Goal: Contribute content: Contribute content

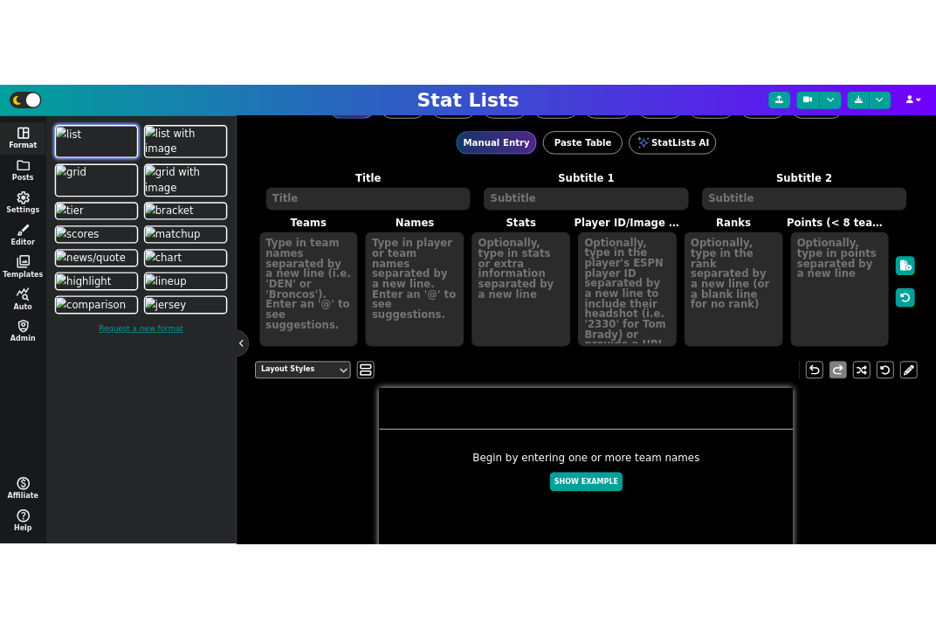
scroll to position [104, 0]
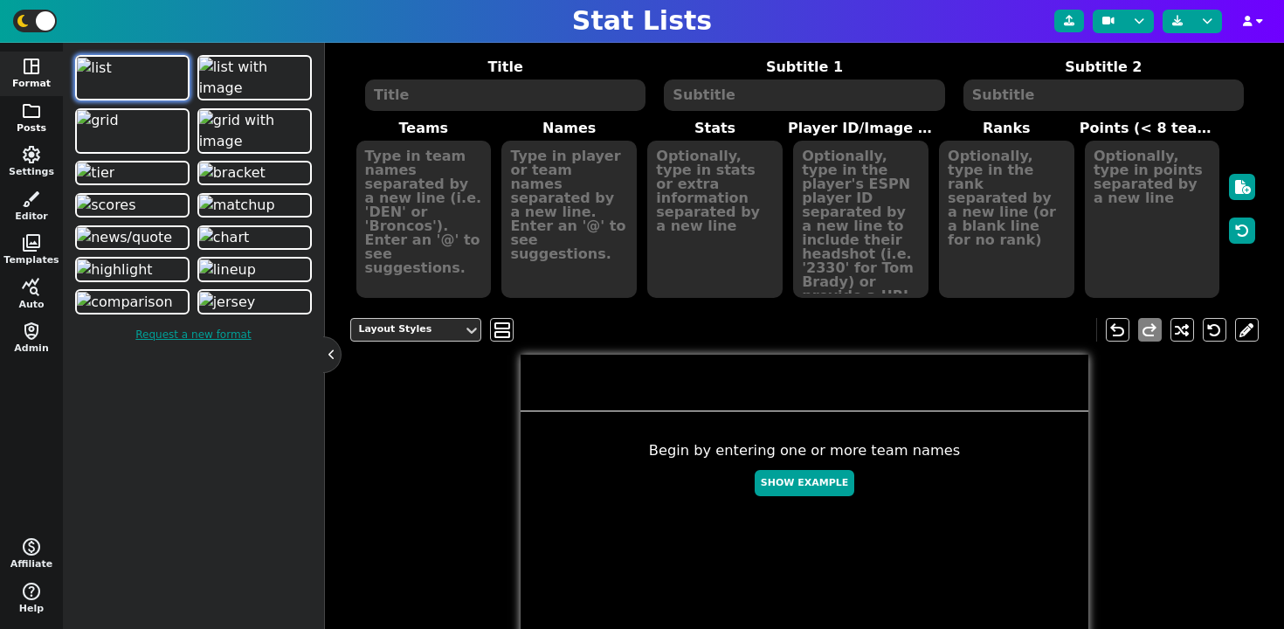
click at [27, 116] on span "folder" at bounding box center [31, 110] width 21 height 21
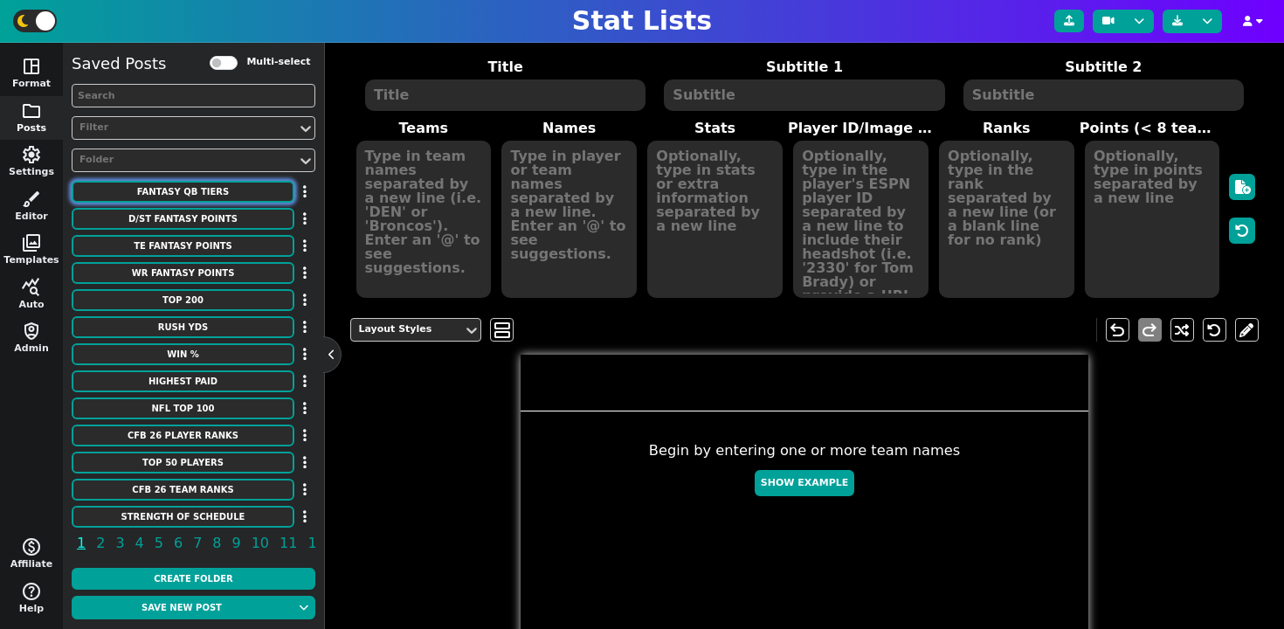
click at [196, 189] on button "fantasy qb tiers" at bounding box center [183, 192] width 223 height 22
type textarea "fantasy qb tiers"
type textarea "According to FantasyPros"
type textarea "BUF [MEDICAL_DATA] WAS PHI # CIN KC TB DEN # ARI DAL SF NYJ LAC CHI DET NE # GB…"
type textarea "1 2 3 4 5 6 7 8 9 10 11 12 13 14 15 16 17 18 19 20 21 22 23 24 25 26 27 28 29 3…"
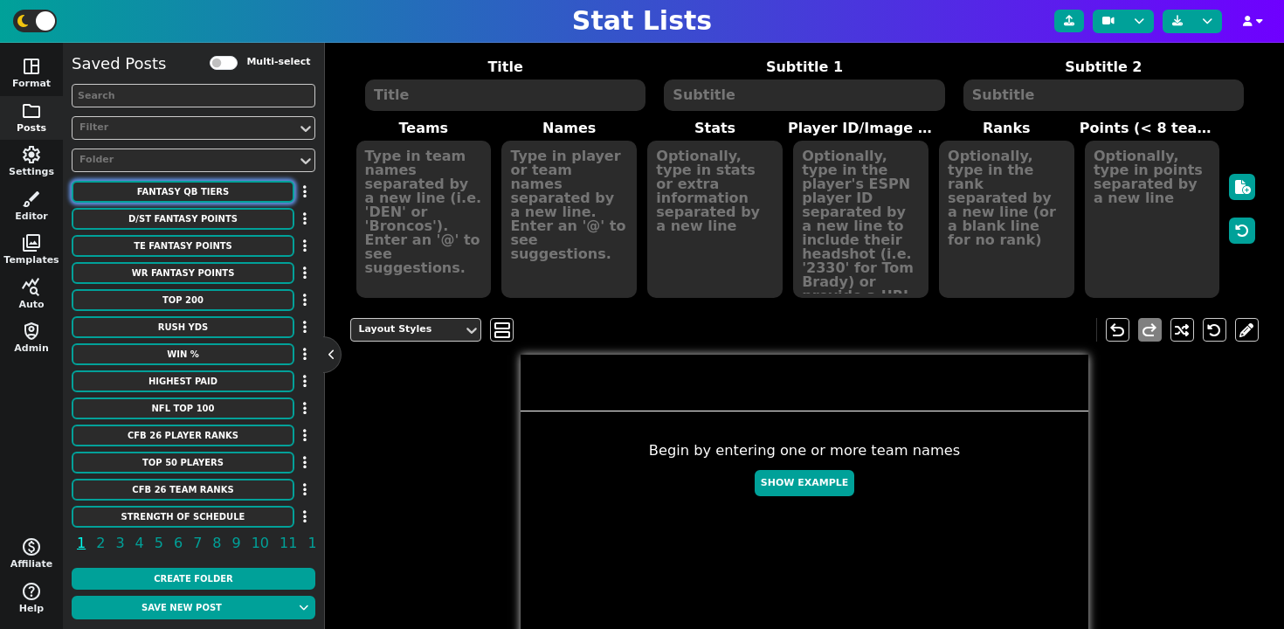
type textarea "[PERSON_NAME] [PERSON_NAME] [PERSON_NAME] [PERSON_NAME] [PERSON_NAME] [PERSON_N…"
type textarea "3918298 3916387 4426348 4040715 3915511 3139477 3052587 4426338 3917315 2577417…"
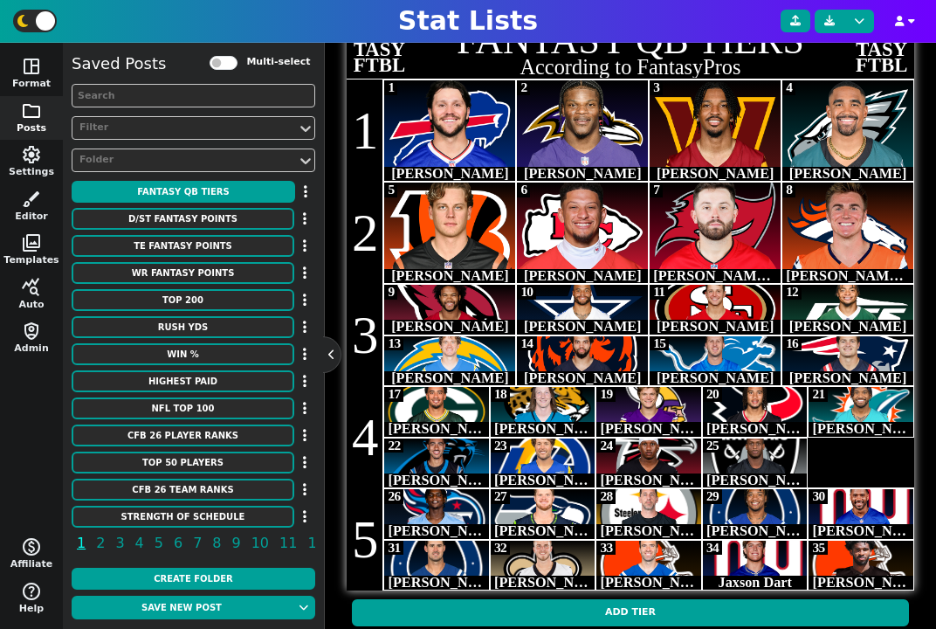
scroll to position [457, 0]
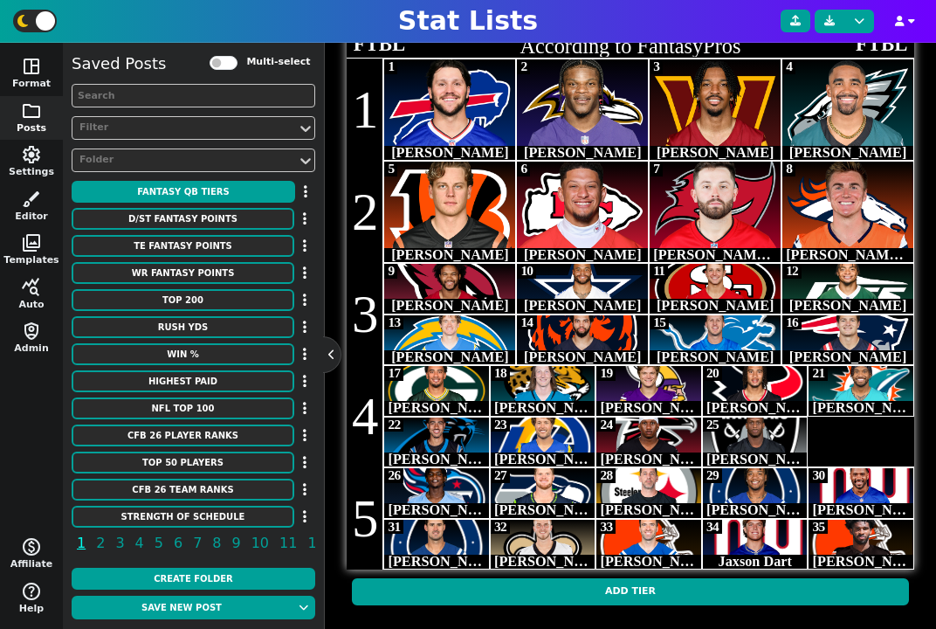
drag, startPoint x: 583, startPoint y: 278, endPoint x: 638, endPoint y: 242, distance: 66.4
click at [638, 242] on div "@FAN TASY FTBL fantasy qb tiers According to FantasyPros @FAN TASY FTBL 1 1 Jos…" at bounding box center [631, 286] width 568 height 568
drag, startPoint x: 583, startPoint y: 192, endPoint x: 662, endPoint y: 228, distance: 86.4
click at [662, 228] on span "5 Joe Burrow 6 Patrick Mahomes II 7 Baker Mayfield 8 Bo Nix" at bounding box center [648, 212] width 531 height 102
drag, startPoint x: 715, startPoint y: 203, endPoint x: 632, endPoint y: 201, distance: 83.0
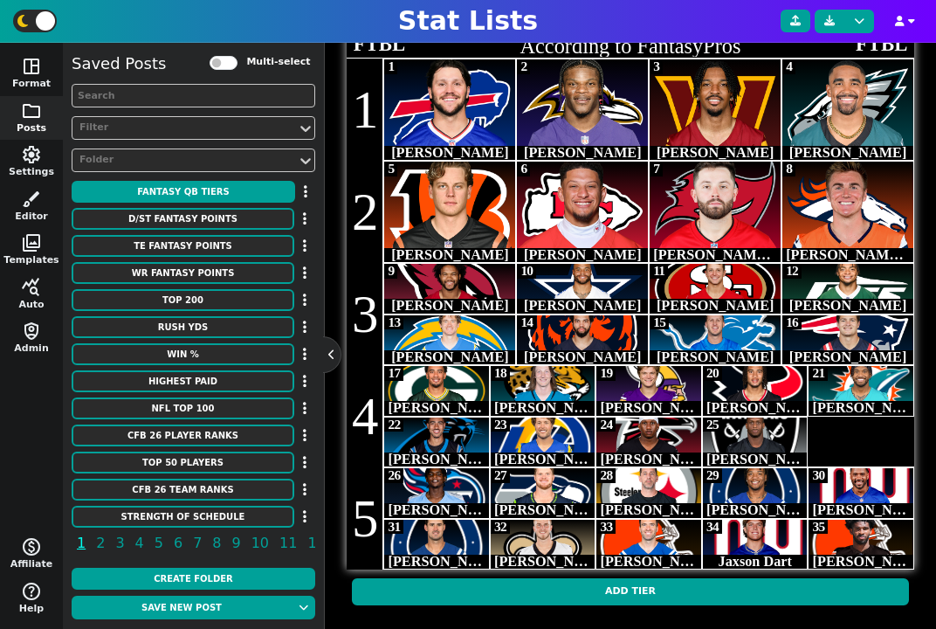
click at [633, 201] on span "5 Joe Burrow 6 Patrick Mahomes II 7 Baker Mayfield 8 Bo Nix" at bounding box center [648, 212] width 531 height 102
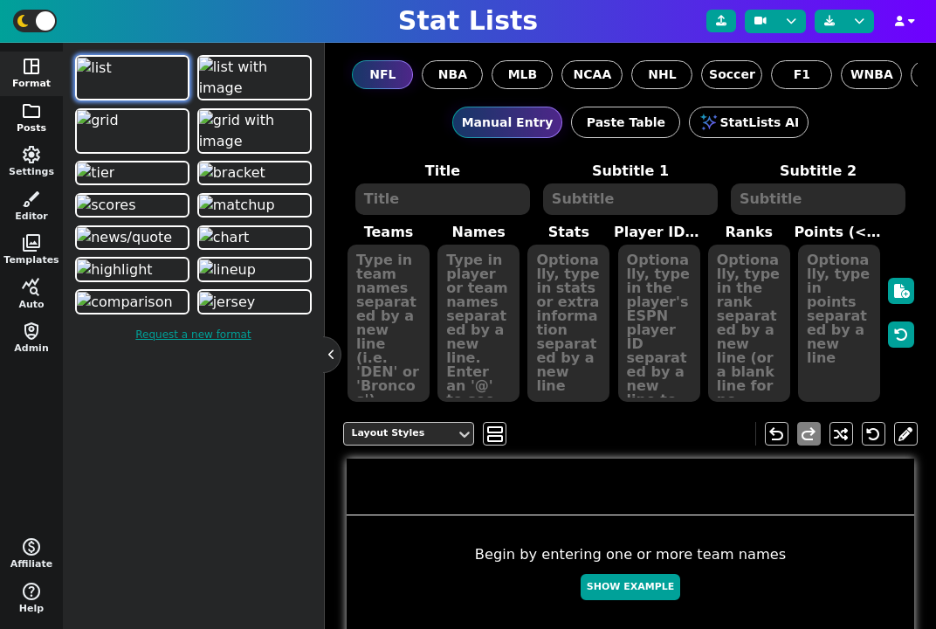
click at [38, 128] on button "folder Posts" at bounding box center [31, 118] width 63 height 45
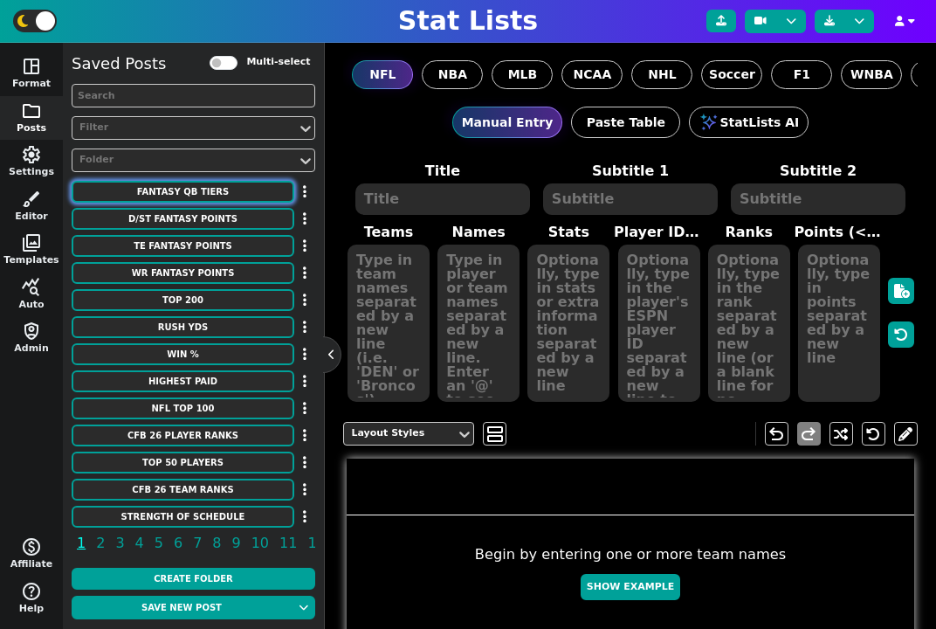
click at [212, 187] on button "fantasy qb tiers" at bounding box center [183, 192] width 223 height 22
type textarea "fantasy qb tiers"
type textarea "According to FantasyPros"
type textarea "BUF [MEDICAL_DATA] WAS PHI # CIN KC TB DEN # ARI DAL SF NYJ LAC CHI DET NE # GB…"
type textarea "1 2 3 4 5 6 7 8 9 10 11 12 13 14 15 16 17 18 19 20 21 22 23 24 25 26 27 28 29 3…"
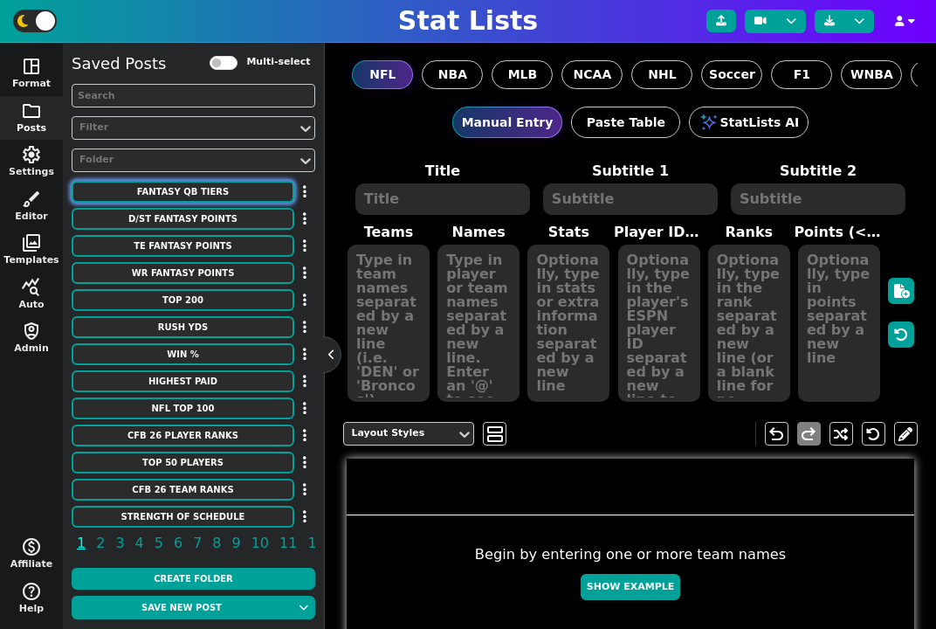
type textarea "[PERSON_NAME] [PERSON_NAME] [PERSON_NAME] [PERSON_NAME] [PERSON_NAME] [PERSON_N…"
type textarea "3918298 3916387 4426348 4040715 3915511 3139477 3052587 4426338 3917315 2577417…"
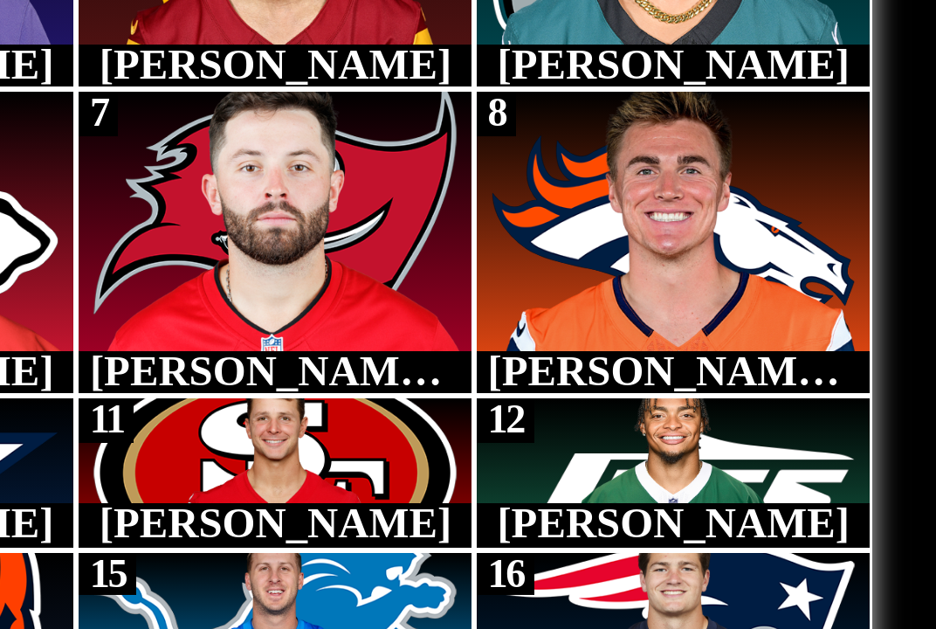
scroll to position [287, 0]
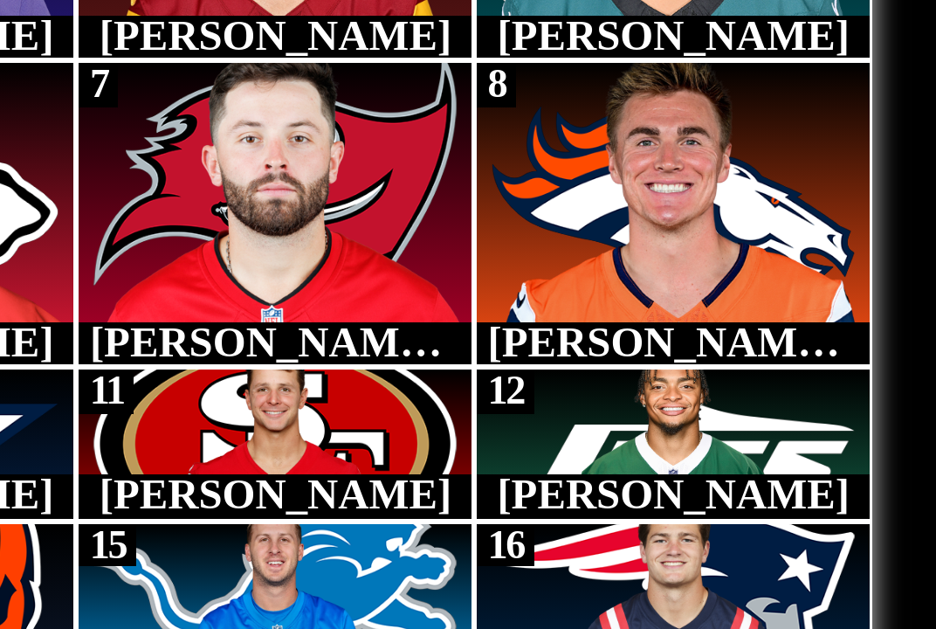
click at [850, 442] on img at bounding box center [848, 446] width 68 height 50
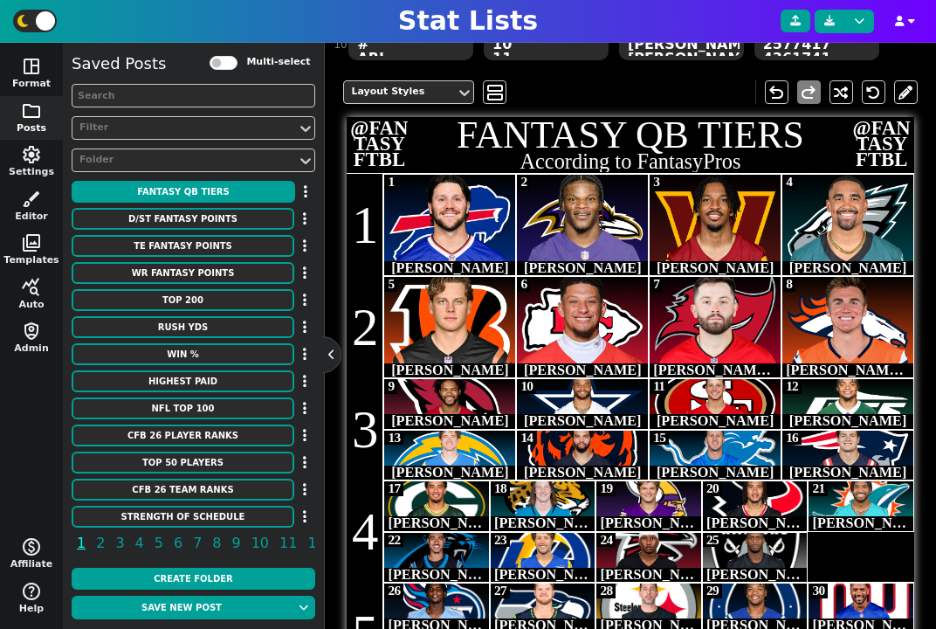
scroll to position [329, 0]
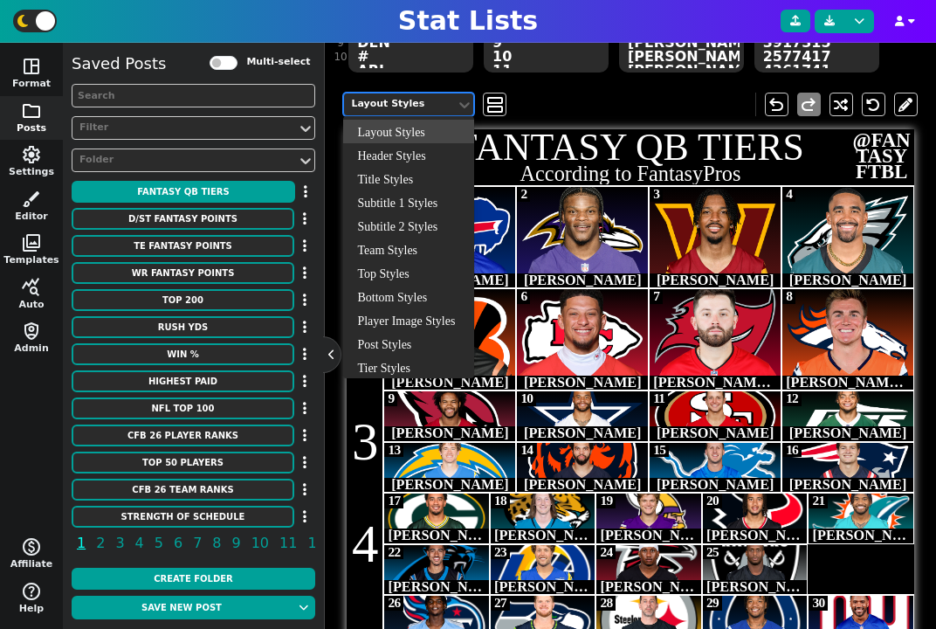
click at [438, 107] on div "Layout Styles" at bounding box center [400, 104] width 98 height 15
click at [493, 102] on span "view_agenda" at bounding box center [494, 104] width 17 height 21
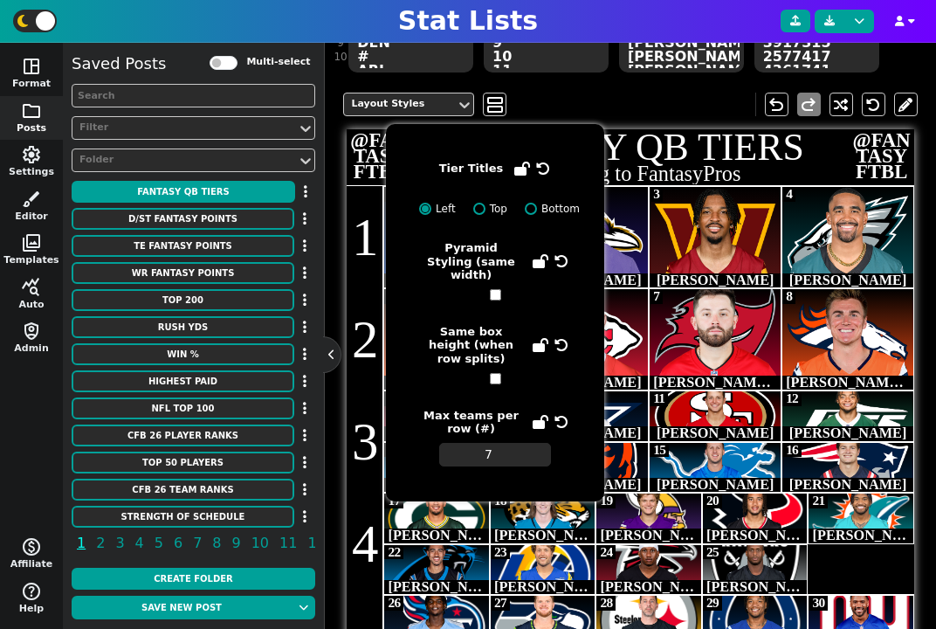
click at [495, 373] on input "checkbox" at bounding box center [495, 378] width 11 height 11
checkbox input "true"
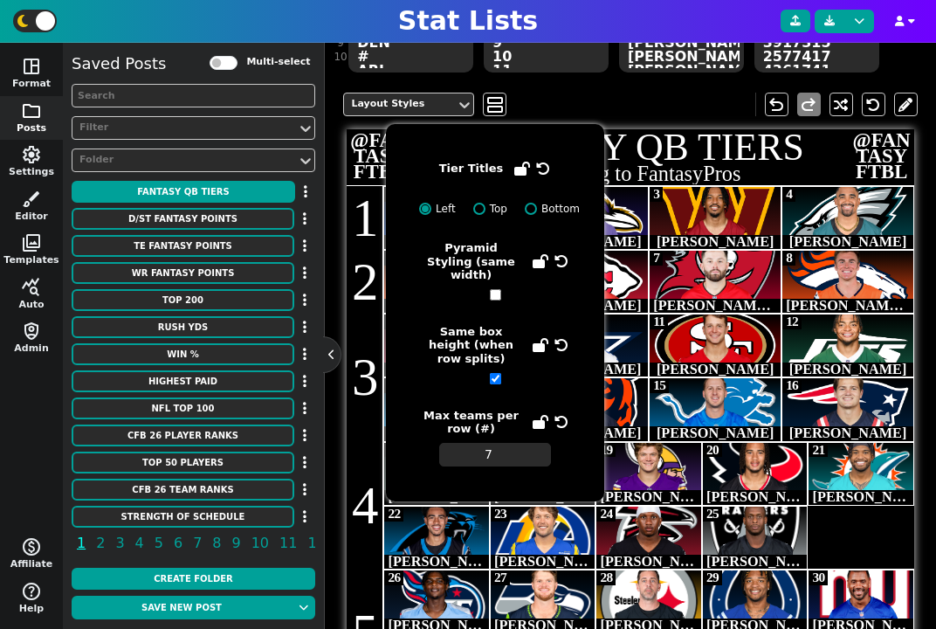
click at [811, 179] on h2 "According to FantasyPros" at bounding box center [631, 173] width 568 height 21
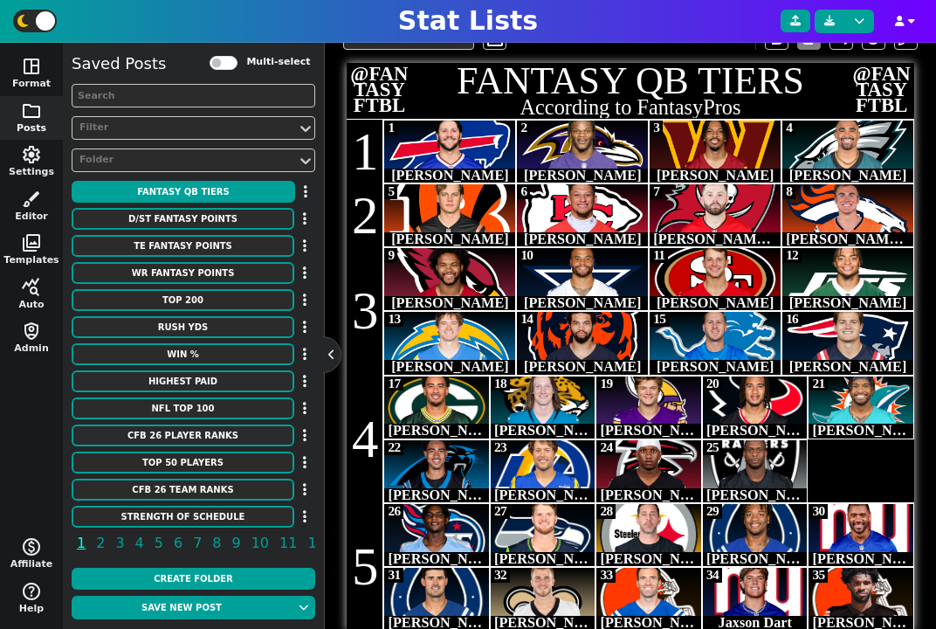
scroll to position [383, 0]
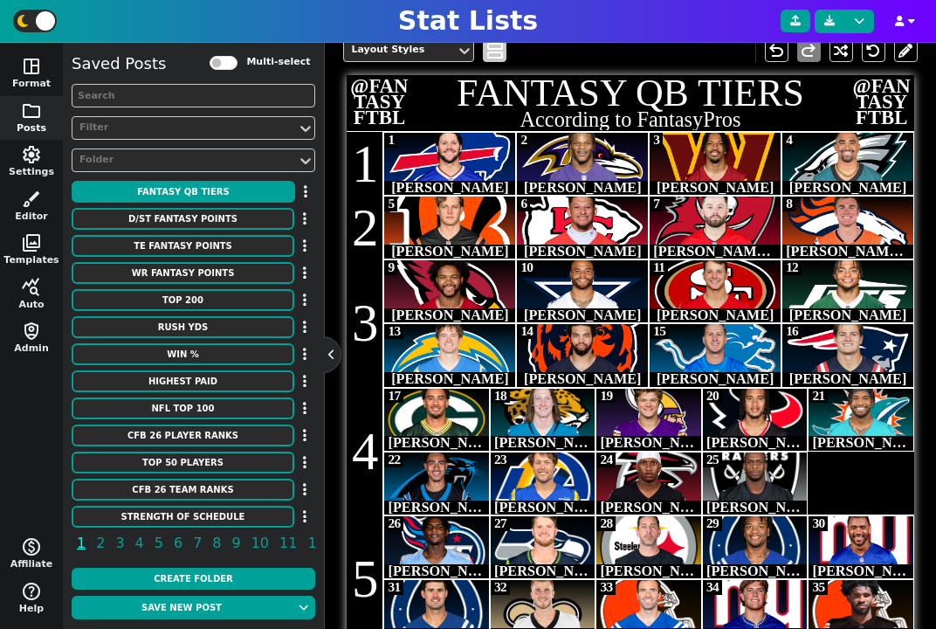
click at [493, 51] on span "view_agenda" at bounding box center [494, 50] width 17 height 21
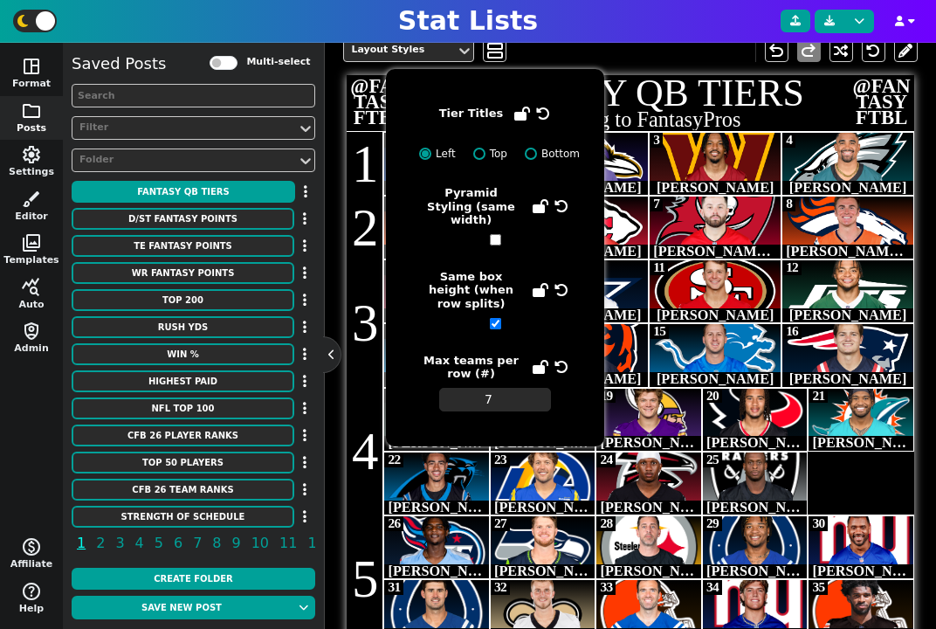
click at [496, 318] on input "checkbox" at bounding box center [495, 323] width 11 height 11
checkbox input "false"
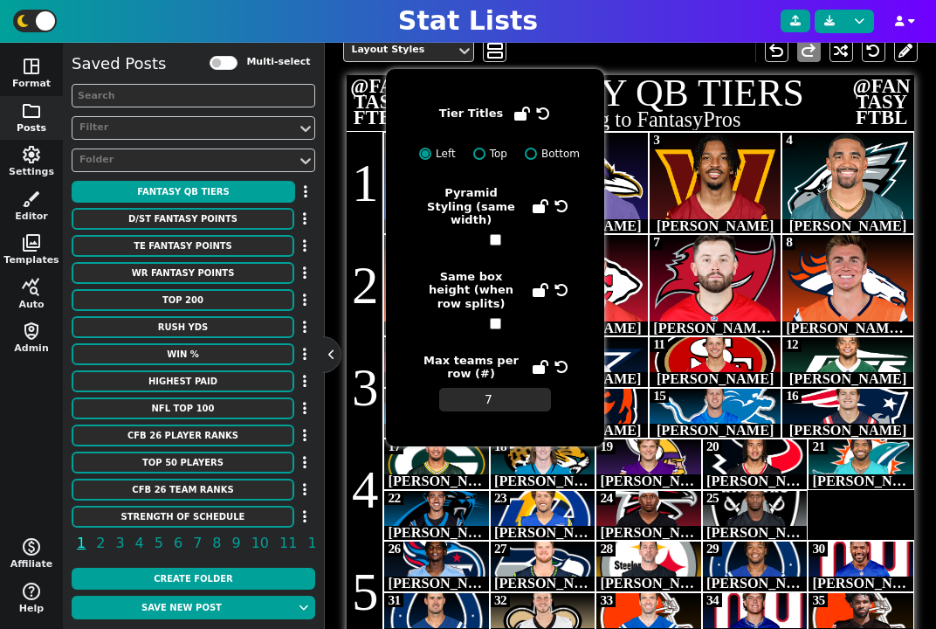
click at [718, 333] on span "Baker Mayfield" at bounding box center [772, 329] width 238 height 16
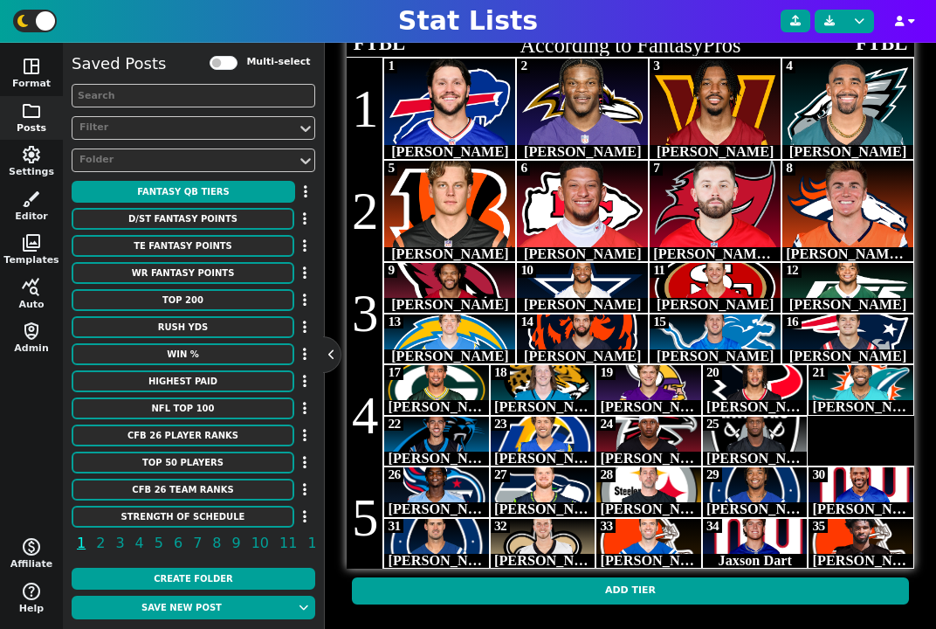
scroll to position [472, 0]
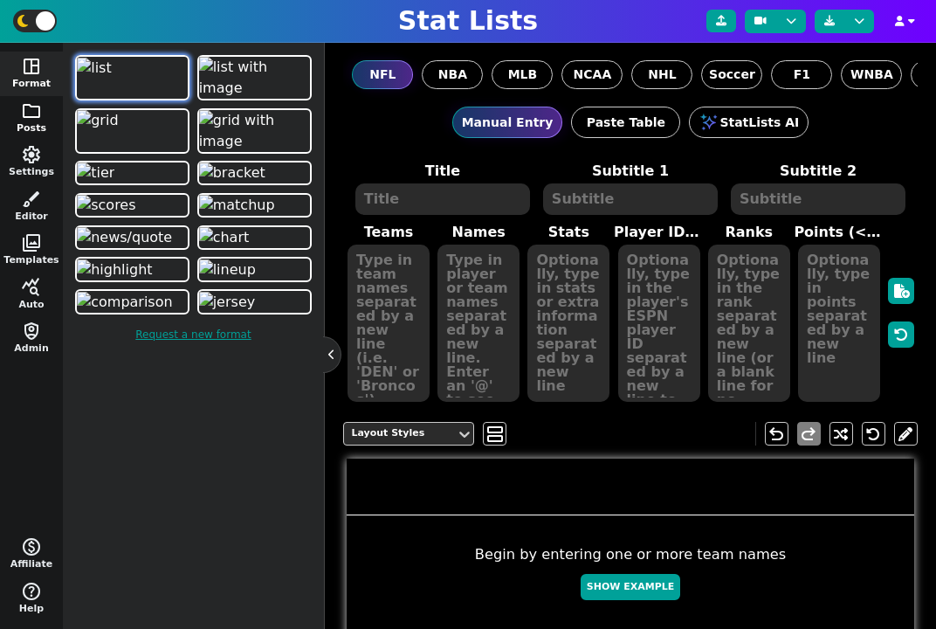
click at [31, 121] on button "folder Posts" at bounding box center [31, 118] width 63 height 45
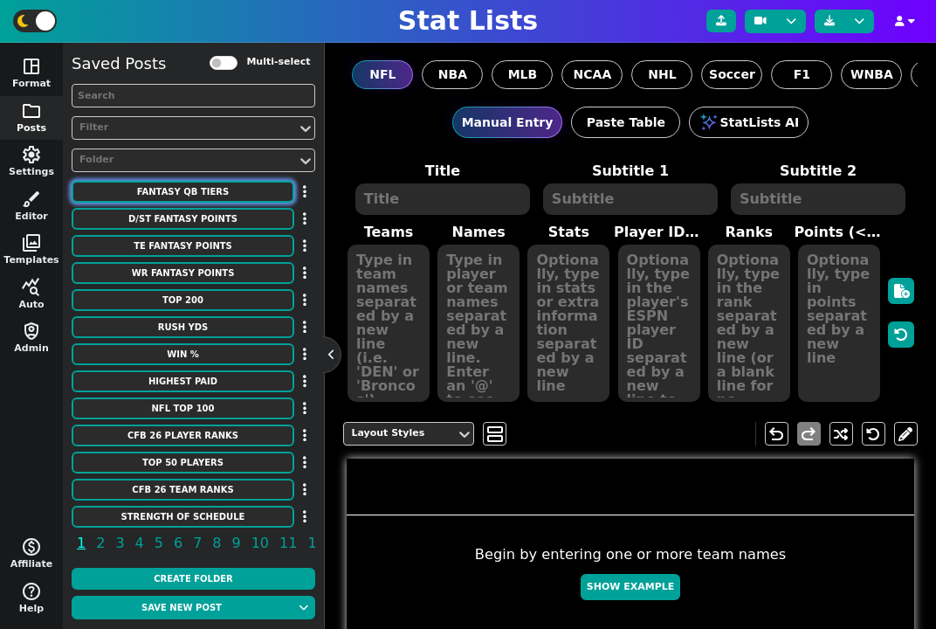
click at [186, 190] on button "fantasy qb tiers" at bounding box center [183, 192] width 223 height 22
type textarea "fantasy qb tiers"
type textarea "According to FantasyPros"
type textarea "BUF [MEDICAL_DATA] WAS PHI # CIN KC TB DEN # ARI DAL SF NYJ LAC CHI DET NE # GB…"
type textarea "1 2 3 4 5 6 7 8 9 10 11 12 13 14 15 16 17 18 19 20 21 22 23 24 25 26 27 28 29 3…"
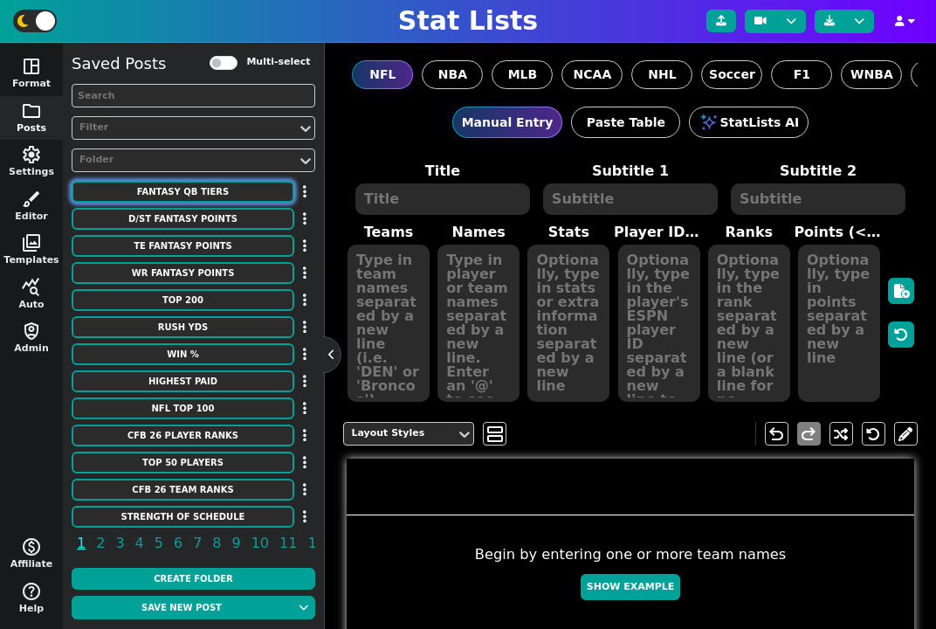
type textarea "[PERSON_NAME] [PERSON_NAME] [PERSON_NAME] [PERSON_NAME] [PERSON_NAME] [PERSON_N…"
type textarea "3918298 3916387 4426348 4040715 3915511 3139477 3052587 4426338 3917315 2577417…"
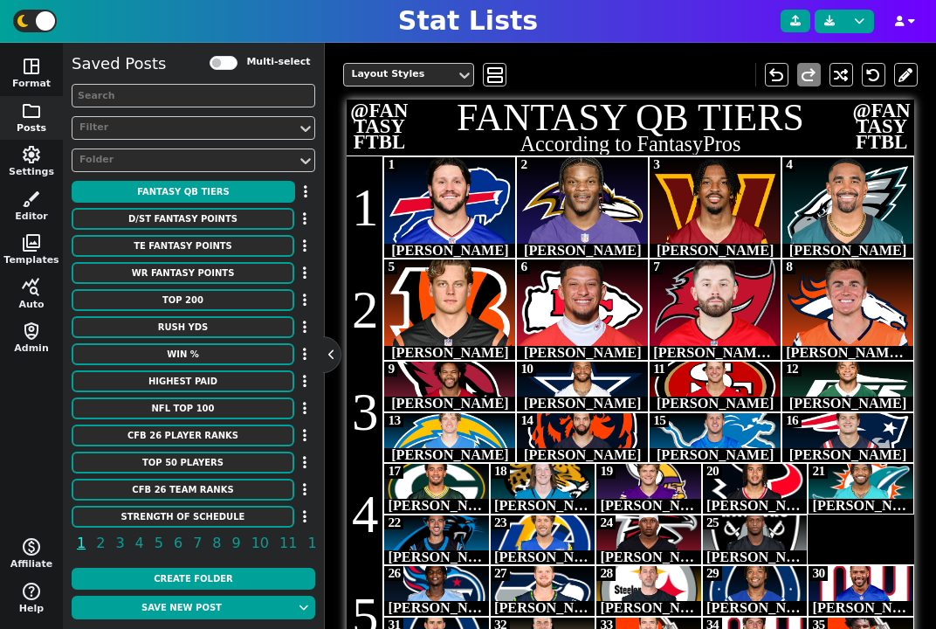
scroll to position [316, 0]
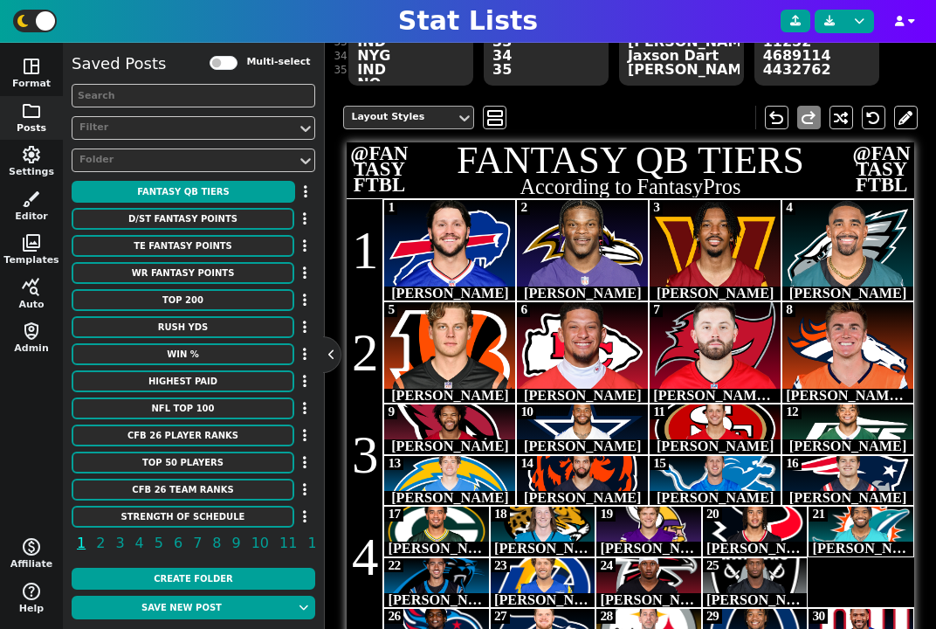
click at [417, 121] on div "Layout Styles" at bounding box center [400, 117] width 98 height 15
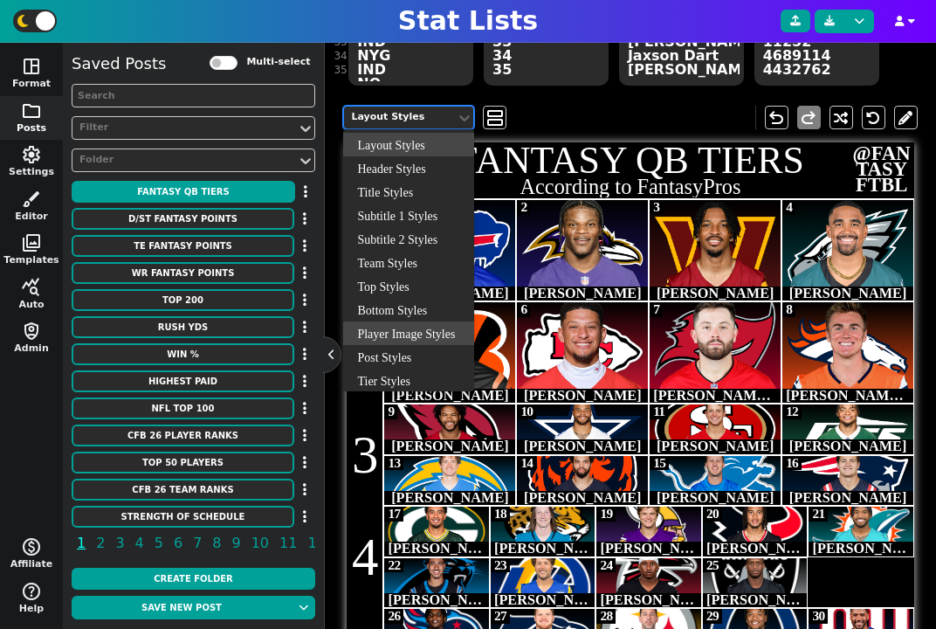
click at [405, 338] on div "Player Image Styles" at bounding box center [408, 333] width 131 height 24
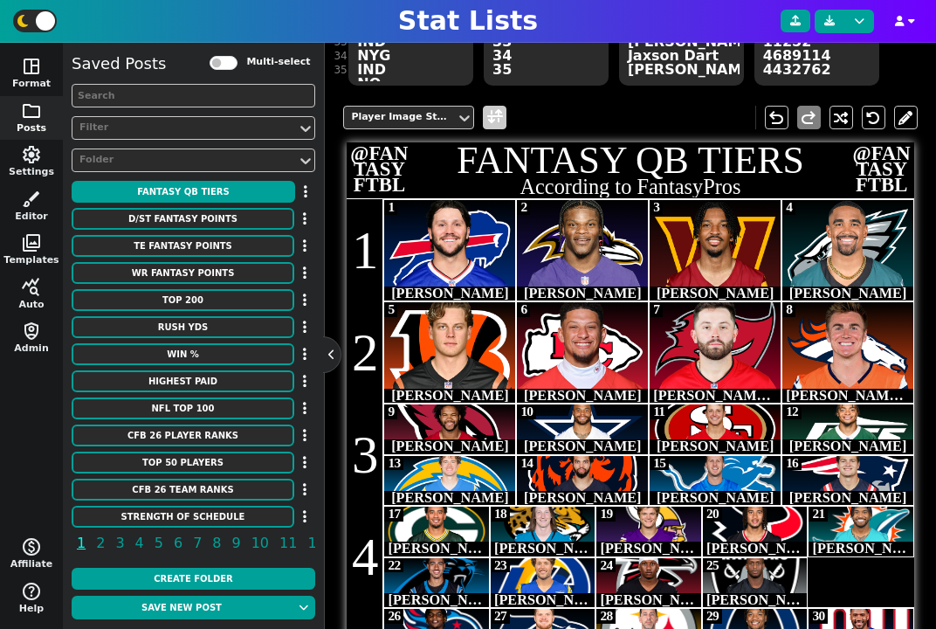
click at [492, 124] on span at bounding box center [495, 118] width 16 height 22
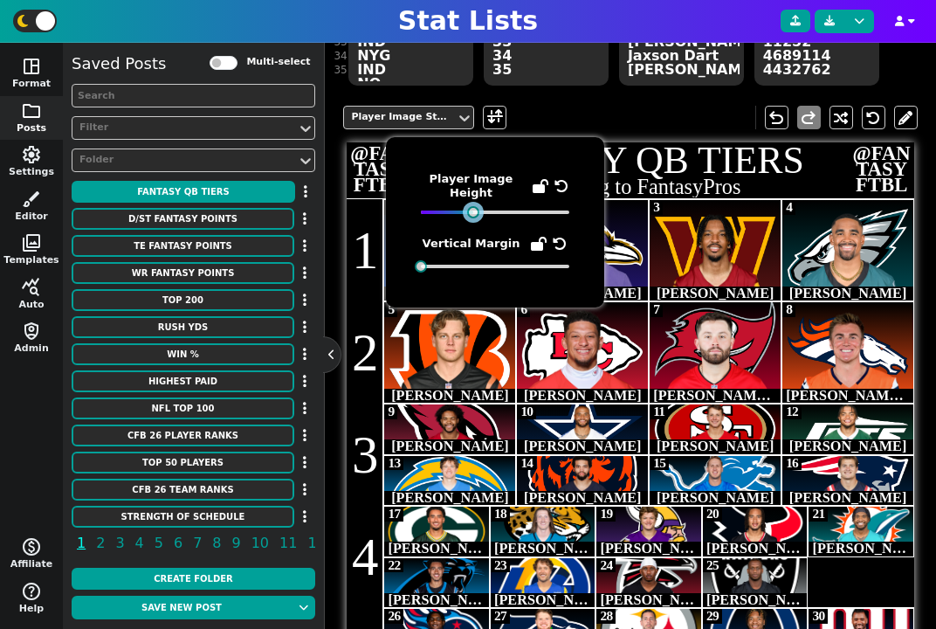
drag, startPoint x: 496, startPoint y: 210, endPoint x: 472, endPoint y: 230, distance: 31.0
click at [472, 230] on div "Player Image Height Vertical Margin" at bounding box center [495, 222] width 148 height 100
click at [561, 188] on icon at bounding box center [562, 186] width 14 height 14
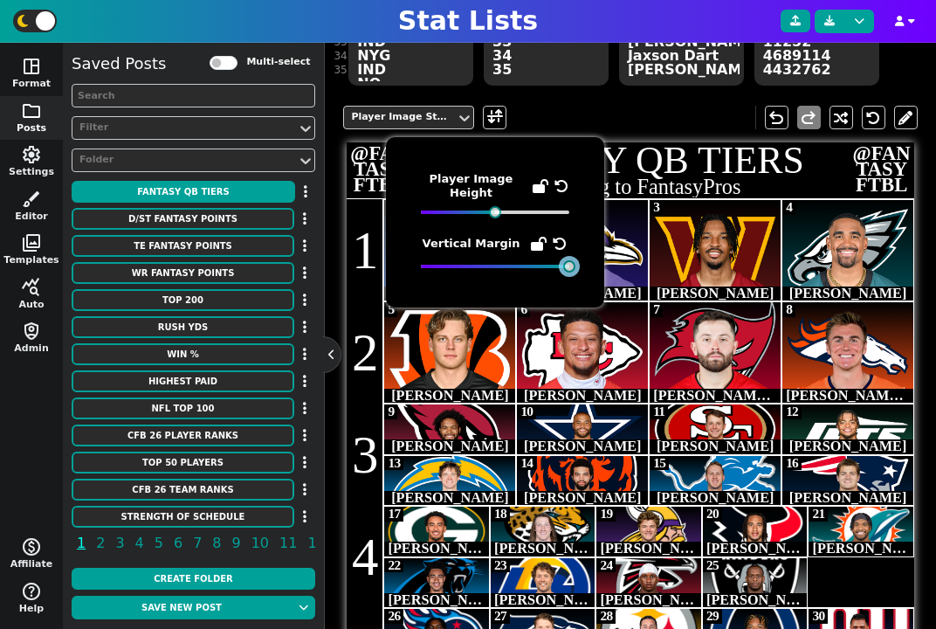
drag, startPoint x: 423, startPoint y: 267, endPoint x: 633, endPoint y: 272, distance: 210.5
click at [633, 272] on body "Stat Lists space_dashboard Format folder Posts settings Settings brush Editor p…" at bounding box center [468, 314] width 936 height 629
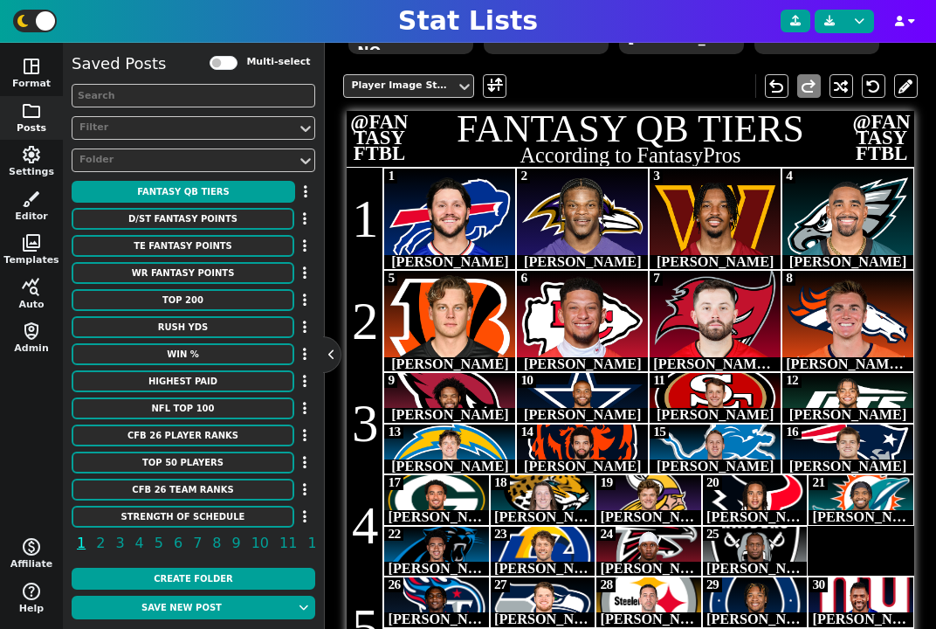
scroll to position [371, 0]
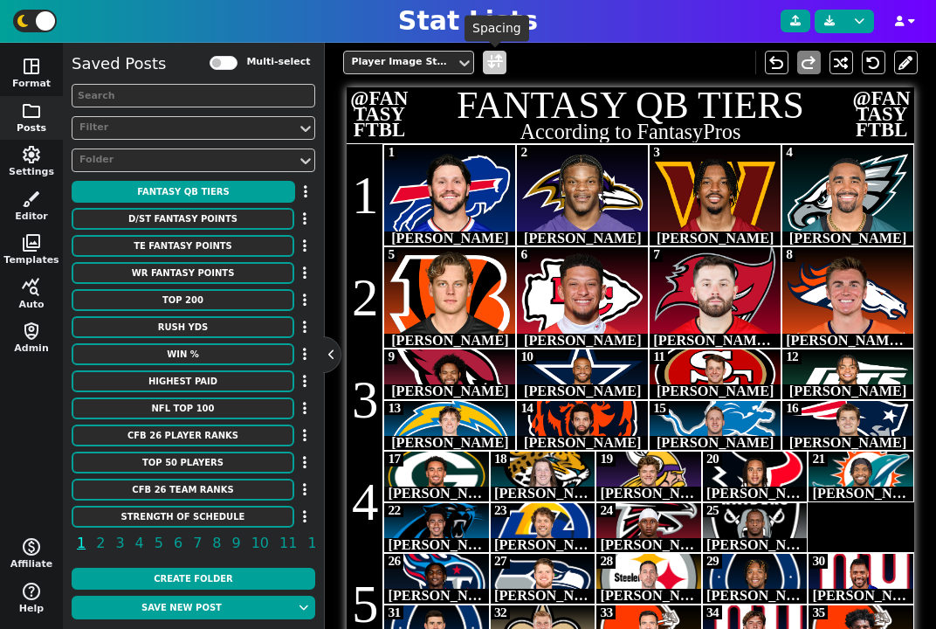
click at [500, 62] on span at bounding box center [495, 63] width 16 height 22
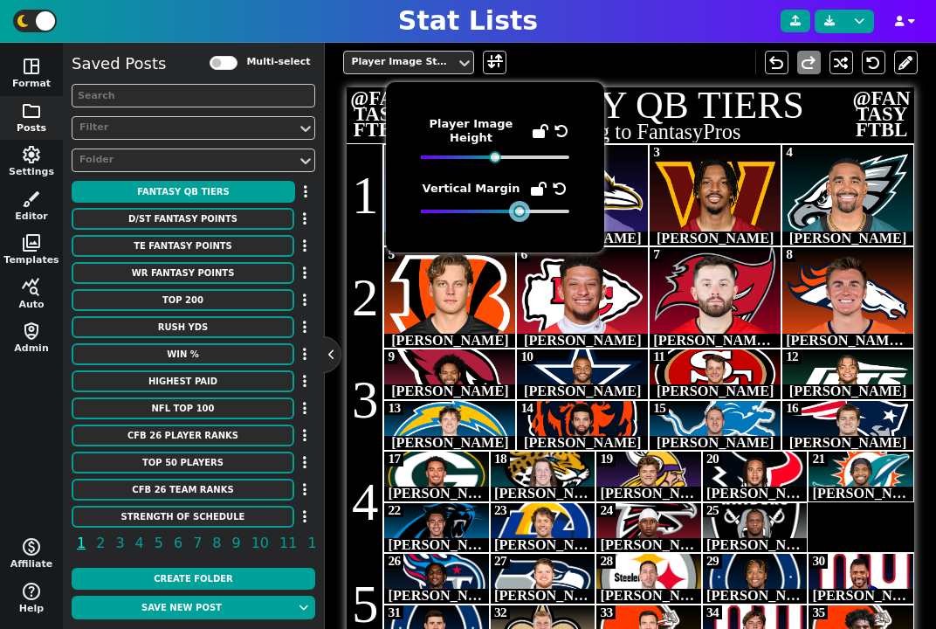
drag, startPoint x: 567, startPoint y: 208, endPoint x: 516, endPoint y: 275, distance: 84.2
click at [516, 275] on body "Stat Lists space_dashboard Format folder Posts settings Settings brush Editor p…" at bounding box center [468, 314] width 936 height 629
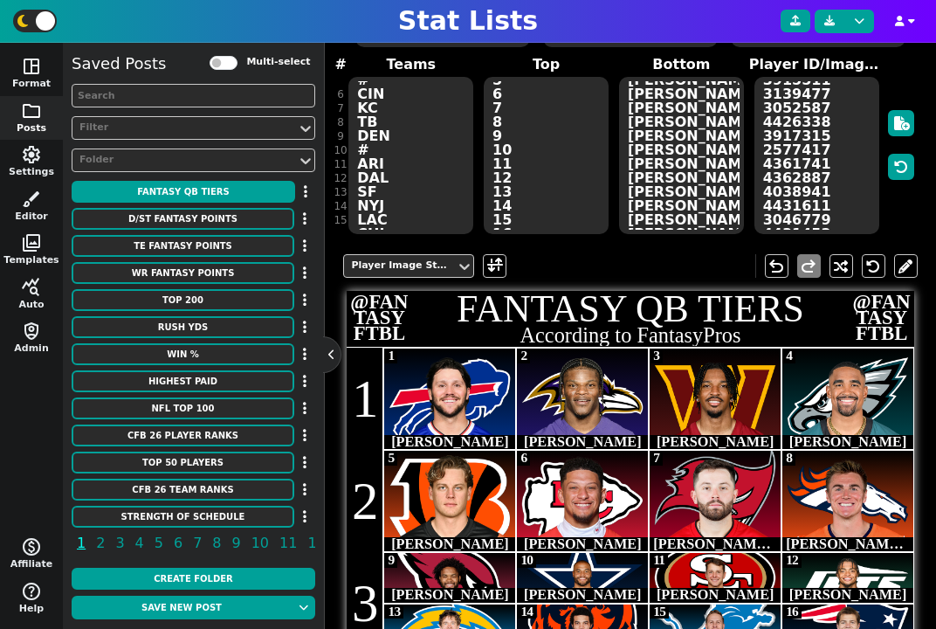
scroll to position [0, 0]
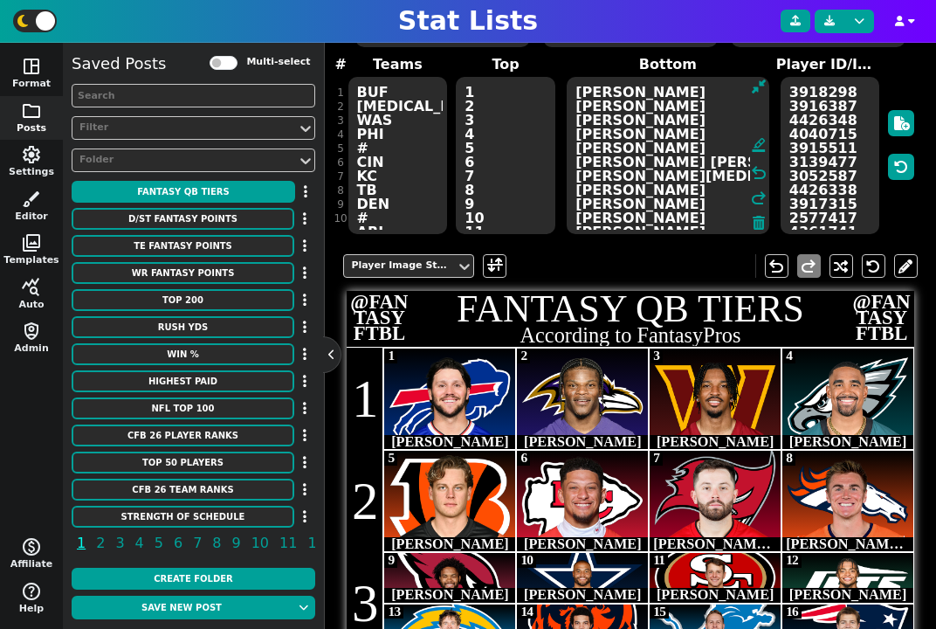
drag, startPoint x: 704, startPoint y: 93, endPoint x: 539, endPoint y: 96, distance: 165.1
click at [540, 96] on span "Teams BUF BAL WAS PHI # CIN KC TB DEN # ARI DAL SF NYJ LAC CHI DET NE # GB JAC …" at bounding box center [630, 145] width 574 height 182
type textarea "Lamar Jackson Jayden Daniels Jalen Hurts Joe Burrow Patrick Mahomes II Baker Ma…"
click at [497, 275] on span at bounding box center [495, 266] width 16 height 22
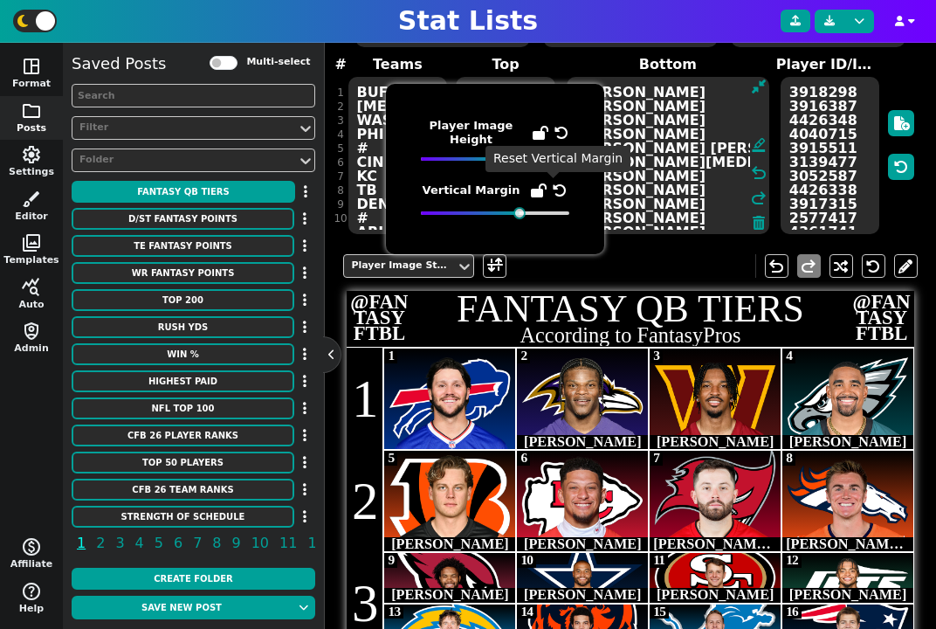
click at [558, 187] on icon at bounding box center [560, 190] width 14 height 14
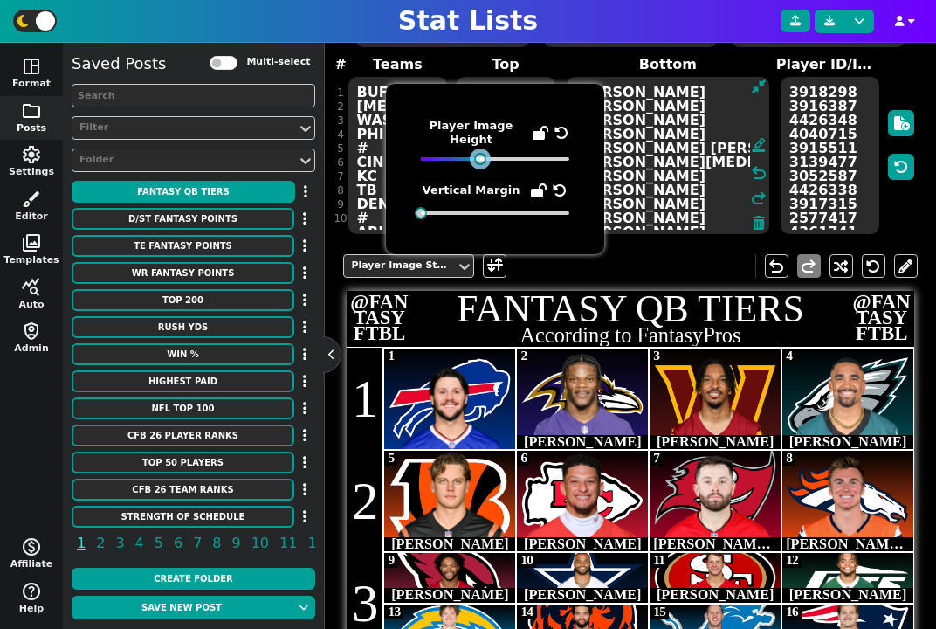
drag, startPoint x: 499, startPoint y: 160, endPoint x: 483, endPoint y: 217, distance: 58.9
click at [483, 217] on div "Player Image Height Vertical Margin" at bounding box center [495, 169] width 148 height 100
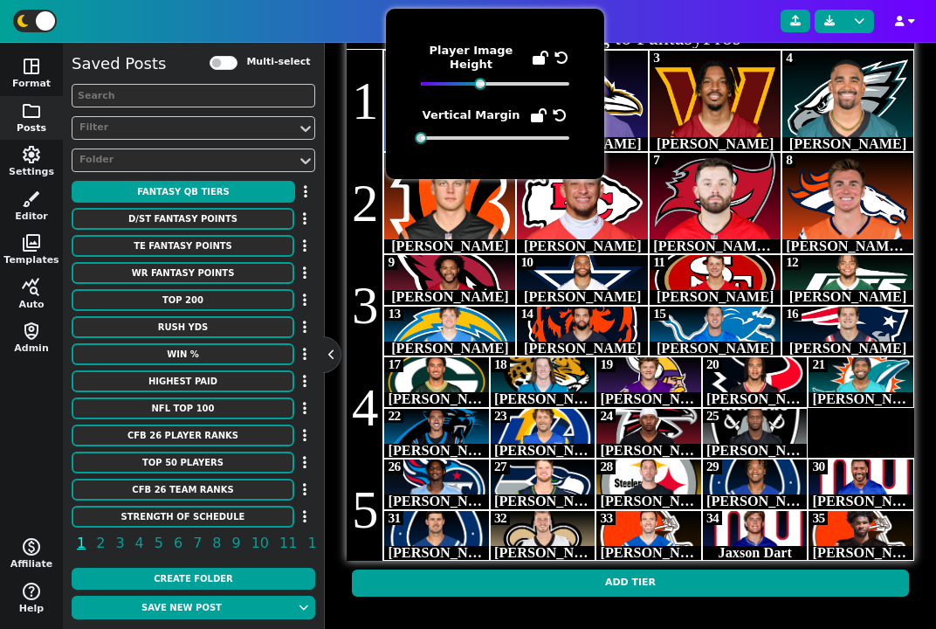
scroll to position [472, 0]
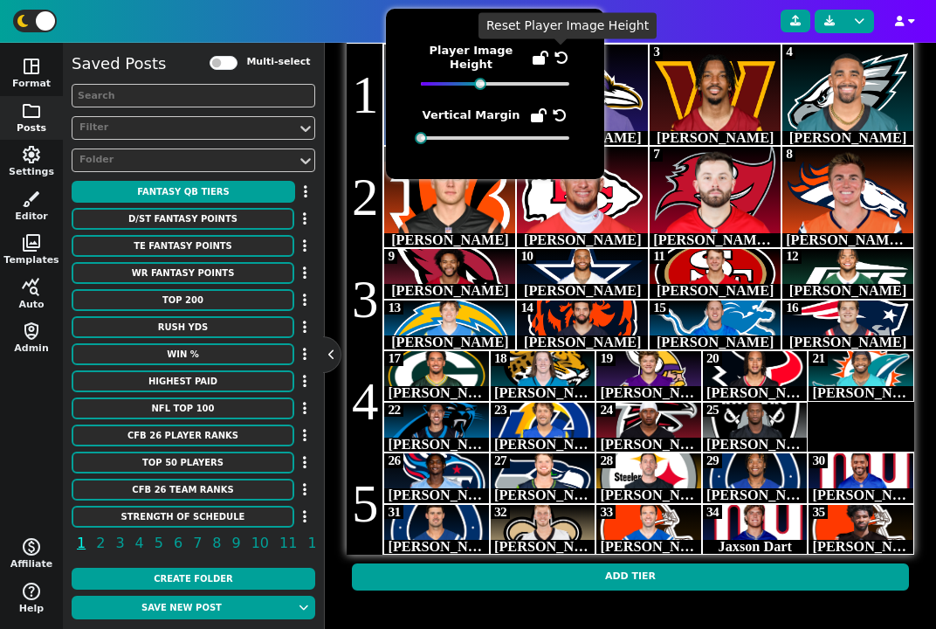
click at [563, 58] on icon at bounding box center [562, 58] width 14 height 14
drag, startPoint x: 493, startPoint y: 85, endPoint x: 475, endPoint y: 85, distance: 17.5
click at [475, 85] on div at bounding box center [480, 84] width 12 height 12
click at [574, 372] on div at bounding box center [543, 376] width 105 height 50
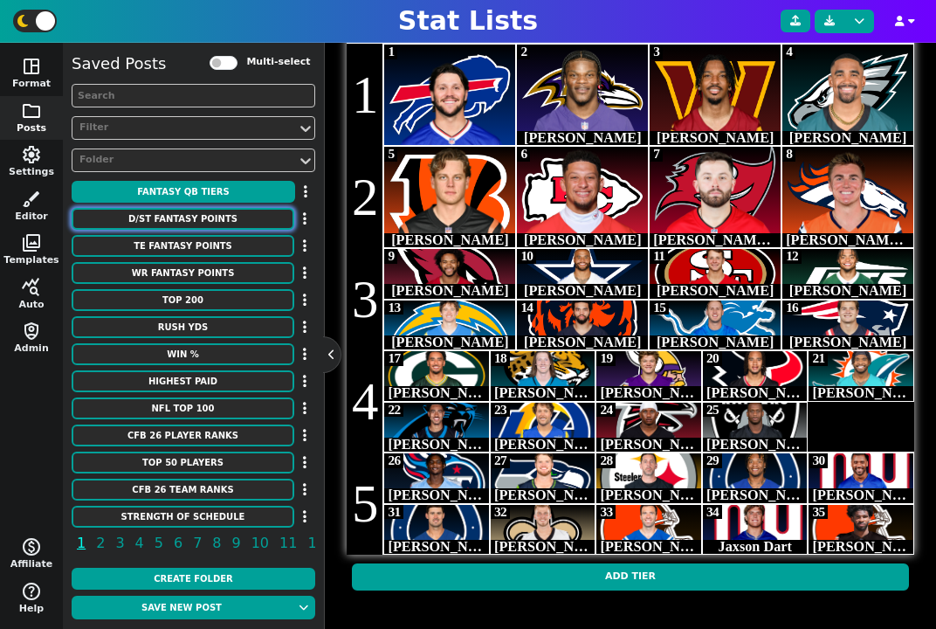
click at [235, 222] on button "D/ST FANTASY POINTS" at bounding box center [183, 219] width 223 height 22
type textarea "D/ST FANTASY POINTS"
type textarea "2024 Season (ESPN)"
type textarea "Den Min GB Hou Phi Pit Sea Buf LAC Bal LAR Det KC Chi Cin Dal TB NYJ Ari Mia SF…"
type textarea "Broncos Vikings Packers Texans Eagles Steelers Seahawks Bills Chargers Ravens R…"
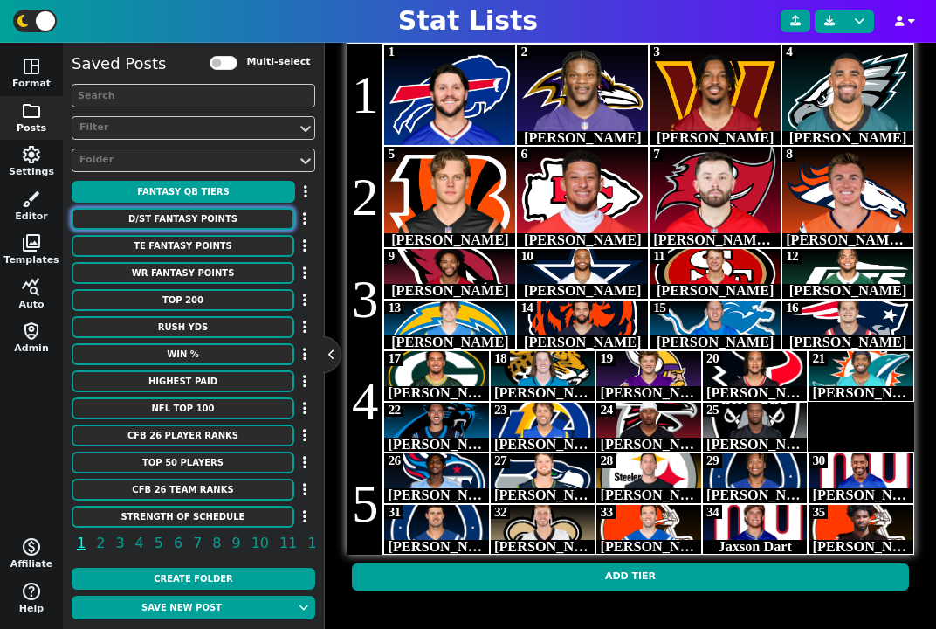
type textarea "166 152 140 139 138 135 121 121 117 106 101 100 98 95 93 92 91 89 88 86 84 84 8…"
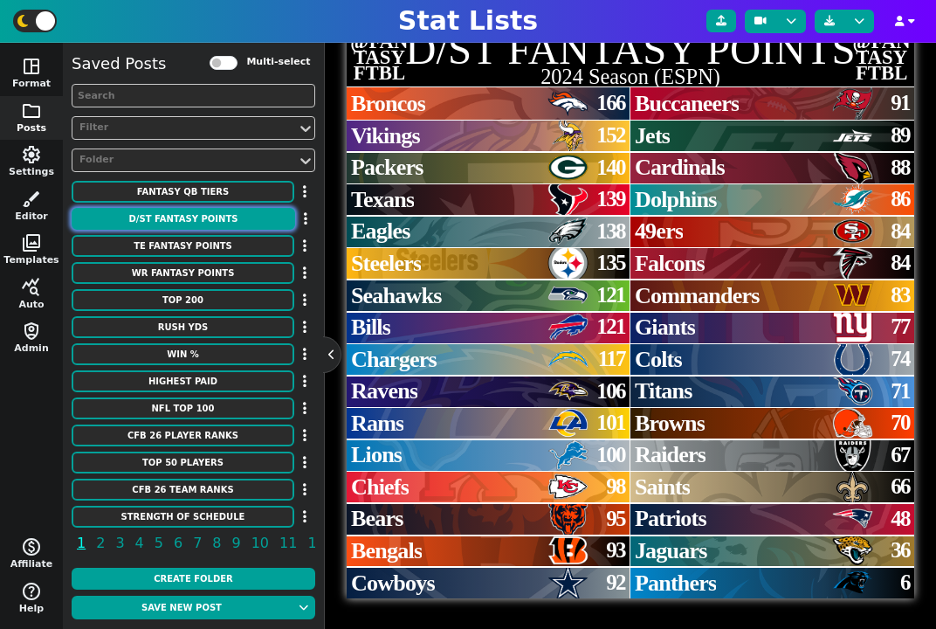
scroll to position [428, 0]
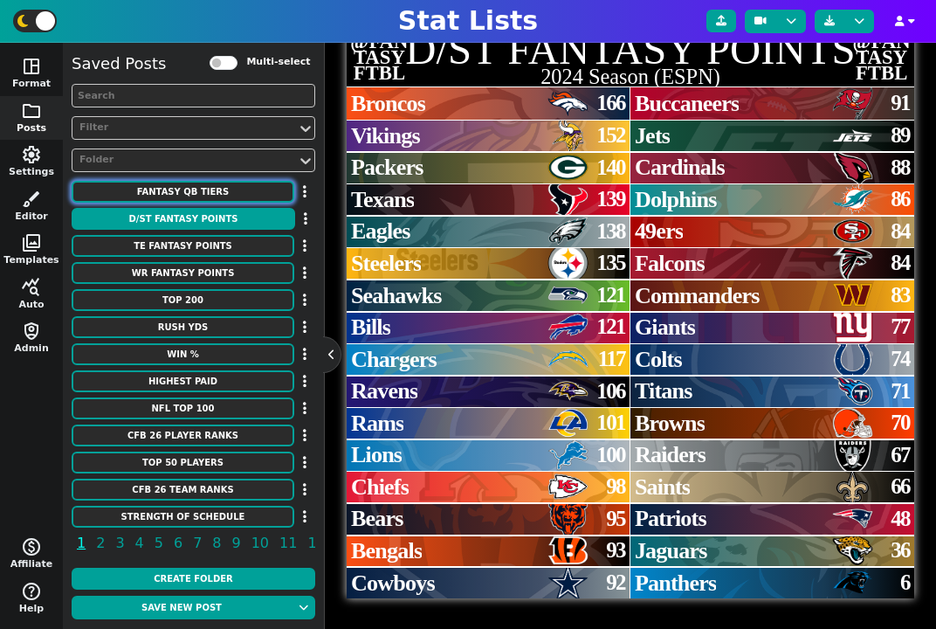
click at [217, 184] on button "fantasy qb tiers" at bounding box center [183, 192] width 223 height 22
type textarea "fantasy qb tiers"
type textarea "According to FantasyPros"
type textarea "BUF BAL WAS PHI # CIN KC TB DEN # ARI DAL SF NYJ LAC CHI DET NE # GB JAC MIN HO…"
type textarea "1 2 3 4 5 6 7 8 9 10 11 12 13 14 15 16 17 18 19 20 21 22 23 24 25 26 27 28 29 3…"
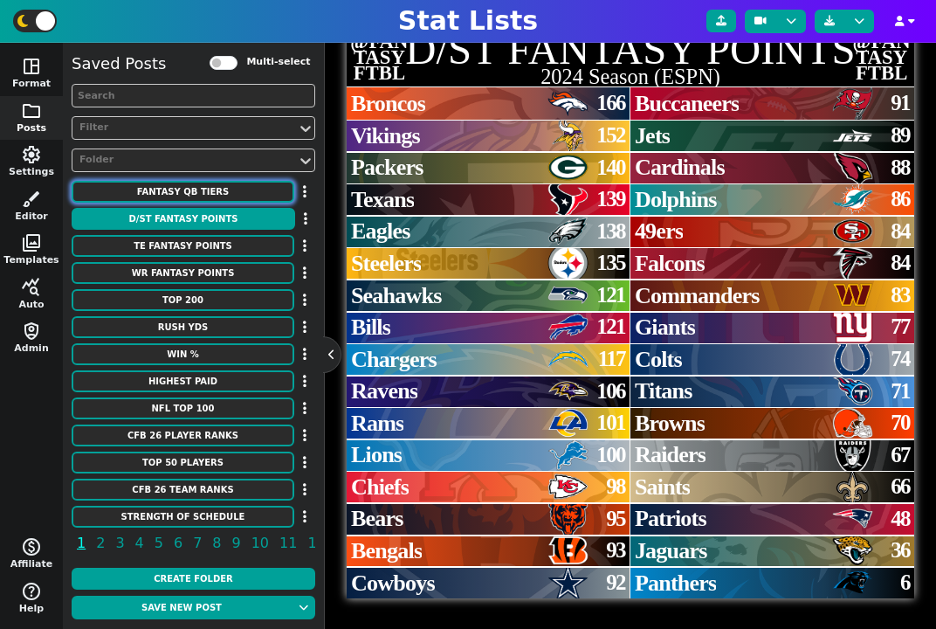
type textarea "Josh Allen Lamar Jackson Jayden Daniels Jalen Hurts Joe Burrow Patrick Mahomes …"
type textarea "3918298 3916387 4426348 4040715 3915511 3139477 3052587 4426338 3917315 2577417…"
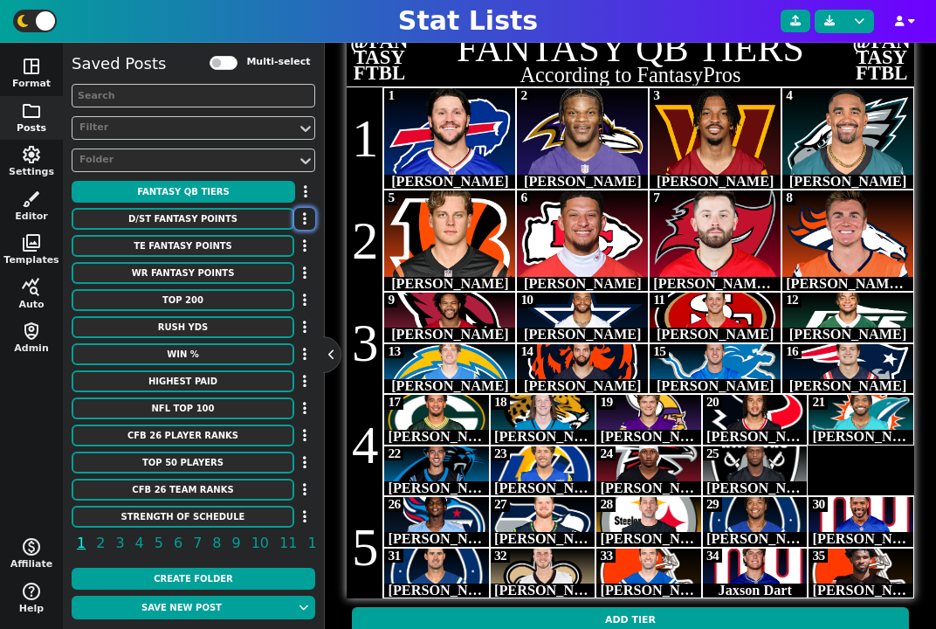
click at [307, 221] on button "button" at bounding box center [304, 219] width 21 height 22
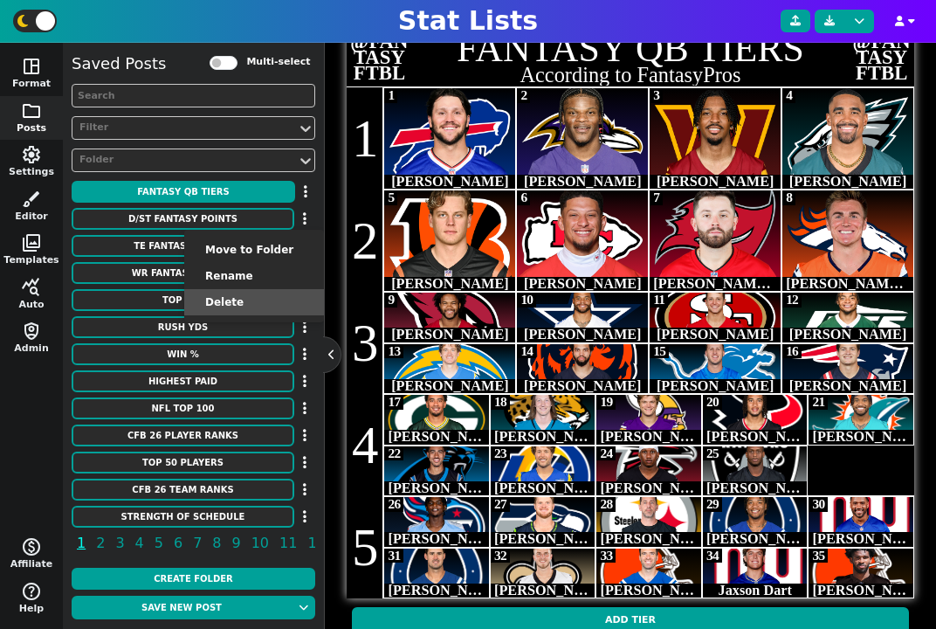
click at [256, 304] on li "Delete" at bounding box center [254, 302] width 140 height 26
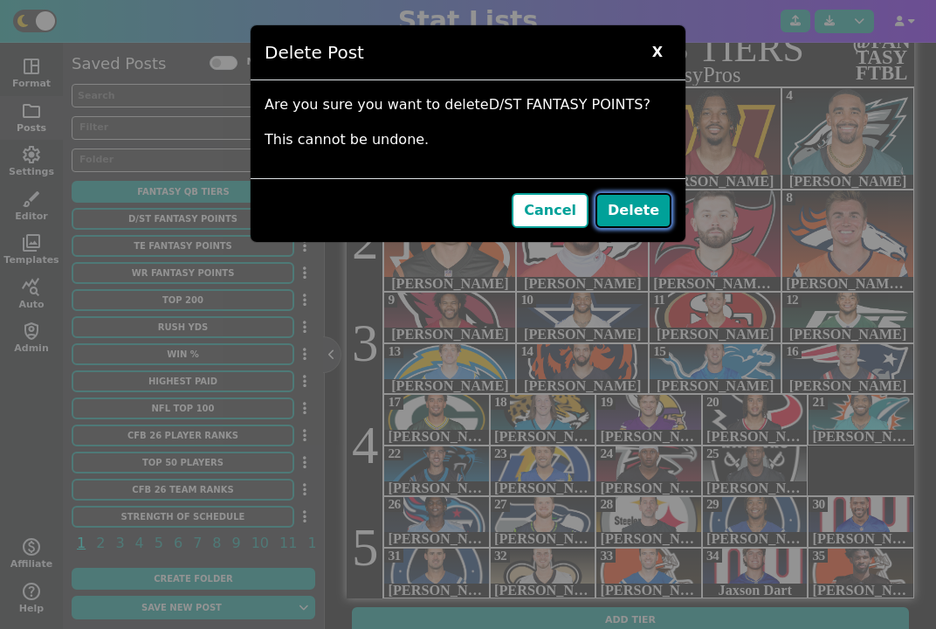
click at [642, 210] on button "Delete" at bounding box center [634, 210] width 76 height 35
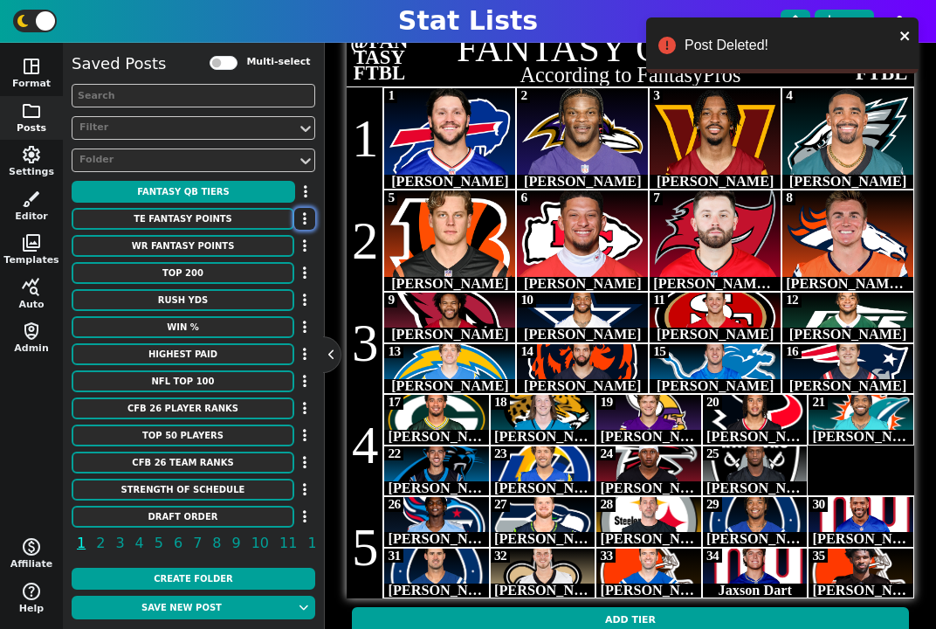
click at [305, 217] on icon "button" at bounding box center [304, 218] width 3 height 14
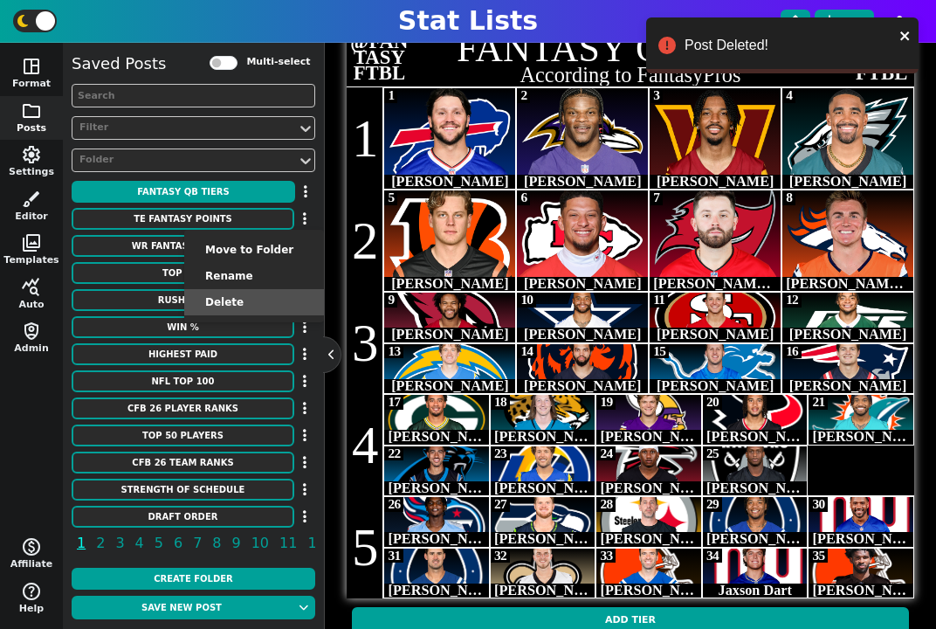
click at [265, 304] on li "Delete" at bounding box center [254, 302] width 140 height 26
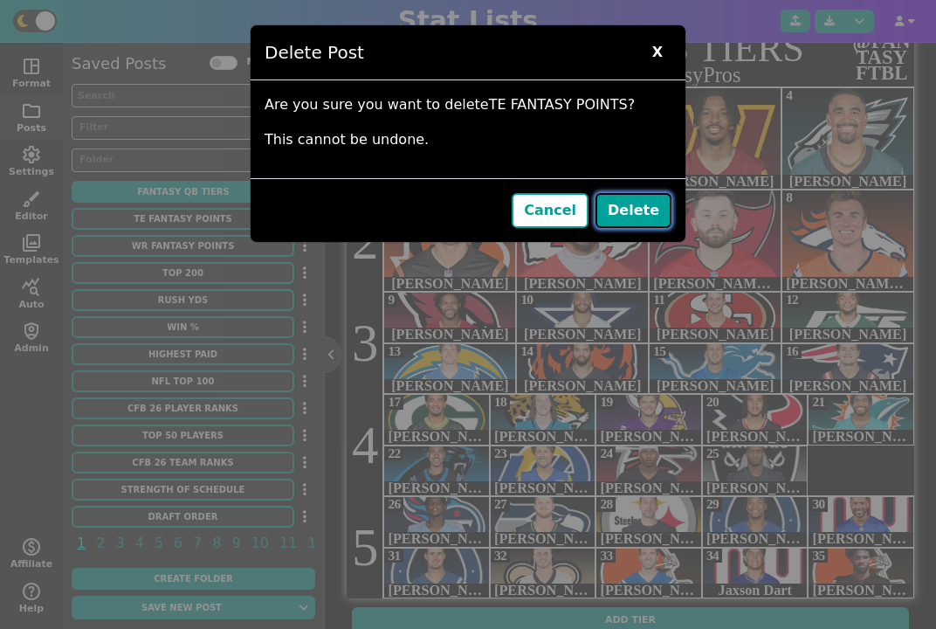
click at [631, 217] on button "Delete" at bounding box center [634, 210] width 76 height 35
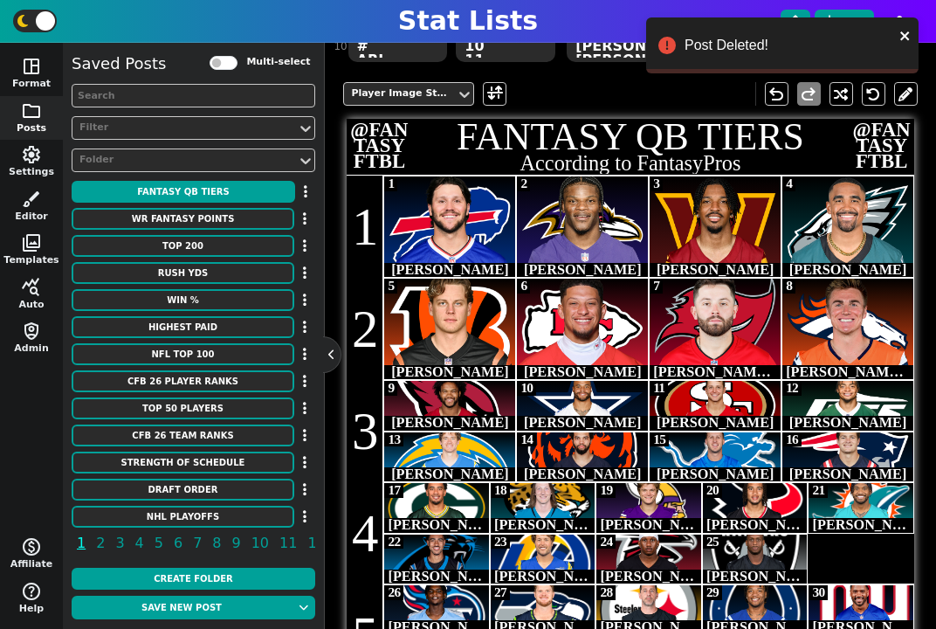
scroll to position [316, 0]
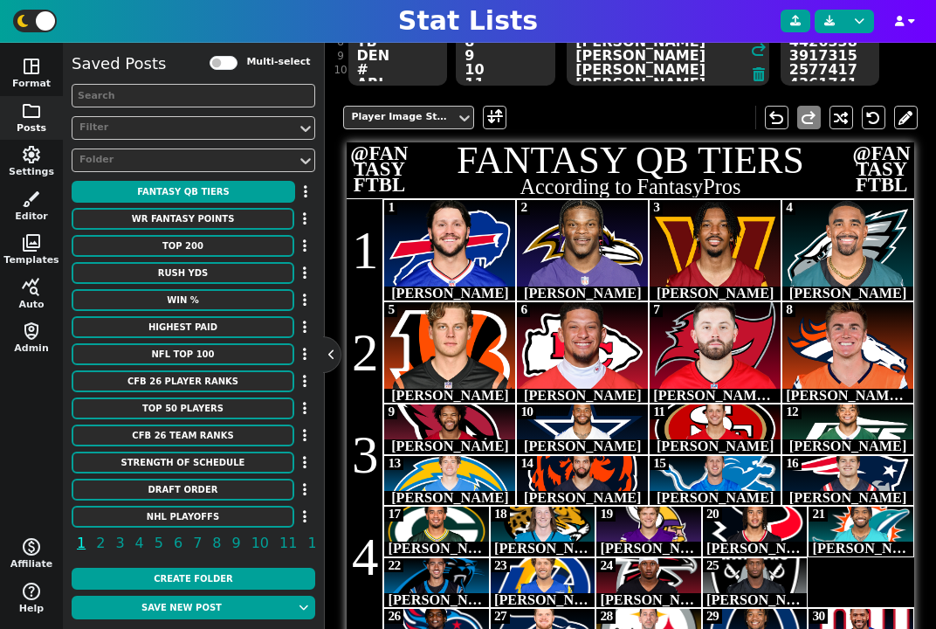
click at [618, 155] on h1 "fantasy qb tiers" at bounding box center [631, 160] width 568 height 38
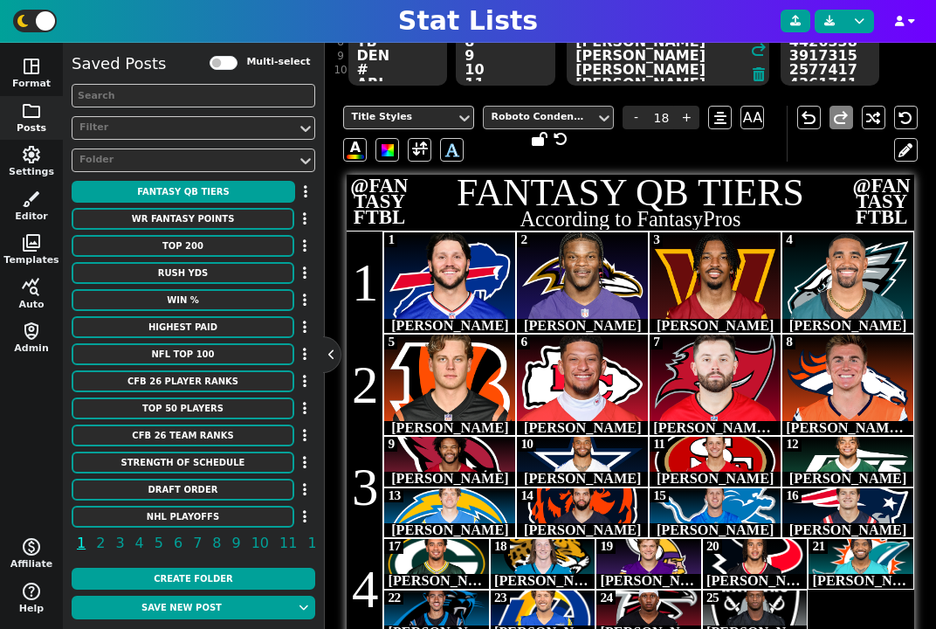
click at [560, 114] on div "Roboto Condensed" at bounding box center [540, 117] width 98 height 15
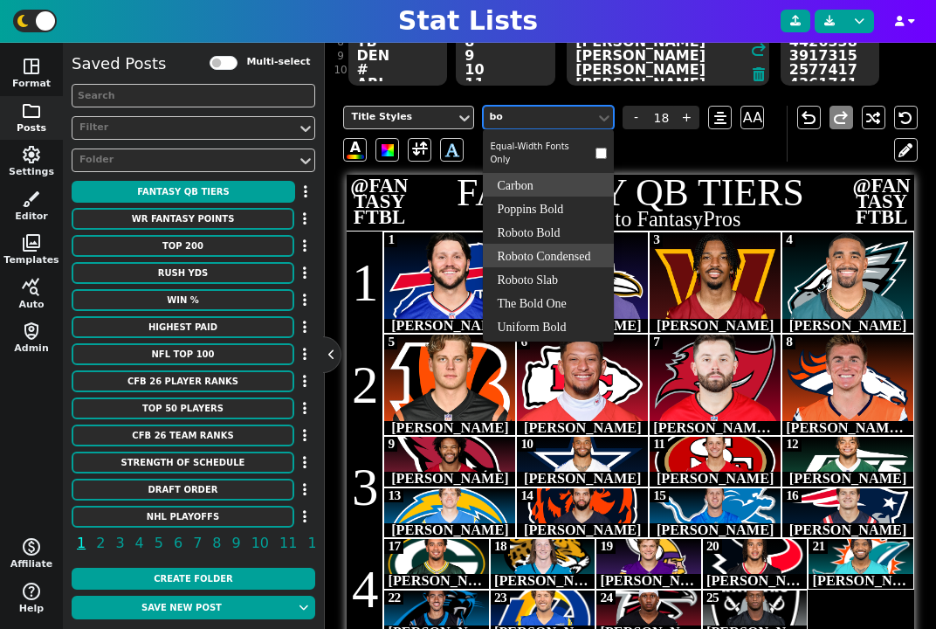
type input "bol"
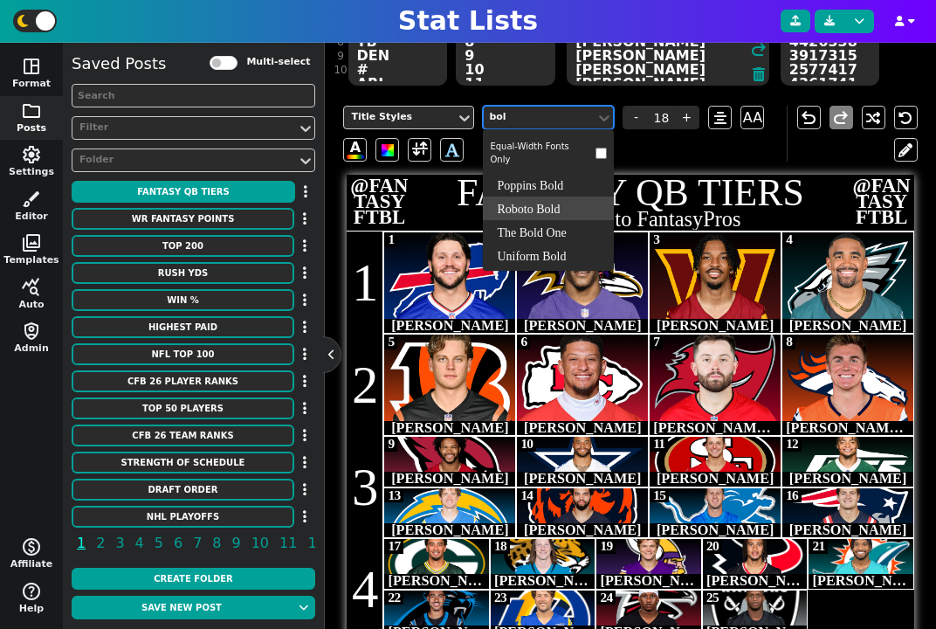
click at [559, 206] on div "Roboto Bold" at bounding box center [548, 209] width 131 height 24
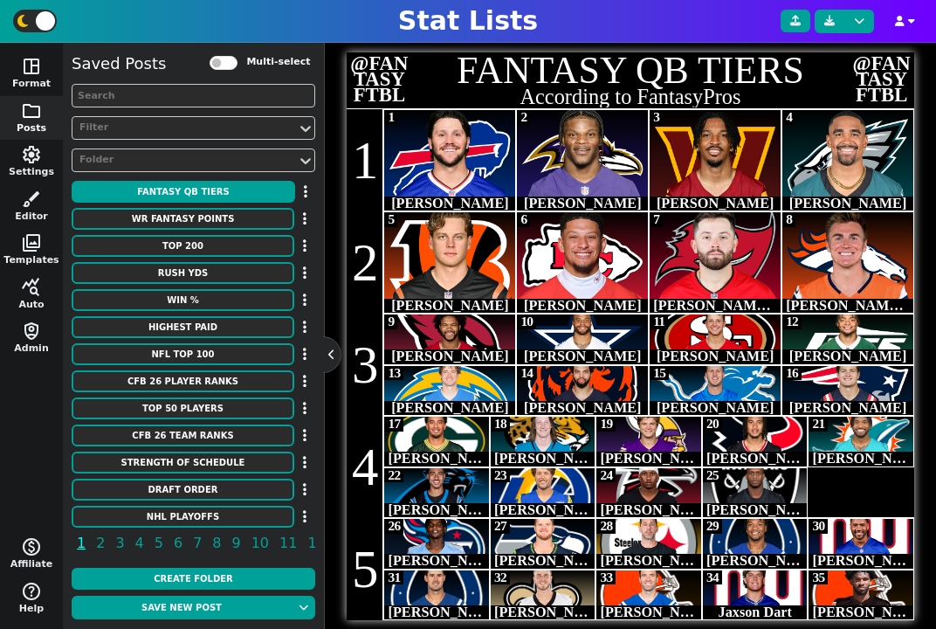
scroll to position [504, 0]
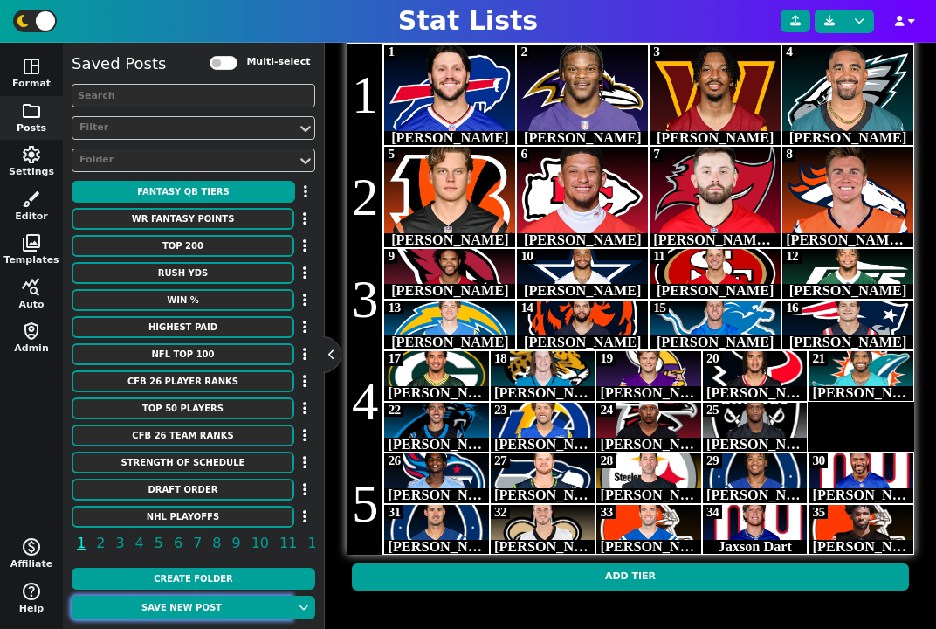
click at [201, 603] on button "Save new post" at bounding box center [182, 608] width 220 height 24
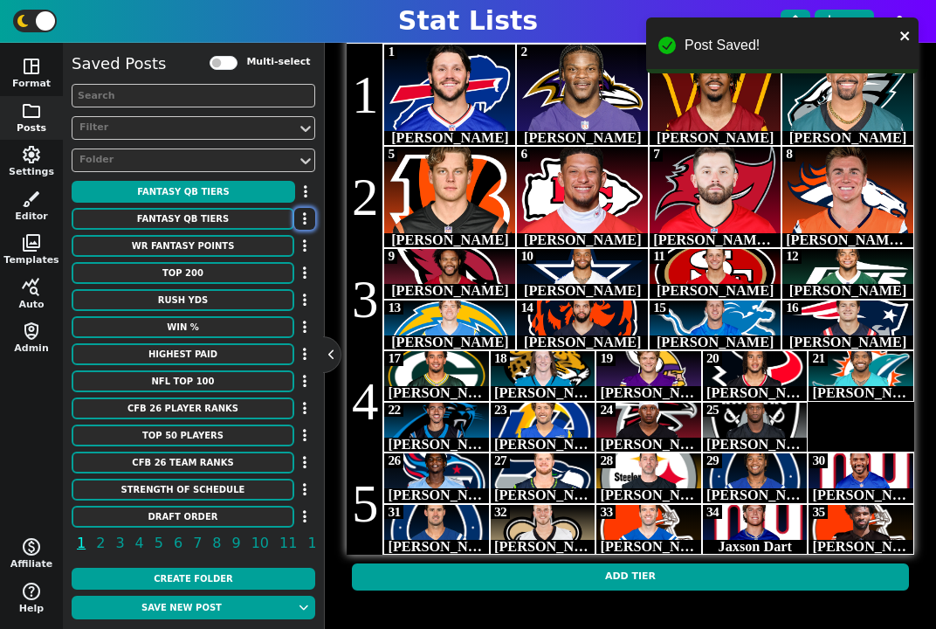
click at [300, 213] on button "button" at bounding box center [304, 219] width 21 height 22
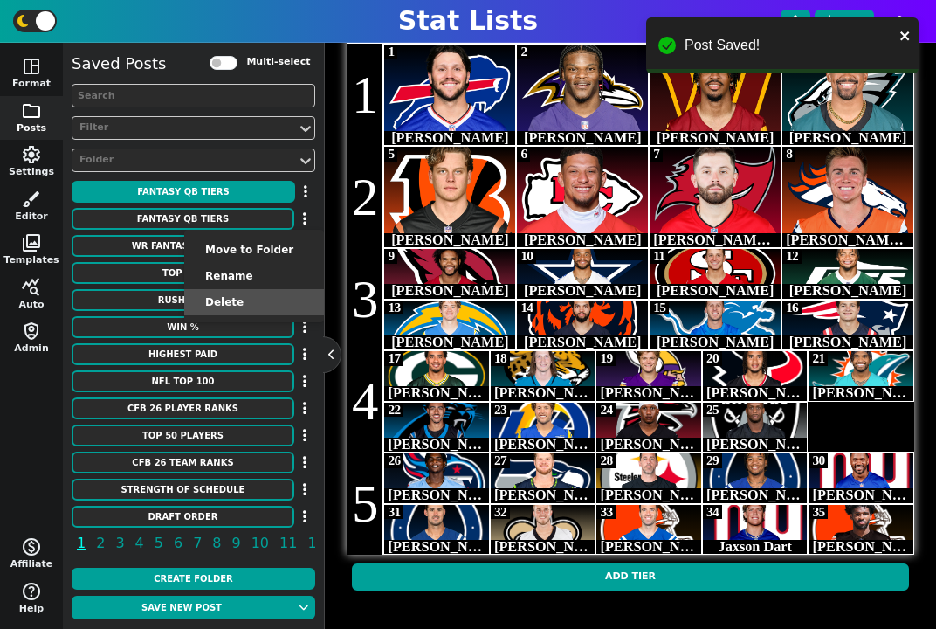
click at [279, 307] on li "Delete" at bounding box center [254, 302] width 140 height 26
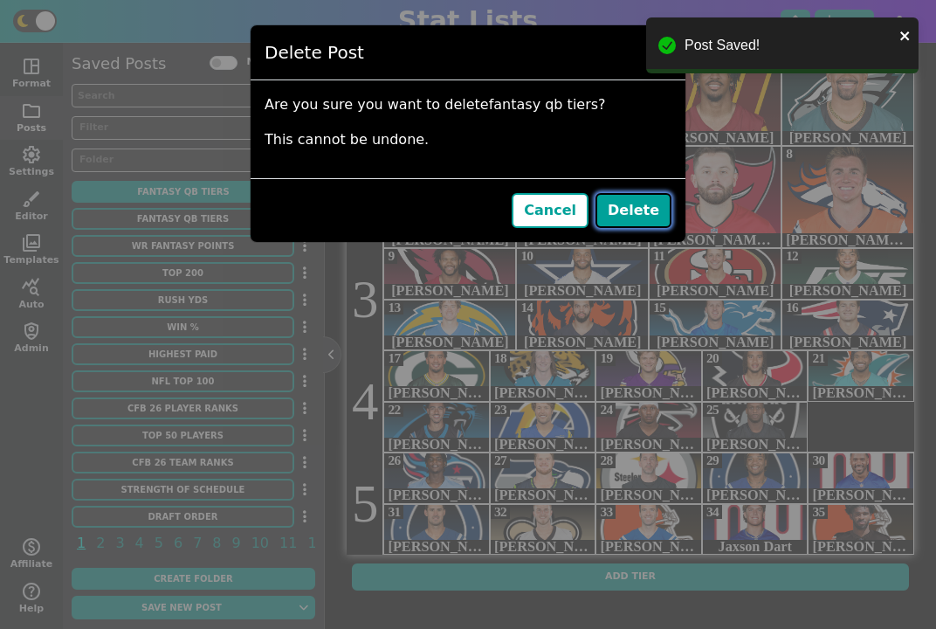
click at [645, 213] on button "Delete" at bounding box center [634, 210] width 76 height 35
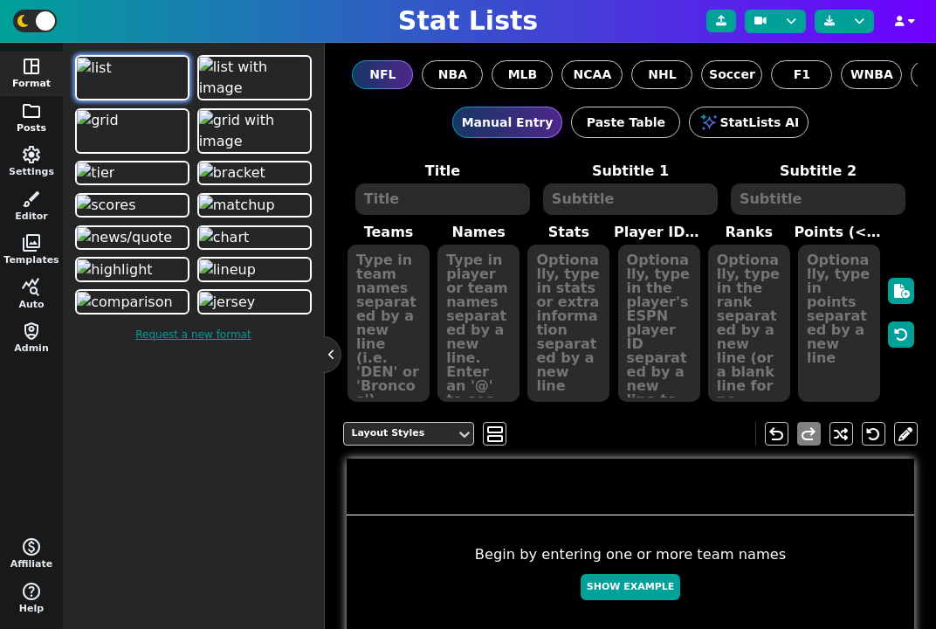
click at [37, 110] on span "folder" at bounding box center [31, 110] width 21 height 21
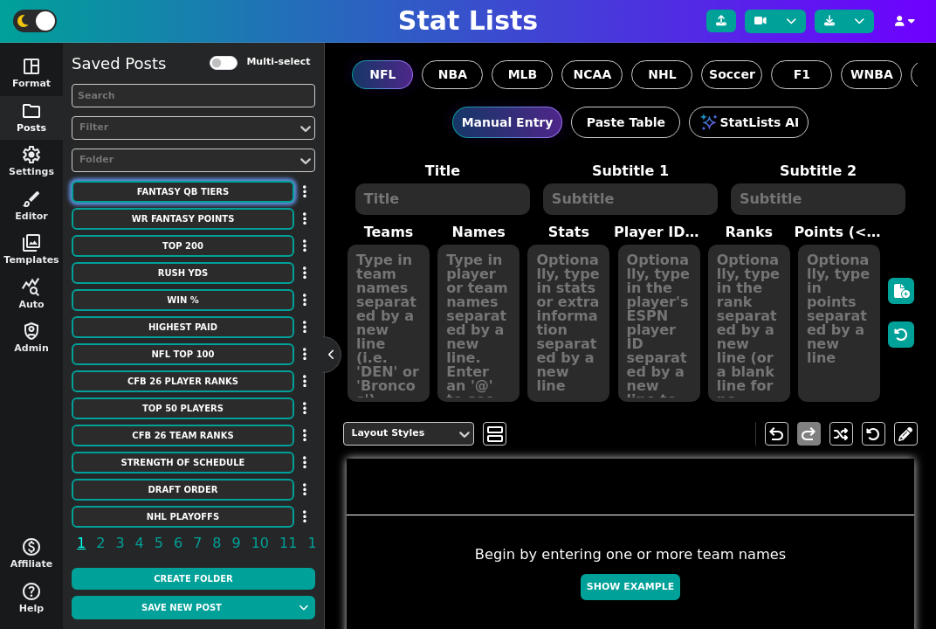
click at [196, 193] on button "fantasy qb tiers" at bounding box center [183, 192] width 223 height 22
type textarea "fantasy qb tiers"
type textarea "According to FantasyPros"
type textarea "BUF [MEDICAL_DATA] WAS PHI # CIN KC TB DEN # ARI DAL SF NYJ LAC CHI DET NE # GB…"
type textarea "1 2 3 4 5 6 7 8 9 10 11 12 13 14 15 16 17 18 19 20 21 22 23 24 25 26 27 28 29 3…"
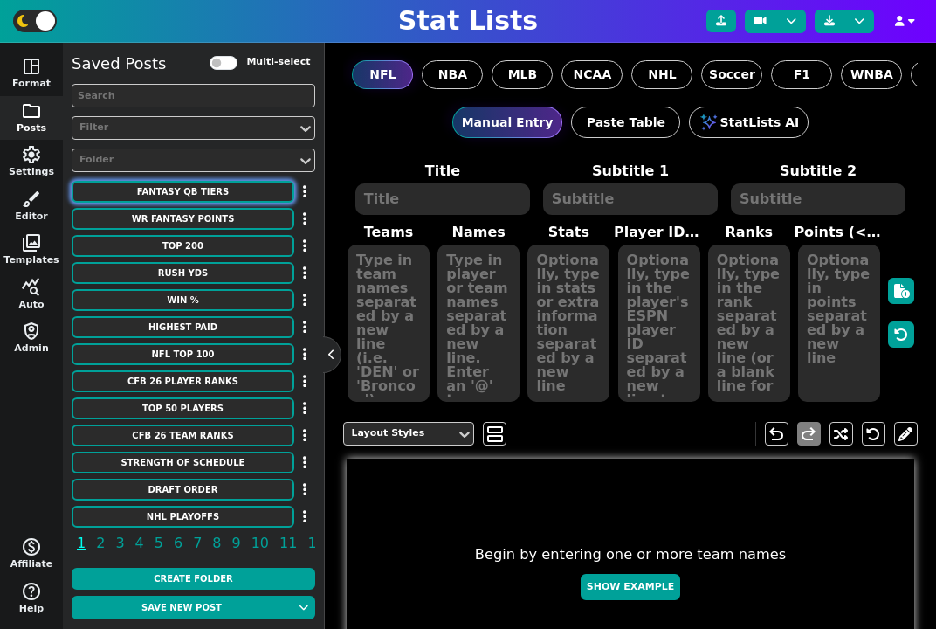
type textarea "[PERSON_NAME] [PERSON_NAME] [PERSON_NAME] [PERSON_NAME] [PERSON_NAME] [PERSON_N…"
type textarea "3918298 3916387 4426348 4040715 3915511 3139477 3052587 4426338 3917315 2577417…"
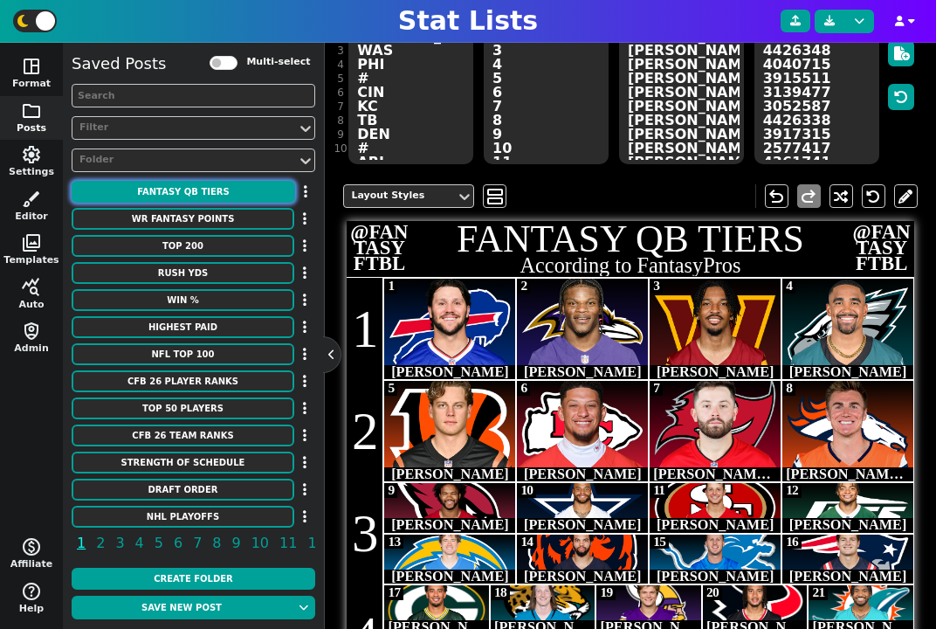
scroll to position [256, 0]
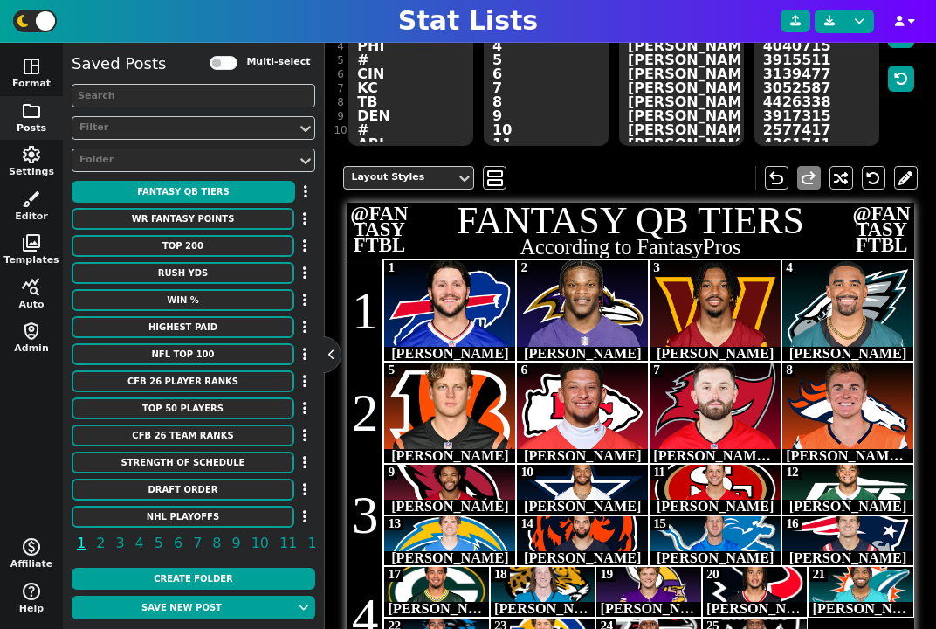
click at [563, 292] on img at bounding box center [583, 298] width 138 height 100
click at [429, 181] on div "Layout Styles" at bounding box center [400, 177] width 98 height 15
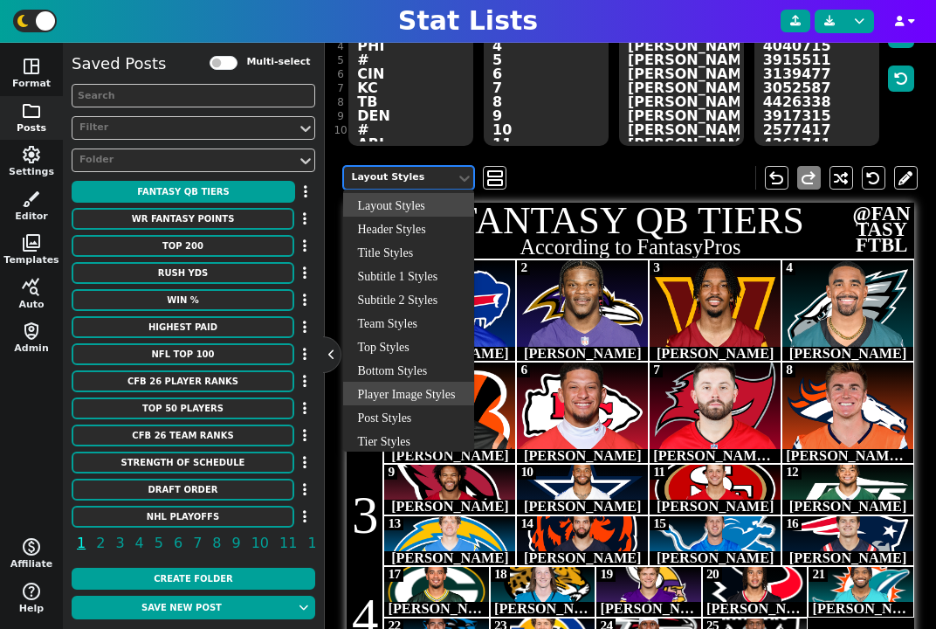
click at [414, 396] on div "Player Image Styles" at bounding box center [408, 394] width 131 height 24
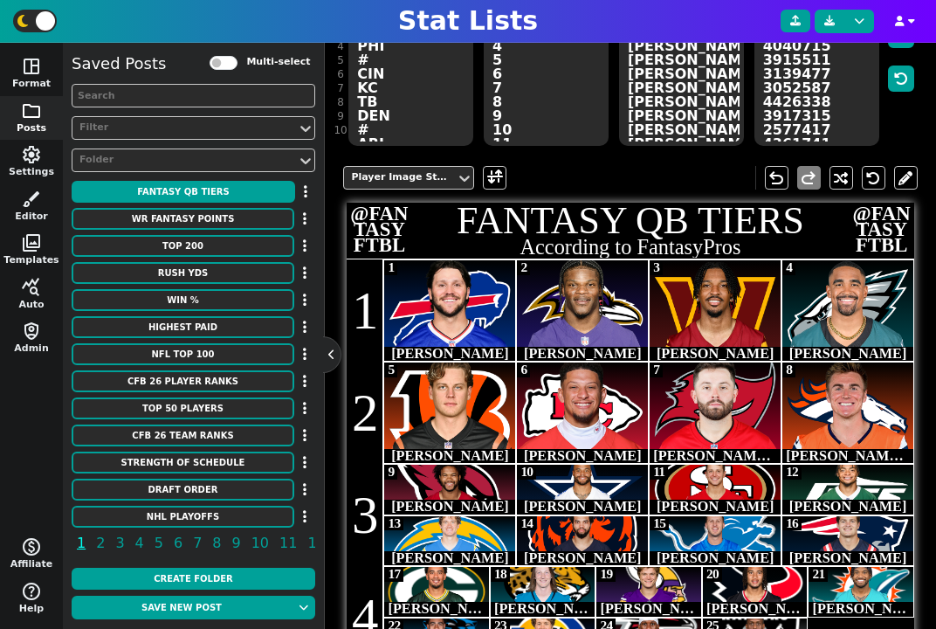
click at [700, 357] on span "Jayden Daniels" at bounding box center [716, 354] width 118 height 16
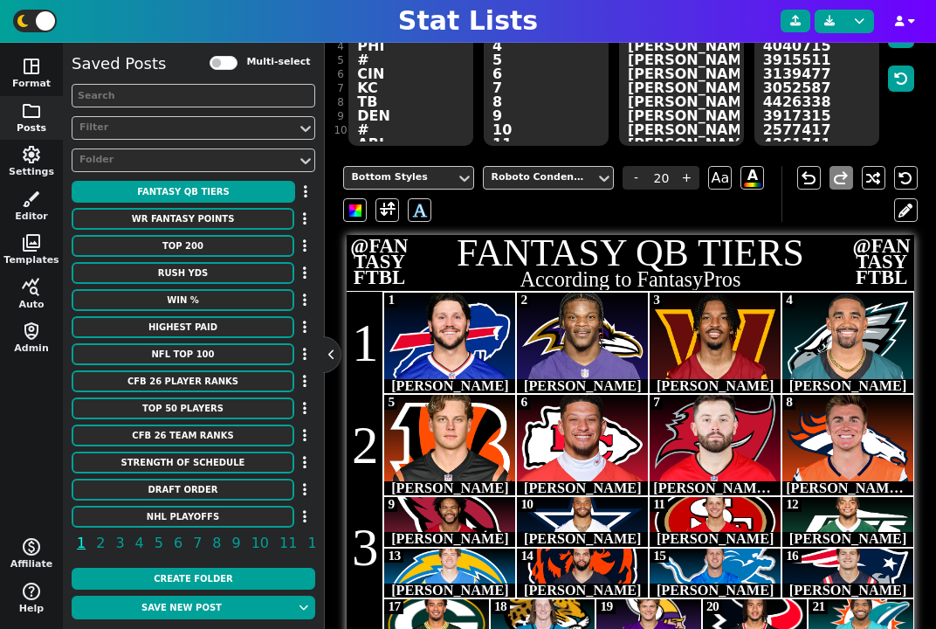
click at [713, 339] on img at bounding box center [715, 330] width 138 height 100
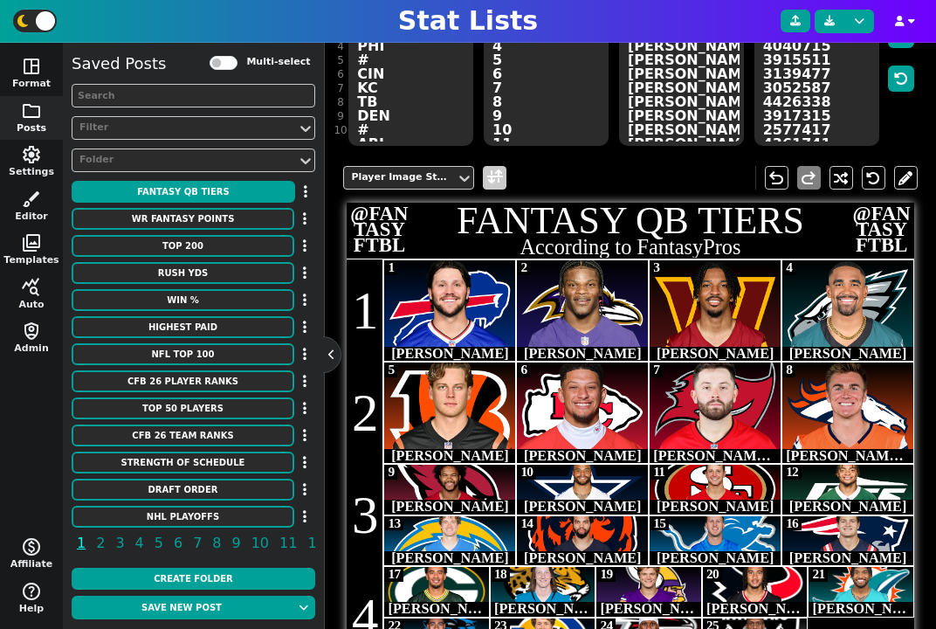
click at [498, 175] on span at bounding box center [495, 178] width 16 height 22
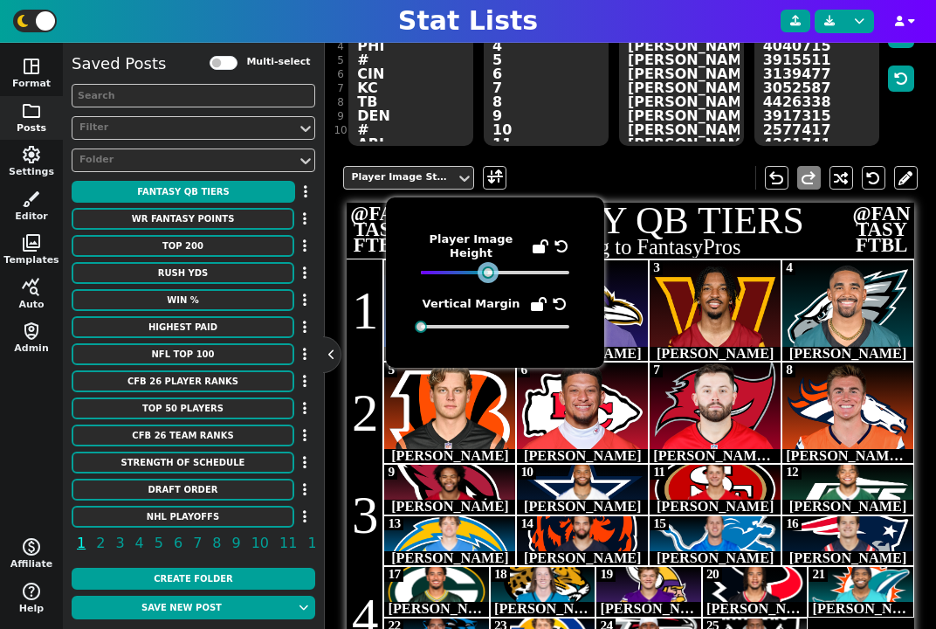
drag, startPoint x: 495, startPoint y: 275, endPoint x: 487, endPoint y: 319, distance: 44.4
click at [487, 319] on div "Player Image Height Vertical Margin" at bounding box center [495, 282] width 148 height 100
drag, startPoint x: 424, startPoint y: 326, endPoint x: 363, endPoint y: 352, distance: 65.7
click at [363, 352] on body "Stat Lists space_dashboard Format folder Posts settings Settings brush Editor p…" at bounding box center [468, 314] width 936 height 629
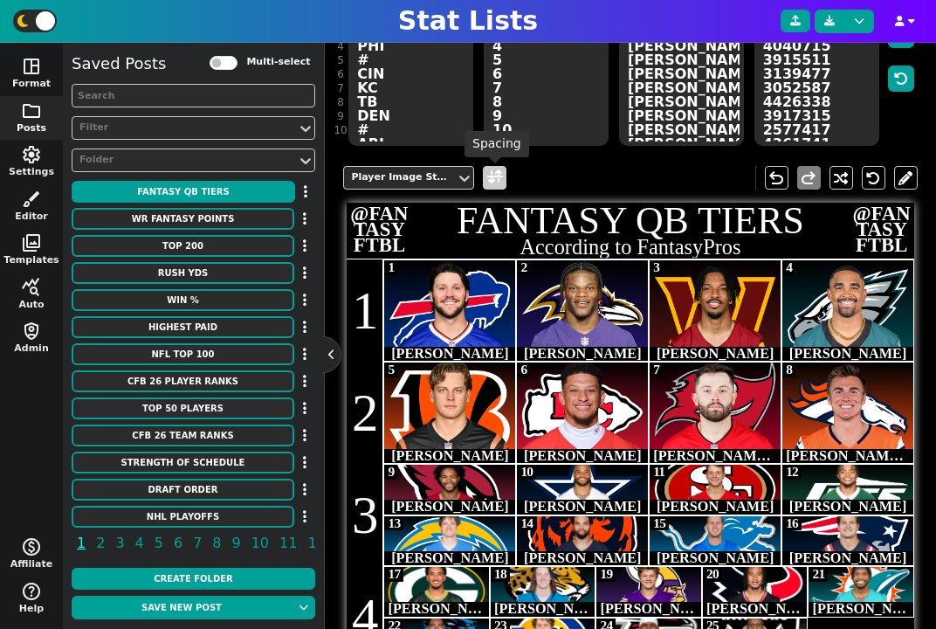
click at [490, 174] on span at bounding box center [495, 178] width 16 height 22
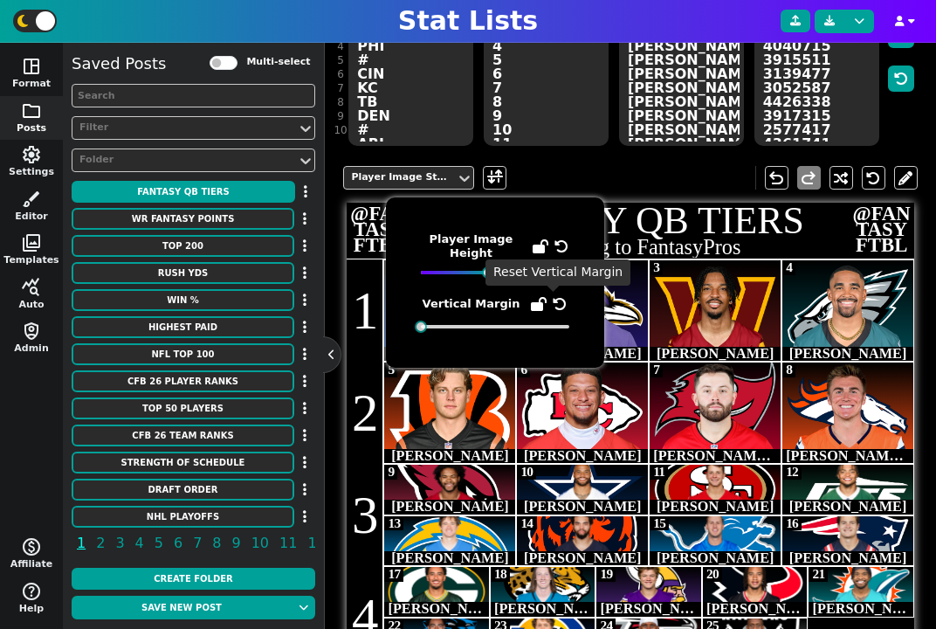
click at [557, 300] on icon at bounding box center [560, 304] width 14 height 14
click at [563, 244] on icon at bounding box center [562, 246] width 14 height 14
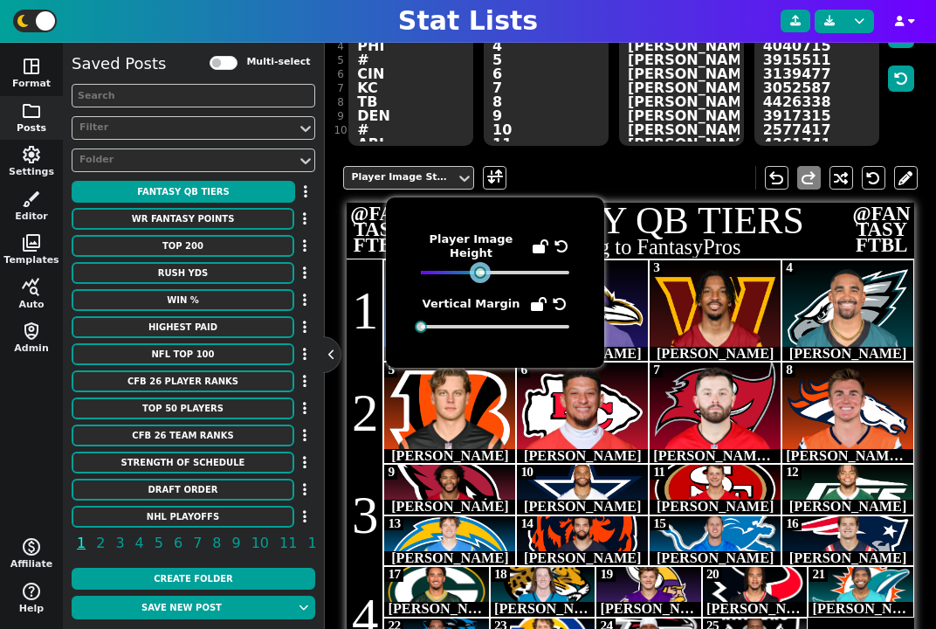
drag, startPoint x: 494, startPoint y: 272, endPoint x: 479, endPoint y: 272, distance: 14.9
click at [479, 272] on div at bounding box center [480, 272] width 12 height 12
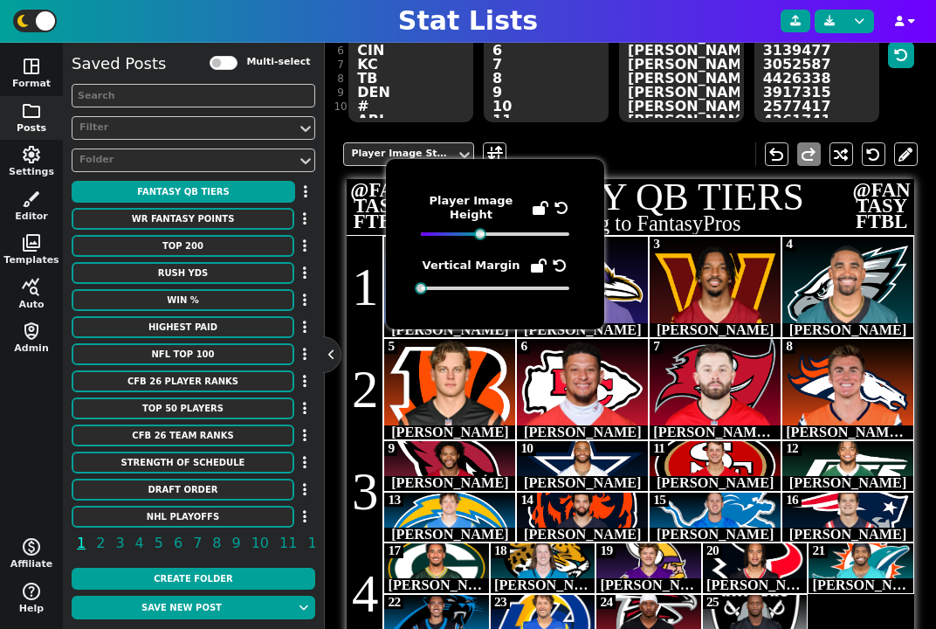
scroll to position [274, 0]
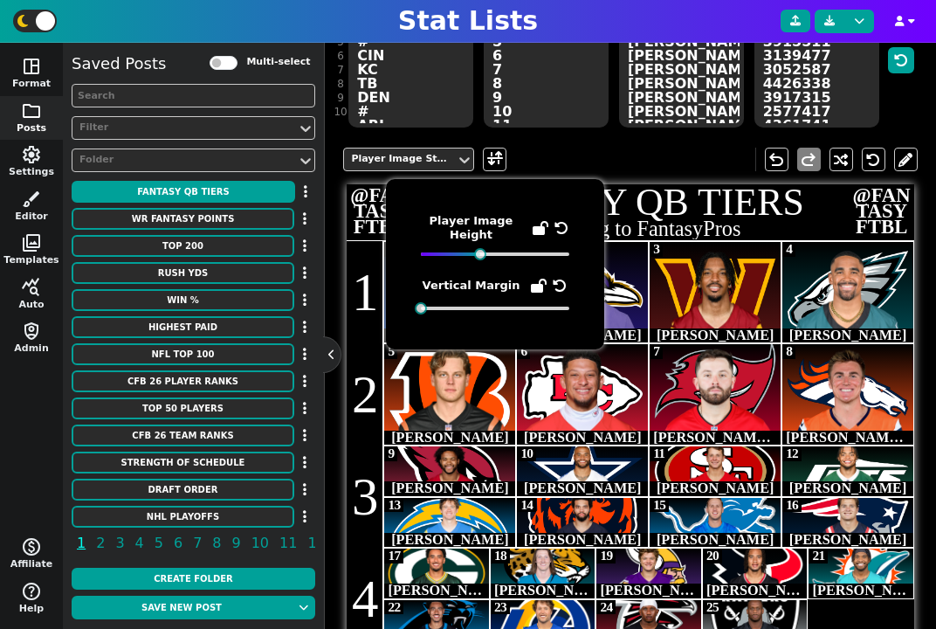
click at [713, 347] on img at bounding box center [715, 386] width 124 height 91
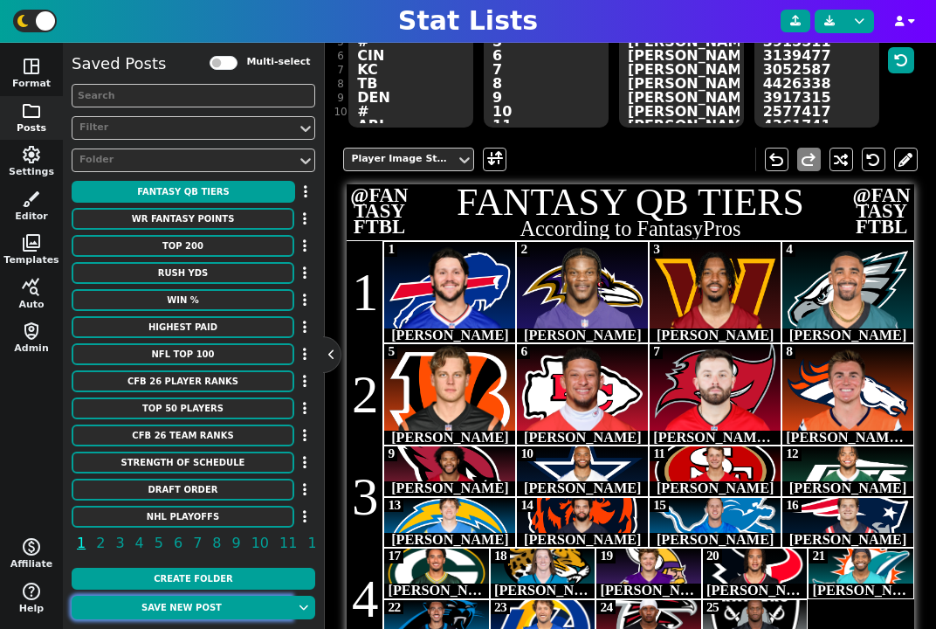
click at [197, 611] on button "Save new post" at bounding box center [182, 608] width 220 height 24
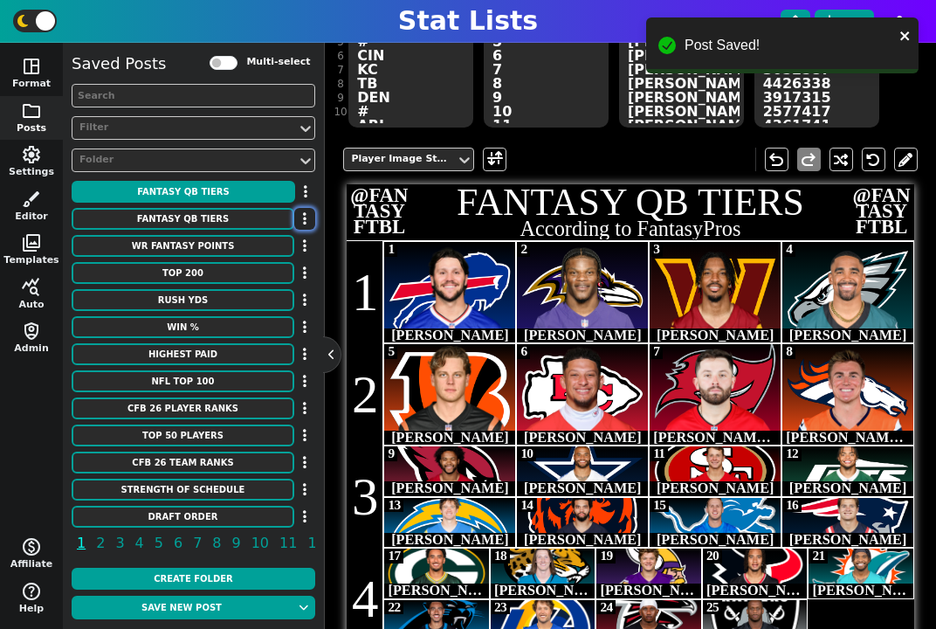
click at [307, 216] on button "button" at bounding box center [304, 219] width 21 height 22
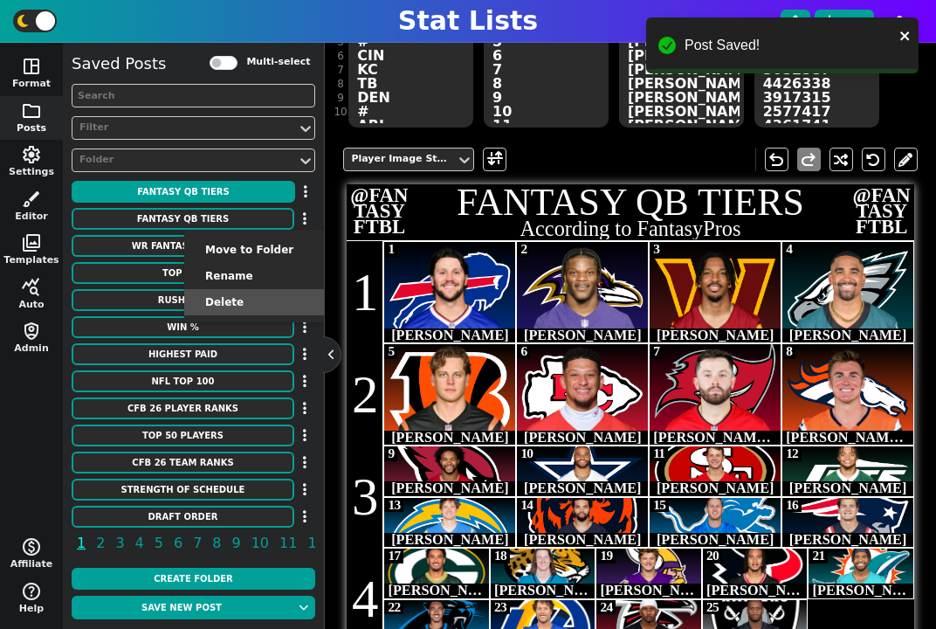
click at [268, 295] on li "Delete" at bounding box center [254, 302] width 140 height 26
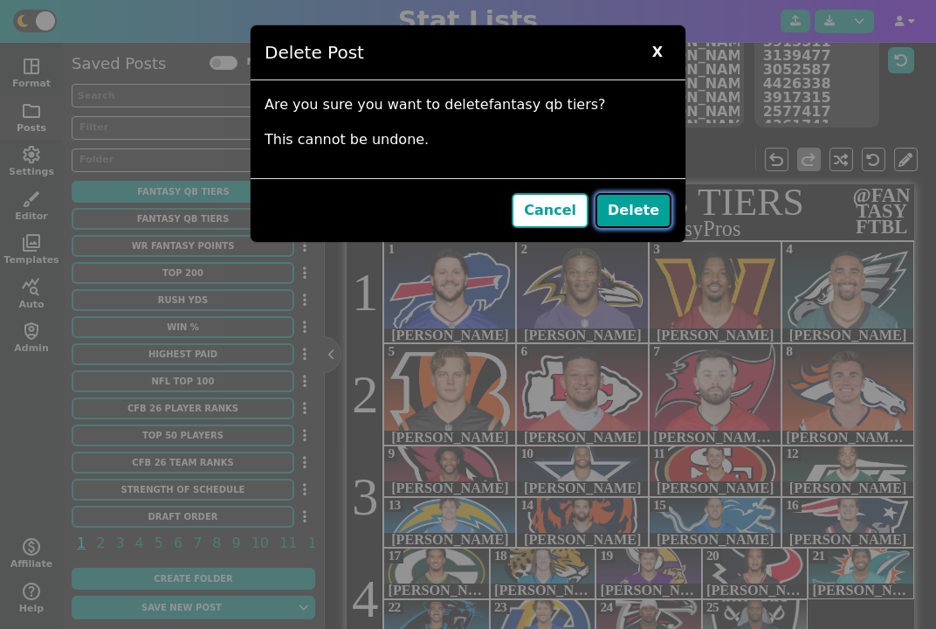
click at [637, 207] on button "Delete" at bounding box center [634, 210] width 76 height 35
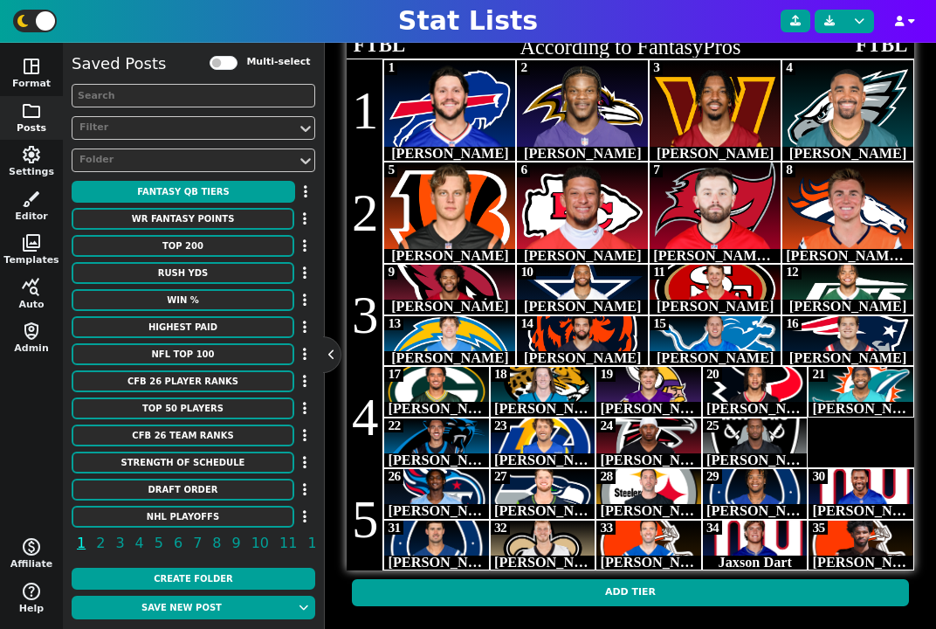
scroll to position [472, 0]
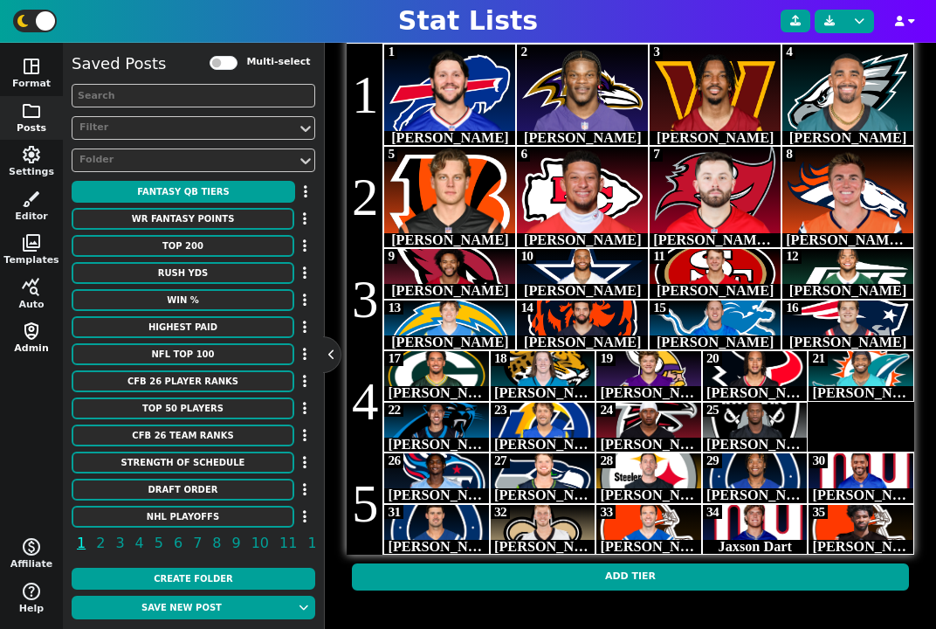
click at [34, 328] on span "shield_person" at bounding box center [31, 331] width 21 height 21
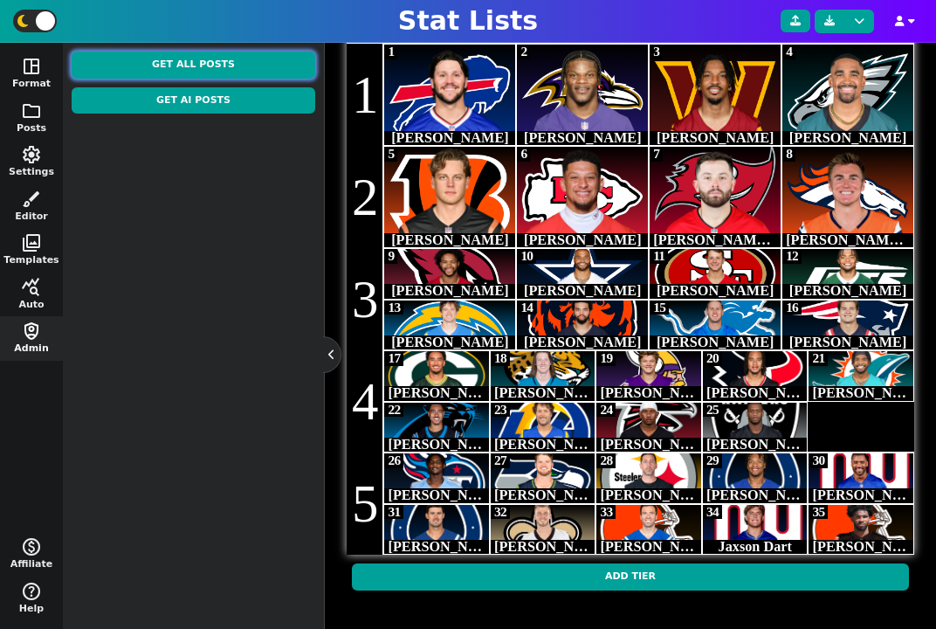
click at [188, 72] on button "Get All Posts" at bounding box center [194, 65] width 244 height 27
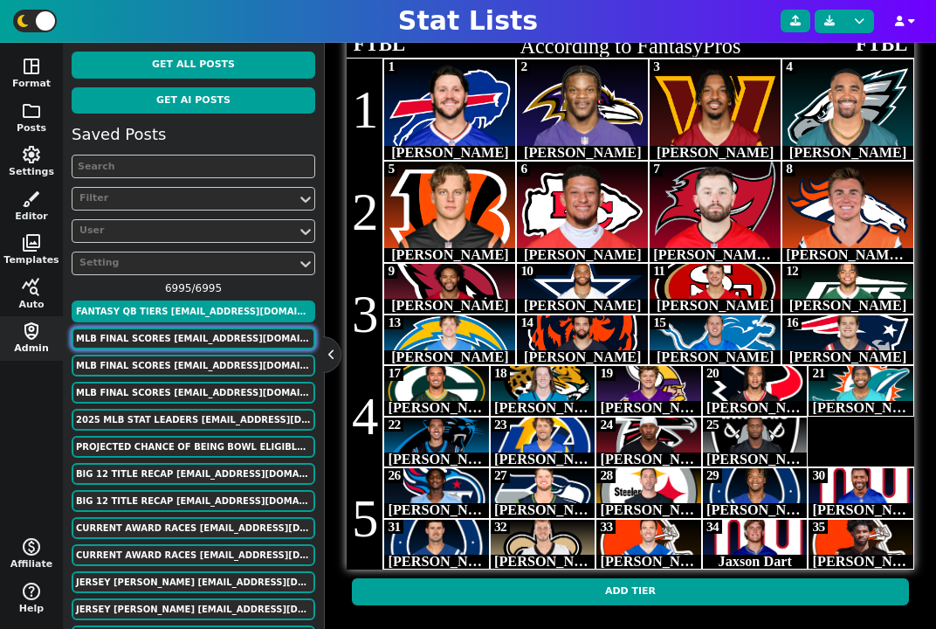
click at [186, 334] on button "MLB Final Scores yankeetom2009@gmail.com" at bounding box center [194, 339] width 244 height 22
type textarea "MLB Final Scores"
type textarea "August 12, 2025"
type textarea "sea bal phi cin mia cle min nyy chc tor atl nym pit mil wsh kc det chw col stl …"
type textarea "1 0 1 6 3 4 1 9 1 5 5 13 0 14 5 8 6 9 3 0 3 2 14 1 6 7 5 1 0 6"
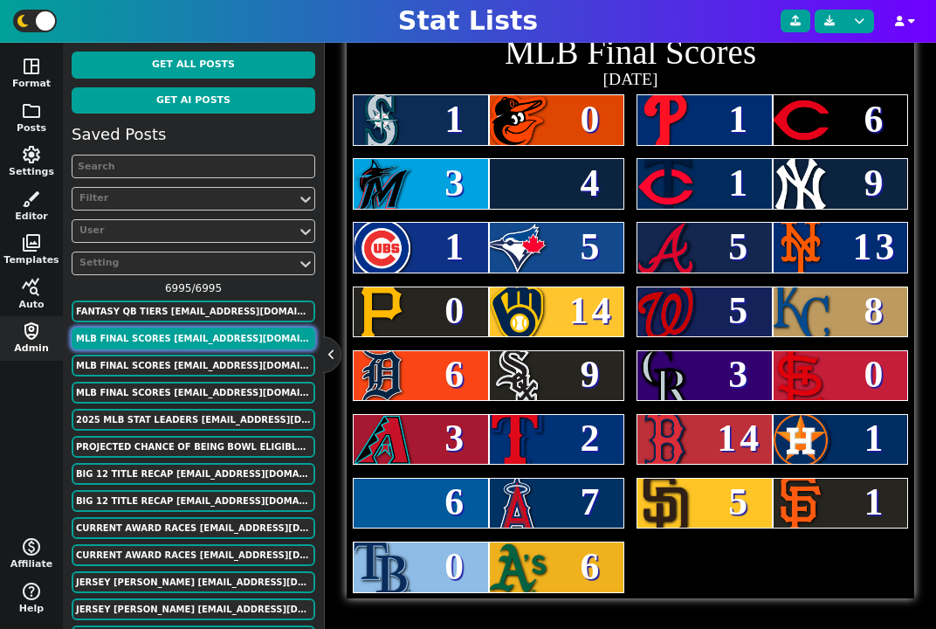
scroll to position [60, 0]
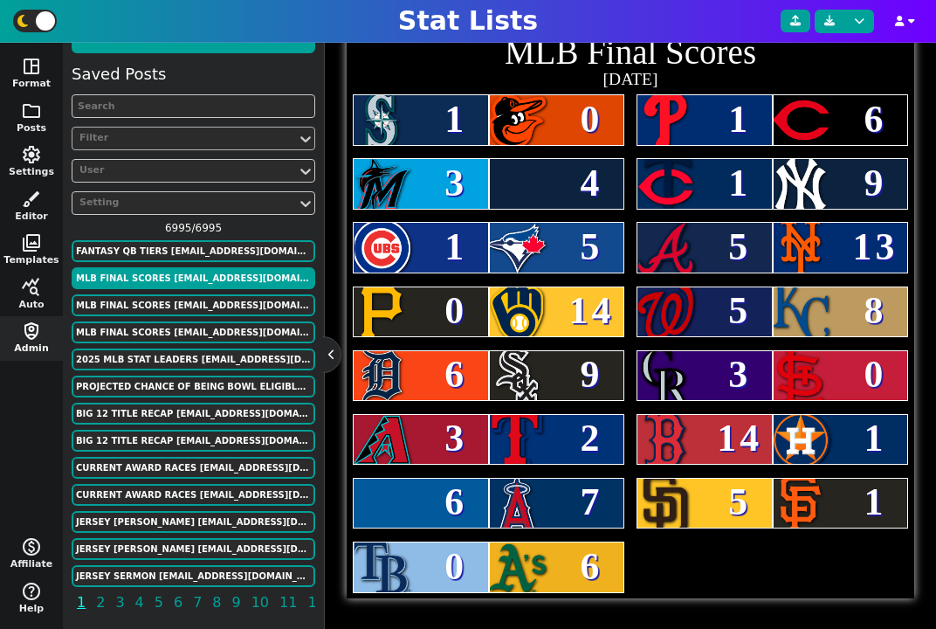
click at [128, 144] on div "Filter" at bounding box center [184, 138] width 210 height 15
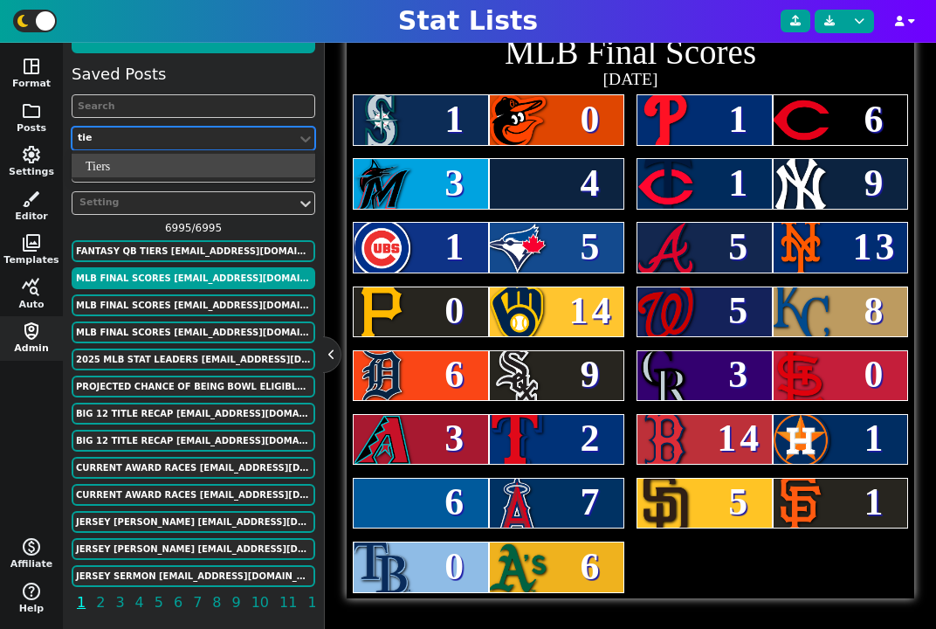
type input "tier"
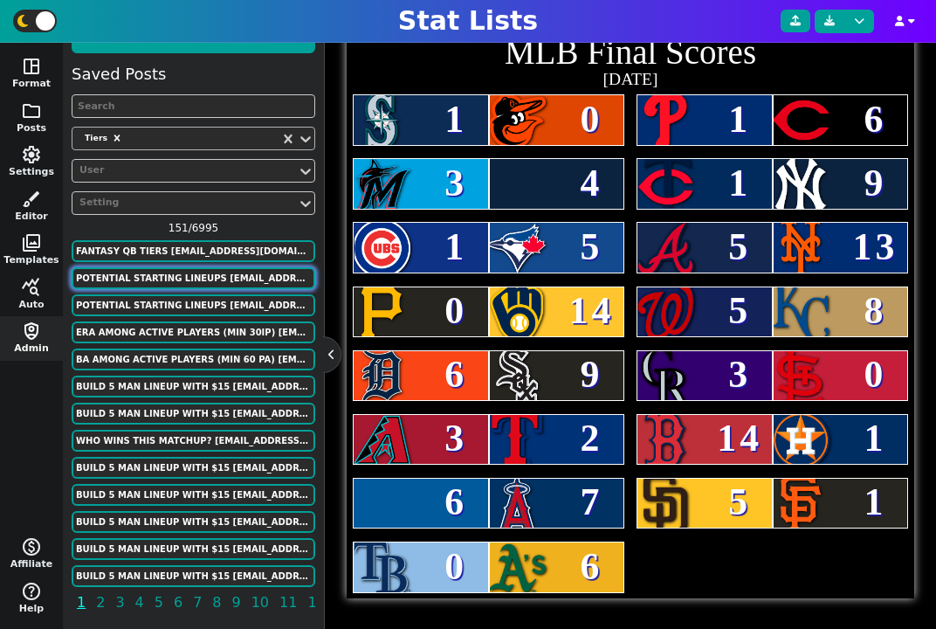
click at [195, 270] on button "POTENTIAL STARTING LINEUPS FansOfKU@gmail.com" at bounding box center [194, 278] width 244 height 22
type textarea "POTENTIAL STARTING LINEUPS"
type textarea "KU MEN'S BASKETBALL 2025-2026"
type textarea "KU KU KU KU KU # KU KU KU KU KU # KU KU KU KU KU"
type textarea "6'3 6'4" 6'5" 6'7" 6'9" 6'3" 6'4" 6'5" 6'7" 6'9" 6'4" 6'4" 6'5" 6'7" 6'9""
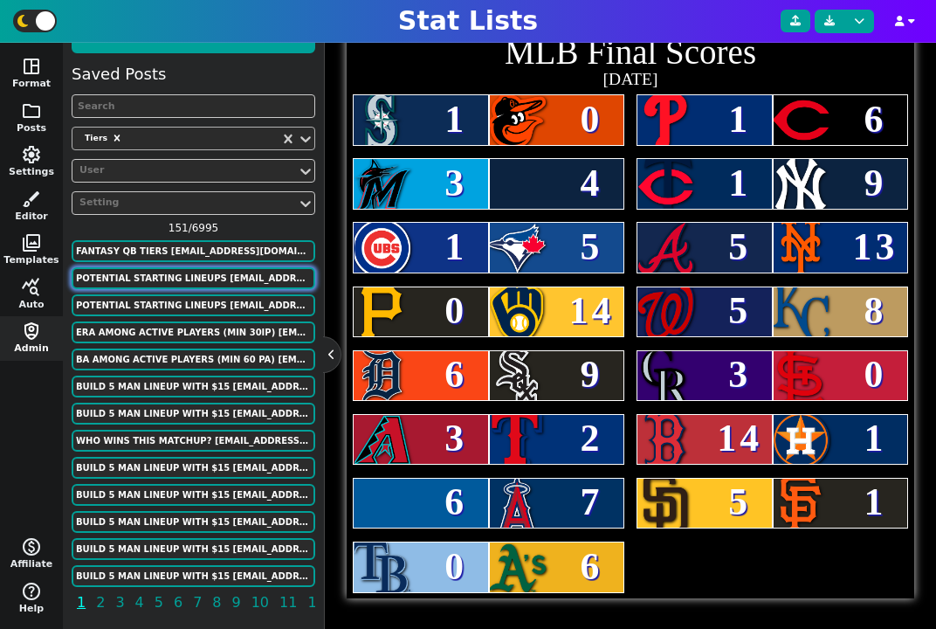
type textarea "#13 ELMARKO JACKSON #1 JAYDEN DAWSON #22 DARRYN PETERSON #3 TRE WHITE #40 FLORY…"
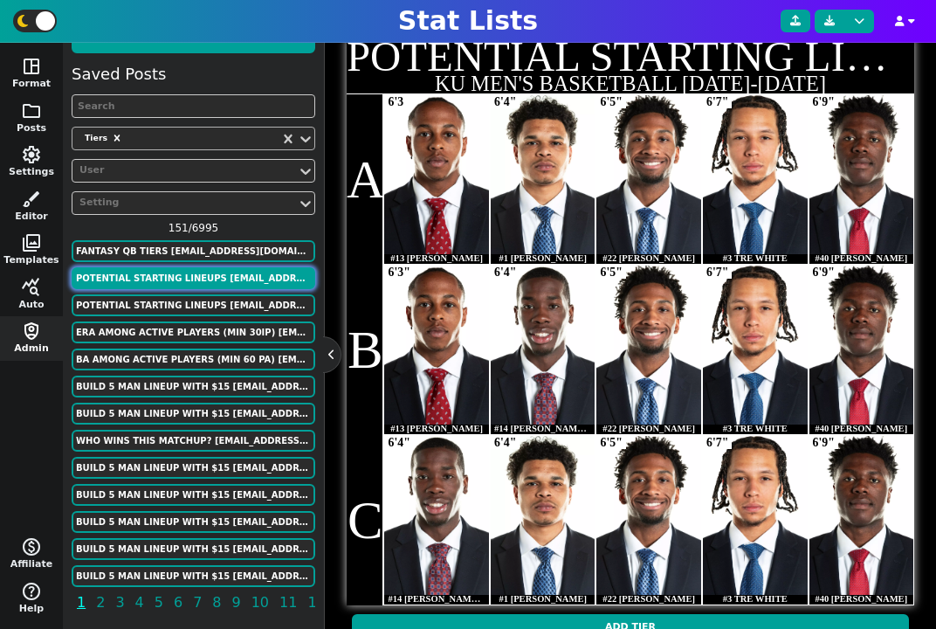
scroll to position [424, 0]
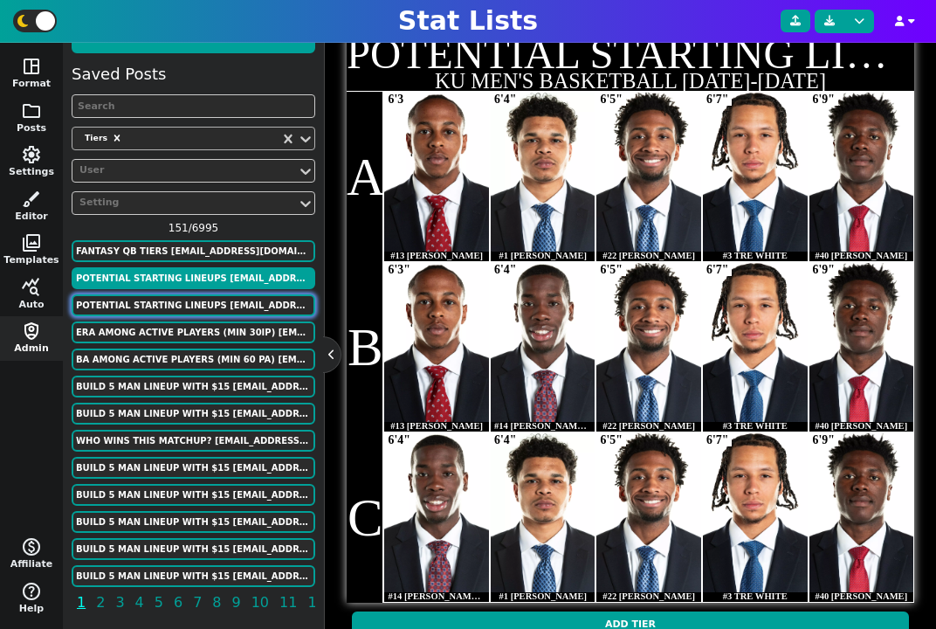
click at [195, 304] on button "POTENTIAL STARTING LINEUPS FansOfKU@gmail.com" at bounding box center [194, 305] width 244 height 22
type textarea "KU MEN'S BASKETBALL 2024-2025"
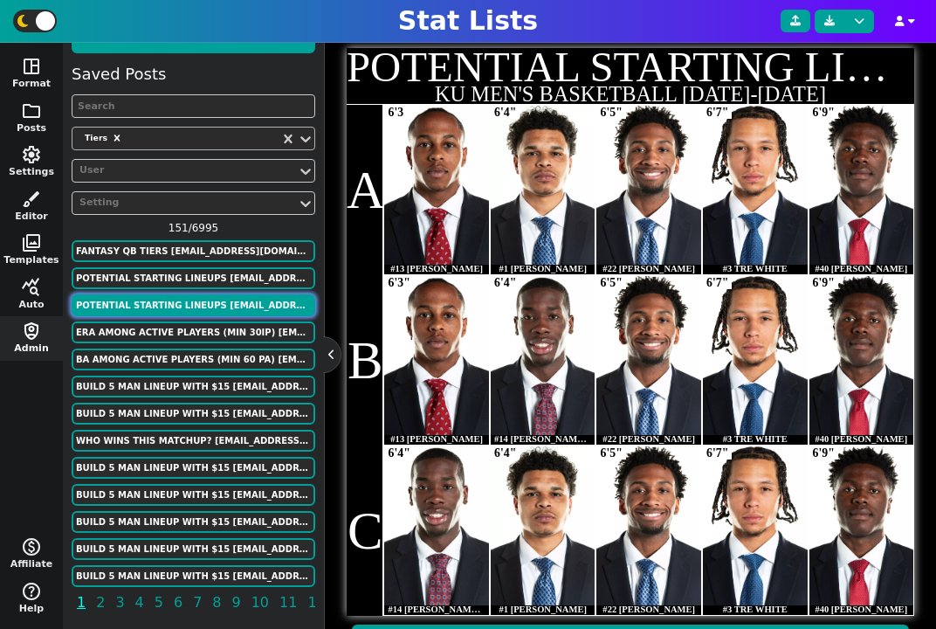
scroll to position [407, 0]
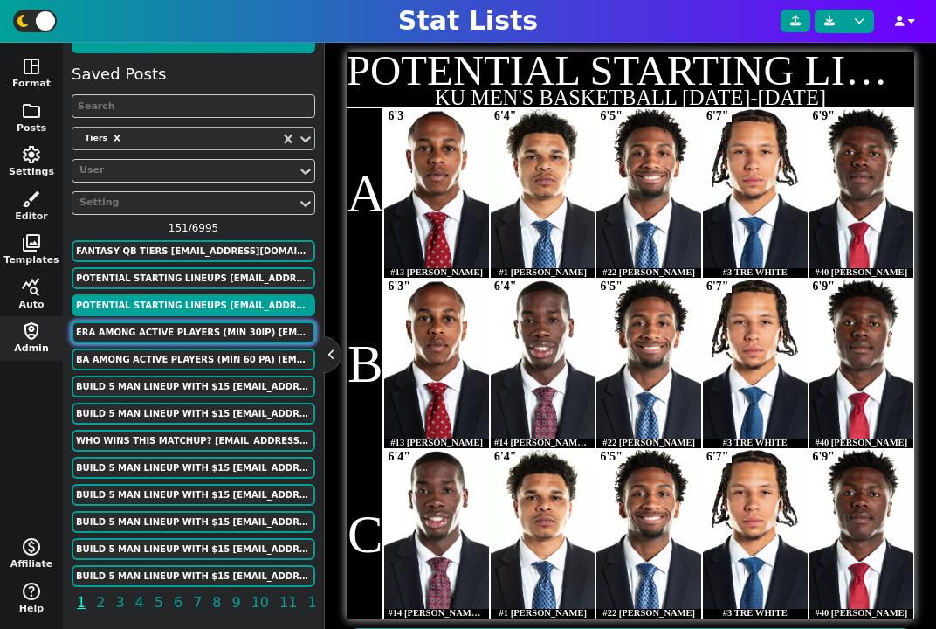
click at [158, 328] on button "ERA among active players (min 30IP) mpilger2@nd.edu" at bounding box center [194, 332] width 244 height 22
type textarea "ERA among active players (min 30IP)"
type textarea "BB # ST SB # M UD GG # DD BB # UD SW UD"
type textarea "Baldwin Pilger Devine Thomalla Hirsch Bates Redfern Reid Dove Sullivan Donegan"
type input "1.50"
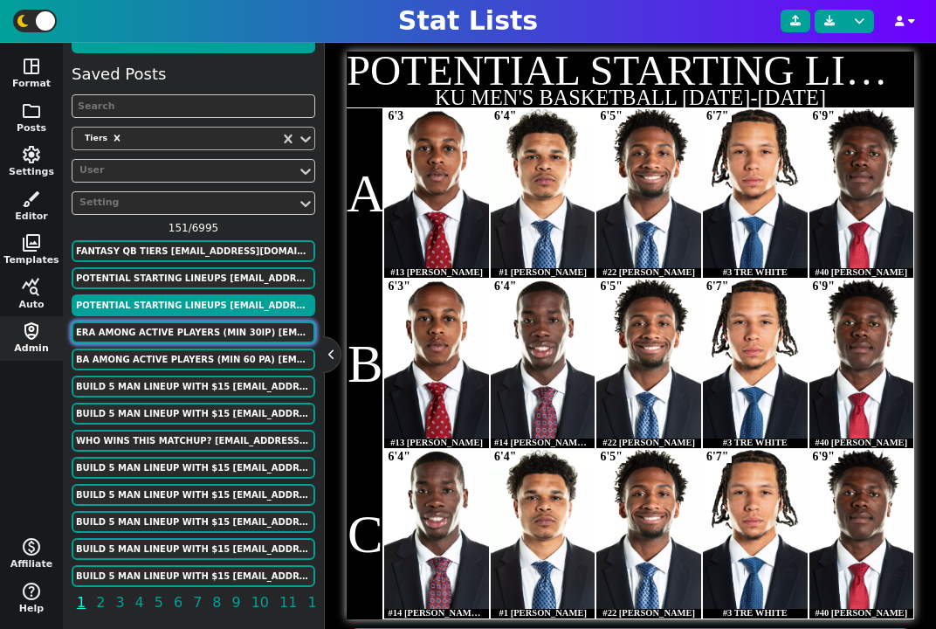
type input "2.00"
type input "2.50"
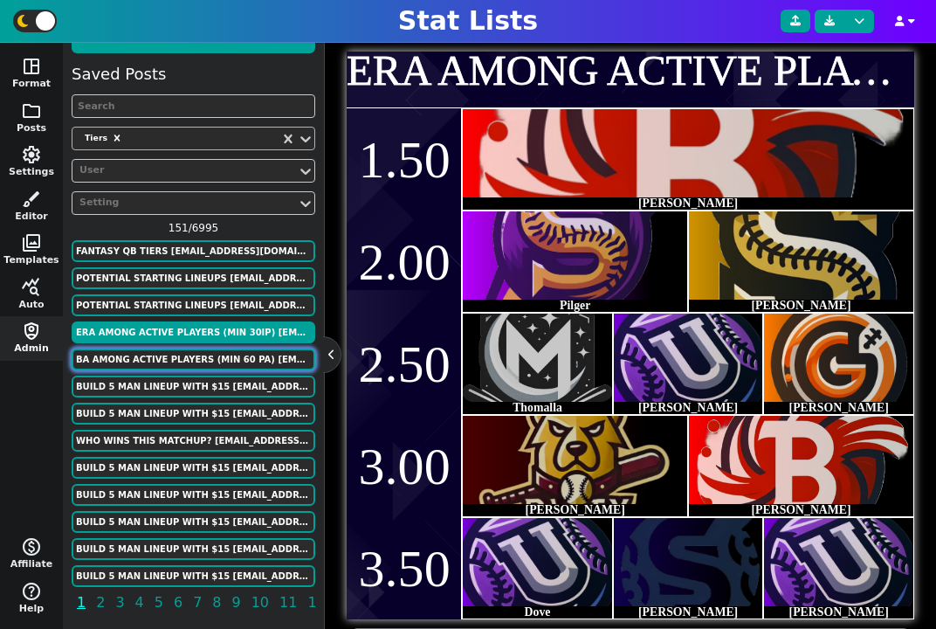
click at [148, 349] on button "Ba among active players (min 60 PA) mpilger2@nd.edu" at bounding box center [194, 359] width 244 height 22
type textarea "Ba among active players (min 60 PA)"
type textarea "# ST GG # DS # SW GG DD M BB UD # BB SB DD SB M M UD ST M"
type textarea "Pilger Lorenz Patel Sullivan Morrow Redfern Clark Baldwin Donegan Kaiser Donova…"
type input ".400"
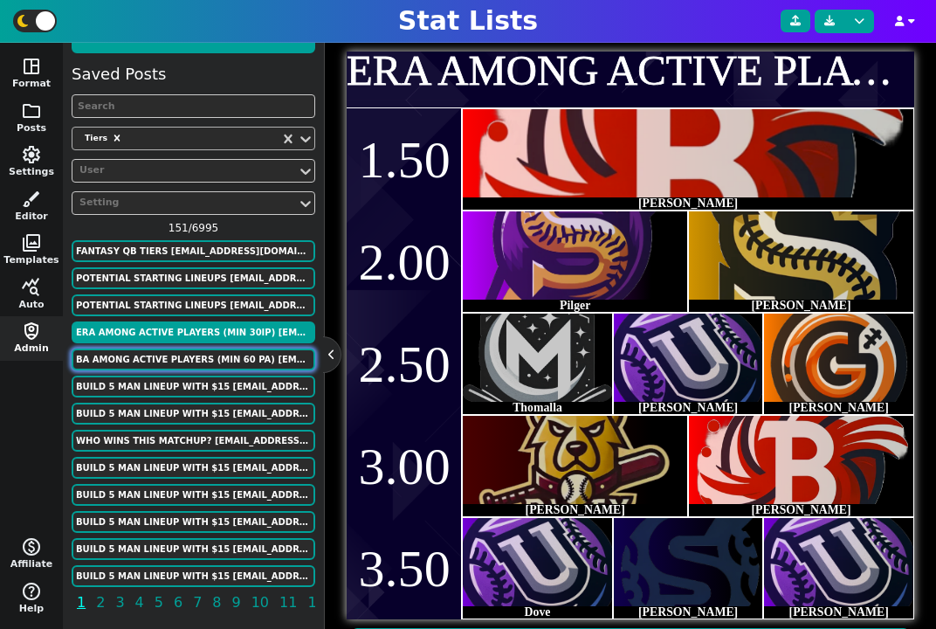
type input ".350"
type input ".300"
type input ".250"
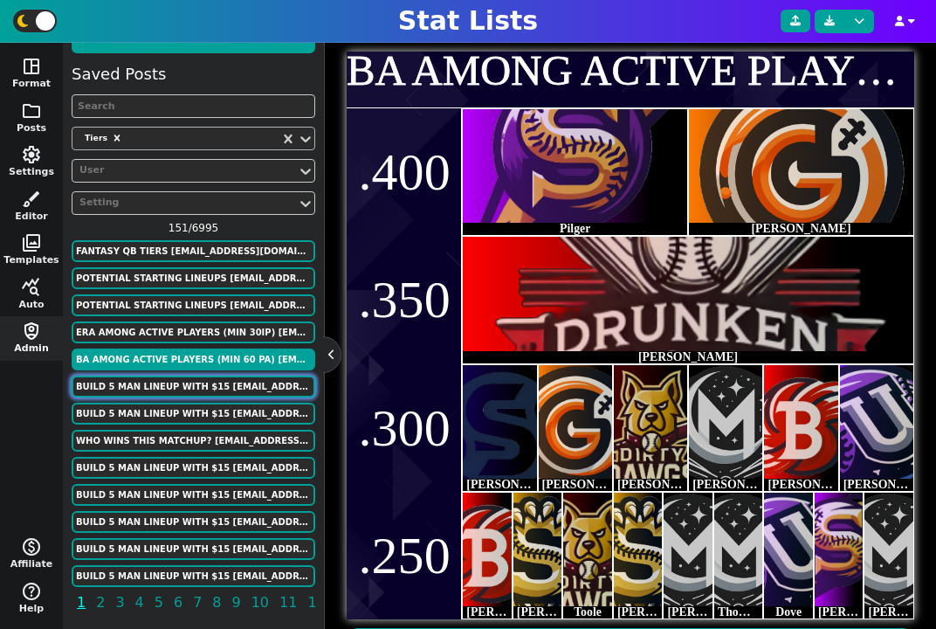
click at [157, 384] on button "BUILD 5 MAN LINEUP WITH $15 FansOfKU@gmail.com" at bounding box center [194, 387] width 244 height 22
type textarea "BUILD 5 MAN LINEUP WITH $15"
type textarea "BASED ON HOW GOOD THE PLAYER WAS WHILE AT KU"
type textarea "KU2 KU2 KU2 KU2 KU2 # KU KU KU KU KU # KU2 KU2 KU2 KU2 KU2 # KU KU KU KU KU # K…"
type textarea "SHERRON COLLINS BRANDON RUSH MARCUS MORRIS THOMAS ROBINSON COLE ALDRICH TYSHAWN…"
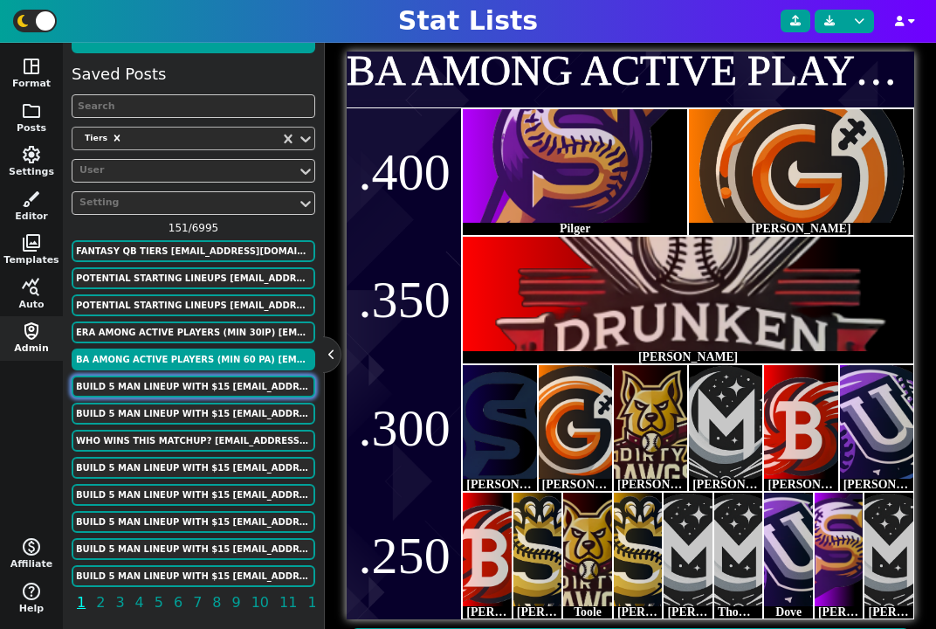
type textarea "https://firebasestorage.googleapis.com/v0/b/statlist-images.appspot.com/o/image…"
type input "$5"
type input "$4"
type input "$3"
type input "$2"
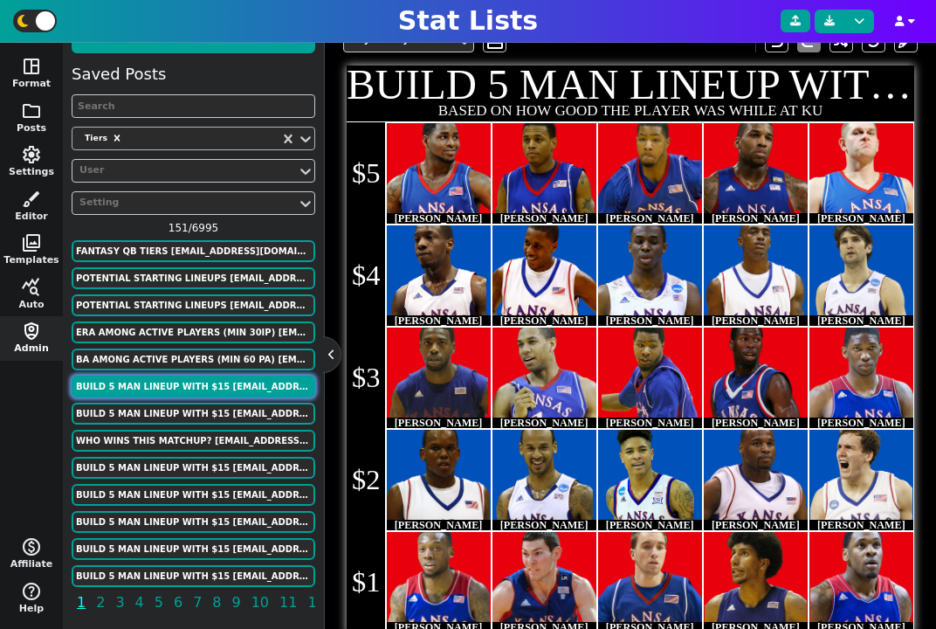
scroll to position [383, 0]
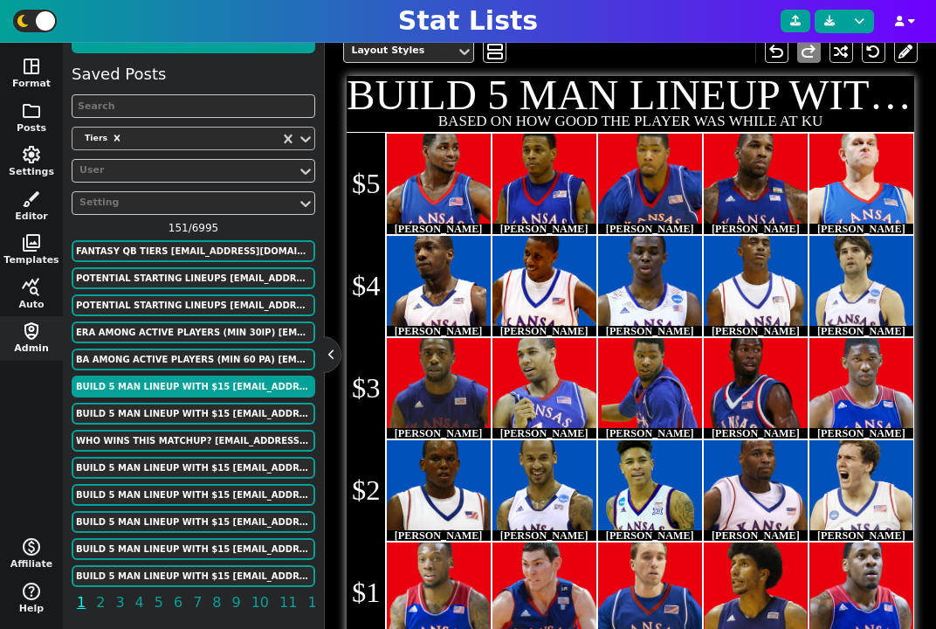
click at [533, 173] on img at bounding box center [544, 175] width 100 height 100
click at [498, 53] on span at bounding box center [495, 51] width 16 height 22
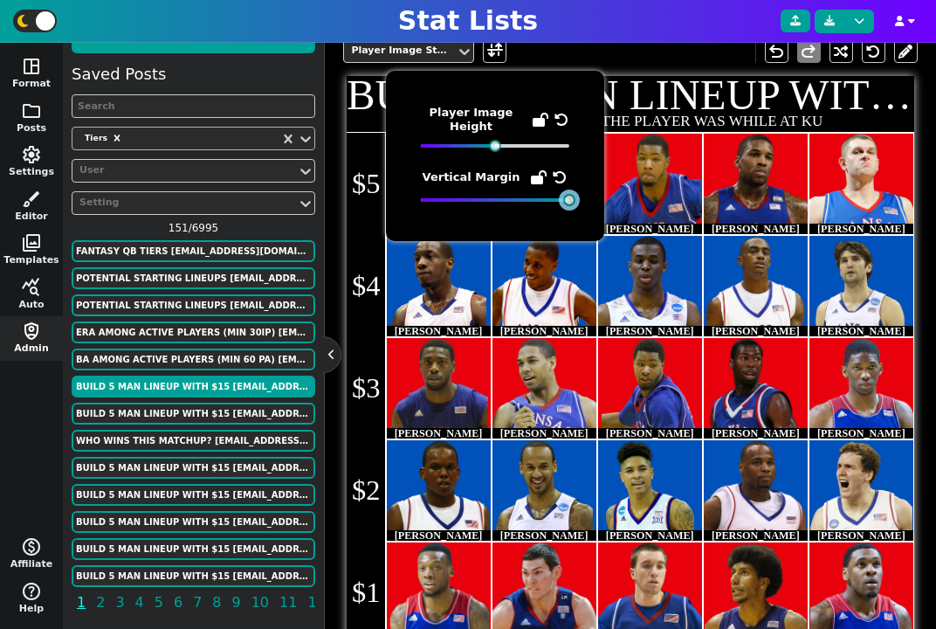
drag, startPoint x: 422, startPoint y: 201, endPoint x: 631, endPoint y: 234, distance: 211.4
click at [631, 234] on body "Stat Lists space_dashboard Format folder Posts settings Settings brush Editor p…" at bounding box center [468, 314] width 936 height 629
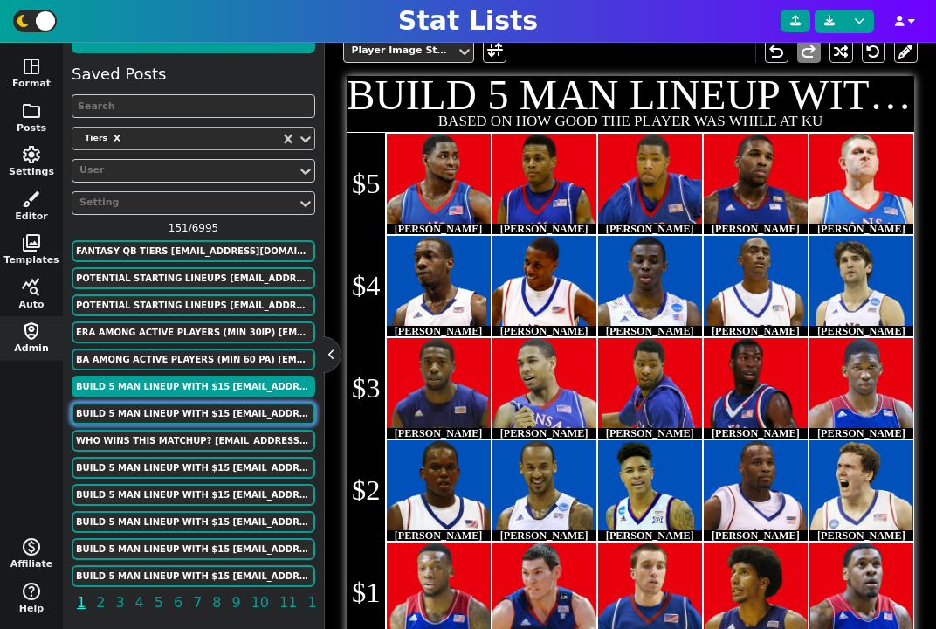
click at [159, 407] on button "BUILD 5 MAN LINEUP WITH $15 FansOfKU@gmail.com" at bounding box center [194, 414] width 244 height 22
type textarea "SHERRON COLLINS BRANDON RUSH MARCUS MORRIS THOMAS ROBINSON COLE ALDRICH TYSHAWN…"
type textarea "https://firebasestorage.googleapis.com/v0/b/statlist-images.appspot.com/o/image…"
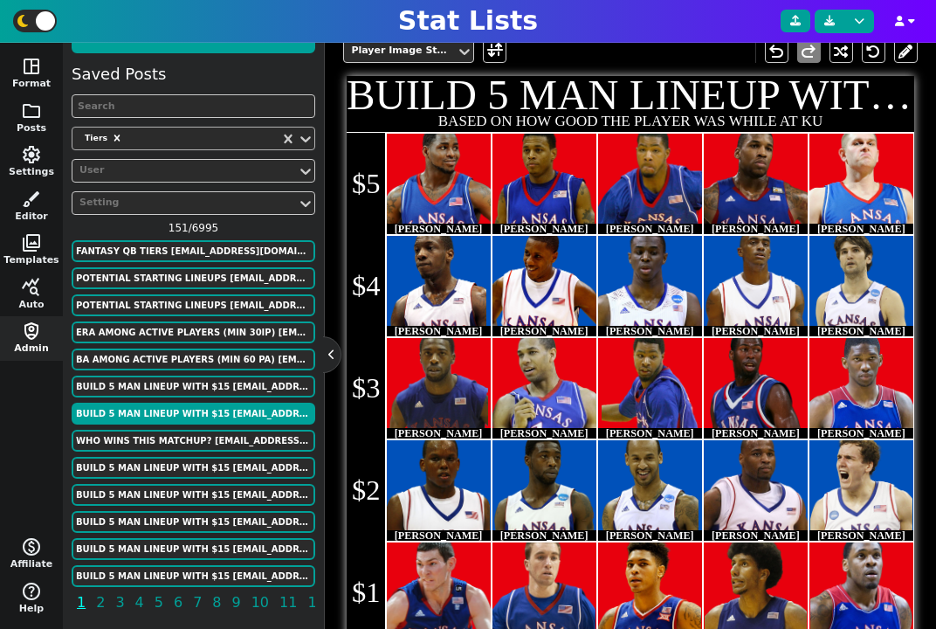
click at [182, 453] on div "Saved Posts Tiers User Setting 151 / 6995 fantasy qb tiers murphygreg6@gmail.co…" at bounding box center [194, 341] width 244 height 558
click at [196, 433] on button "WHO WINS THIS MATCHUP? FansOfKU@gmail.com" at bounding box center [194, 441] width 244 height 22
type textarea "WHO WINS THIS MATCHUP?"
type textarea "KU KU KU KU KU KU KU # KU2 KU2 KU2 KU2 KU2 KU2 KU2"
type textarea "MARIO CHALMERS RUSSELL ROBINSON BRANDON RUSH DARRELL ARTHUR DARNELL JACKSON SHE…"
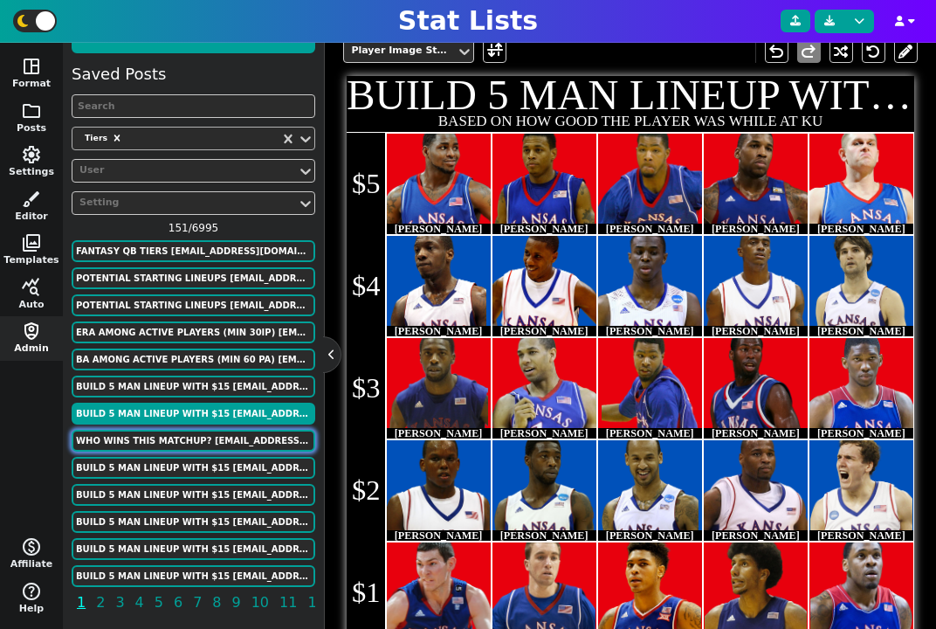
type textarea "https://firebasestorage.googleapis.com/v0/b/statlist-images.appspot.com/o/image…"
type input "2007-2008"
type input "2019-2020"
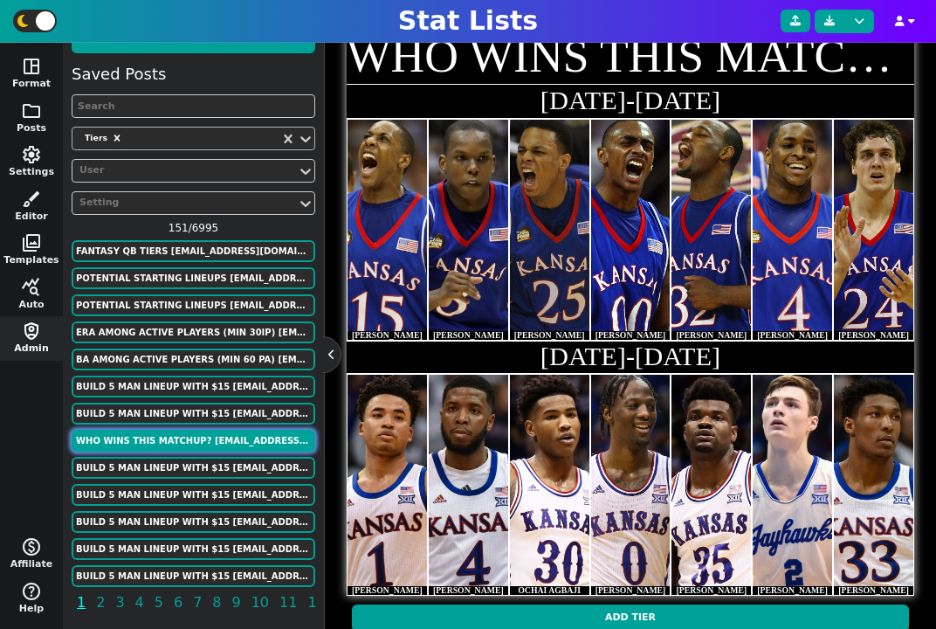
scroll to position [437, 0]
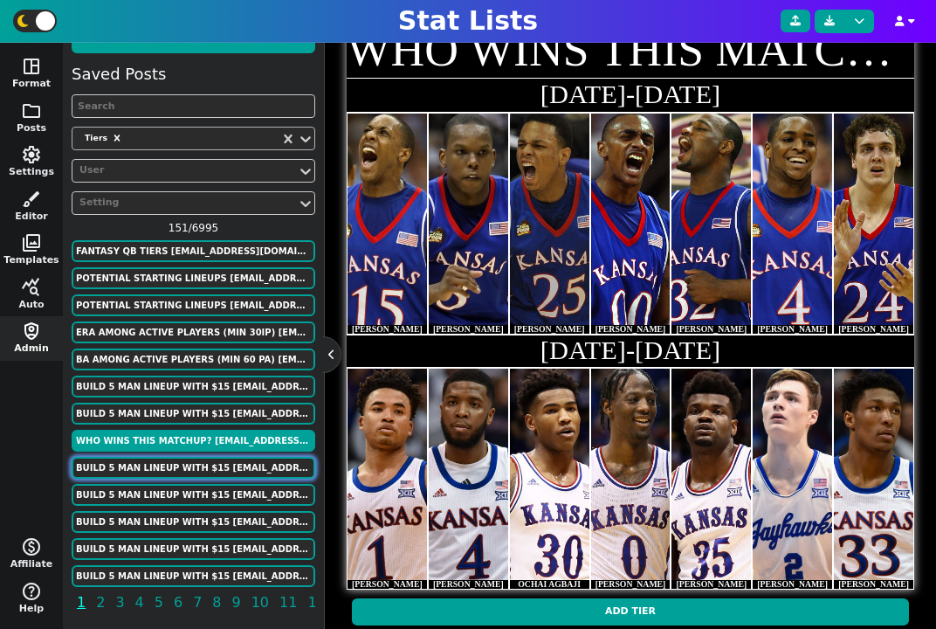
click at [190, 463] on button "BUILD 5 MAN LINEUP WITH $15 FansOfKU@gmail.com" at bounding box center [194, 468] width 244 height 22
type textarea "BUILD 5 MAN LINEUP WITH $15"
type textarea "BASED ON HOW GOOD THE PLAYER WAS WHILE AT KU"
type textarea "KU2 KU2 KU2 KU2 KU2 # KU KU KU KU KU # KU2 KU2 KU2 KU2 KU2 # KU KU KU KU KU # K…"
type textarea "SHERRON COLLINS BRANDON RUSH MARCUS MORRIS THOMAS ROBINSON COLE ALDRICH MARIO C…"
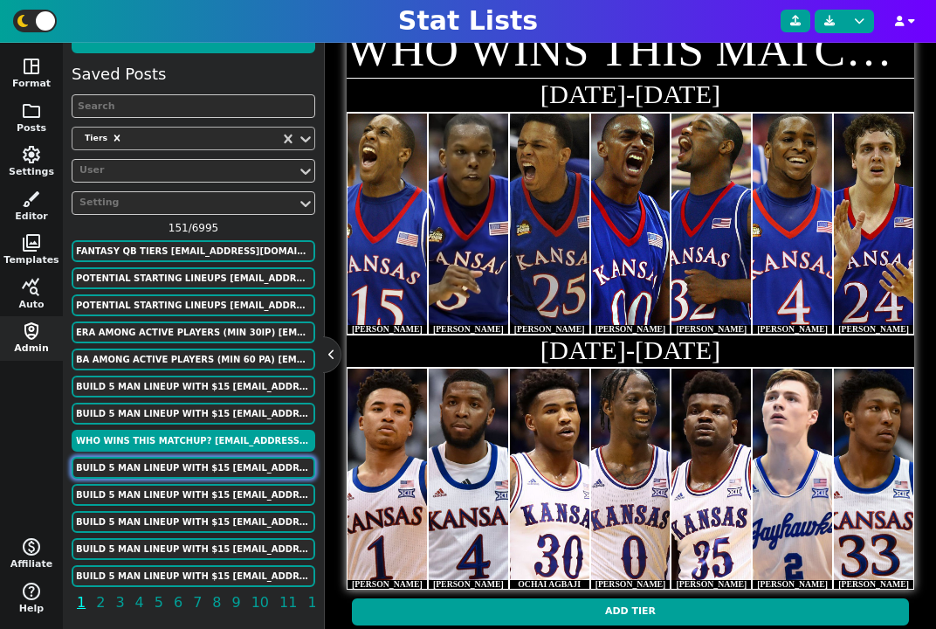
type textarea "https://firebasestorage.googleapis.com/v0/b/statlist-images.appspot.com/o/image…"
type input "$5"
type input "$4"
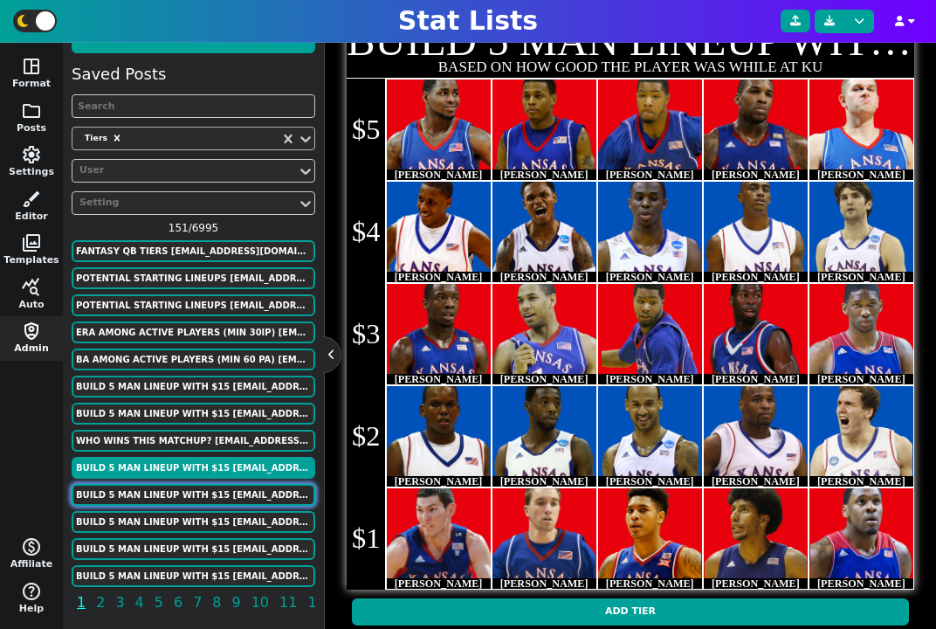
click at [204, 493] on button "BUILD 5 MAN LINEUP WITH $15 FansOfKU@gmail.com" at bounding box center [194, 495] width 244 height 22
type textarea "https://firebasestorage.googleapis.com/v0/b/statlist-images.appspot.com/o/image…"
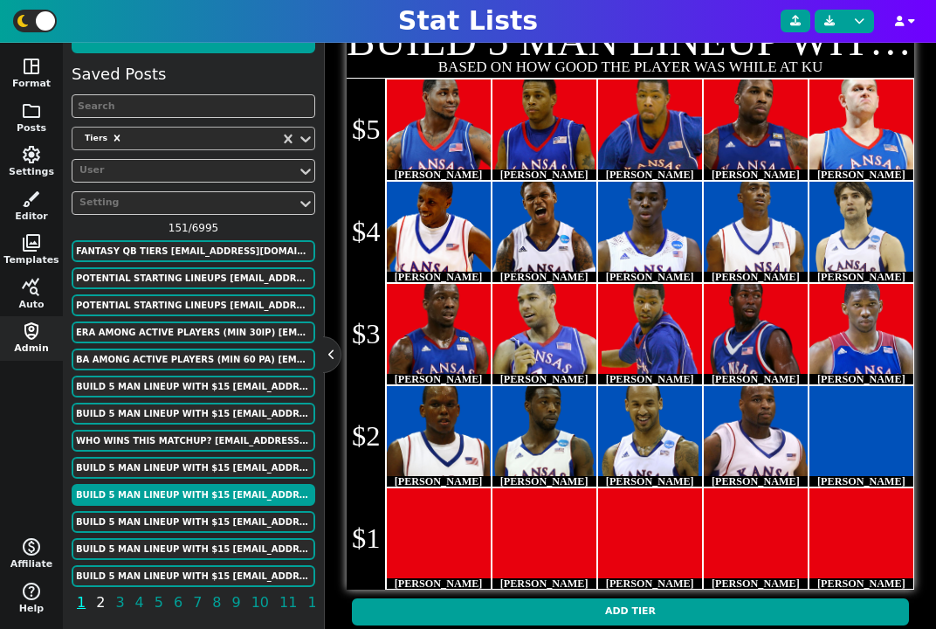
click at [97, 603] on span "2" at bounding box center [100, 602] width 14 height 22
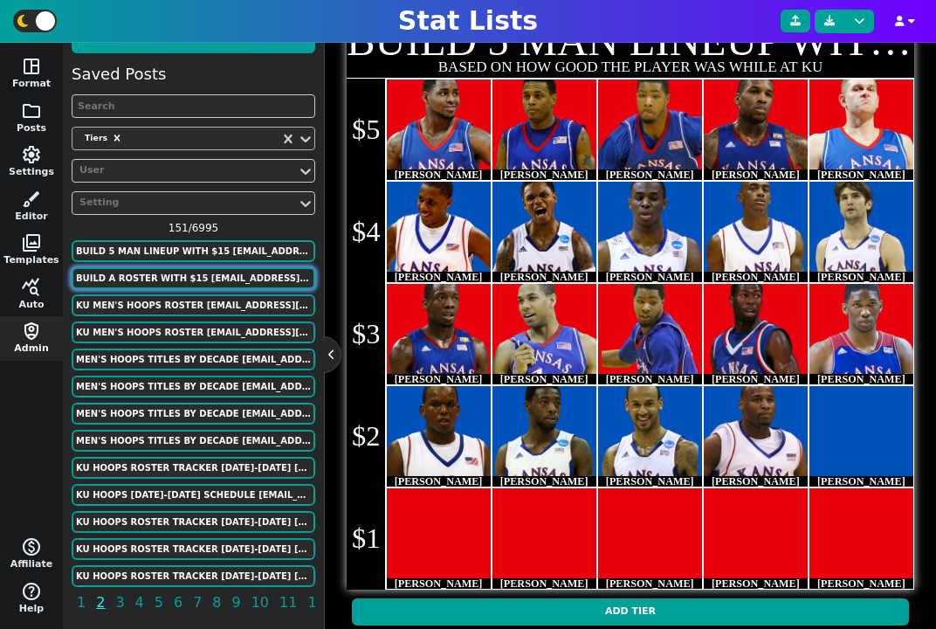
click at [193, 278] on button "BUILD A ROSTER WITH $15 FansOfKU@gmail.com" at bounding box center [194, 278] width 244 height 22
type textarea "BUILD A ROSTER WITH $15"
type textarea "KU KU KU KU KU # KU KU KU KU KU # KU KU KU KU KU # KU KU KU KU KU # KU KU KU KU…"
type textarea "FRANK MASON DEVONTE' GRAHAM OCHAI AGBAJI JALEN WILSON UDOKA AZUBUIKE DEVON DOTS…"
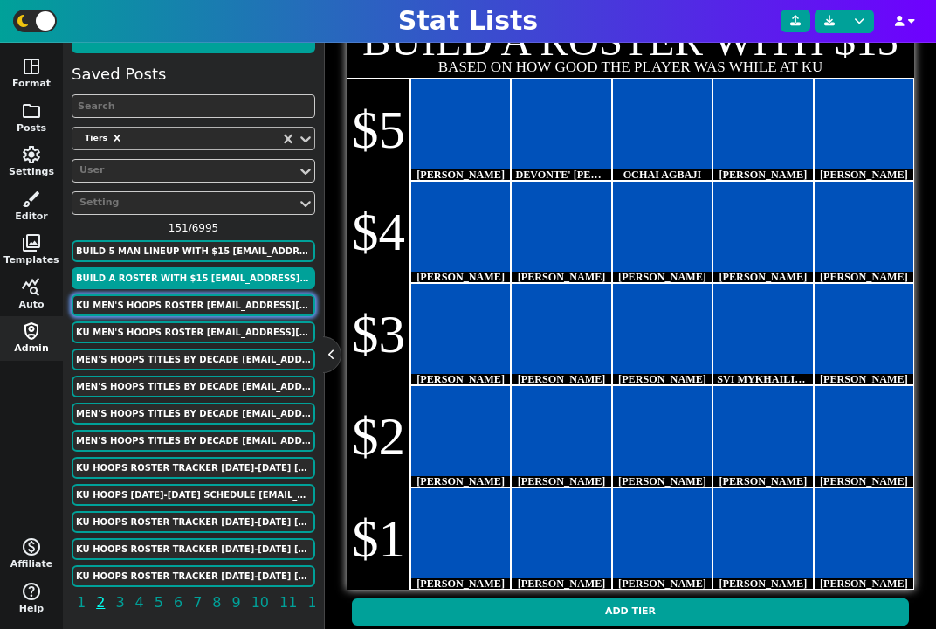
click at [170, 298] on button "KU MEN'S HOOPS ROSTER FansOfKU@gmail.com" at bounding box center [194, 305] width 244 height 22
type textarea "KU MEN'S HOOPS ROSTER"
type textarea "2025 - 2026 SEASON (SCHOLARSHIP PLAYERS)"
type textarea "KU KU KU KU KU KU KU # KU KU KU KU KU"
type textarea "6'3" 6'4" 6'4" 6'4" 6'5" 6'5" 6'5" 6'7" 6'8" 6'9" 6'10" 6'11""
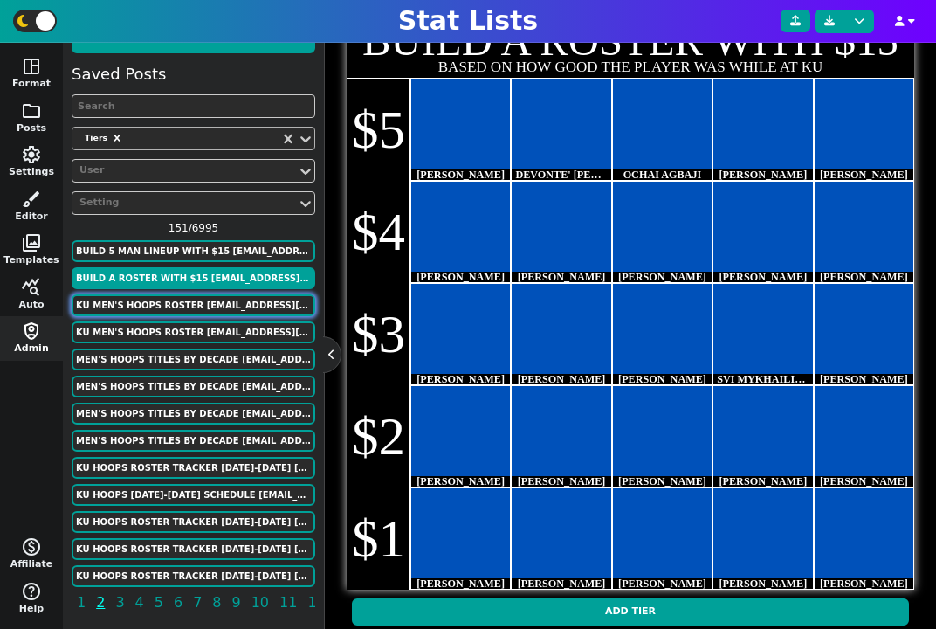
type textarea "ELMARKO JACKSON JAYDEN DAWSON JAMARI MCDOWELL MELVIN COUNCIL KOHL ROSARIO CORBI…"
type textarea "https://kuathletics.com/images/2025/6/11/Jackson_Elmarko.jpg https://kuathletic…"
type input "6'5" OR BELOW"
type input "6'6" OR ABOVE"
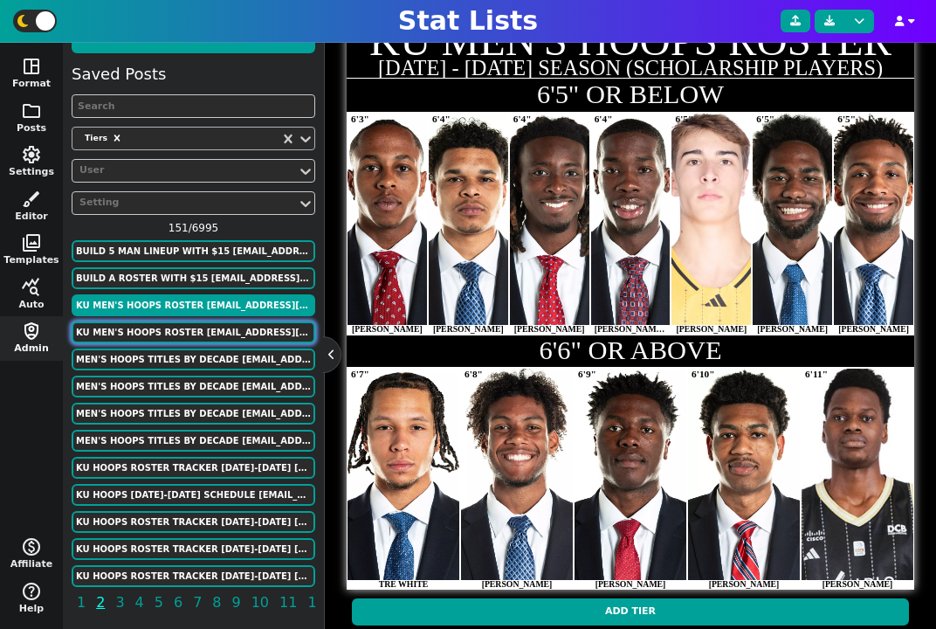
click at [228, 335] on button "KU MEN'S HOOPS ROSTER FansOfKU@gmail.com" at bounding box center [194, 332] width 244 height 22
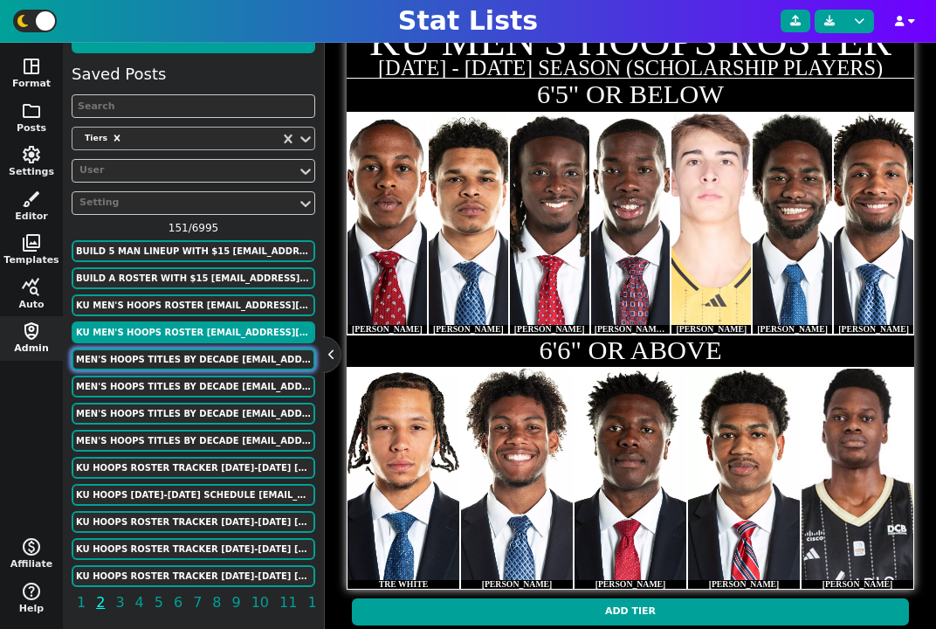
click at [229, 353] on button "MEN'S HOOPS TITLES BY DECADE FansOfKU@gmail.com" at bounding box center [194, 359] width 244 height 22
type textarea "MEN'S HOOPS TITLES BY DECADE"
type textarea "BIG EIGHT / BIG 12 REGULAR SEASON CHAMPIONS"
type textarea "MIZ OKST/KU KU KU MIZ KU KU KU KU TEX # ISU ISU KU KU OKST KU/OU KU/TEX KU KU/T…"
type textarea "1990 1991 1992 1993 1994 1995 1996 1997 1998 1999 2000 2001 2002 2003 2004 2005…"
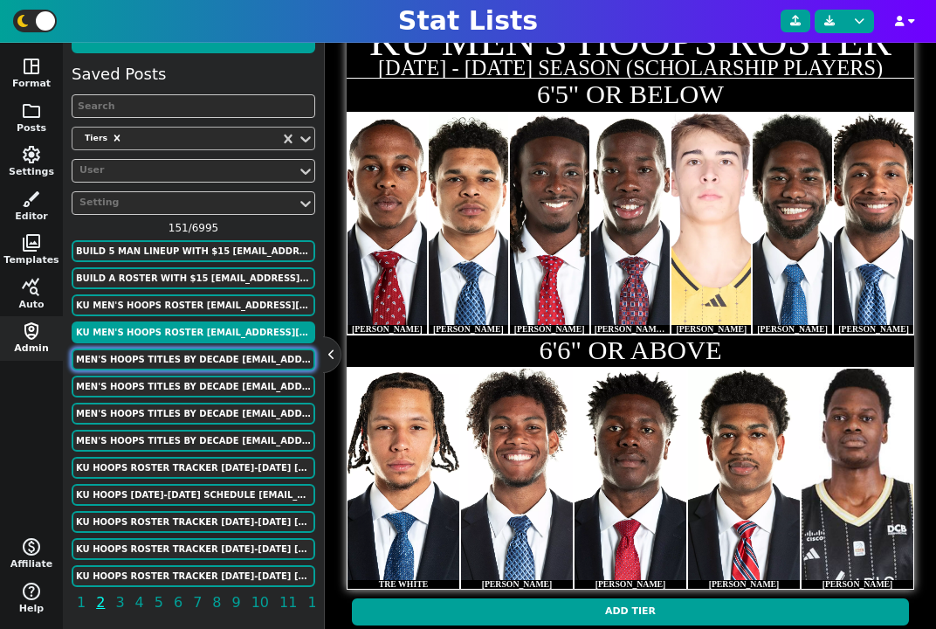
type input "1990s"
type input "2000s"
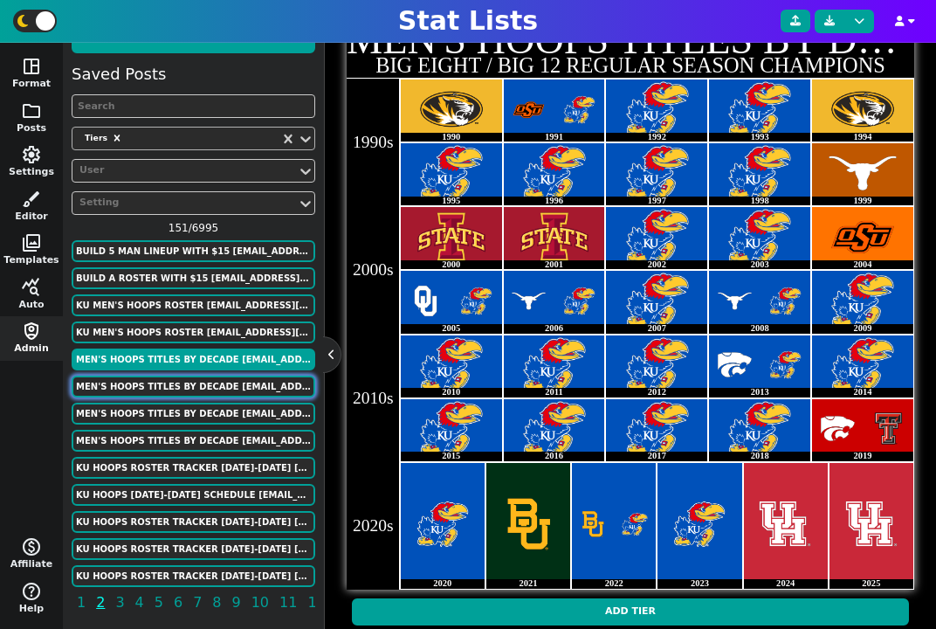
click at [155, 390] on button "MEN'S HOOPS TITLES BY DECADE FansOfKU@gmail.com" at bounding box center [194, 387] width 244 height 22
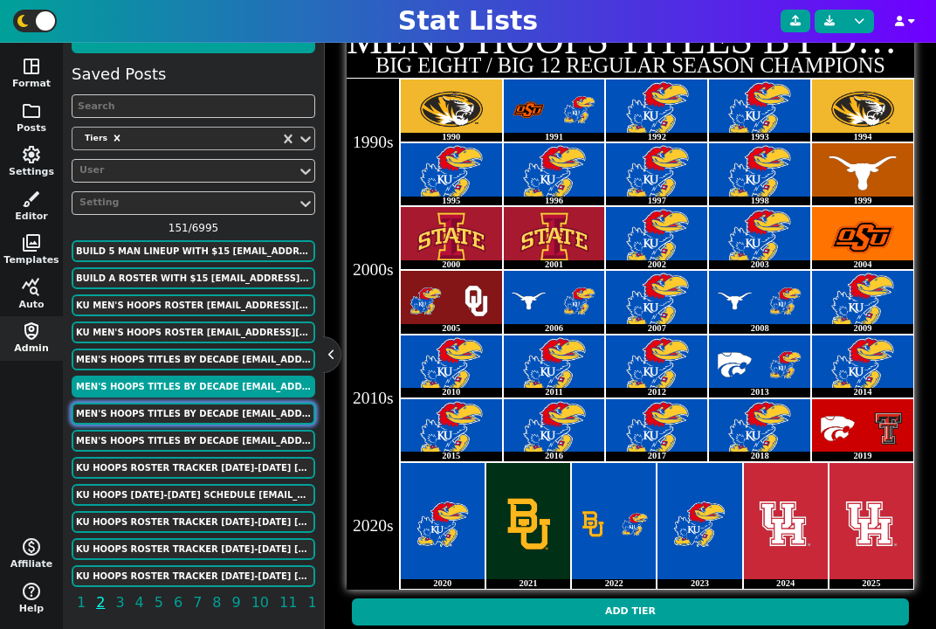
click at [162, 412] on button "MEN'S HOOPS TITLES BY DECADE FansOfKU@gmail.com" at bounding box center [194, 414] width 244 height 22
type textarea "MIZ MIZ MIZ MIZ OU OU KU MIZ OU OU # MIZ OKST/KU KU KU MIZ KU KU KU KU TEX # IS…"
type textarea "1980 1981 1982 1983 1984 1985 1986 1987 1988 1989 1990 1991 1992 1993 1994 1995…"
type input "1980s"
type input "1990s"
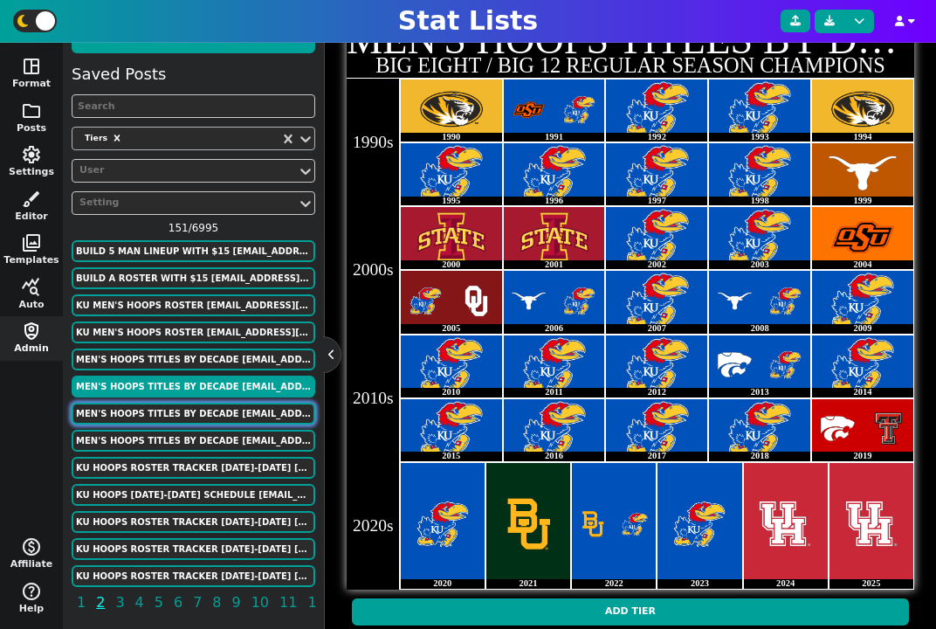
type input "2000s"
type input "2010s"
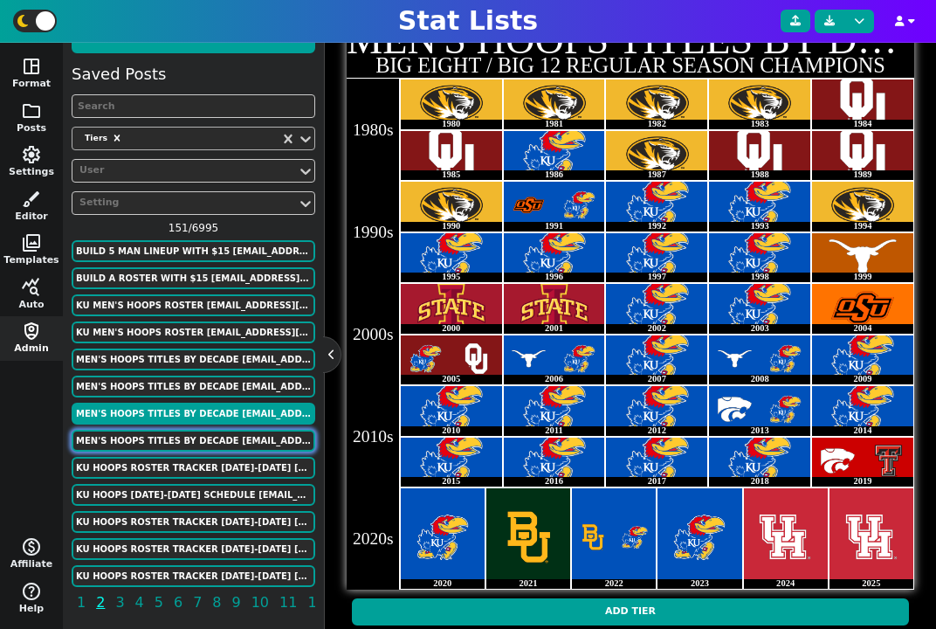
click at [162, 432] on button "MEN'S HOOPS TITLES BY DECADE FansOfKU@gmail.com" at bounding box center [194, 441] width 244 height 22
type textarea "MIZ MIZ MIZ MIZ OU OU KU MIZ OU OU # MIZ KU/OKST KU KU MIZ KU KU KU KU TEX # IS…"
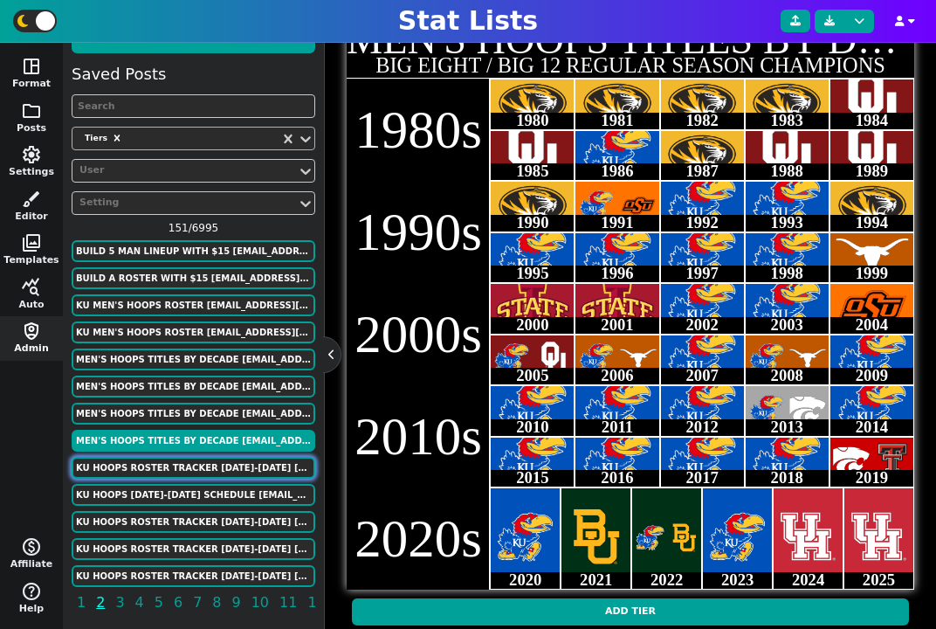
click at [162, 468] on button "KU HOOPS ROSTER TRACKER 2025-2026 FansOfKU@gmail.com" at bounding box center [194, 468] width 244 height 22
type textarea "KU HOOPS ROSTER TRACKER 2025-2026"
type textarea "AS OF 6/24/25"
type textarea "KU KU KU KU # KU KU KU # KU KU KU KU"
type textarea "ELMARKO JACKSON JAMARI MCDOWELL BRYSON TILLER FLORY BIDUNGA MELVIN COUNCIL TRE …"
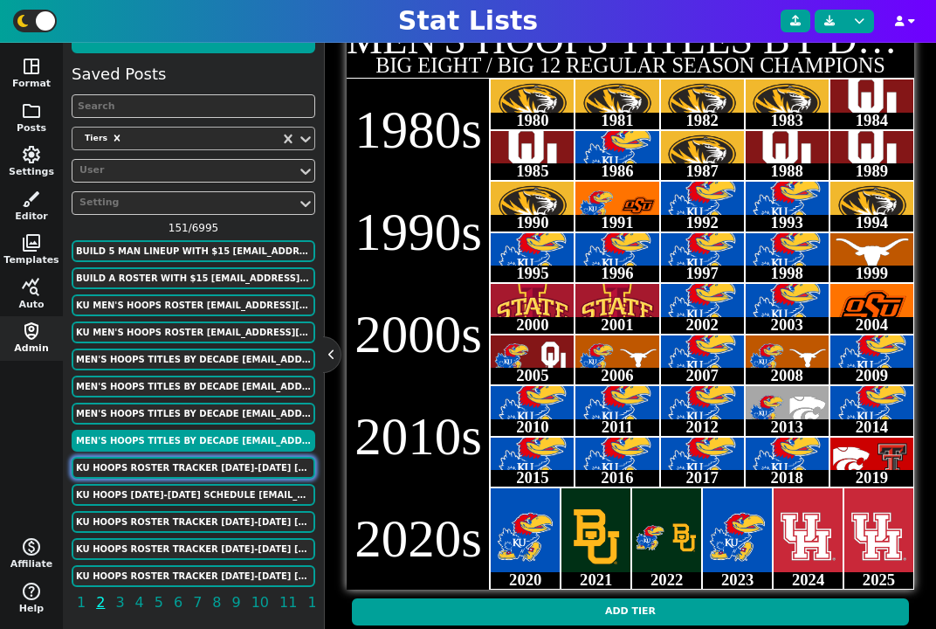
type textarea "NCAAM*4872739 NCAAM*5103571 https://firebasestorage.googleapis.com/v0/b/statlis…"
type input "RETURNING SCHOLARSHIP PLAYERS"
type input "INCOMING TRANSFERS"
type input "INCOMING HIGH SCHOOL RECRUITS"
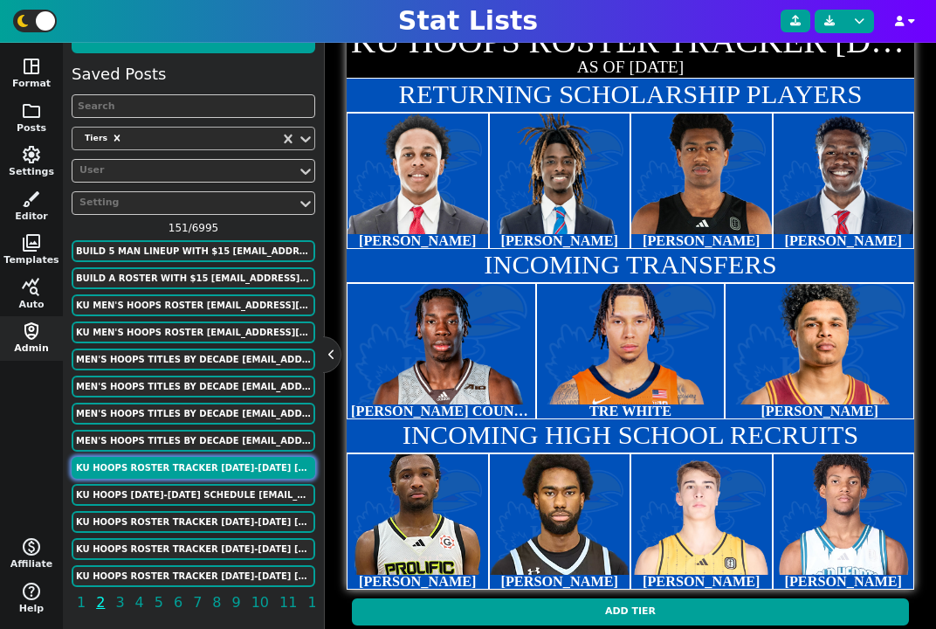
scroll to position [432, 0]
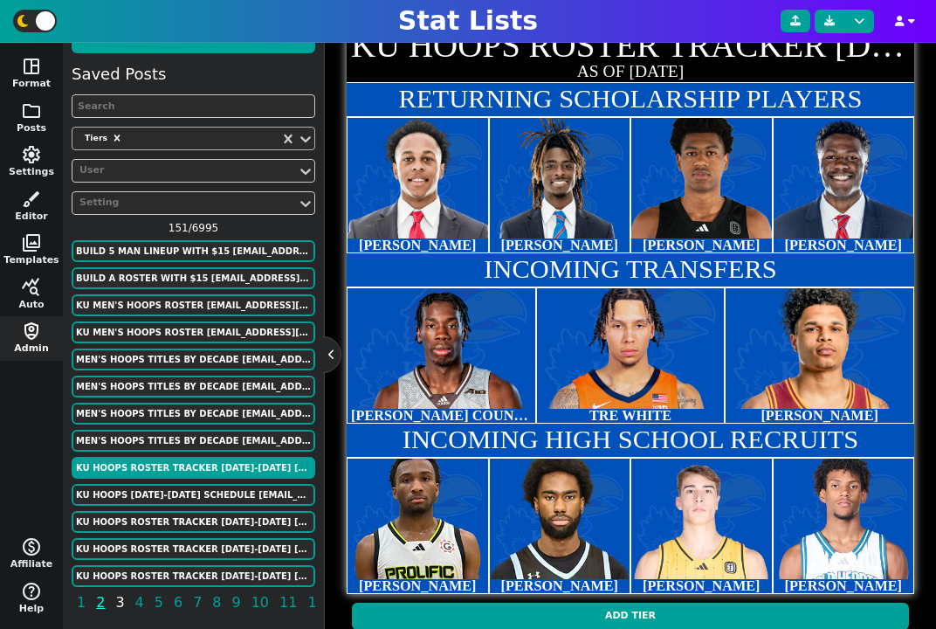
click at [118, 603] on span "3" at bounding box center [120, 602] width 14 height 22
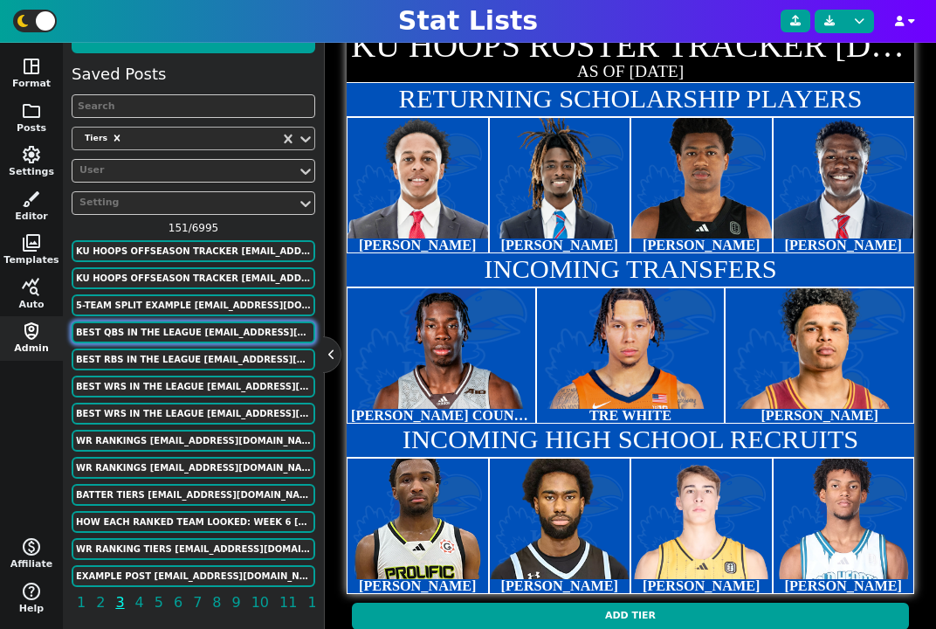
click at [184, 330] on button "Best qbs in the league kaysonobrien13@gmail.com" at bounding box center [194, 332] width 244 height 22
type textarea "Best qbs in the league"
type textarea "Week 14"
type textarea "Bengals Bills Ravens # Chargers WSH Packers Pit Broncos Lions Eagles # Cardinal…"
type textarea "Joe burrow Josh Allen Lamar Jackson Justin Herbert Jayden Daniels Jordan love R…"
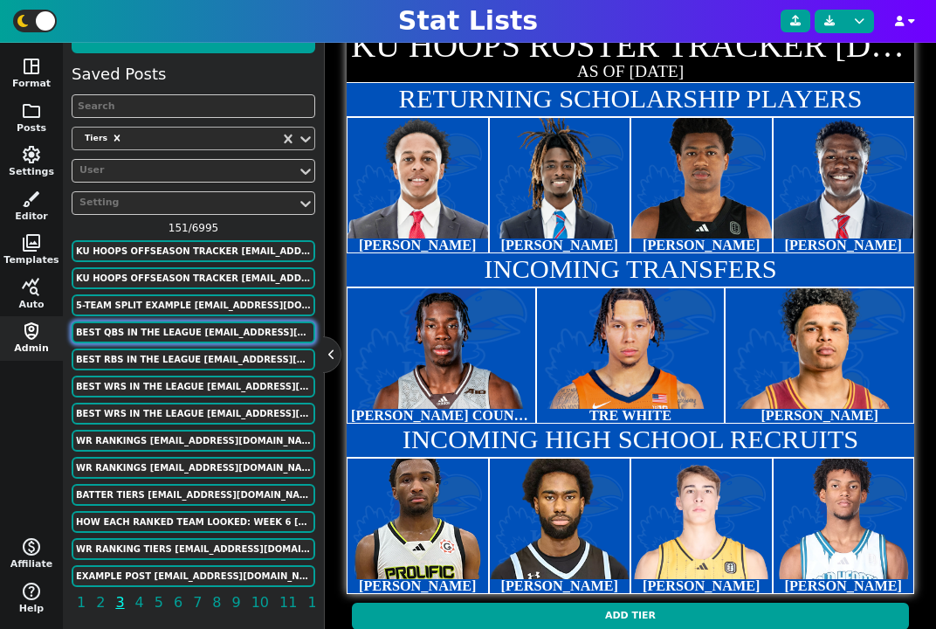
type textarea "3915511 3918298 3916387 4038941 4426348 4036378 14881 4426338 3046779 4040715 3…"
type input "1 (BEST OF THE BEST)"
type input "2(top 10)"
type input "3(good)"
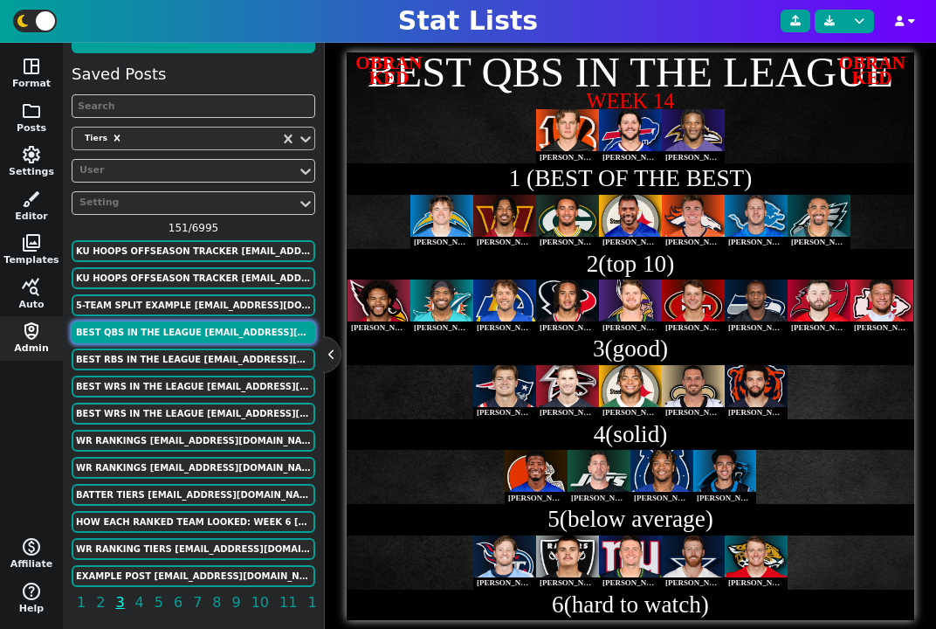
scroll to position [410, 0]
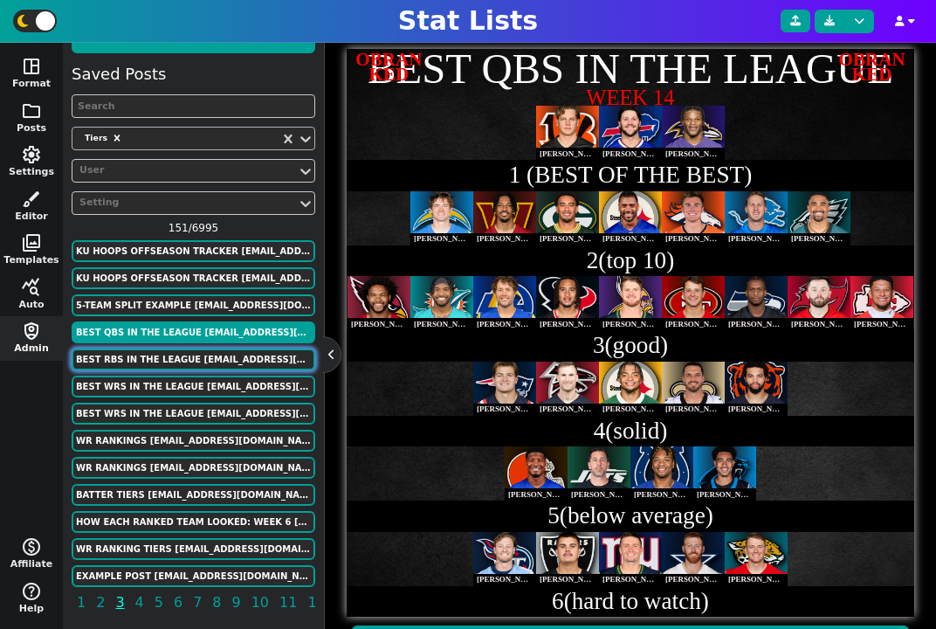
click at [159, 356] on button "Best rbs in the league kaysonobrien13@gmail.com" at bounding box center [194, 359] width 244 height 22
type textarea "Best rbs in the league"
type textarea "Week 13"
type textarea "Eagles Ravens # Bills Atl Seahawks Lions Rams Lions Mia Packers # Jets Chargers…"
type textarea "Saquon Barkley Derrick Henry James Cook Bijan Robinson Kenneth Walker Jahmyr Gi…"
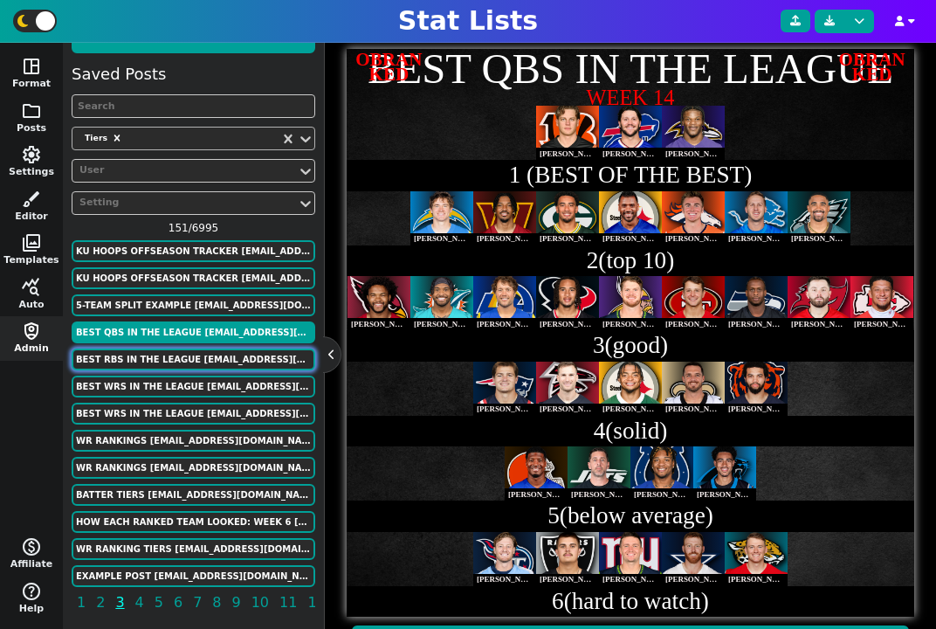
type textarea "3929630 3043078 4379399 4430807 4567048 4429795 4430737 4035538 4429160 4047365"
type input "2(Top 10)"
type input "3(talented)"
type input "4(good)"
type input "5(solid)"
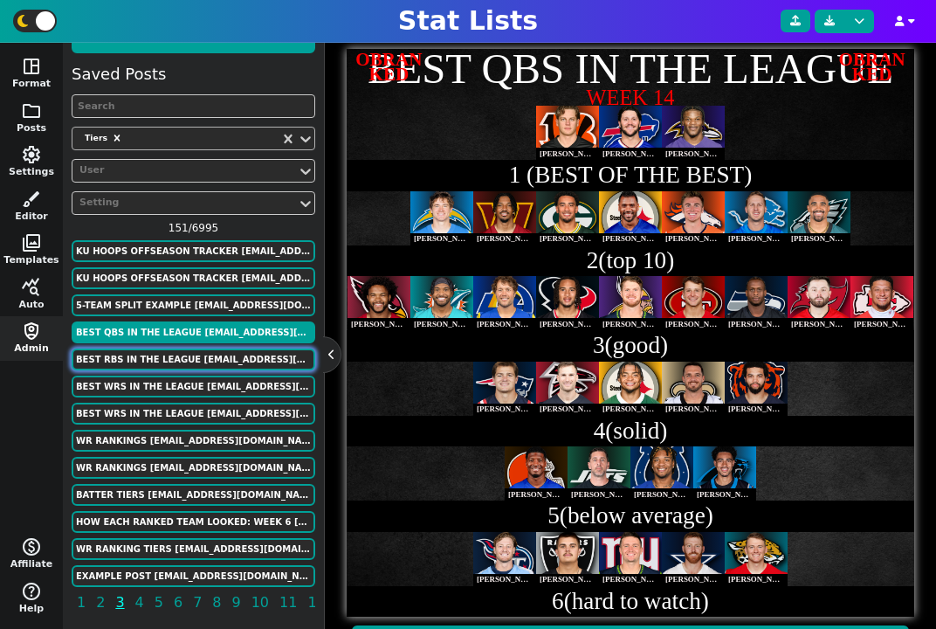
type input "6(serviceable)"
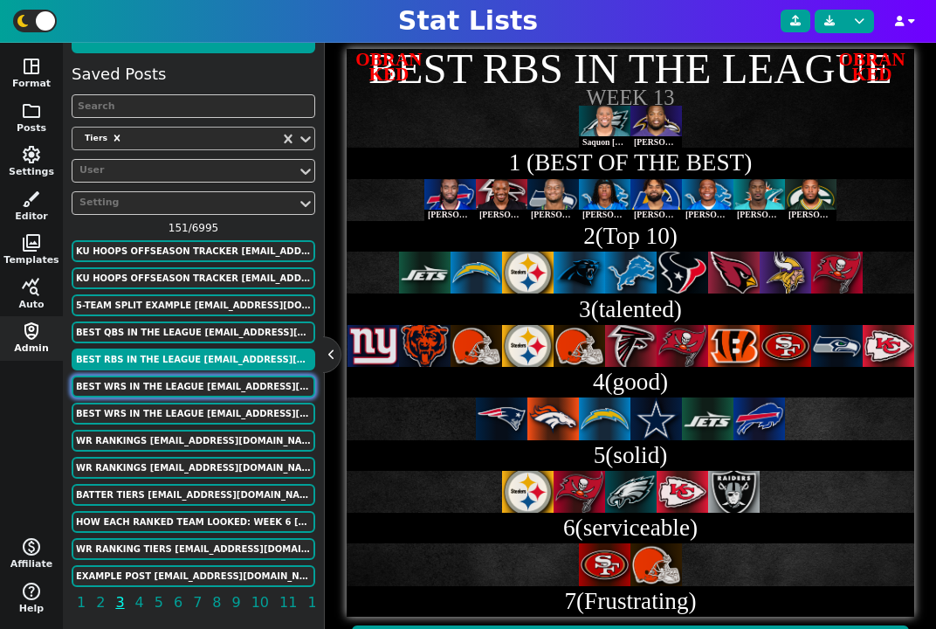
click at [161, 380] on button "Best wrs in the league kaysonobrien13@gmail.com" at bounding box center [194, 387] width 244 height 22
type textarea "Best wrs in the league"
type textarea "Bengals Min Cowboys Lions Phi # Atl NYJ LAR Pit LAR Texans WSH # Cardinals Sf G…"
type textarea "Jamarr Chase Justin Jefferson Ceedee Lamb Amon-Ra St Brown AJ Brown Drake Londo…"
type textarea "4362628 4262921 4241389 4374302 4047646 4426502 4569618 2977187 4426354 4426515…"
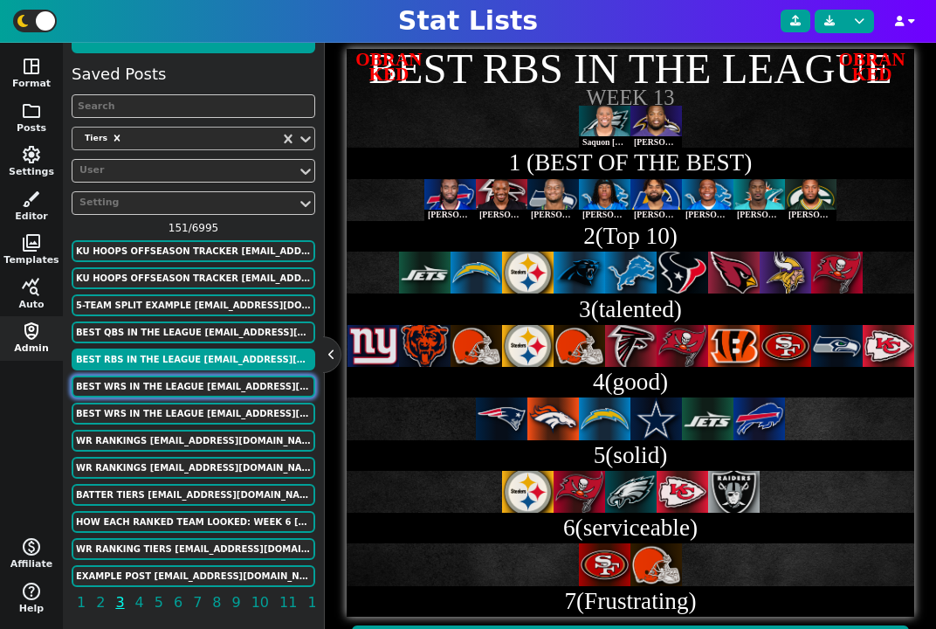
type input "2(GREAT BUT NOT THE BEST)"
type input "3(top 20)"
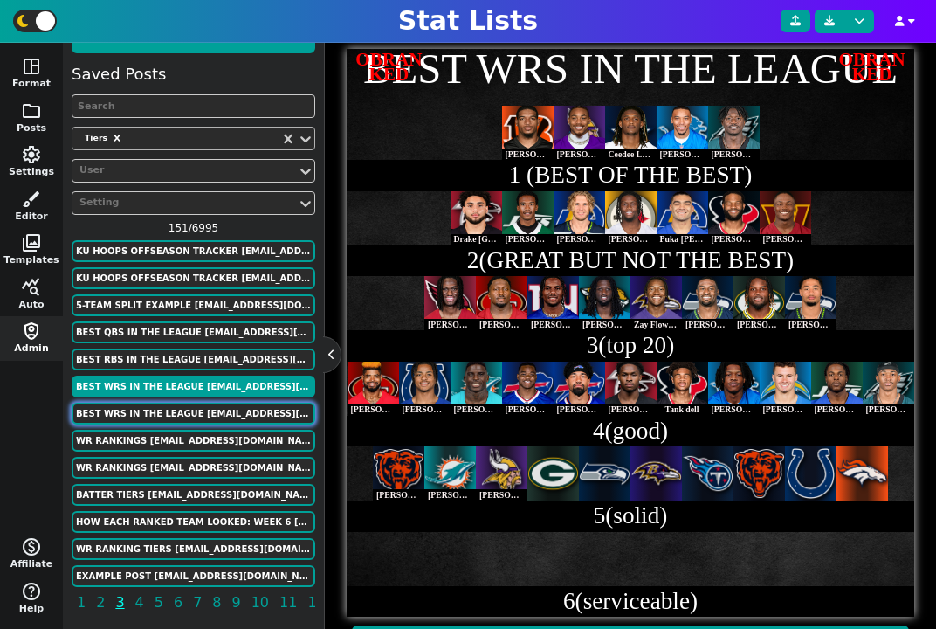
click at [160, 409] on button "Best wrs in the league kaysonobrien13@gmail.com" at bounding box center [194, 414] width 244 height 22
type textarea "Bengals Min Cowboys Lions Phi # Atl NYJ LAR Pit LAR Texans WSH # Cardinals Sf G…"
type textarea "Jamarr Chase Justin Jefferson Ceedee Lamb Amon-Ra St Brown AJ Brown Drake Londo…"
type input "6(okay)"
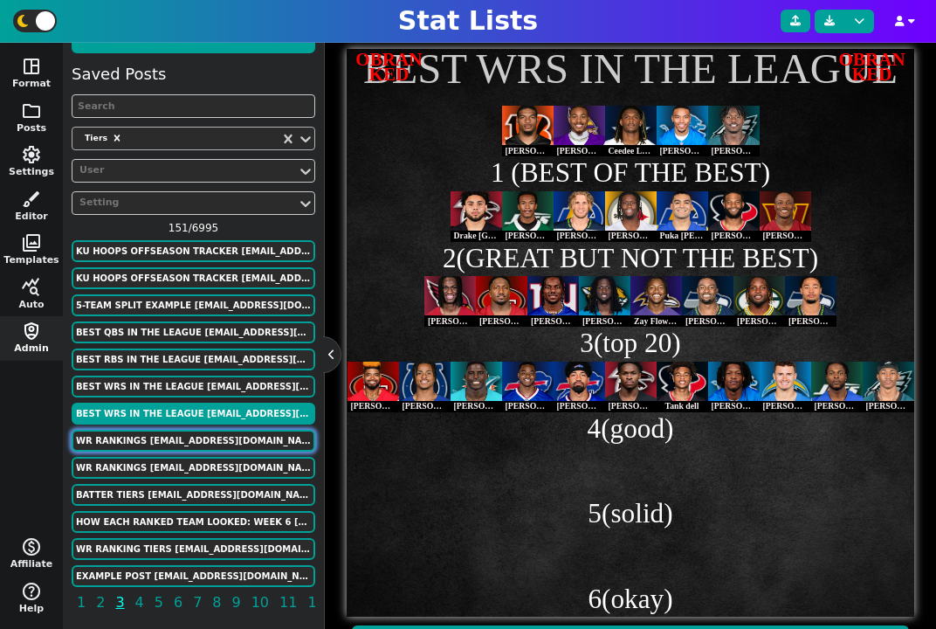
click at [162, 450] on button "Wr Rankings kaysonobrien13@gmail.com" at bounding box center [194, 441] width 244 height 22
type textarea "Wr Rankings"
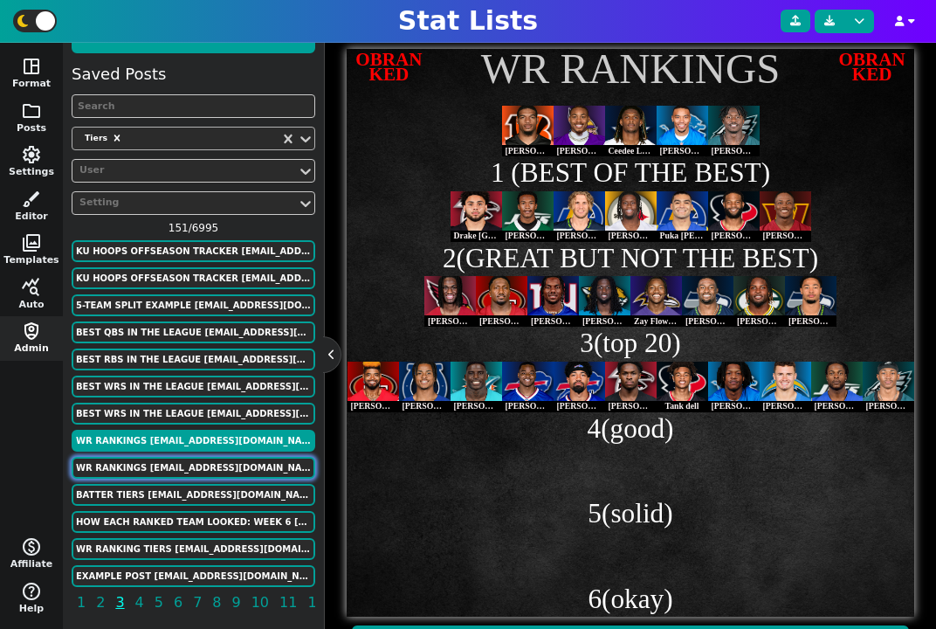
click at [164, 463] on button "Wr Rankings kaysonobrien13@gmail.com" at bounding box center [194, 468] width 244 height 22
type textarea "Bengals Min Cowboys Lions Phi # Atl NYJ LAR Pit LAR Texans WSH # # # #"
type textarea "Jamarr Chase Justin Jefferson Ceedee Lamb Amon-Ra St Brown AJ Brown Drake Londo…"
type textarea "4362628 4262921 4241389 4374302 4047646 4426502 4569618 2977187 4426354 4426515…"
type input "1"
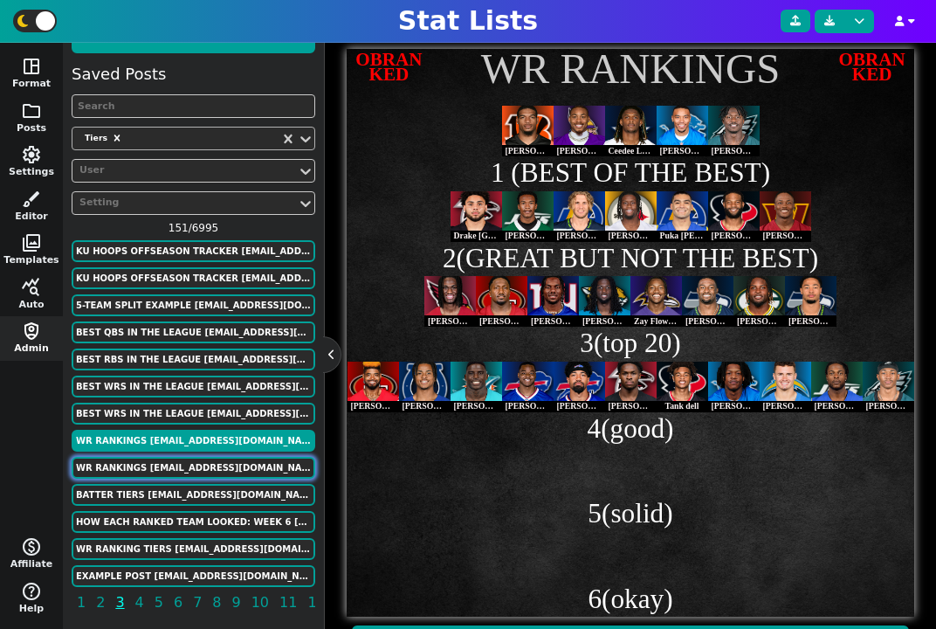
type input "2"
type input "3"
type input "4"
type input "5"
type input "6"
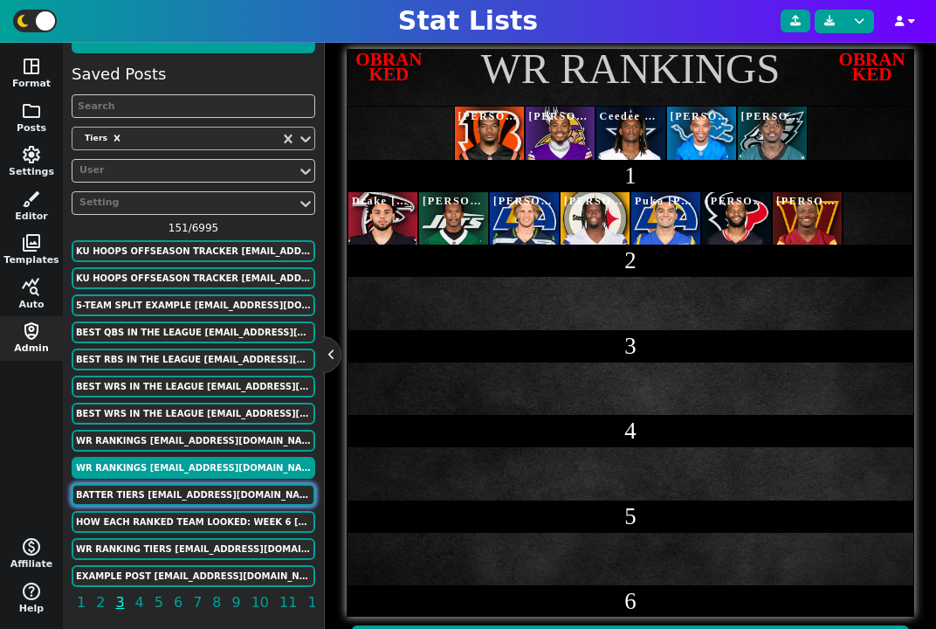
click at [164, 496] on button "Batter Tiers mpilger2@nd.edu" at bounding box center [194, 495] width 244 height 22
type textarea "Batter Tiers"
type textarea "ST ST DD # BB SB ST SB DD BB # SB SB ST BB # BB ST"
type textarea "Andrew Borgie Michael Pilger Jimmy Redfern Matt Baldwin Matthew Doty Jack Glavy…"
type textarea "https://firebasestorage.googleapis.com/v0/b/statlist-images.appspot.com/o/image…"
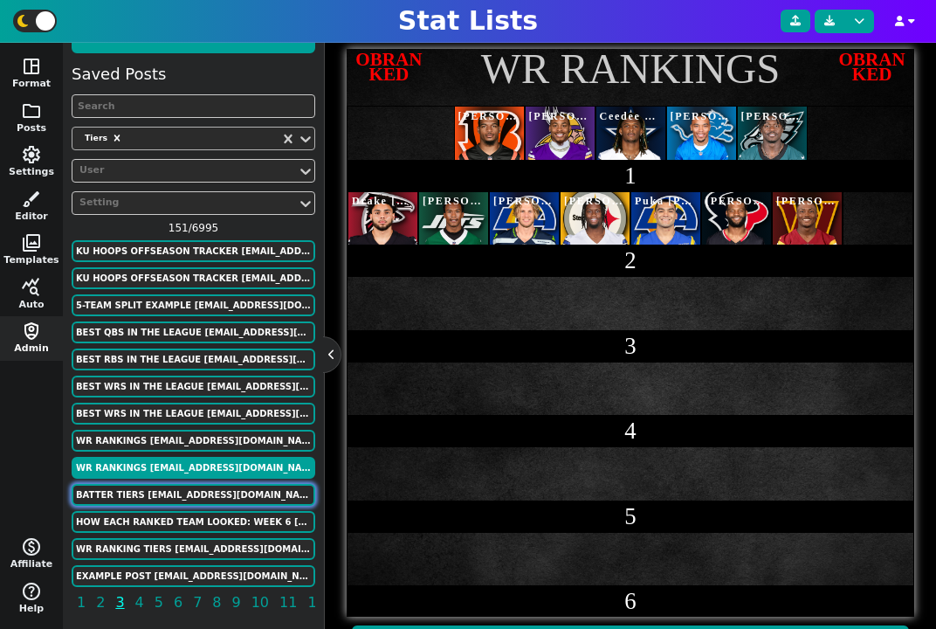
type input "A"
type input "B"
type input "C"
type input "D"
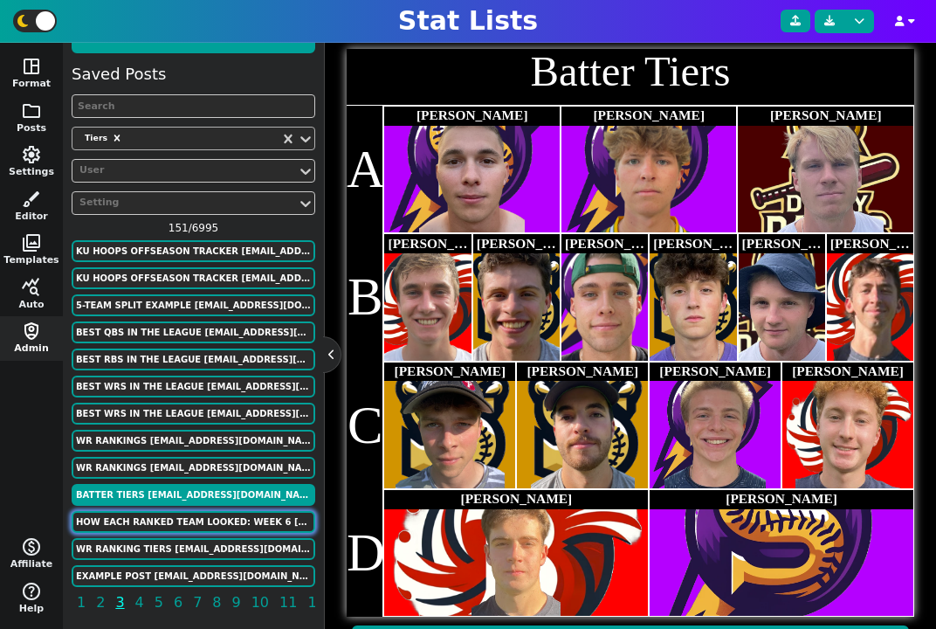
click at [171, 523] on button "How Each Ranked Team Looked: Week 6 johnpunkleton@gmail.com" at bounding box center [194, 522] width 244 height 22
type textarea "How Each Ranked Team Looked: Week 6"
type textarea "osu miss clem isu tamu bois # psu uga iu ore # mia unlv # mich ala lou # miz te…"
type input "1"
type input "2"
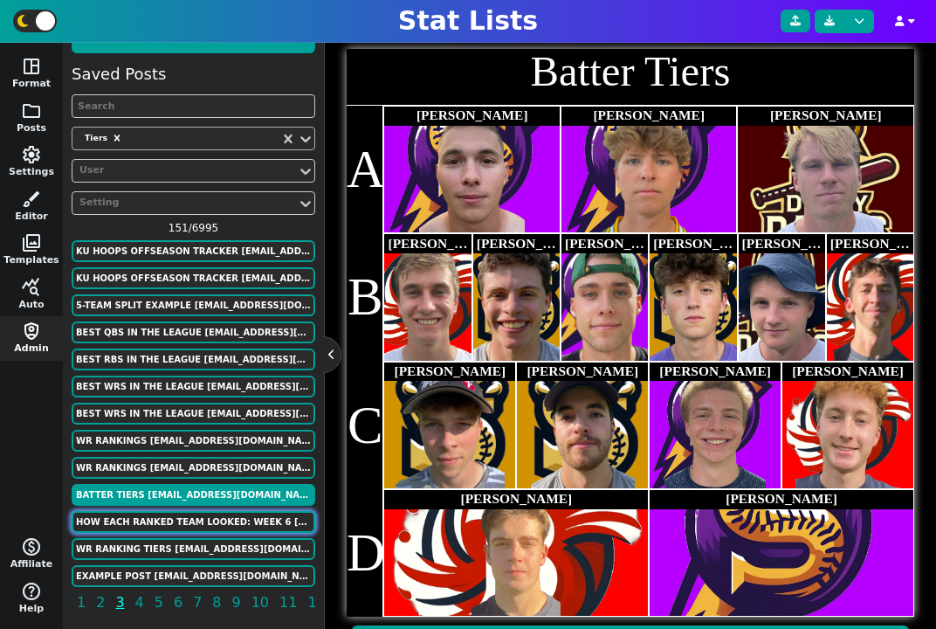
type input "3"
type input "4"
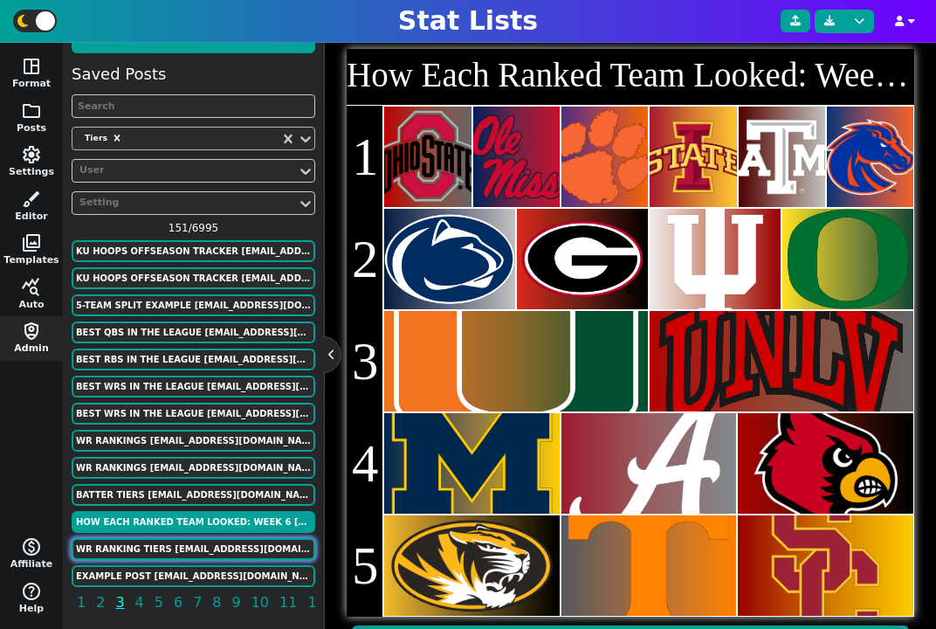
click at [163, 543] on button "WR RANKING TIERS murphygreg6@gmail.com" at bounding box center [194, 549] width 244 height 22
type textarea "WR RANKING TIERS"
type textarea "According to FantasyPros (PPR)"
type textarea "DAL MIA CIN DET MIN # PHI NYJ LAR ARI LV # ATL NO MIA IND TB HOU LAR SF SF # CH…"
type textarea "1 2 3 4 5 6 7 8 9 10 11 12 13 14 15 16 17 18 19 20 21 22 23 24 25 26 27 28 29 3…"
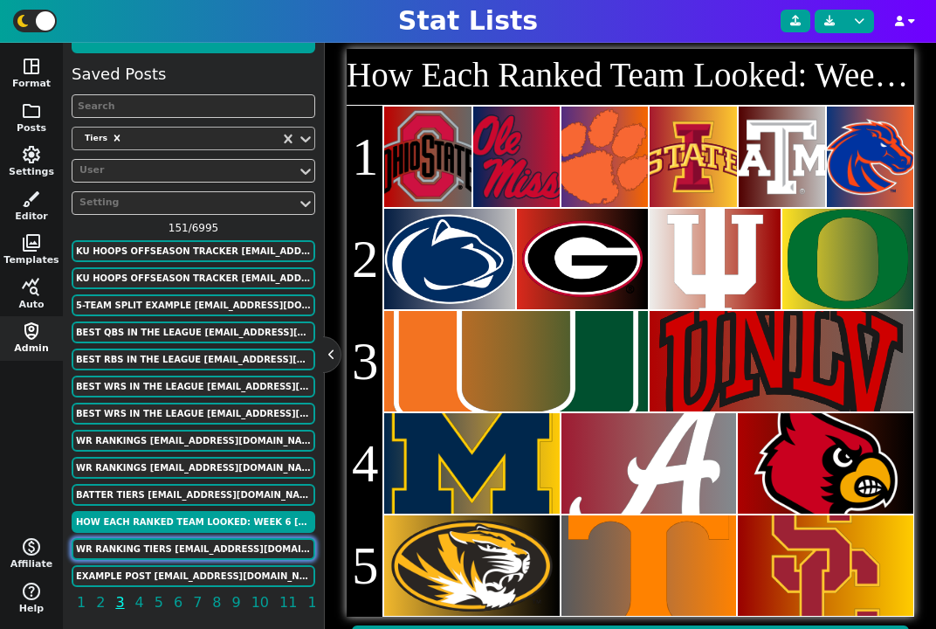
type textarea "CeeDee Lamb Tyreek Hill Ja'Marr Chase Amon-Ra St. Brown Justin Jefferson A.J. B…"
type textarea "4241389 3116406 4362628 4374302 4262921 4047646 4569618 4426515 ncaa*4432708 16…"
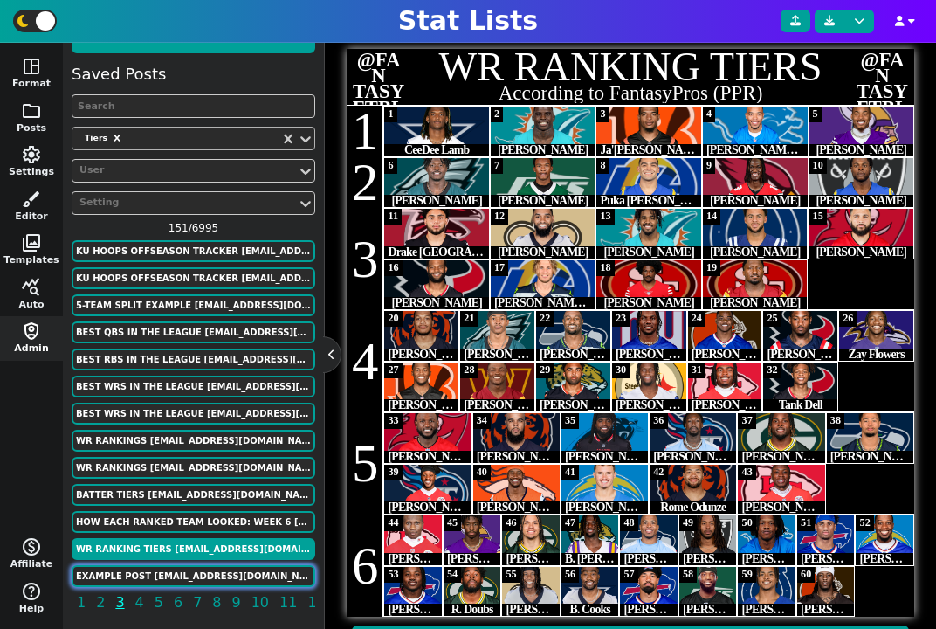
click at [210, 578] on button "Example Post murphygreg6@gmail.com" at bounding box center [194, 576] width 244 height 22
type textarea "Example Post"
type textarea "Random"
type textarea "KC JAX GB # DAL HOU BUF DET # SF MIA TB NO NO NYG NYG NYG NYG # NYG NO NE MIA L…"
type textarea "Patrick Mahomes Trevor Lawrence Jordan Love Dak Prescott C.J. Stroud Josh Allen…"
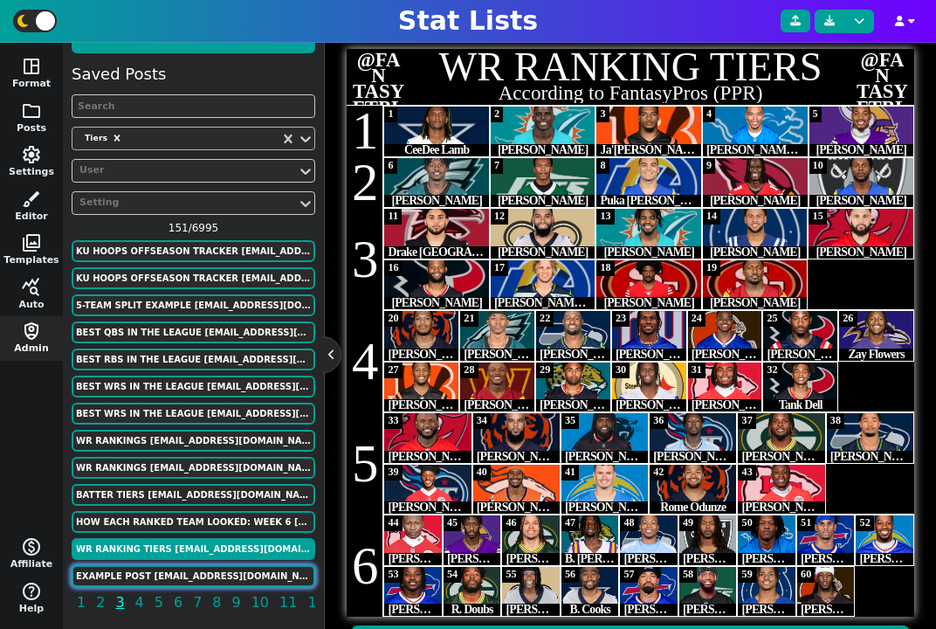
type textarea "687 637 619 478 436 304 290 285 279 149"
type textarea "3139477 4360310 4036378 2577417 4432577 3918298 3046779 4361741 4241479 3052587"
type input "30"
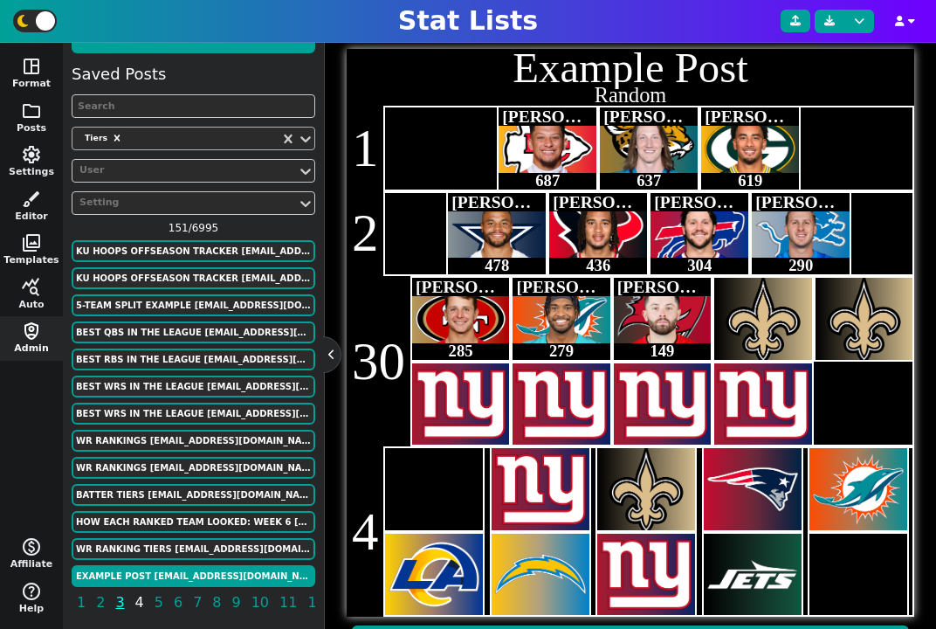
click at [138, 595] on span "4" at bounding box center [140, 602] width 14 height 22
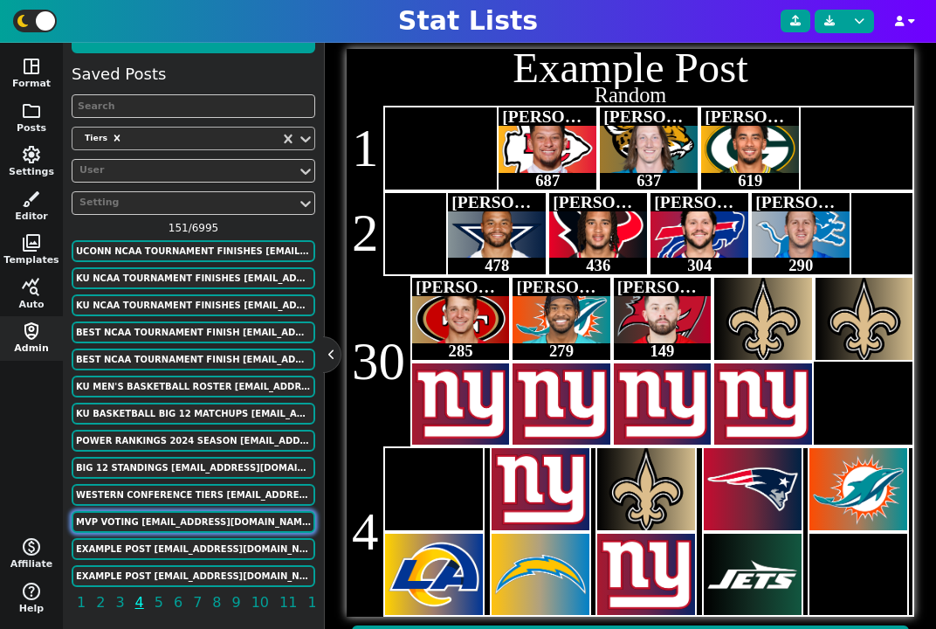
click at [162, 525] on button "MVP Voting murphygreg6@gmail.com" at bounding box center [194, 522] width 244 height 22
type textarea "MVP Voting"
type textarea "Each Year"
type textarea "DEN OKC DAL # phi den mil # den phi mil # den phi gsw # mil lal hou"
type textarea "Nikola Jokić Shai Gilgeous-Alexander Luka Dončić Joel Embiid Nikola Jokić Giann…"
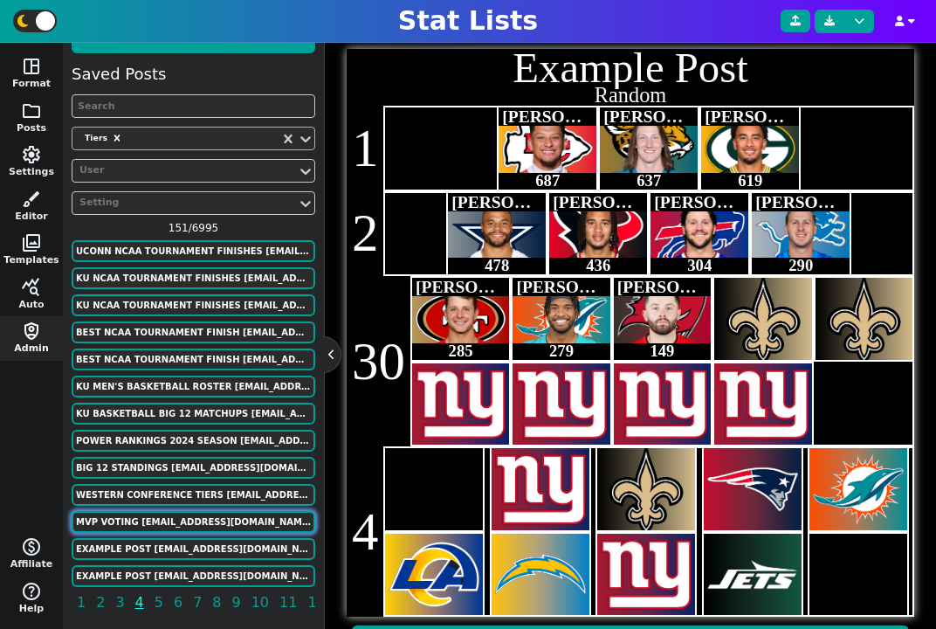
type textarea "3112335 4278073 3945274 3059318 3112335 3032977 3112335 3059318 3032977 3112335…"
type input "'24"
type input "'23"
type input "'22"
type input "'21"
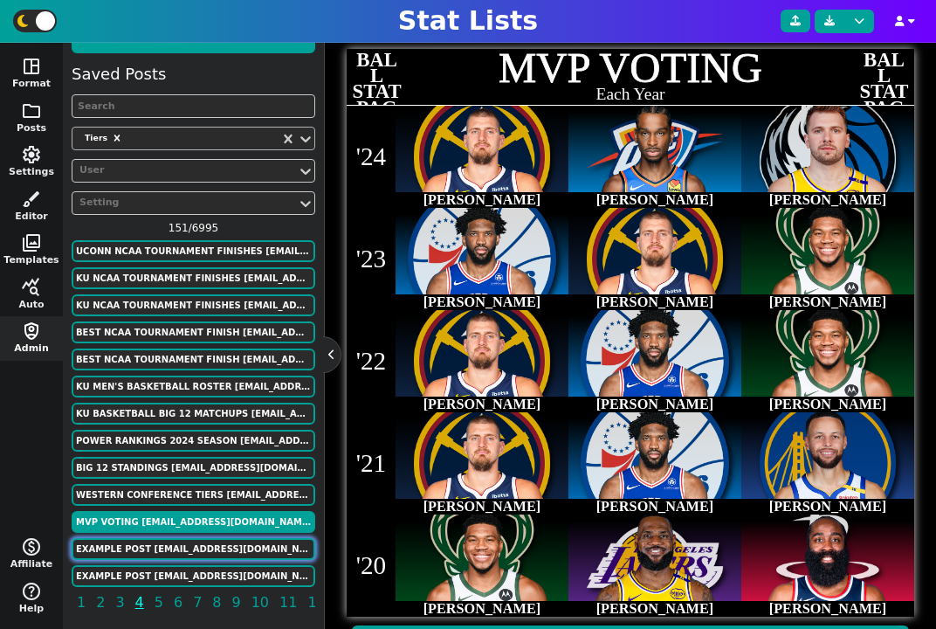
click at [149, 548] on button "Example Post murphygreg6+13@gmail.com" at bounding box center [194, 549] width 244 height 22
type textarea "Example Post"
type textarea "Random"
type textarea "NYM LAD MIL # MIL ATL SFG TOR # LAD LAD PHI"
type textarea "Marcus Stroman Max Scherzer Brandon Woodruff Corbin Burnes Max Fried Kevin Gaus…"
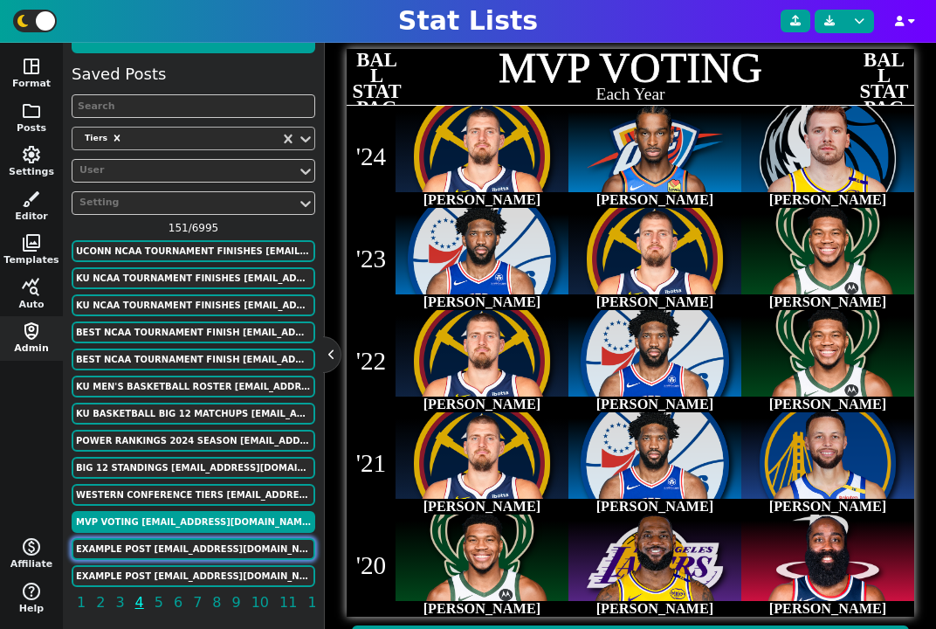
type textarea "688 639 603 525 274 271 259 239 208 148"
type textarea "32815 28976 37515 39878 32685 32667 32175 39251 33223 31267"
type input "1ghn"
type input "2"
type input "3"
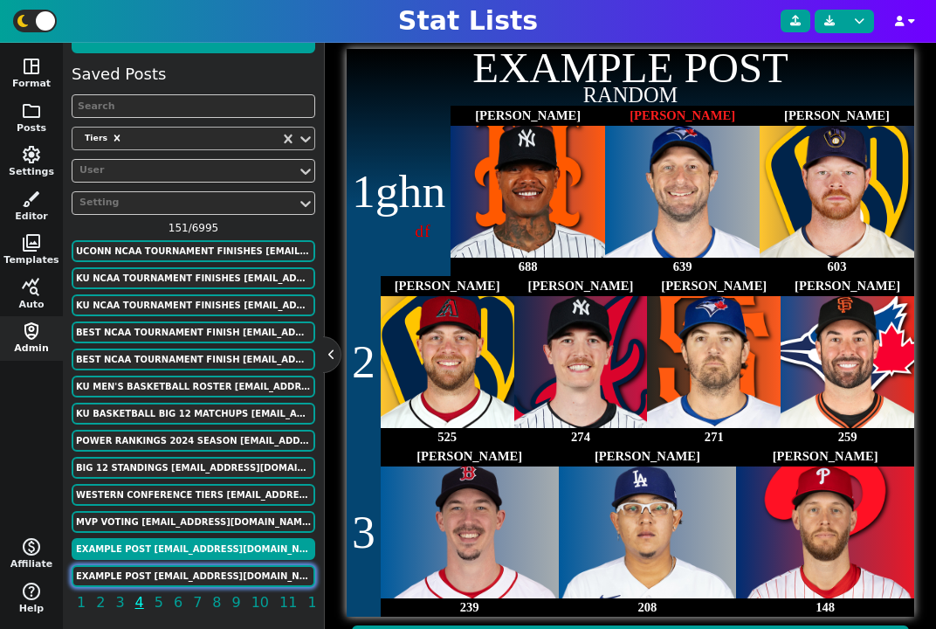
click at [155, 569] on button "Example Post murphygreg6+13@gmail.com" at bounding box center [194, 576] width 244 height 22
type textarea "MIL LAD MIL # TOR LAD PHI ATL # SFG NYM LAD"
type textarea "Brandon Woodruff Walker Buehler Corbin Burnes Robbie Ray Julio Urias Zack Wheel…"
type textarea "683 658 620 552 382 376 286 272 269 115"
type textarea "37515 39251 39878 32175 33223 31267 32685 32667 32815 28976"
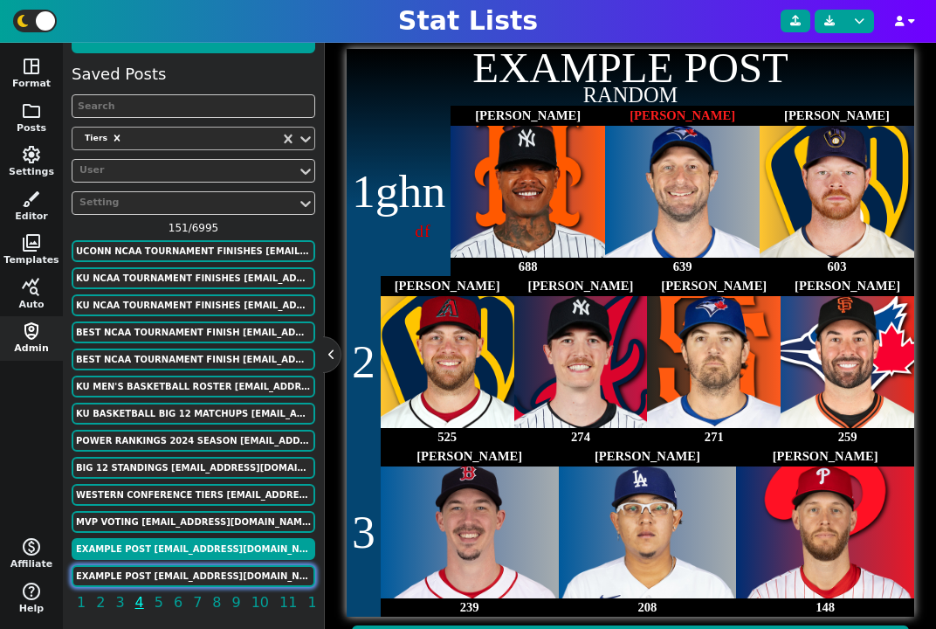
type input "1"
type input "blag"
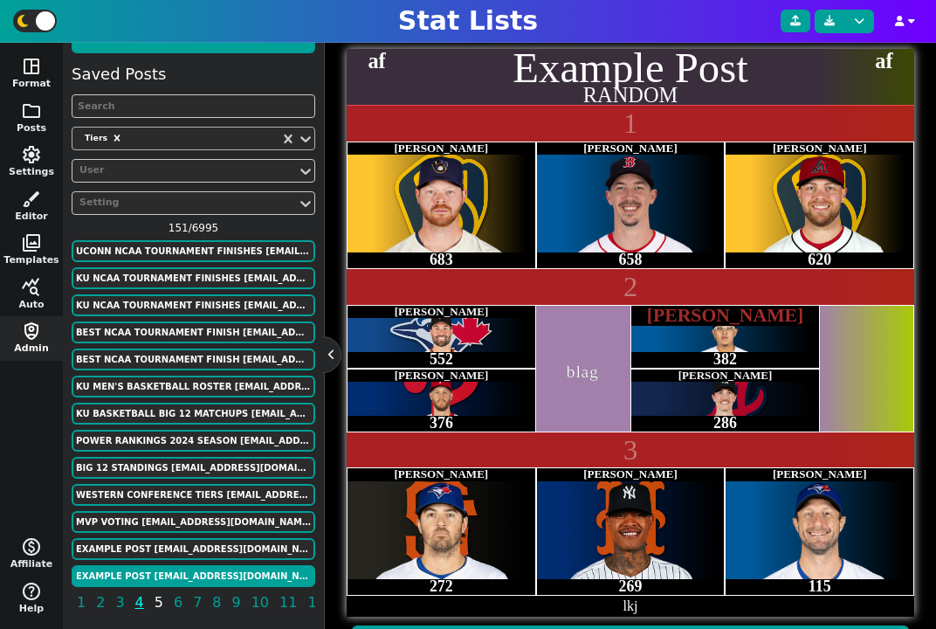
click at [162, 605] on span "5" at bounding box center [159, 602] width 14 height 22
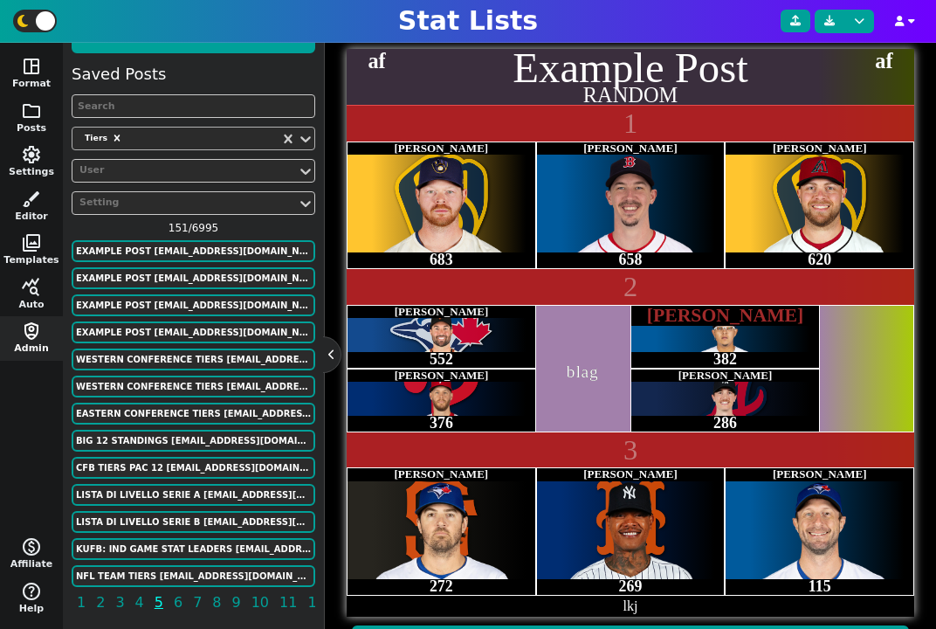
click at [207, 262] on div "Example Post murphygreg6+13@gmail.com" at bounding box center [194, 252] width 244 height 24
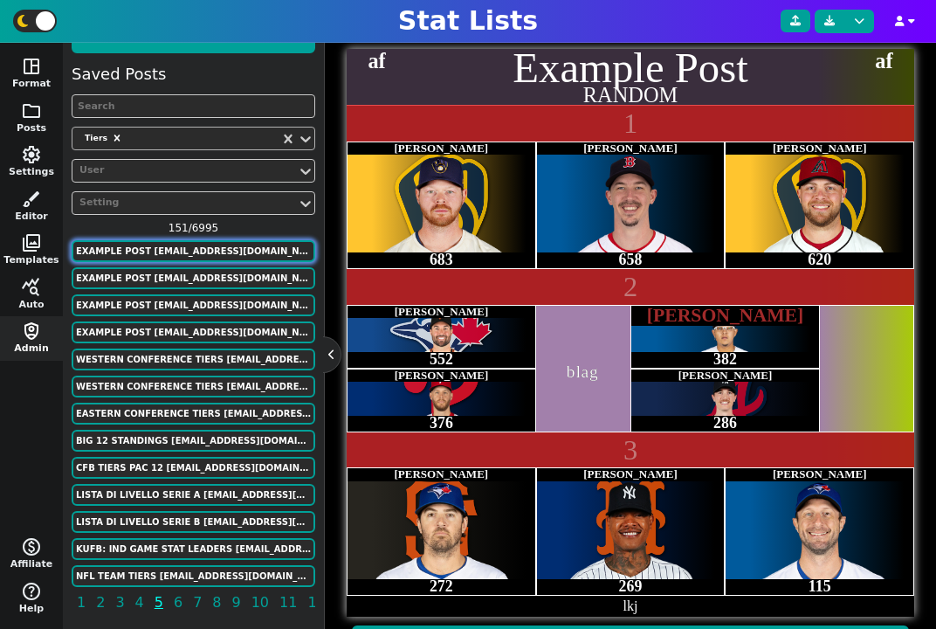
click at [202, 254] on button "Example Post murphygreg6+13@gmail.com" at bounding box center [194, 251] width 244 height 22
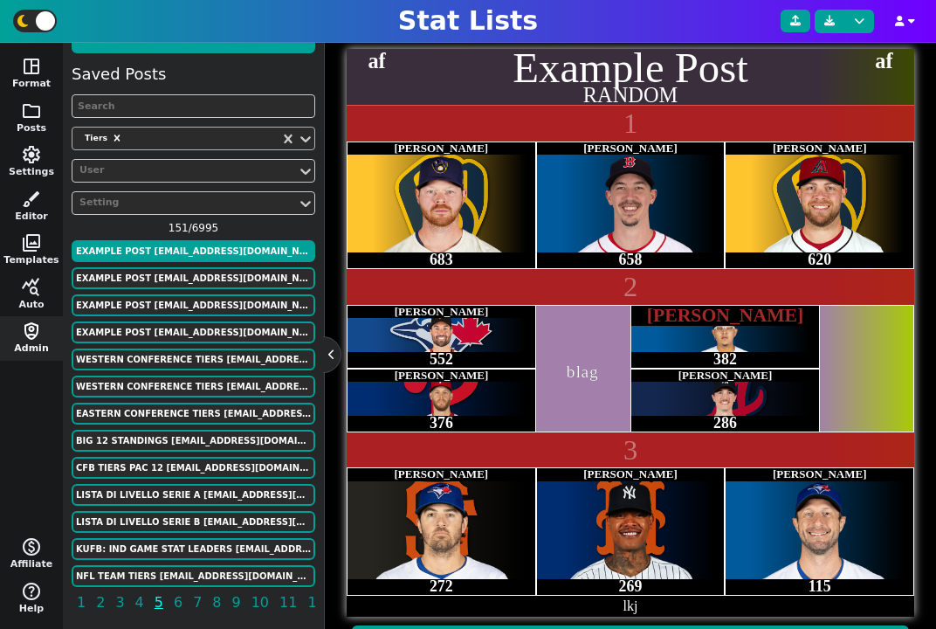
click at [167, 317] on div "Example Post murphygreg6+13@gmail.com" at bounding box center [194, 306] width 244 height 24
click at [171, 329] on button "Example Post murphygreg6+13@gmail.com" at bounding box center [194, 332] width 244 height 22
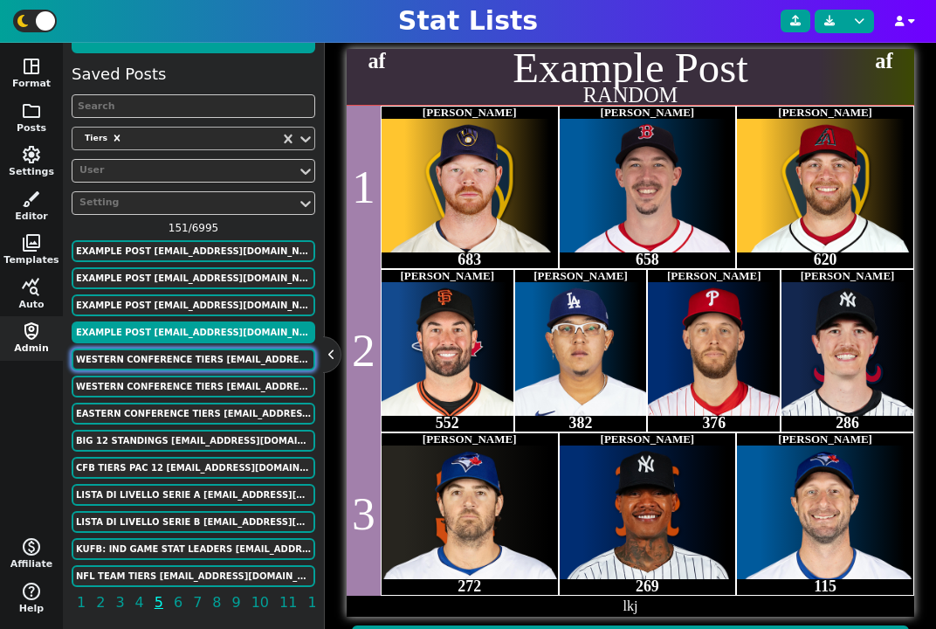
click at [169, 350] on button "Western Conference Tiers natesemail2012@gmail.com" at bounding box center [194, 359] width 244 height 22
type textarea "Western Conference Tiers"
type textarea "DEN # LAC MIN OKC # DAL PHX SAC NOP GSW # UTA HOU # LAL # MEM # POR SAS"
type input "Favorites"
type input "Conference Contenders"
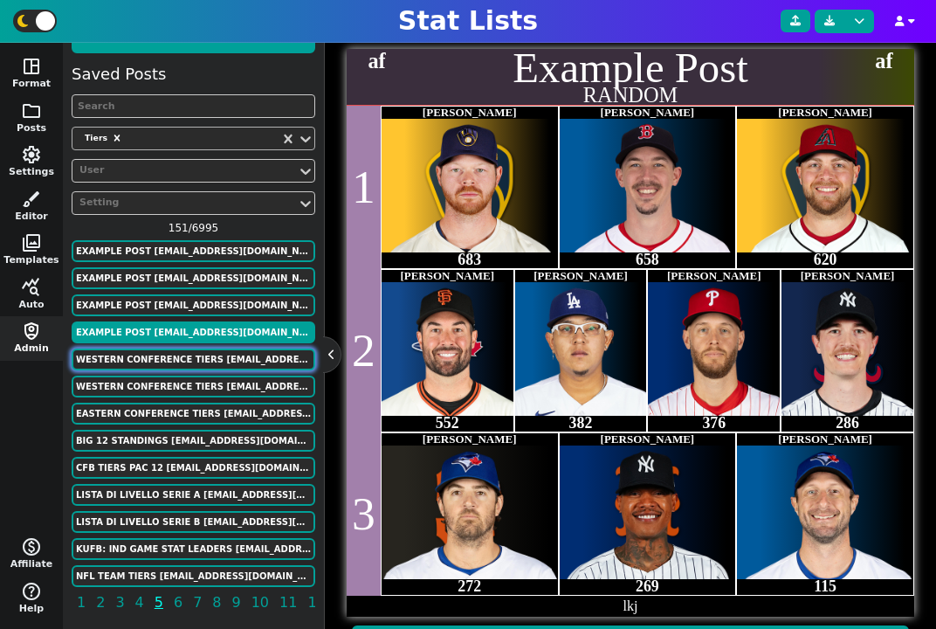
type input "Playoff Teams"
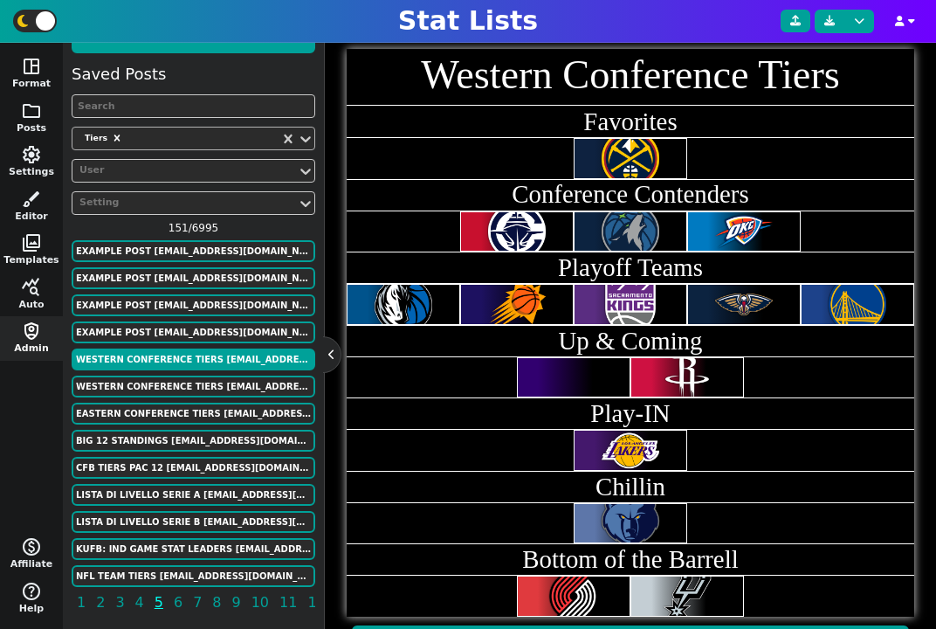
click at [168, 372] on div "Saved Posts Tiers User Setting 151 / 6995 Example Post murphygreg6+13@gmail.com…" at bounding box center [194, 341] width 244 height 558
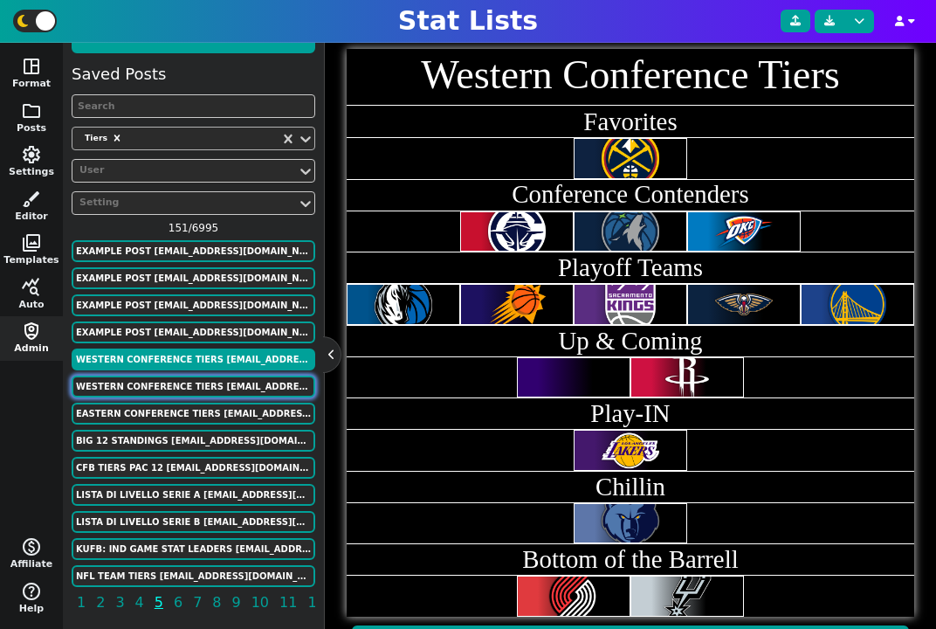
click at [169, 383] on button "Western Conference Tiers natesemail2012@gmail.com" at bounding box center [194, 387] width 244 height 22
type textarea "DEN # LAC MIN OKC # DAL PHX SAC NOP # UTA HOU # LAL GSW # MEM # POR SAS"
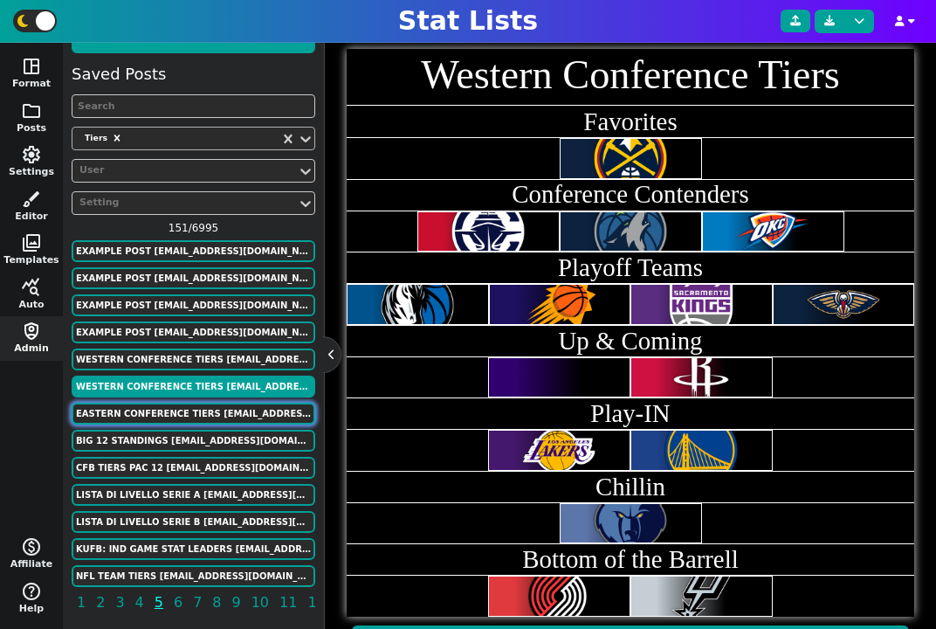
click at [171, 416] on button "Eastern Conference Tiers natesemail2012@gmail.com" at bounding box center [194, 414] width 244 height 22
type textarea "Eastern Conference Tiers"
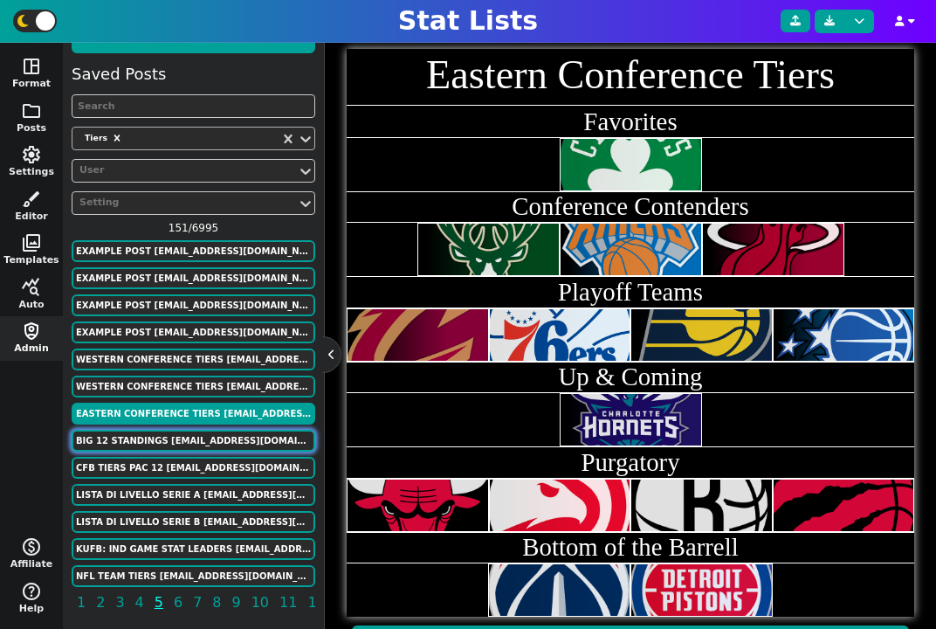
click at [169, 436] on button "BIG 12 STANDINGS FansOfKU@gmail.com" at bounding box center [194, 441] width 244 height 22
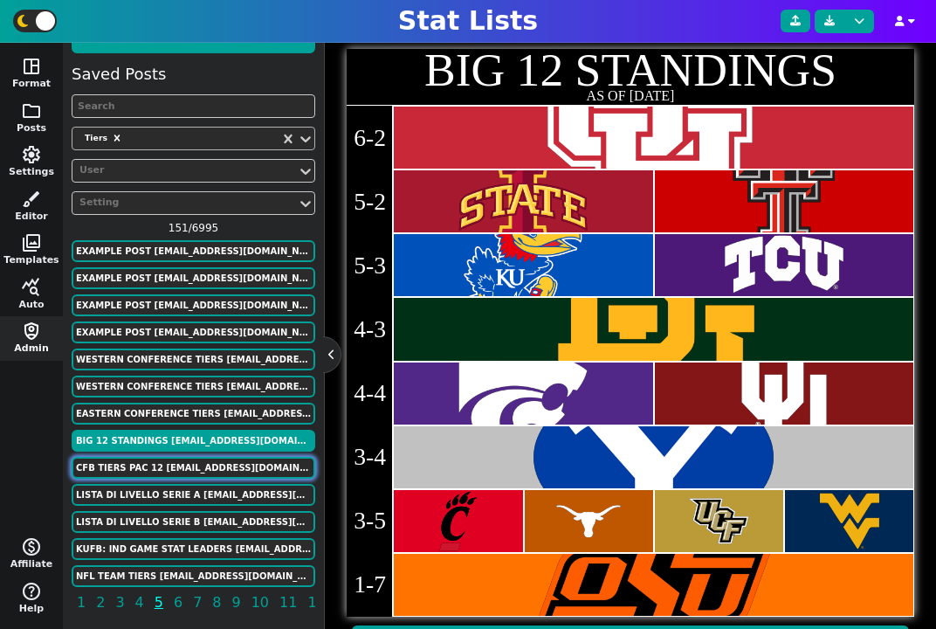
click at [170, 457] on button "CFB TIERS PAC 12 kingstonedwyer2007@gmail.com" at bounding box center [194, 468] width 244 height 22
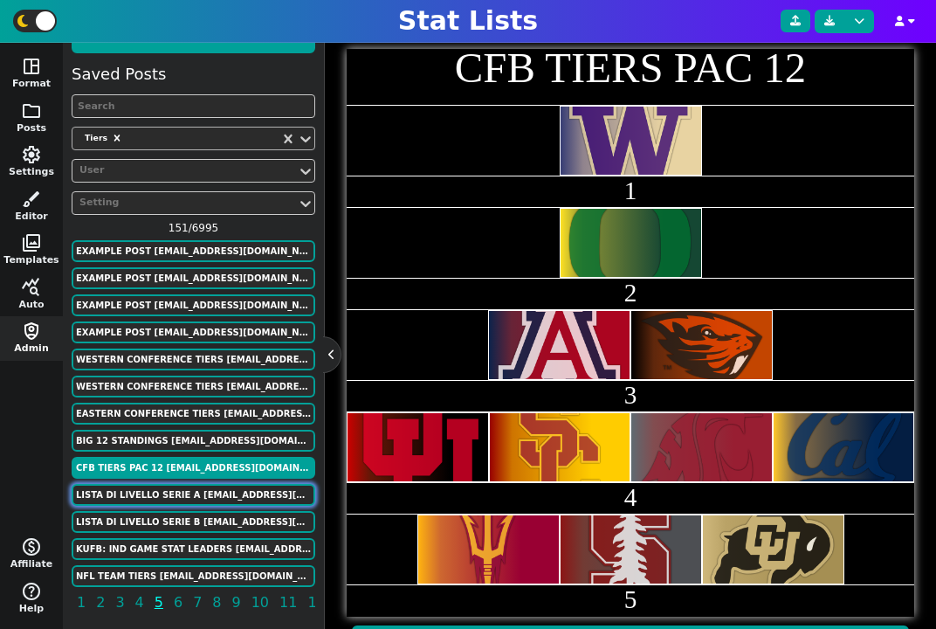
click at [173, 491] on button "lista di livello Serie A lcapri7812@yahoo.com" at bounding box center [194, 495] width 244 height 22
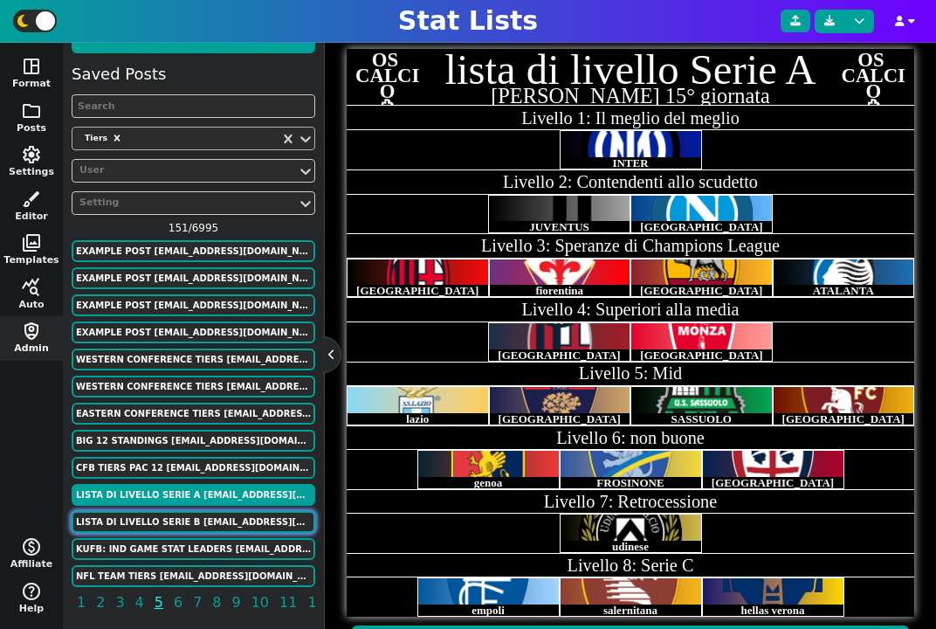
click at [176, 513] on button "Lista di livello serie b lcapri7812@yahoo.com" at bounding box center [194, 522] width 244 height 22
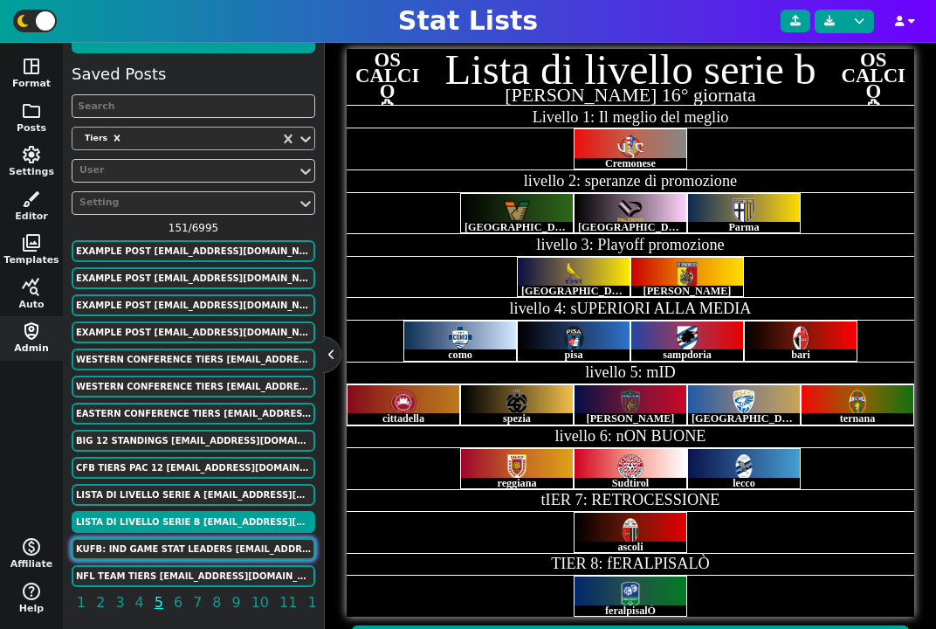
click at [180, 546] on button "KUFB: Ind Game Stat Leaders FansOfKU@gmail.com" at bounding box center [194, 549] width 244 height 22
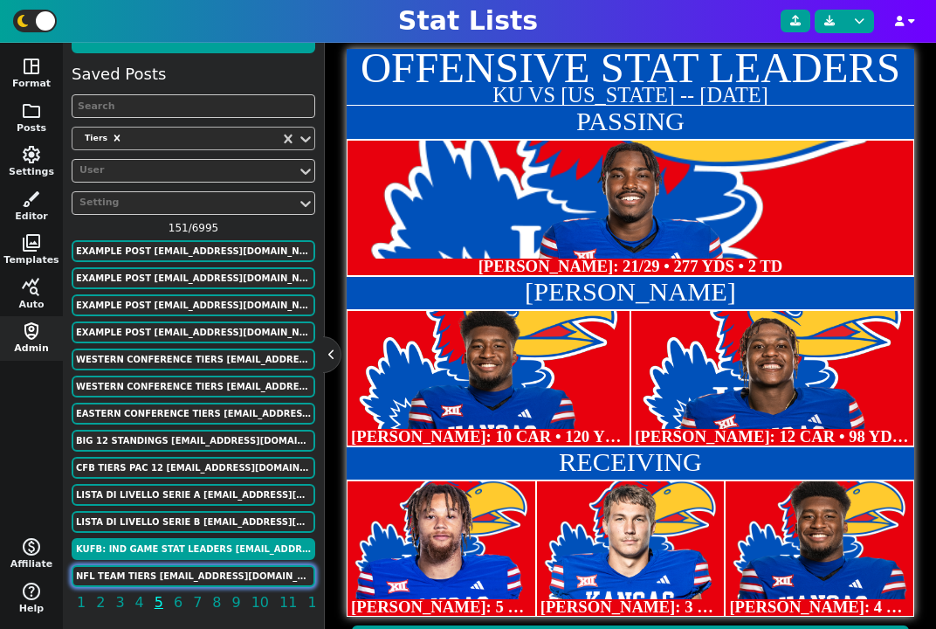
click at [182, 569] on button "NFL TEAM TIERS peterkenny9919@gmail.com" at bounding box center [194, 576] width 244 height 22
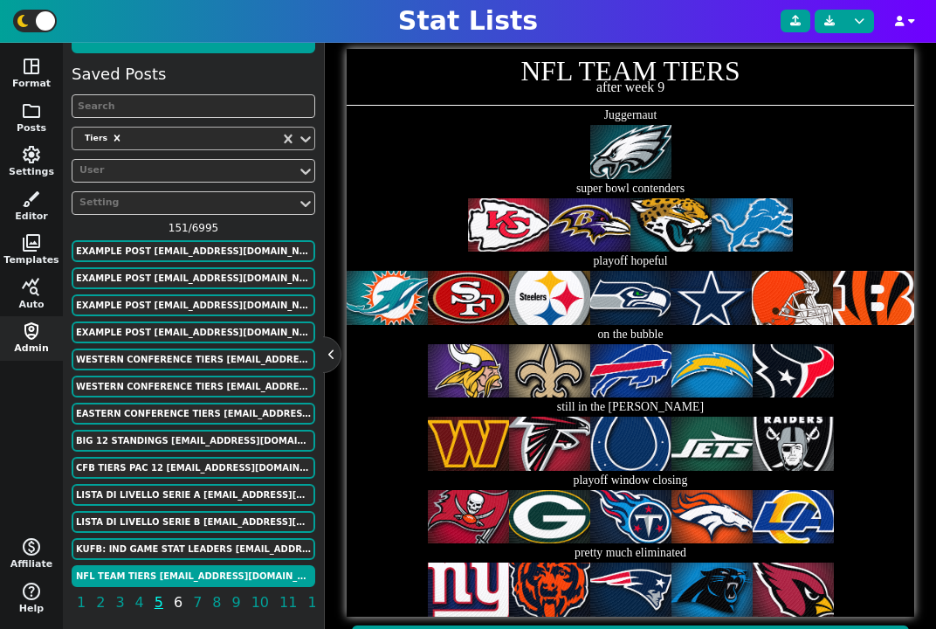
click at [171, 604] on span "6" at bounding box center [178, 602] width 14 height 22
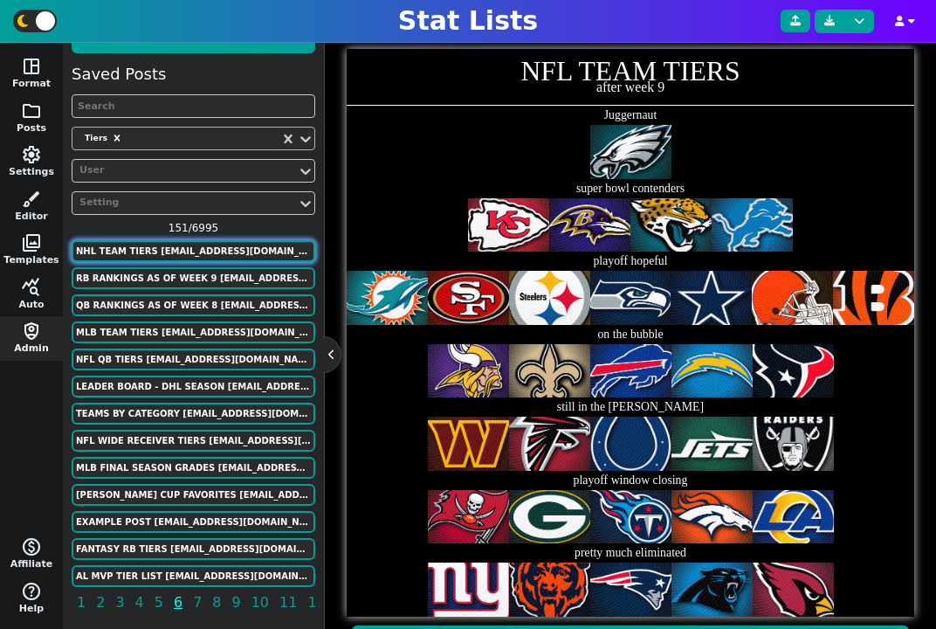
click at [192, 250] on button "nhl team tiers peterkenny9919@gmail.com" at bounding box center [194, 251] width 244 height 22
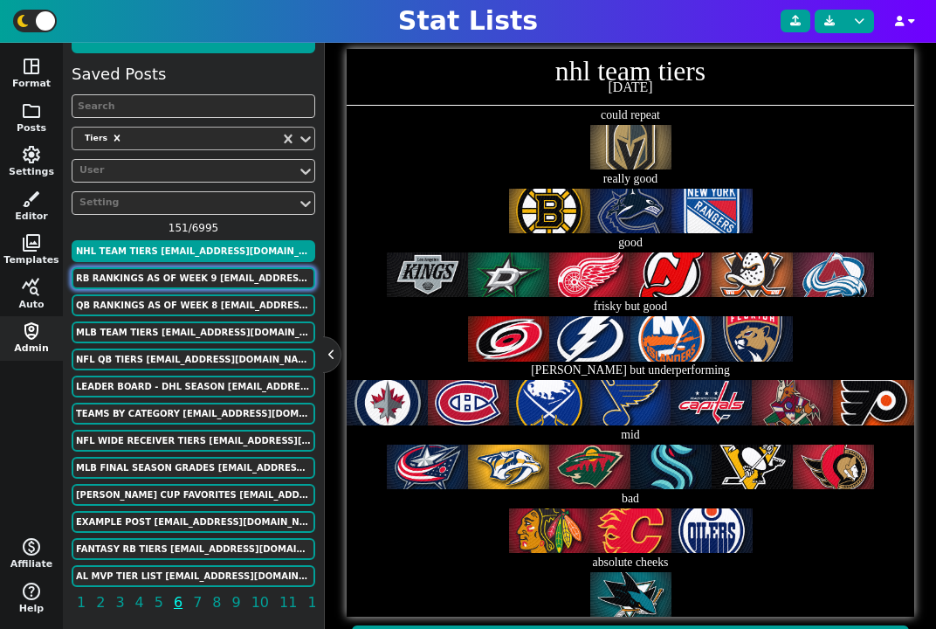
click at [192, 274] on button "Rb rankings as of week 9 nicksoccio187@gmail.com" at bounding box center [194, 278] width 244 height 22
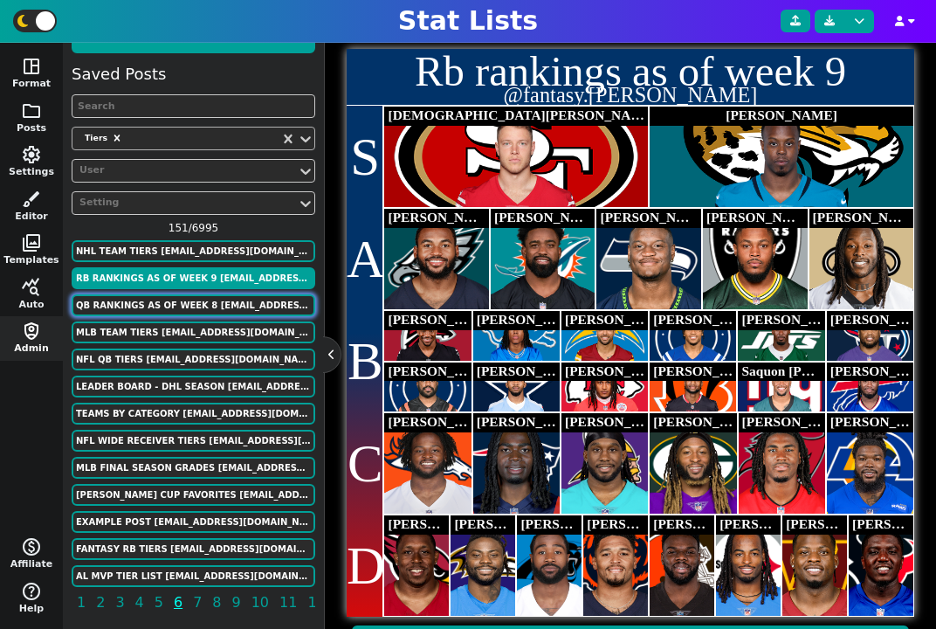
click at [182, 307] on button "QB Rankings As of week 8 nicksoccio187@gmail.com" at bounding box center [194, 305] width 244 height 22
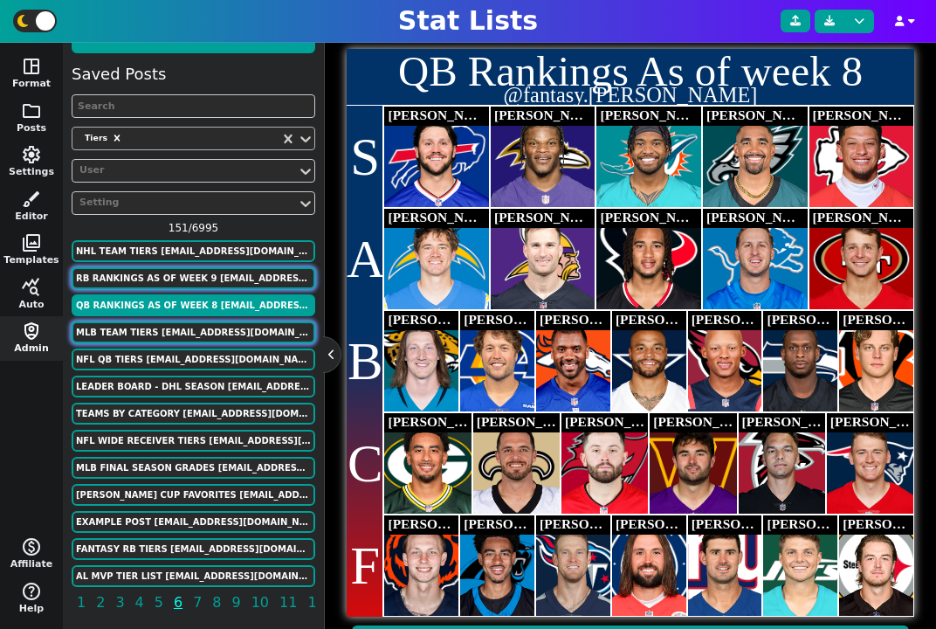
drag, startPoint x: 196, startPoint y: 284, endPoint x: 176, endPoint y: 330, distance: 50.1
click at [176, 330] on div "Saved Posts Tiers User Setting 151 / 6995 nhl team tiers peterkenny9919@gmail.c…" at bounding box center [194, 341] width 244 height 558
click at [176, 330] on button "mlb team tiers peterkenny9919@gmail.com" at bounding box center [194, 332] width 244 height 22
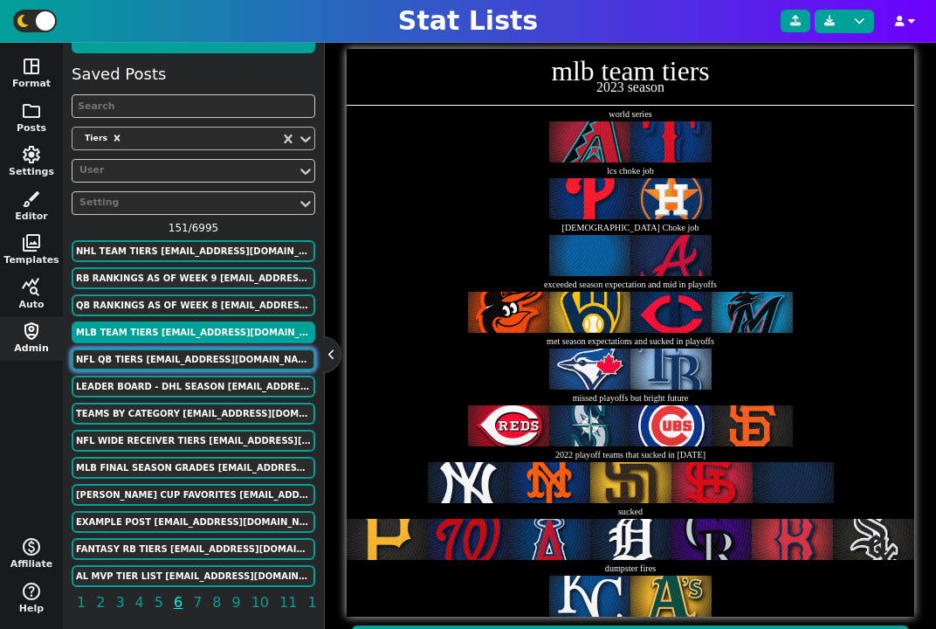
click at [176, 354] on button "NFL qb TIERS peterkenny9919@gmail.com" at bounding box center [194, 359] width 244 height 22
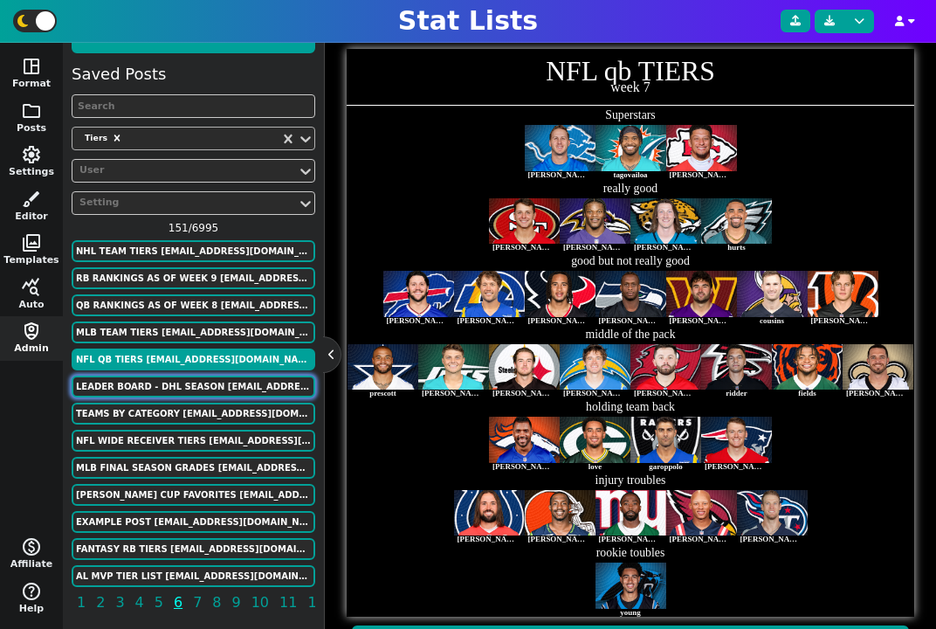
click at [172, 381] on button "Leader Board - DHL Season Samuelb.legault@gmail.com" at bounding box center [194, 387] width 244 height 22
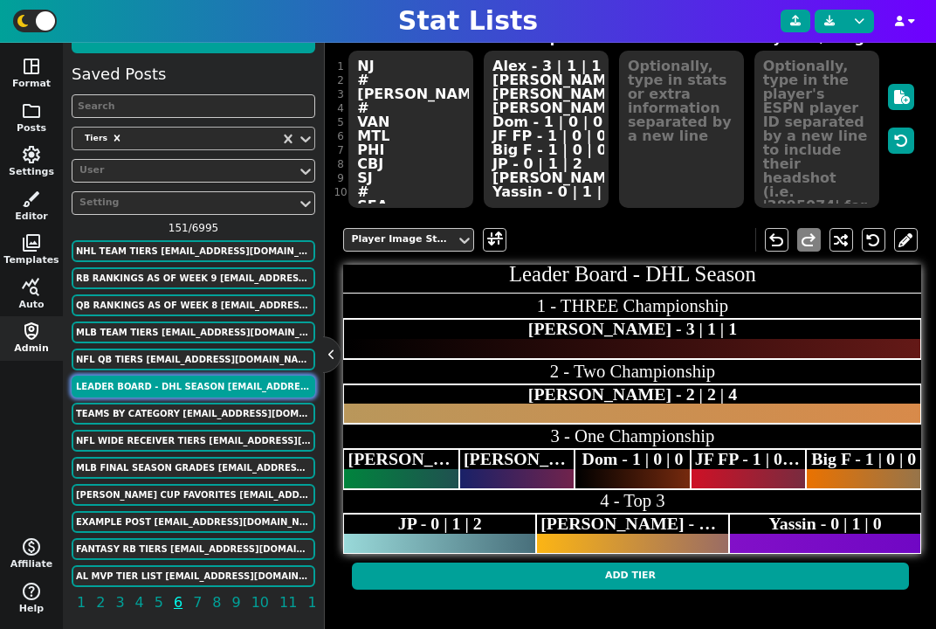
scroll to position [193, 0]
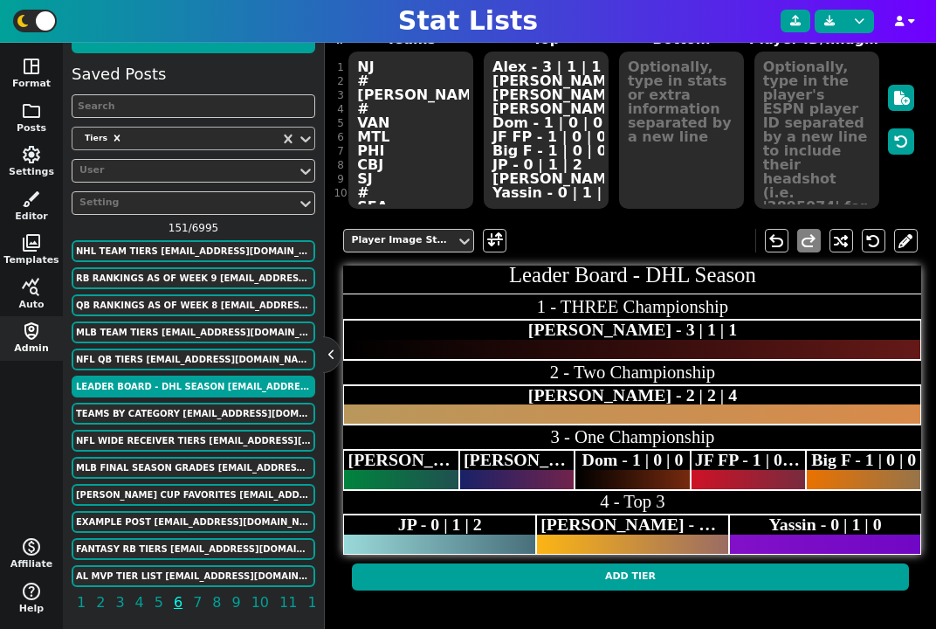
click at [171, 399] on div "Saved Posts Tiers User Setting 151 / 6995 nhl team tiers peterkenny9919@gmail.c…" at bounding box center [194, 341] width 244 height 558
click at [170, 407] on button "TEAMS BY CATEGORY arothman818@gmail.com" at bounding box center [194, 414] width 244 height 22
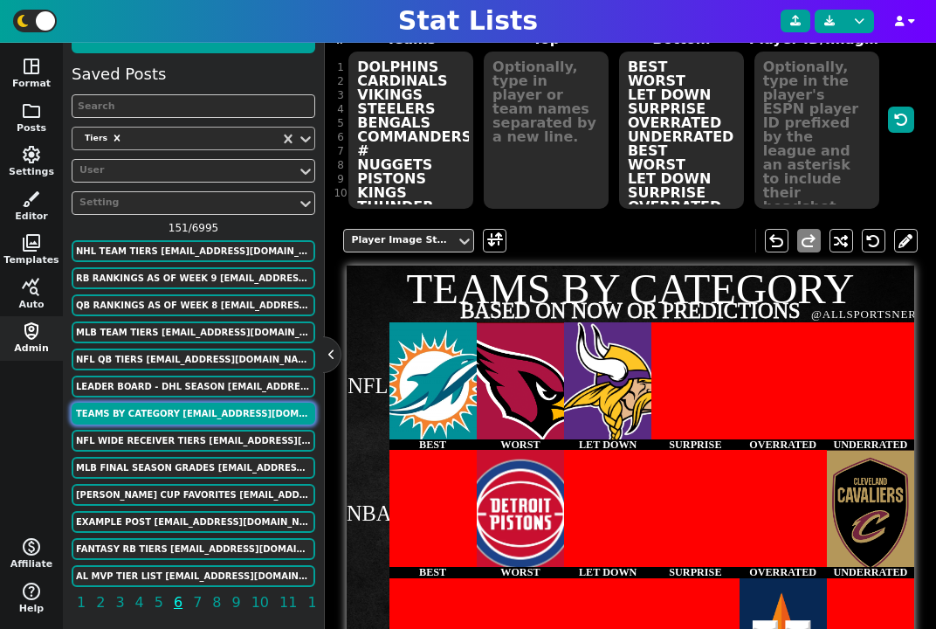
scroll to position [410, 0]
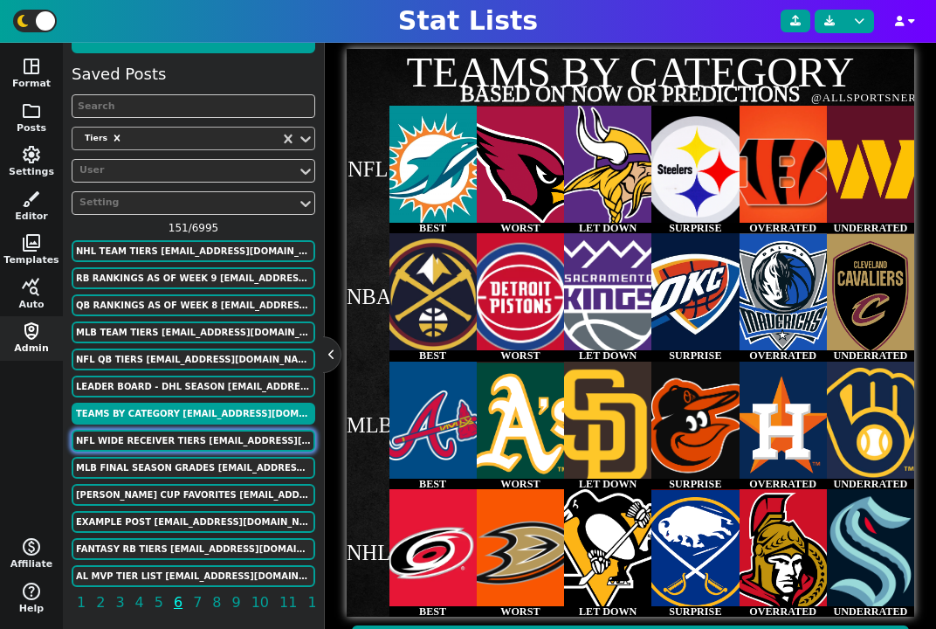
click at [169, 434] on button "NFL WIDE RECEIVER TIERS arothman818@gmail.com" at bounding box center [194, 441] width 244 height 22
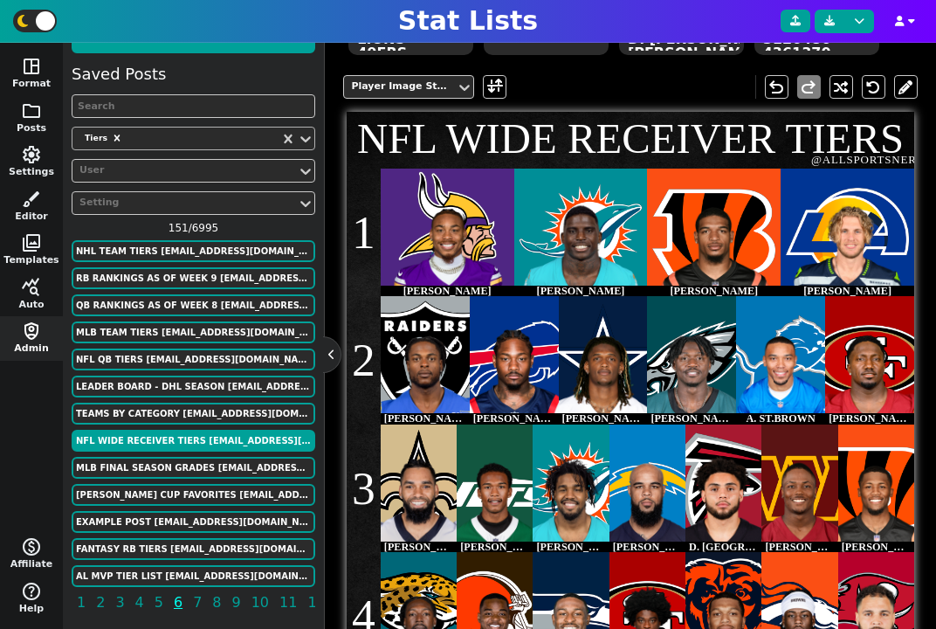
scroll to position [321, 0]
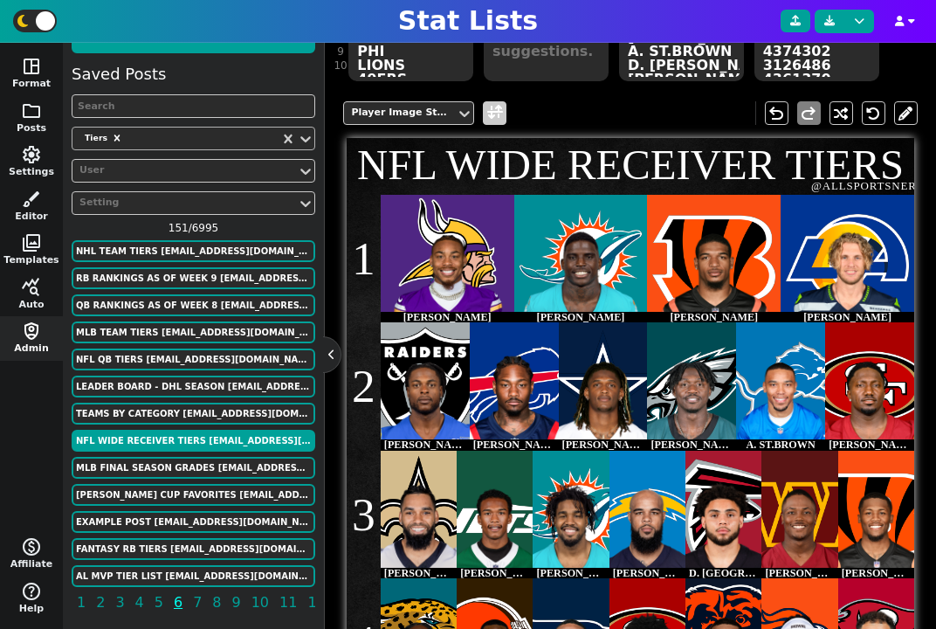
click at [500, 112] on span at bounding box center [495, 113] width 16 height 22
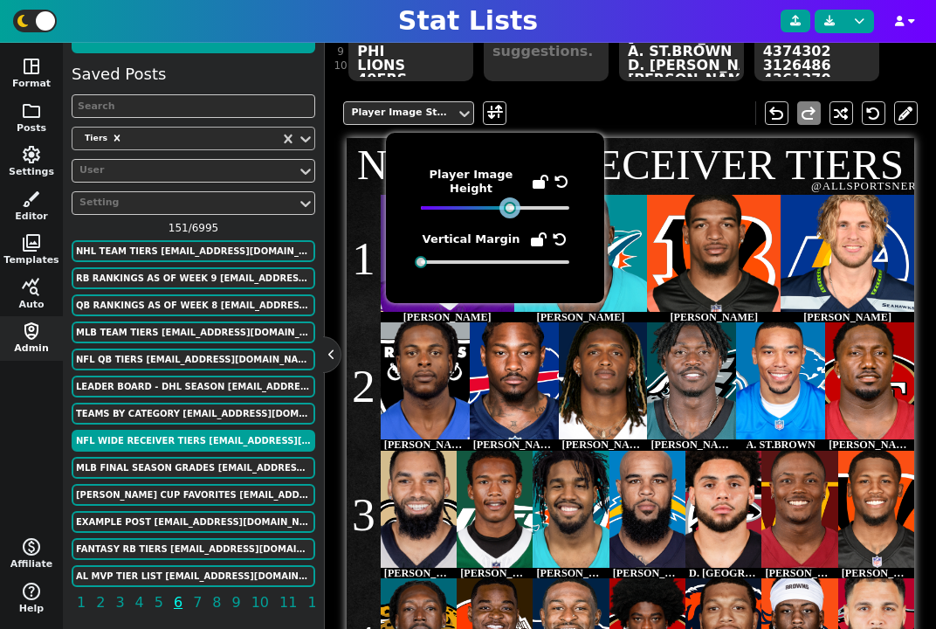
drag, startPoint x: 449, startPoint y: 208, endPoint x: 510, endPoint y: 219, distance: 62.2
click at [510, 219] on div "Player Image Height Vertical Margin" at bounding box center [495, 218] width 148 height 100
click at [558, 179] on icon at bounding box center [562, 182] width 14 height 14
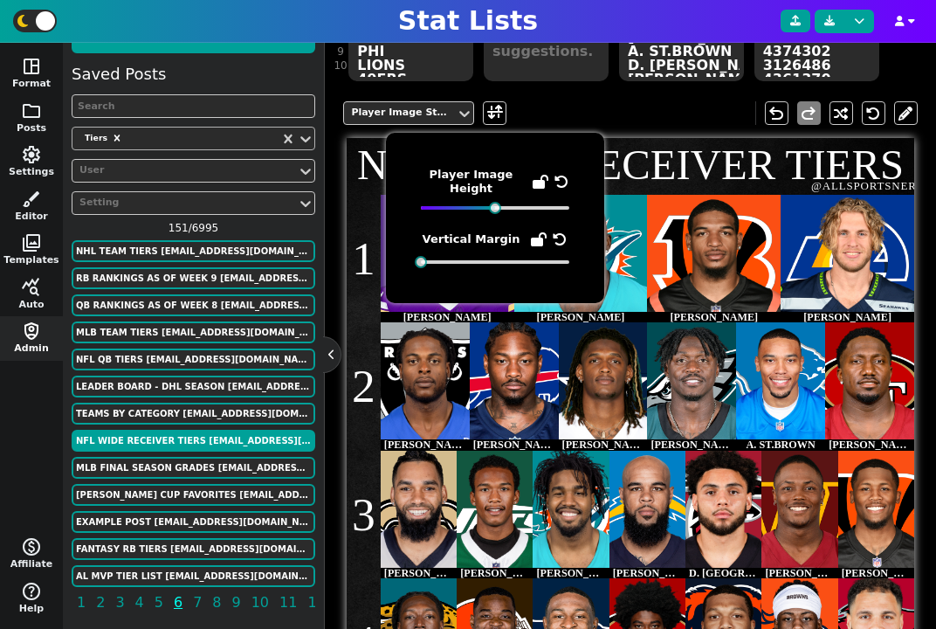
click at [603, 108] on div "Player Image Styles undo redo" at bounding box center [630, 113] width 574 height 50
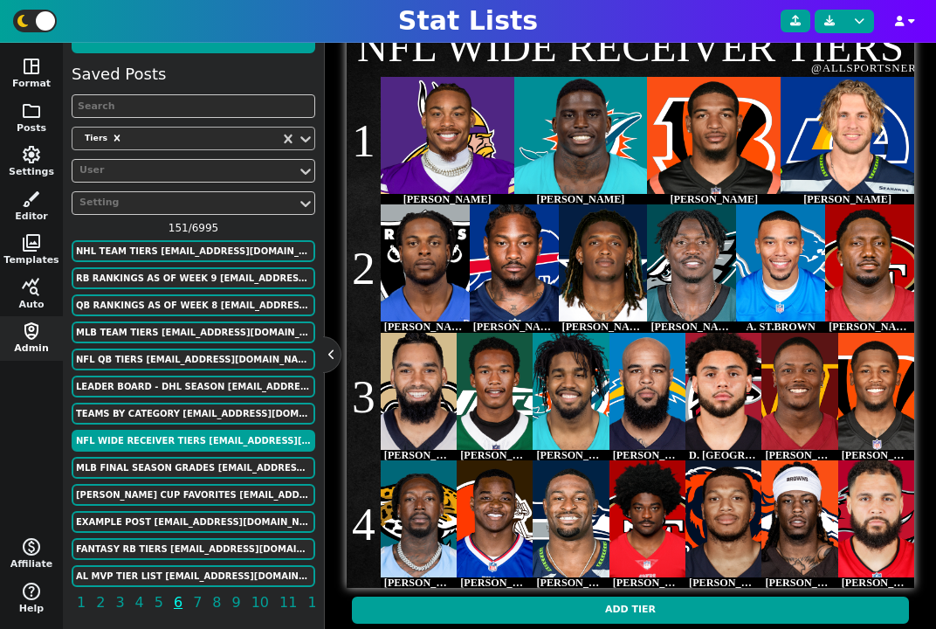
scroll to position [412, 0]
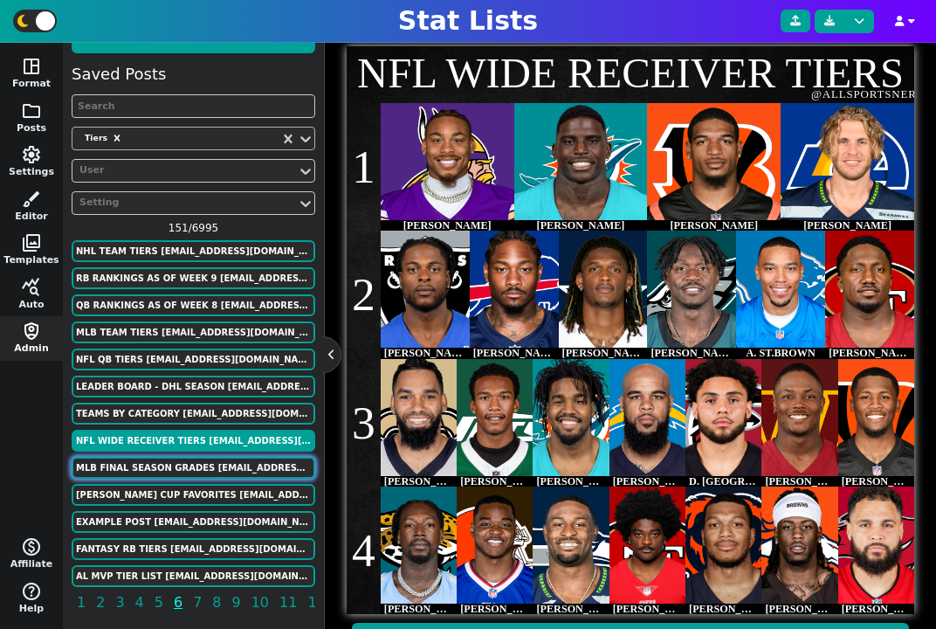
click at [183, 471] on button "MLB FINAL SEASON GRADES arothman818@gmail.com" at bounding box center [194, 468] width 244 height 22
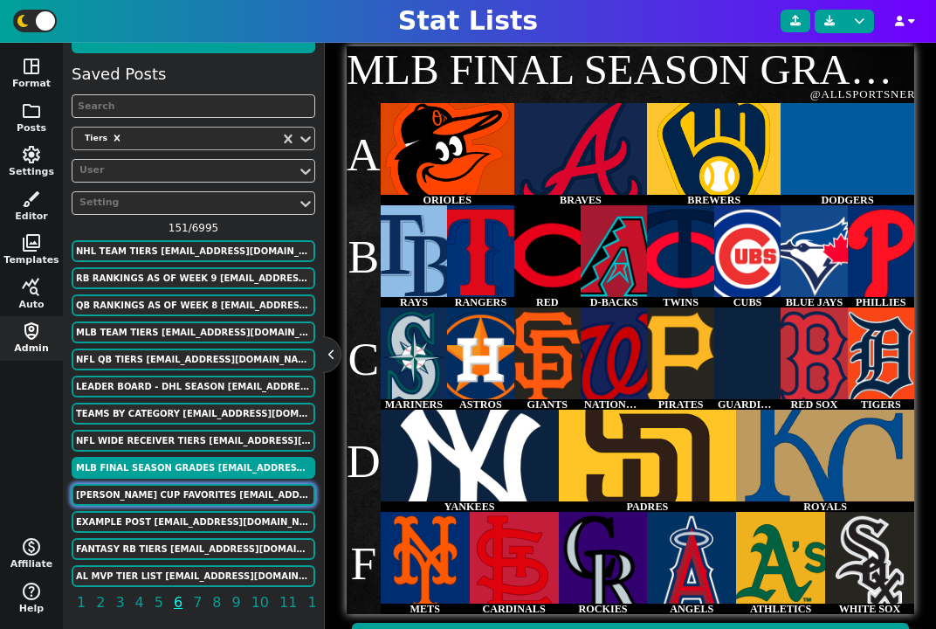
click at [197, 491] on button "STANLEY CUP FAVORITES arothman818@gmail.com" at bounding box center [194, 495] width 244 height 22
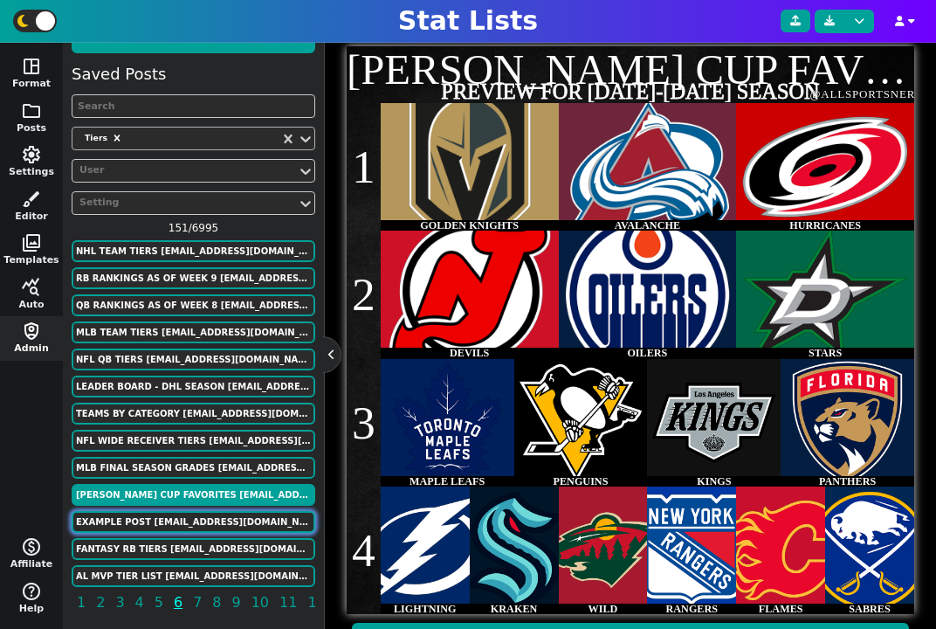
click at [207, 511] on button "Example Post murphygreg6@gmail.com" at bounding box center [194, 522] width 244 height 22
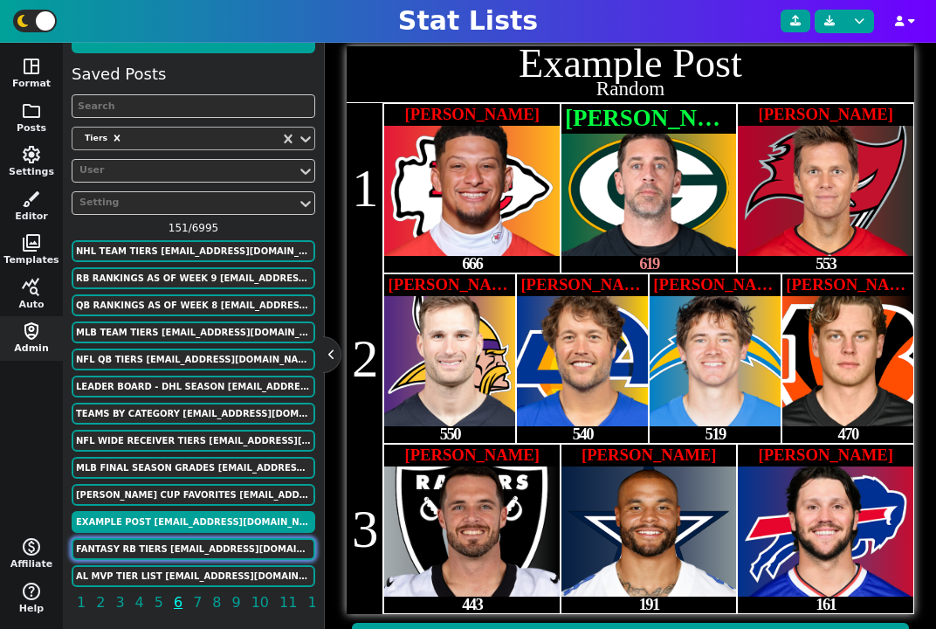
click at [210, 545] on button "Fantasy RB Tiers murphygreg6@gmail.com" at bounding box center [194, 549] width 244 height 22
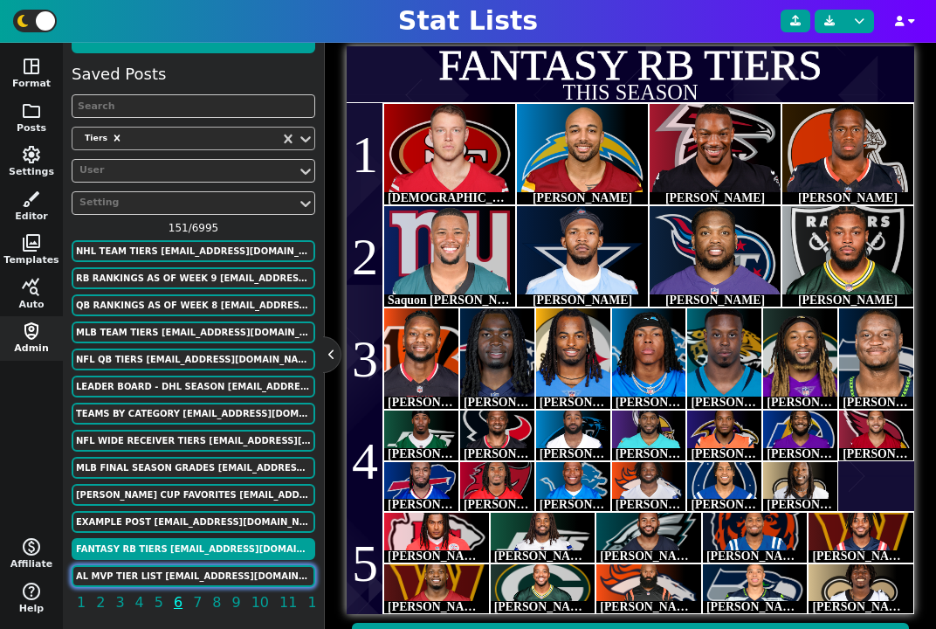
click at [212, 576] on button "AL MVP TIER LIST bbogs614@gmail.com" at bounding box center [194, 576] width 244 height 22
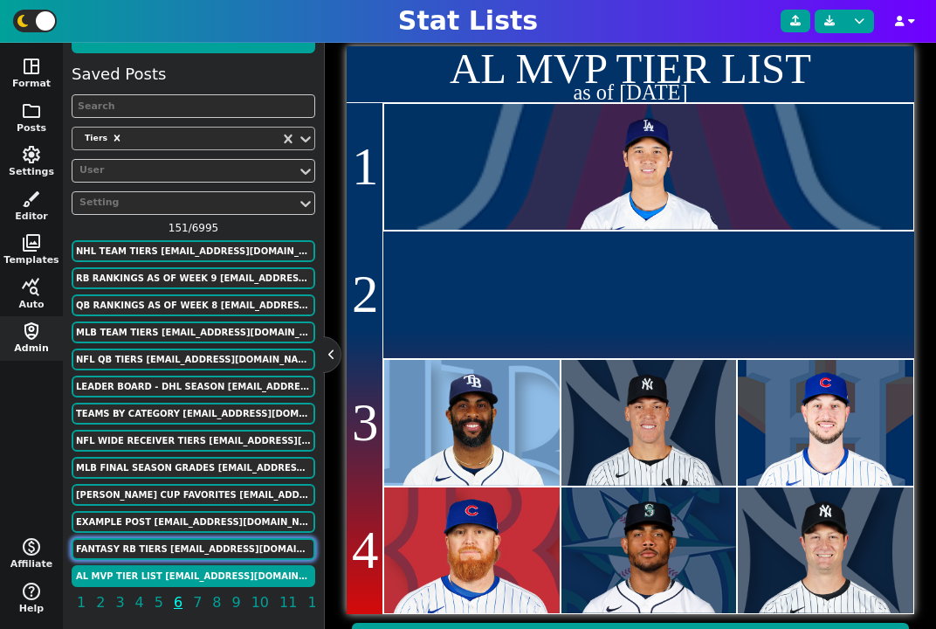
click at [222, 551] on button "Fantasy RB Tiers murphygreg6@gmail.com" at bounding box center [194, 549] width 244 height 22
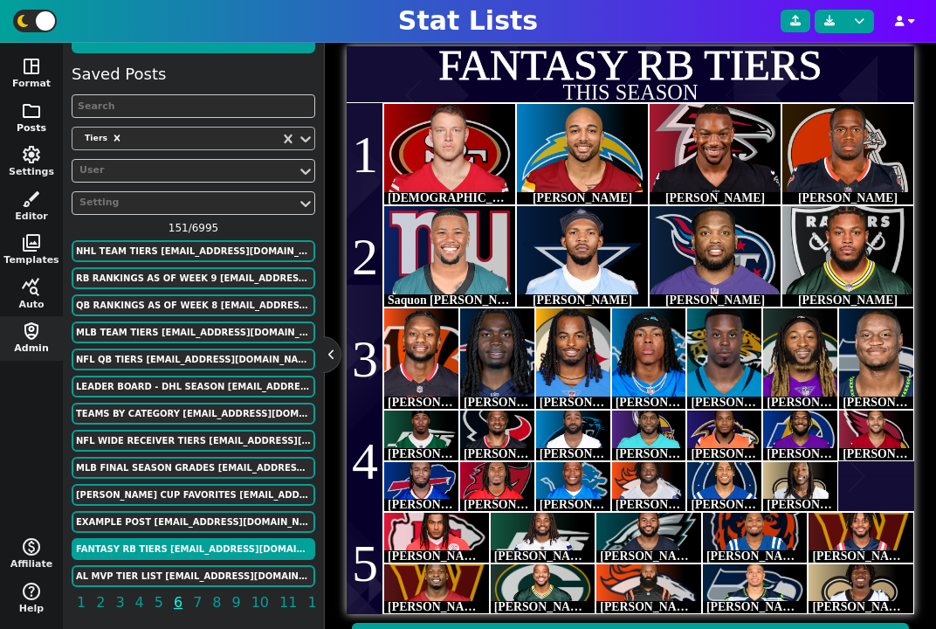
click at [33, 104] on span "folder" at bounding box center [31, 110] width 21 height 21
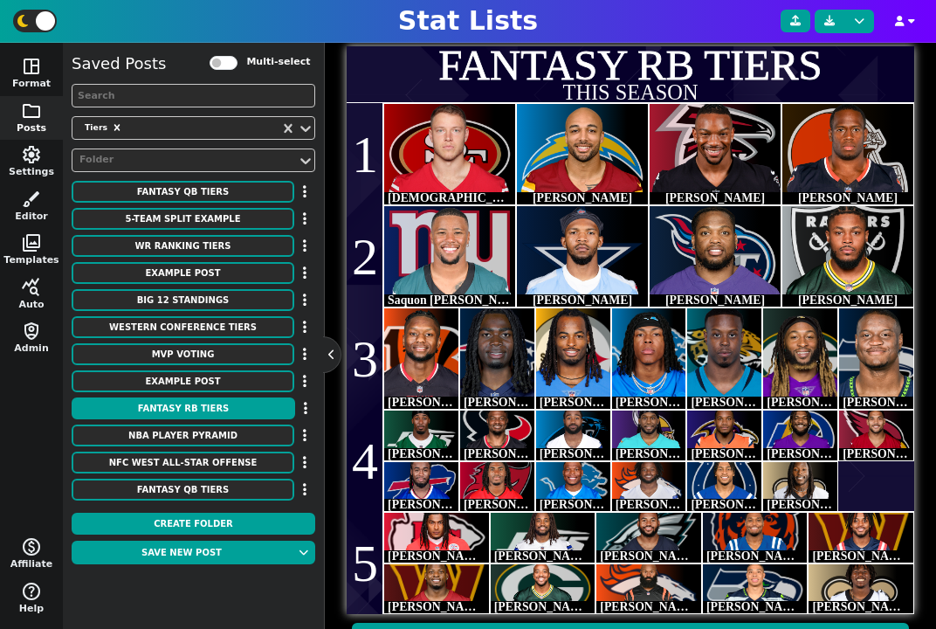
scroll to position [0, 0]
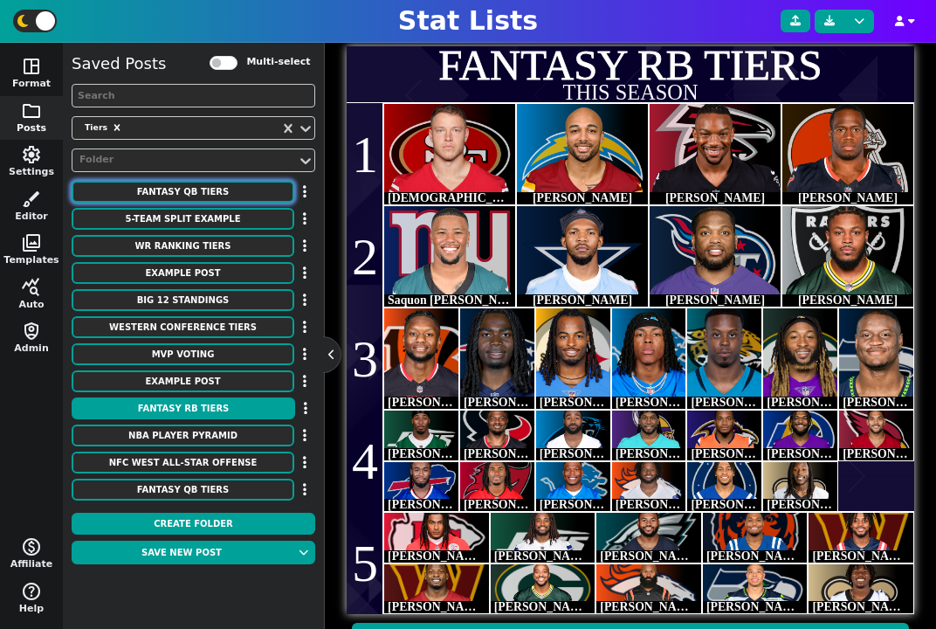
click at [202, 190] on button "fantasy qb tiers" at bounding box center [183, 192] width 223 height 22
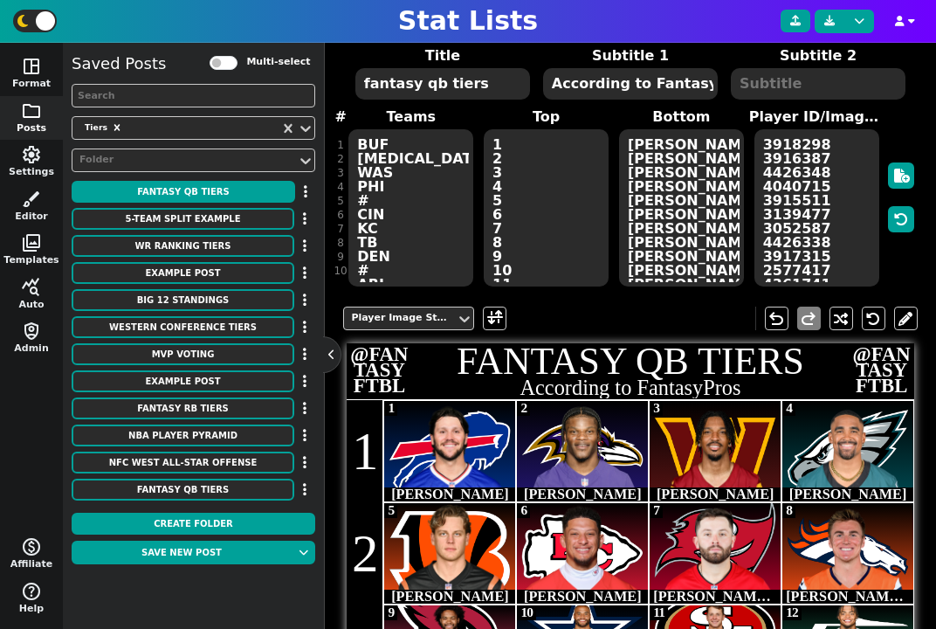
scroll to position [69, 0]
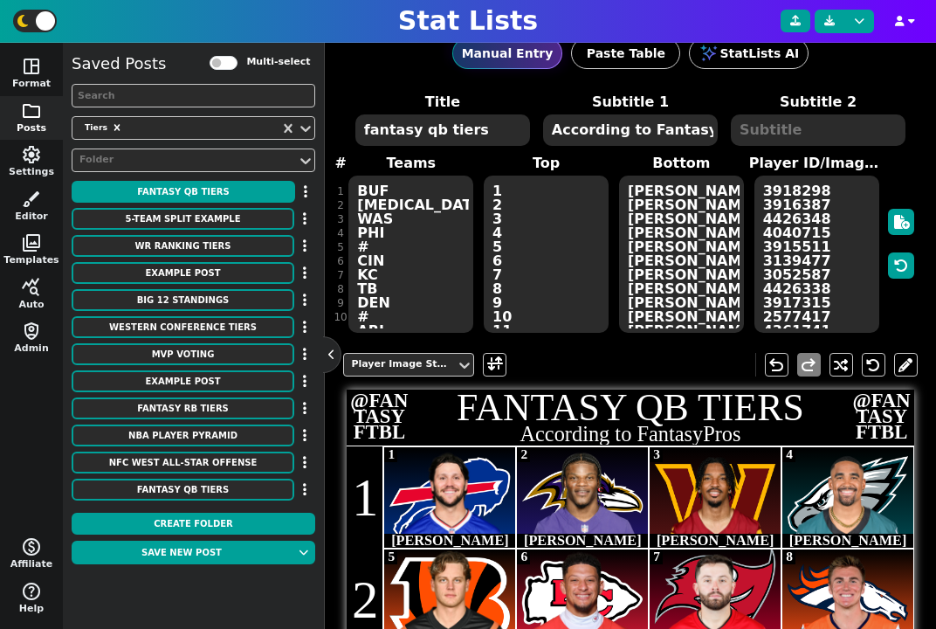
click at [427, 134] on textarea "fantasy qb tiers" at bounding box center [442, 129] width 175 height 31
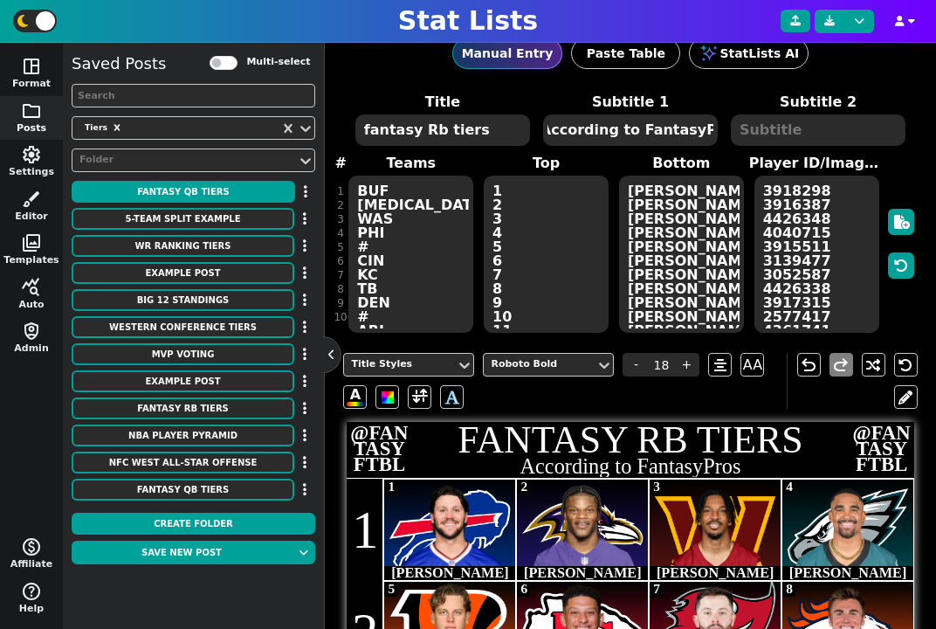
drag, startPoint x: 677, startPoint y: 131, endPoint x: 757, endPoint y: 121, distance: 80.9
click at [750, 126] on span "Title fantasy Rb tiers Subtitle 1 According to FantasyPros Subtitle 2" at bounding box center [629, 120] width 563 height 56
click at [431, 228] on textarea "BUF BAL WAS PHI # CIN KC TB DEN # ARI DAL SF NYJ LAC CHI DET NE # GB JAC MIN HO…" at bounding box center [410, 254] width 125 height 157
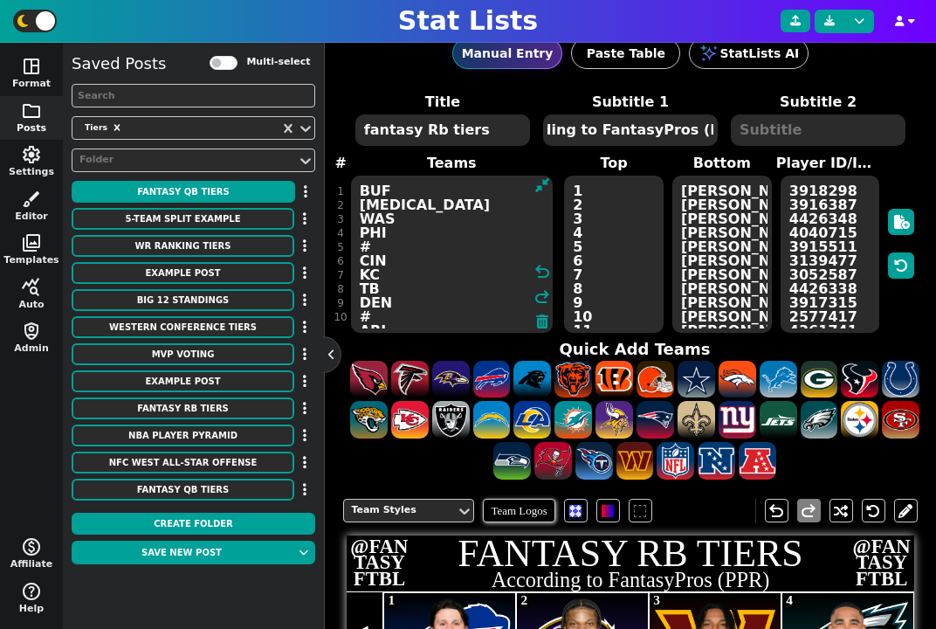
paste textarea "PHI ATL DET BAL SF LV IND MIA GB TB LAR CIN BUF LAC NYJ SEA CAR ARI NO NE DET C…"
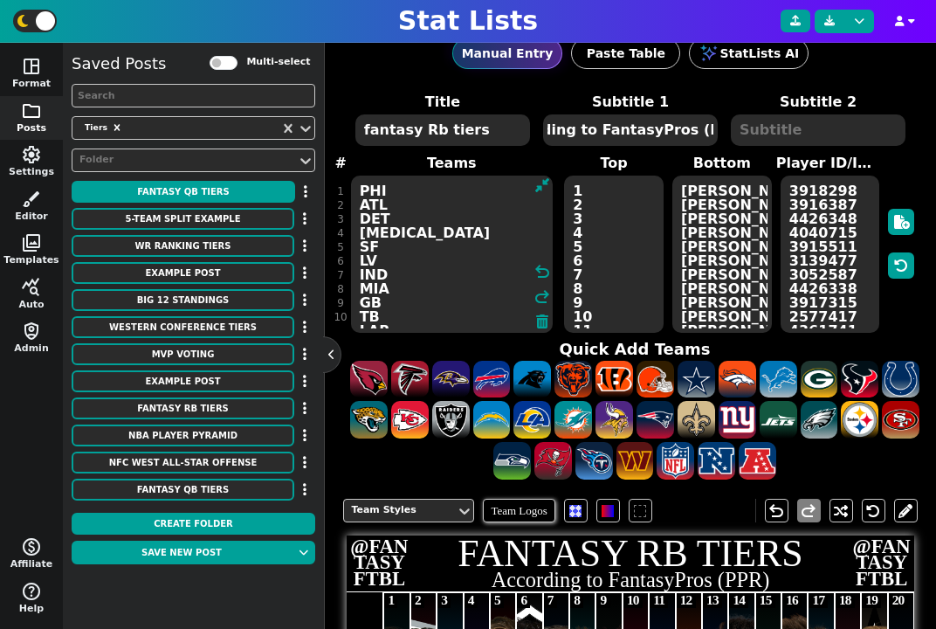
scroll to position [416, 0]
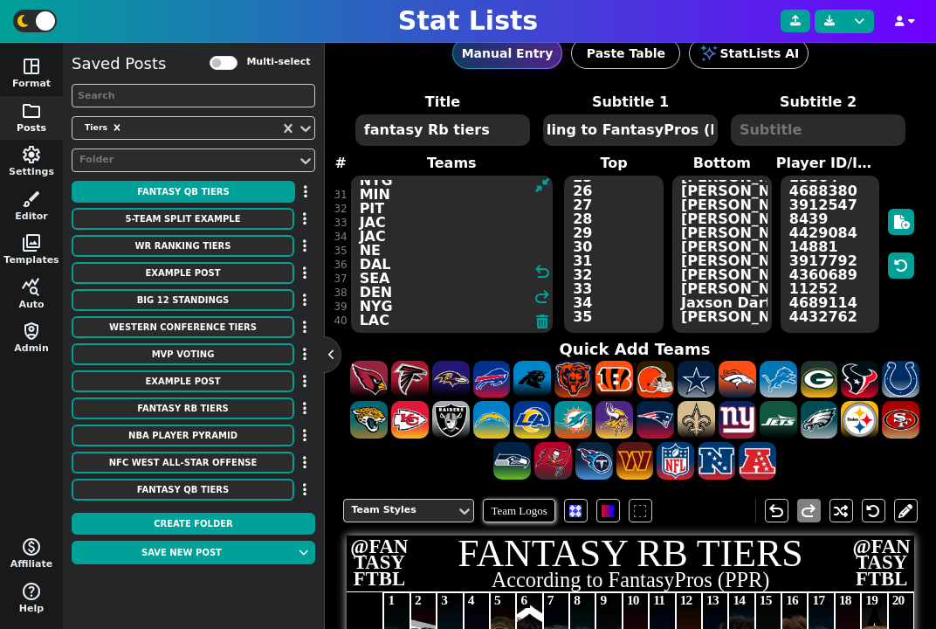
click at [717, 239] on textarea "Josh Allen Lamar Jackson Jayden Daniels Jalen Hurts Joe Burrow Patrick Mahomes …" at bounding box center [722, 254] width 100 height 157
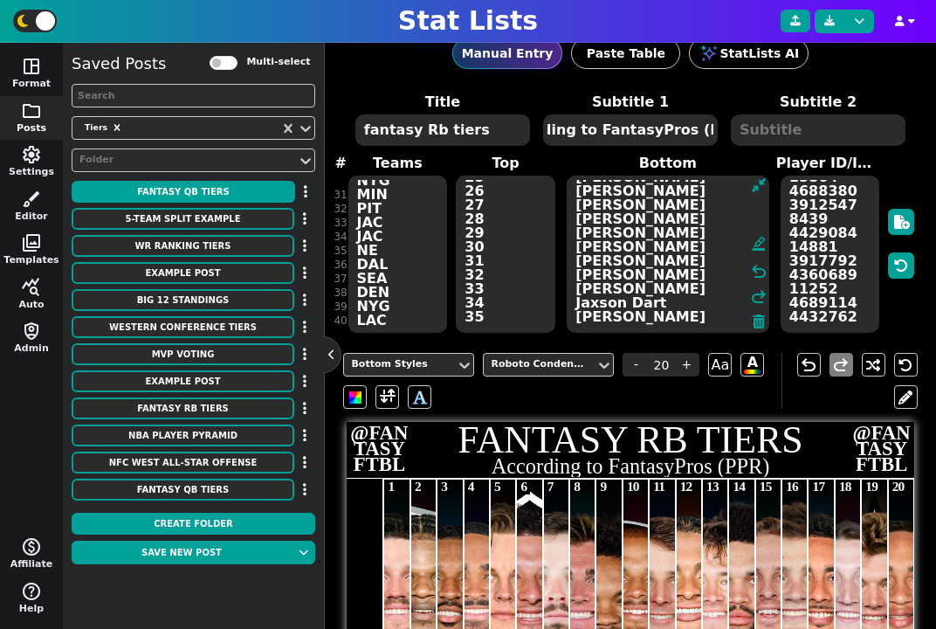
paste textarea "Saquon Barkley Bijan Robinson Jahmyr Gibbs Derrick Henry Christian McCaffrey As…"
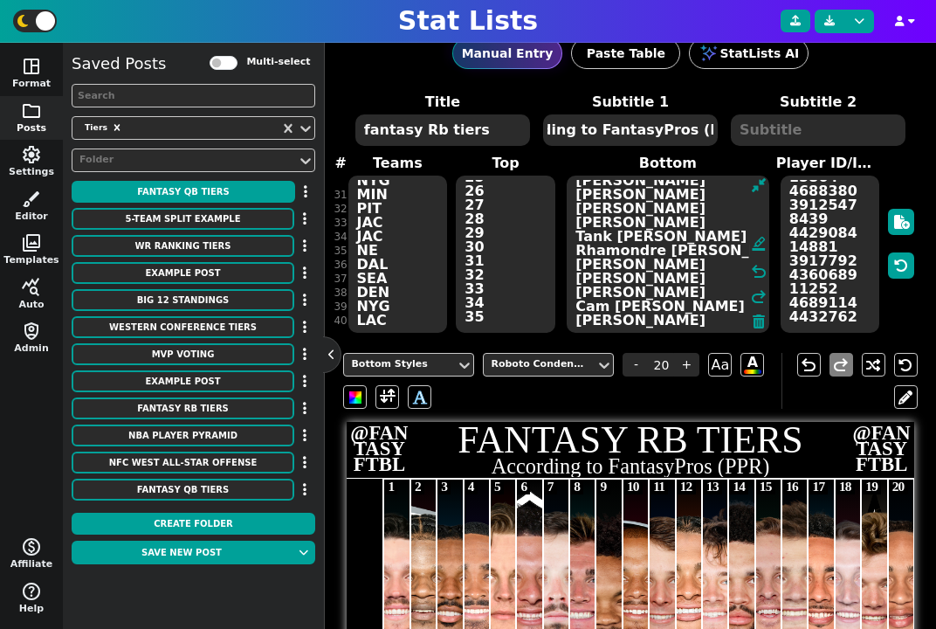
click at [488, 235] on textarea "1 2 3 4 5 6 7 8 9 10 11 12 13 14 15 16 17 18 19 20 21 22 23 24 25 26 27 28 29 3…" at bounding box center [506, 254] width 100 height 157
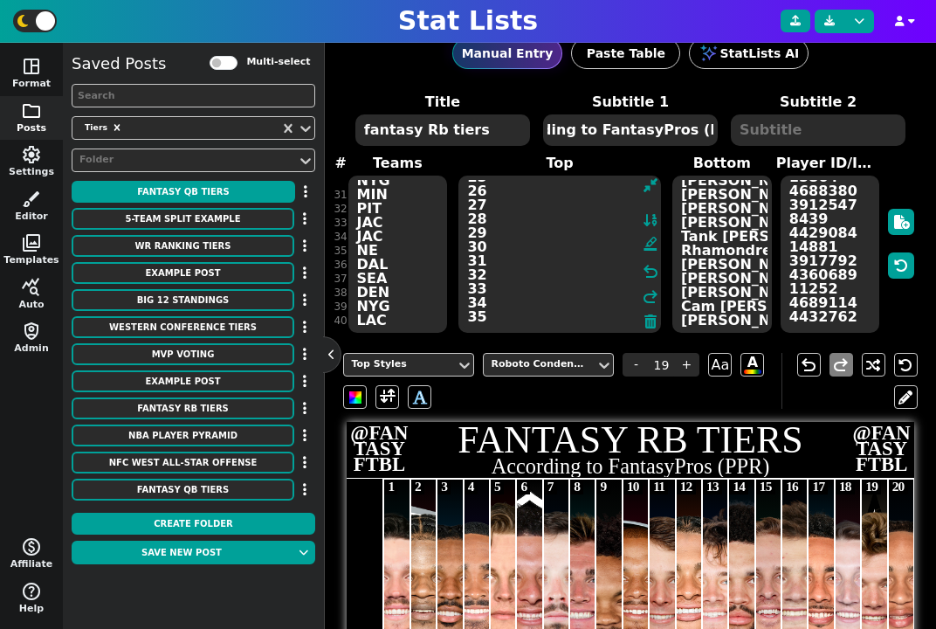
paste textarea "36 37 38 39 40"
click at [843, 298] on textarea "3918298 3916387 4426348 4040715 3915511 3139477 3052587 4426338 3917315 2577417…" at bounding box center [831, 254] width 100 height 157
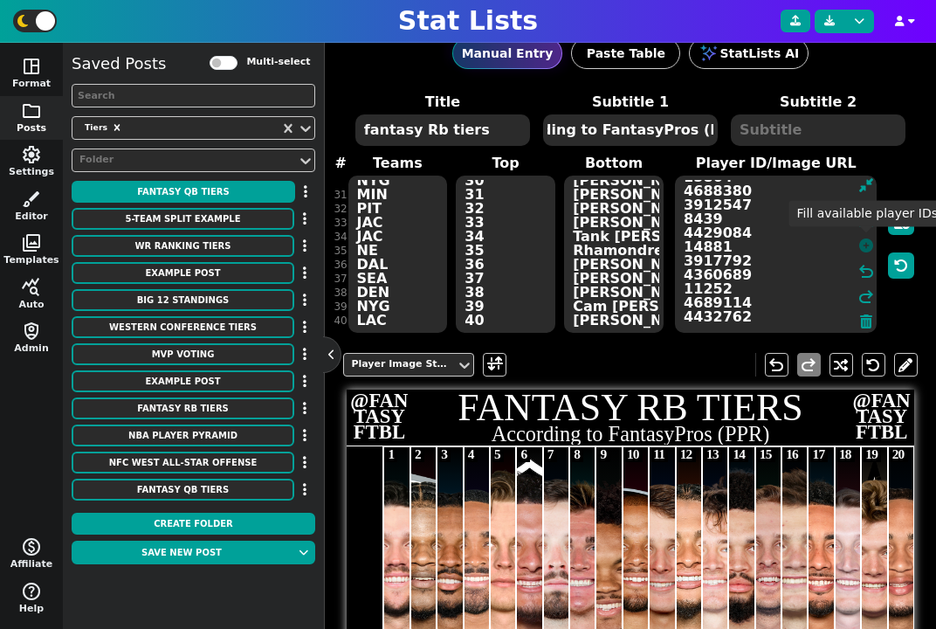
click at [869, 252] on icon at bounding box center [866, 245] width 14 height 14
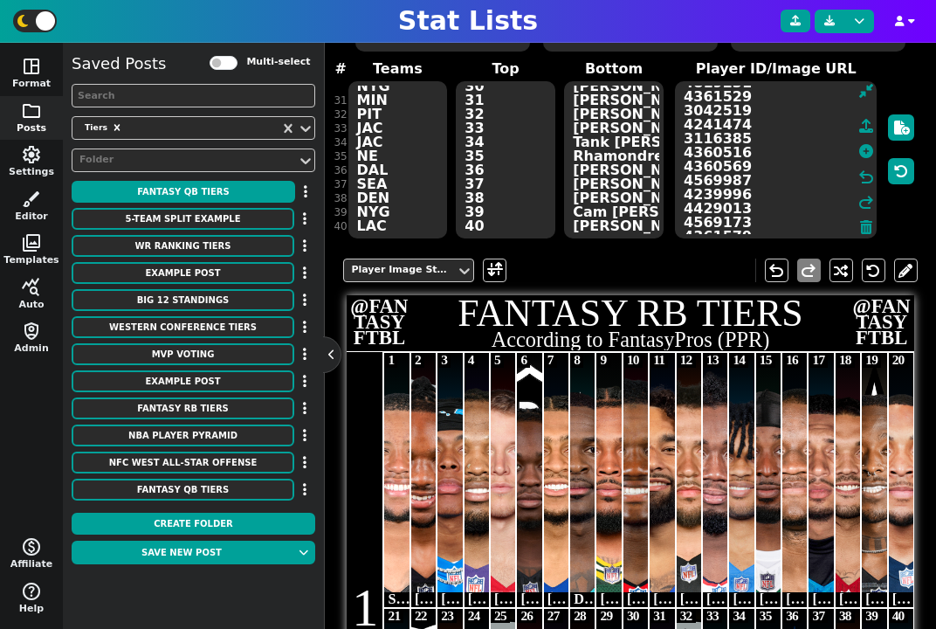
scroll to position [129, 0]
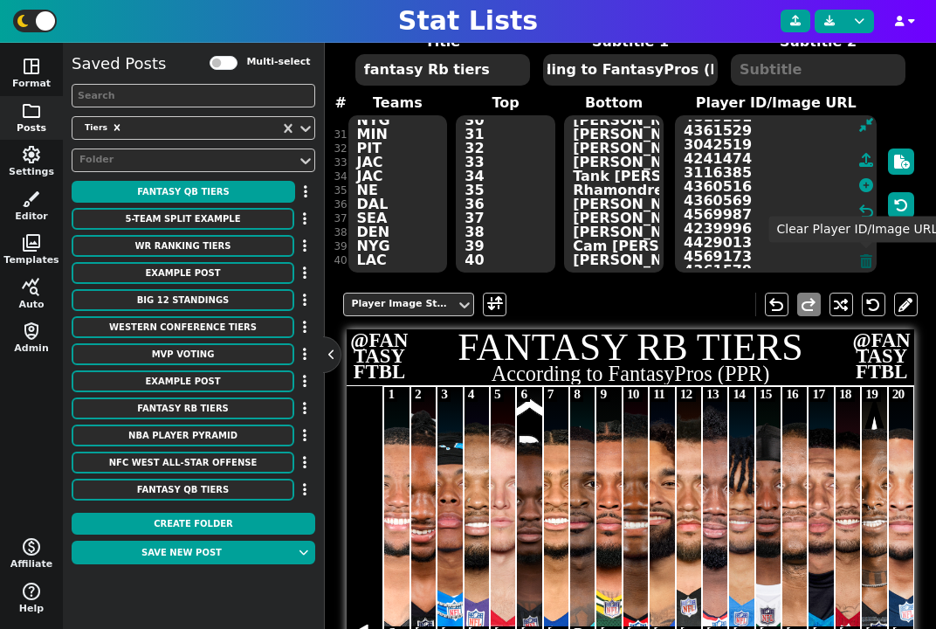
click at [867, 259] on icon at bounding box center [866, 261] width 12 height 14
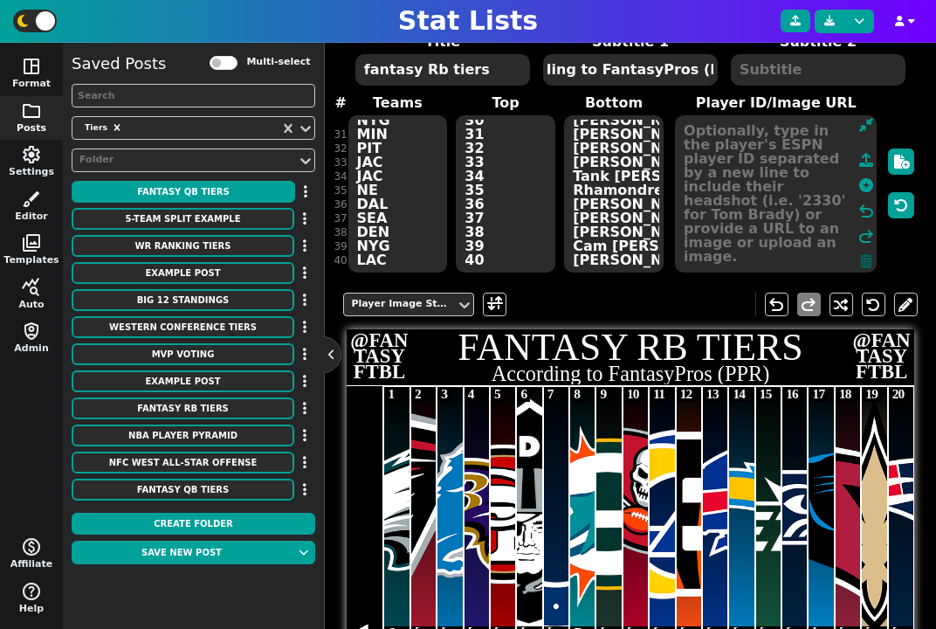
scroll to position [0, 0]
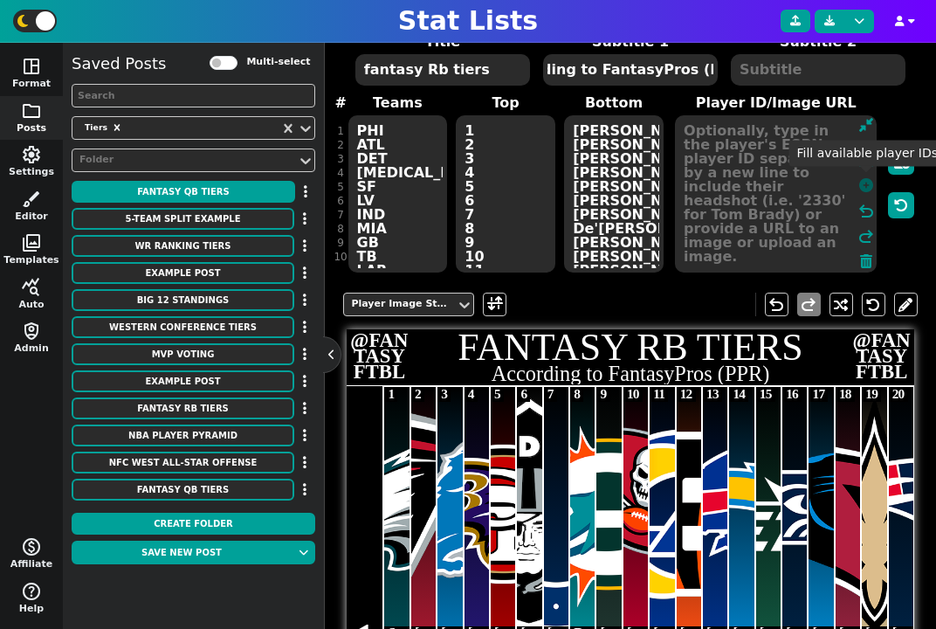
click at [867, 189] on icon at bounding box center [866, 185] width 14 height 14
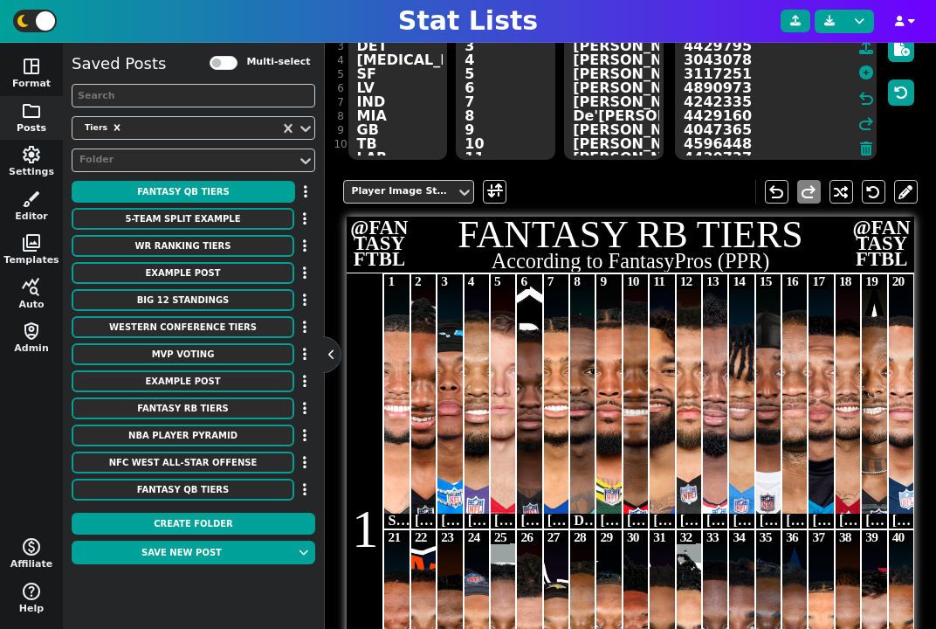
scroll to position [57, 0]
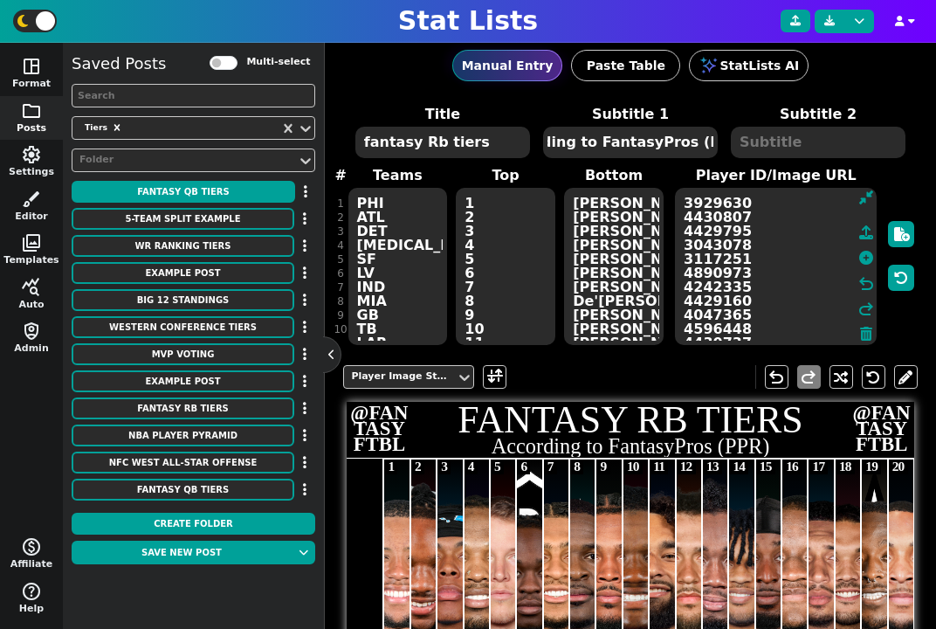
click at [400, 246] on textarea "PHI ATL DET BAL SF LV IND MIA GB TB LAR CIN BUF LAC NYJ SEA CAR ARI NO NE DET C…" at bounding box center [398, 266] width 100 height 157
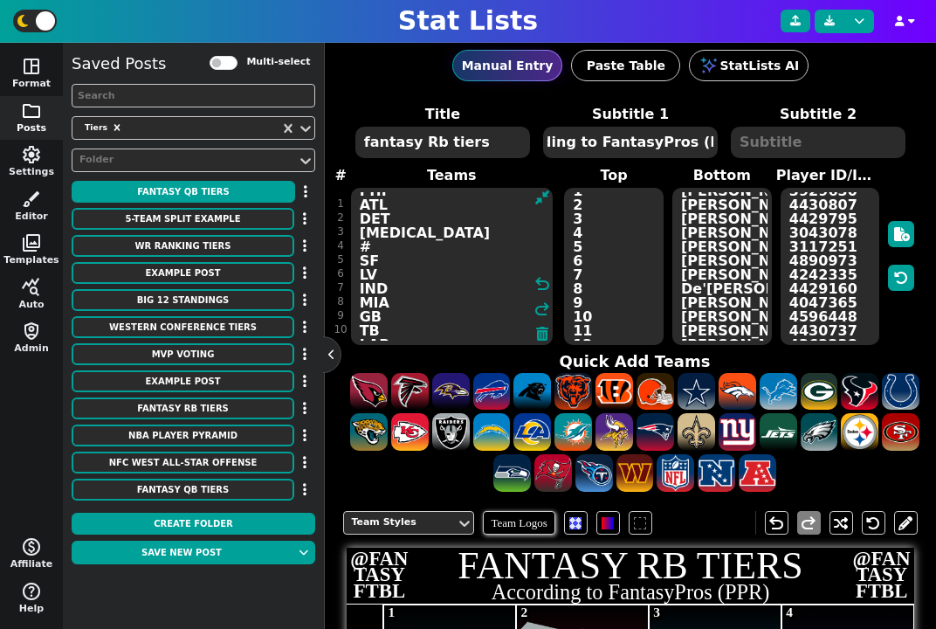
scroll to position [23, 0]
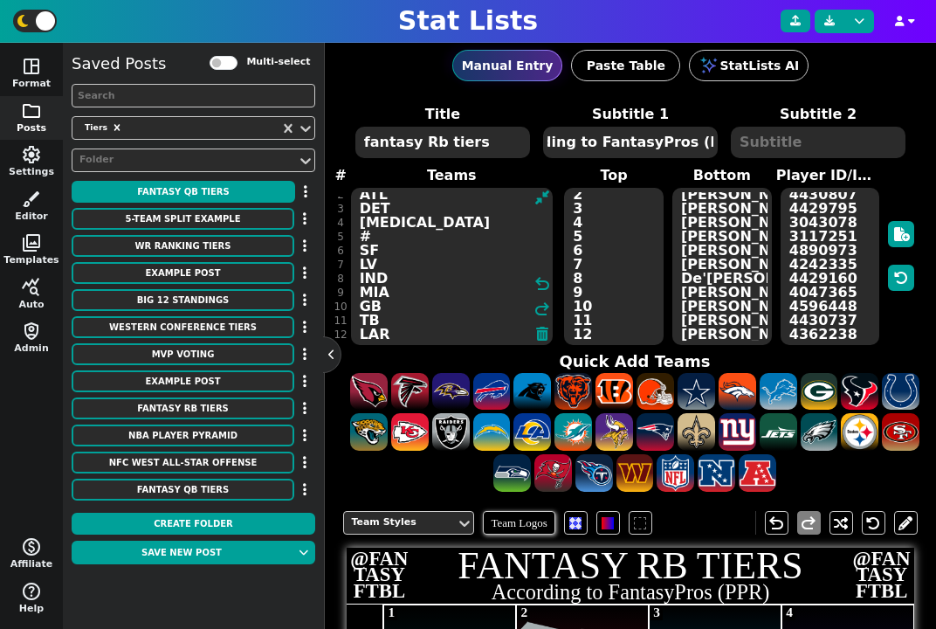
click at [383, 306] on textarea "PHI ATL DET BAL # SF LV IND MIA GB TB LAR CIN BUF LAC NYJ SEA CAR ARI NO NE DET…" at bounding box center [452, 266] width 202 height 157
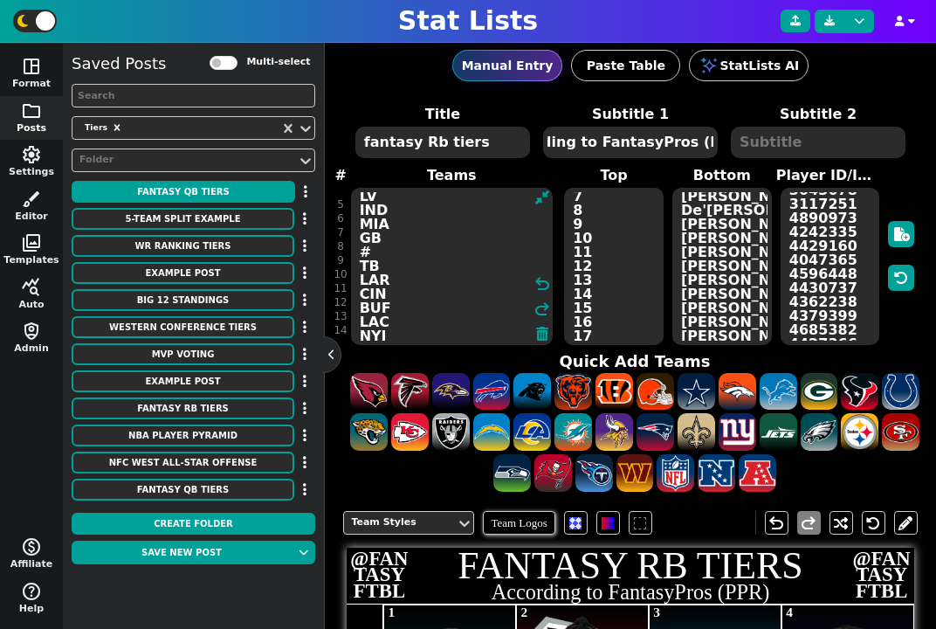
scroll to position [0, 0]
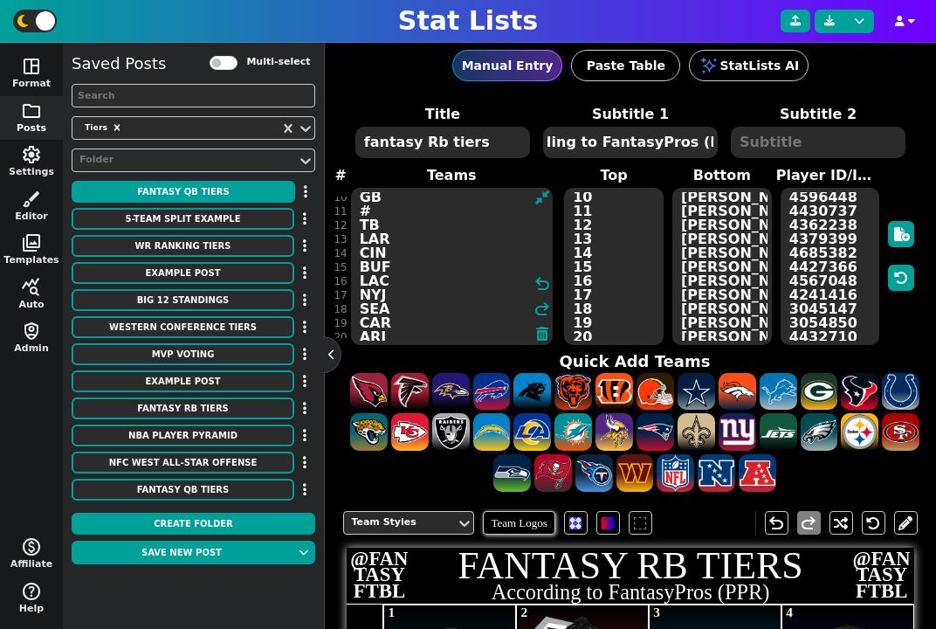
click at [403, 305] on textarea "PHI ATL DET BAL # SF LV IND MIA GB # TB LAR CIN BUF LAC NYJ SEA CAR ARI NO NE D…" at bounding box center [452, 266] width 202 height 157
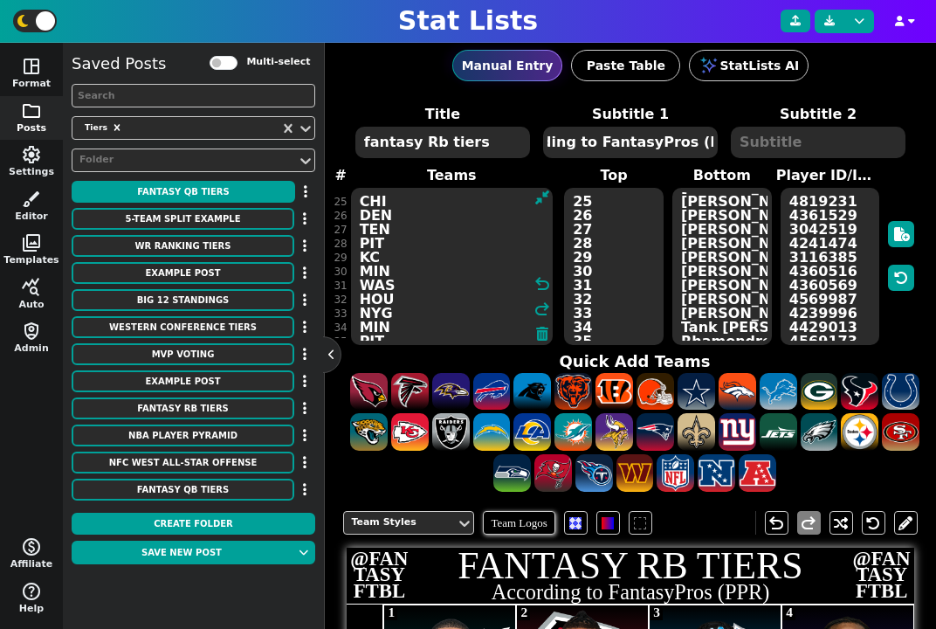
click at [417, 281] on textarea "PHI ATL DET BAL # SF LV IND MIA GB # TB LAR CIN BUF LAC NYJ SEA # CAR ARI NO NE…" at bounding box center [452, 266] width 202 height 157
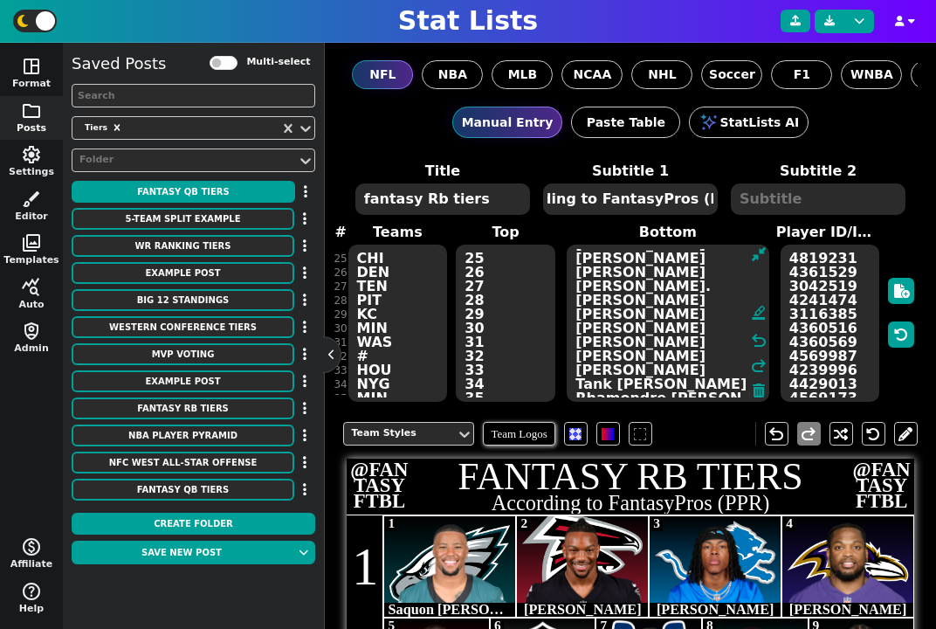
click at [726, 314] on textarea "Saquon Barkley Bijan Robinson Jahmyr Gibbs Derrick Henry Christian McCaffrey As…" at bounding box center [668, 323] width 202 height 157
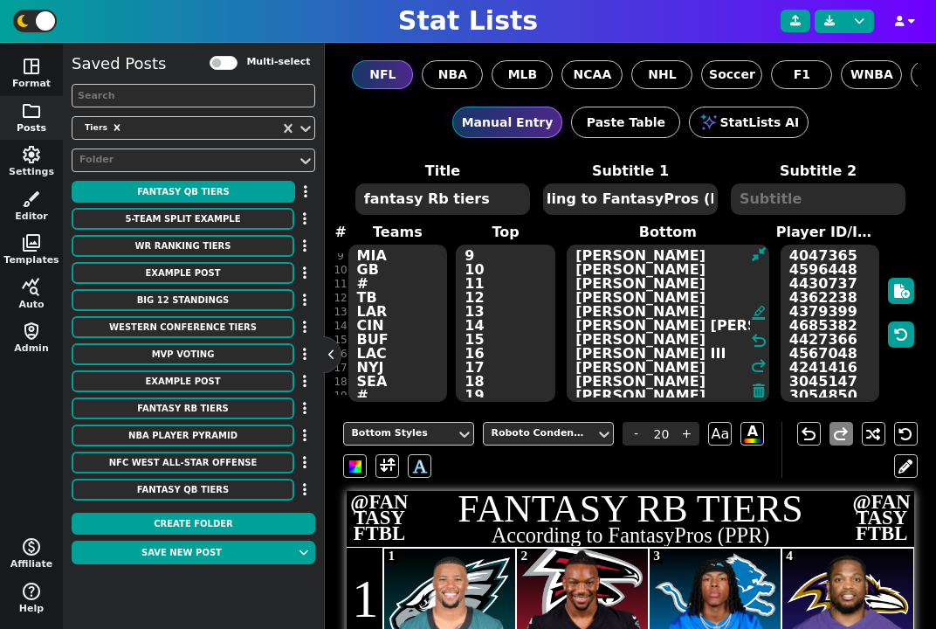
click at [617, 267] on textarea "Saquon Barkley Bijan Robinson Jahmyr Gibbs Derrick Henry Christian McCaffrey As…" at bounding box center [668, 323] width 202 height 157
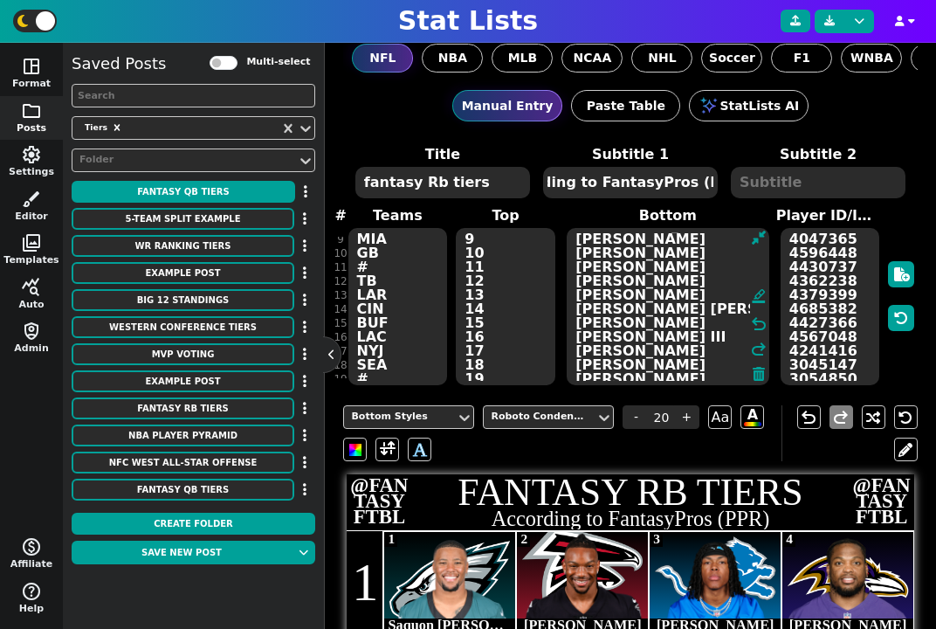
drag, startPoint x: 616, startPoint y: 252, endPoint x: 588, endPoint y: 253, distance: 28.0
click at [588, 253] on textarea "Saquon Barkley Bijan Robinson Jahmyr Gibbs Derrick Henry Christian McCaffrey As…" at bounding box center [668, 306] width 202 height 157
click at [599, 263] on textarea "Saquon Barkley Bijan Robinson Jahmyr Gibbs Derrick Henry Christian McCaffrey As…" at bounding box center [668, 306] width 202 height 157
click at [597, 280] on textarea "Saquon Barkley Bijan Robinson Jahmyr Gibbs Derrick Henry Christian McCaffrey As…" at bounding box center [668, 306] width 202 height 157
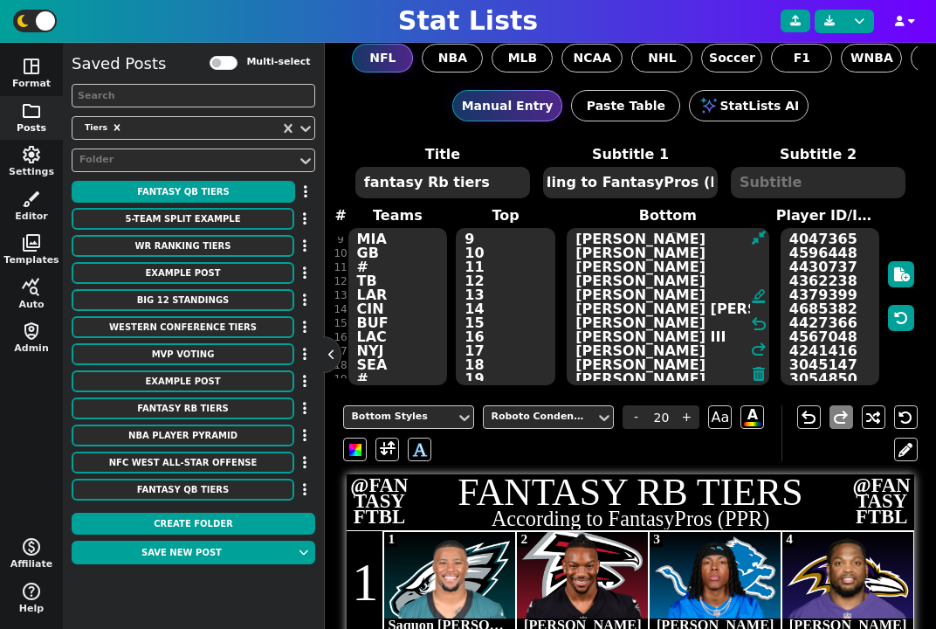
click at [597, 280] on textarea "Saquon Barkley Bijan Robinson Jahmyr Gibbs Derrick Henry Christian McCaffrey As…" at bounding box center [668, 306] width 202 height 157
click at [602, 297] on textarea "Saquon Barkley Bijan Robinson Jahmyr Gibbs Derrick Henry Christian McCaffrey As…" at bounding box center [668, 306] width 202 height 157
click at [616, 321] on textarea "Saquon Barkley Bijan Robinson Jahmyr Gibbs Derrick Henry Christian McCaffrey As…" at bounding box center [668, 306] width 202 height 157
click at [600, 306] on textarea "Saquon Barkley Bijan Robinson Jahmyr Gibbs Derrick Henry Christian McCaffrey As…" at bounding box center [668, 306] width 202 height 157
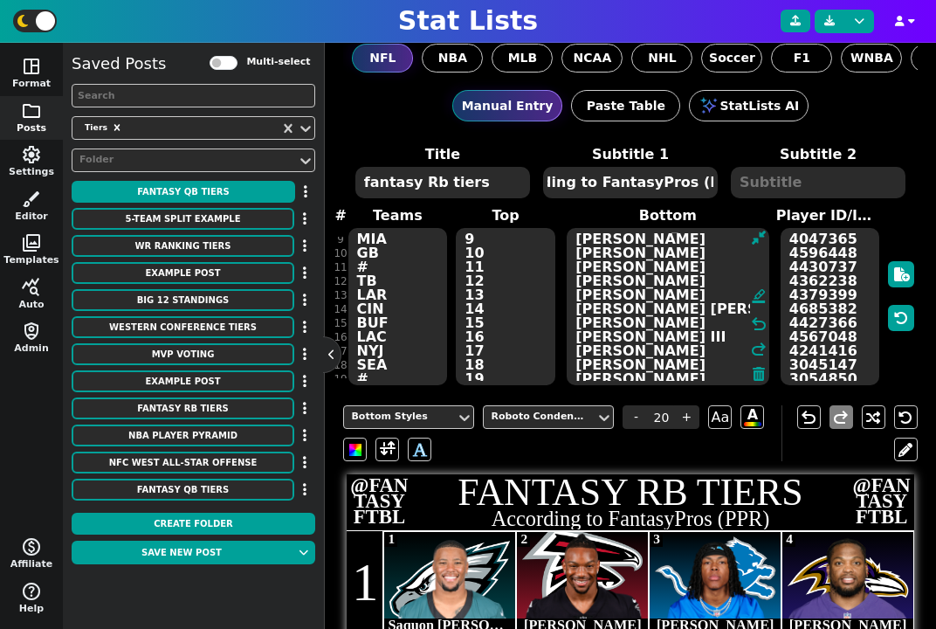
click at [600, 306] on textarea "Saquon Barkley Bijan Robinson Jahmyr Gibbs Derrick Henry Christian McCaffrey As…" at bounding box center [668, 306] width 202 height 157
click at [601, 342] on textarea "Saquon Barkley Bijan Robinson Jahmyr Gibbs Derrick Henry Christian McCaffrey As…" at bounding box center [668, 306] width 202 height 157
click at [596, 337] on textarea "Saquon Barkley Bijan Robinson Jahmyr Gibbs Derrick Henry Christian McCaffrey As…" at bounding box center [668, 306] width 202 height 157
click at [600, 352] on textarea "Saquon Barkley Bijan Robinson Jahmyr Gibbs Derrick Henry Christian McCaffrey As…" at bounding box center [668, 306] width 202 height 157
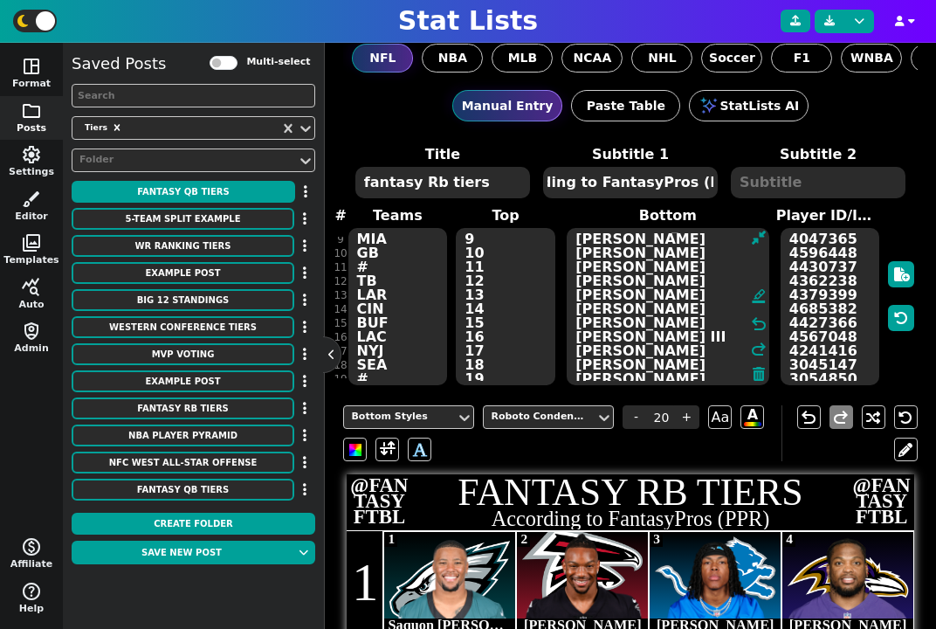
click at [600, 352] on textarea "Saquon Barkley Bijan Robinson Jahmyr Gibbs Derrick Henry Christian McCaffrey As…" at bounding box center [668, 306] width 202 height 157
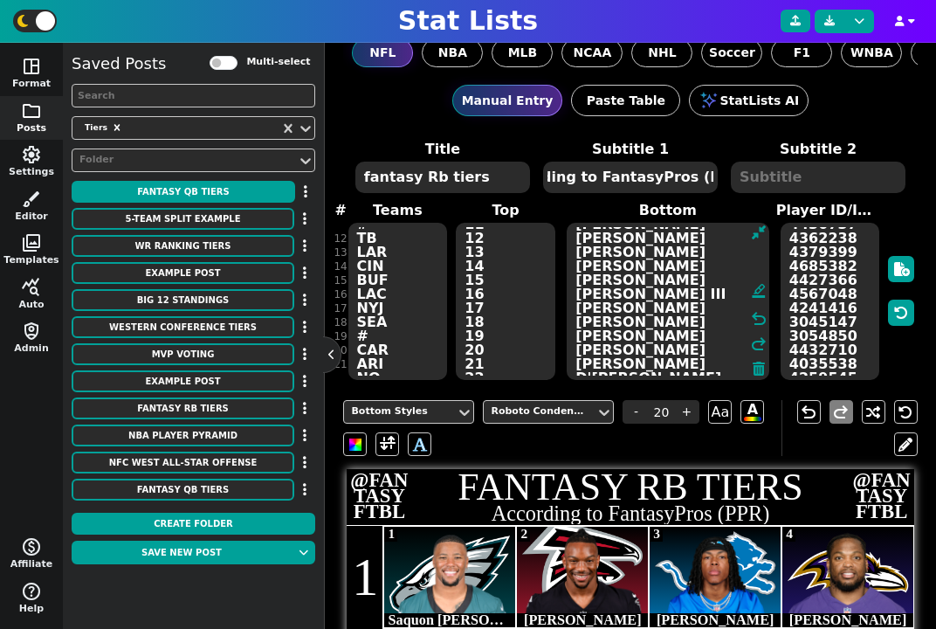
click at [597, 322] on textarea "Saquon Barkley Bijan Robinson Jahmyr Gibbs Derrick Henry Christian McCaffrey As…" at bounding box center [668, 301] width 202 height 157
click at [609, 355] on textarea "Saquon Barkley Bijan Robinson Jahmyr Gibbs Derrick Henry Christian McCaffrey As…" at bounding box center [668, 301] width 202 height 157
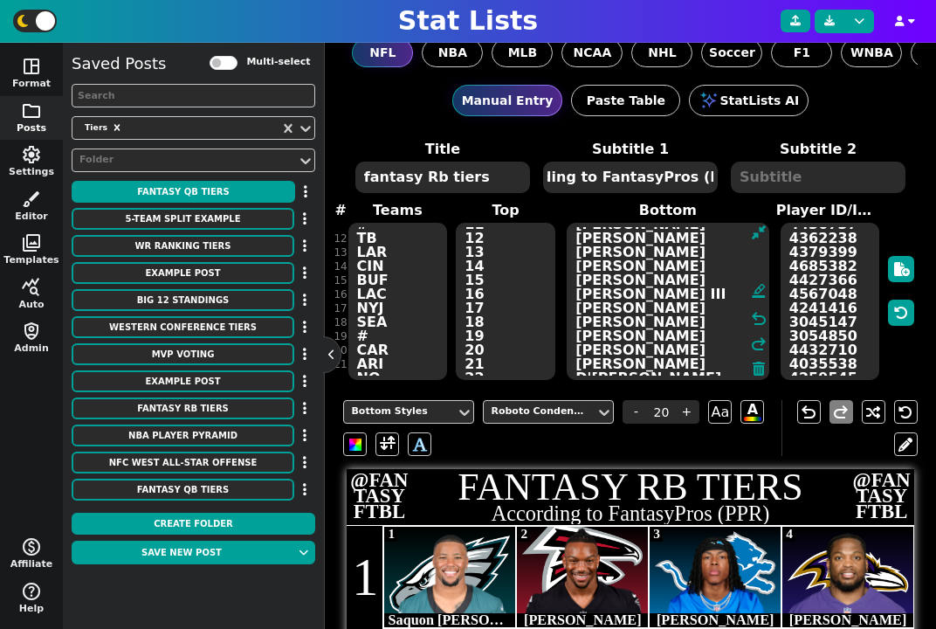
click at [609, 355] on textarea "Saquon Barkley Bijan Robinson Jahmyr Gibbs Derrick Henry Christian McCaffrey As…" at bounding box center [668, 301] width 202 height 157
click at [603, 353] on textarea "Saquon Barkley Bijan Robinson Jahmyr Gibbs Derrick Henry Christian McCaffrey As…" at bounding box center [668, 301] width 202 height 157
click at [594, 362] on textarea "Saquon Barkley Bijan Robinson Jahmyr Gibbs Derrick Henry Christian McCaffrey As…" at bounding box center [668, 301] width 202 height 157
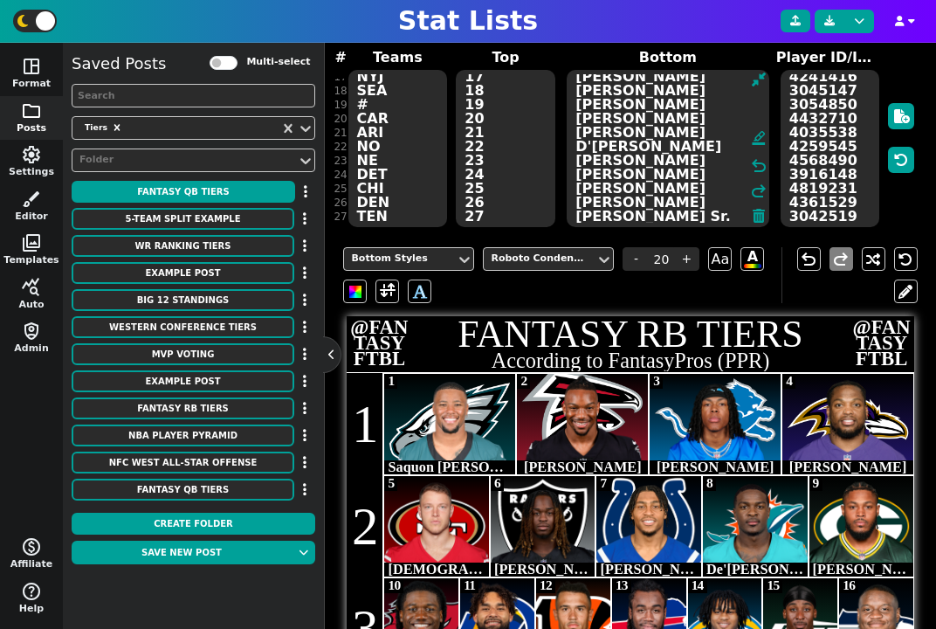
click at [610, 185] on textarea "Saquon Barkley Bijan Robinson Jahmyr Gibbs Derrick Henry Christian McCaffrey As…" at bounding box center [668, 148] width 202 height 157
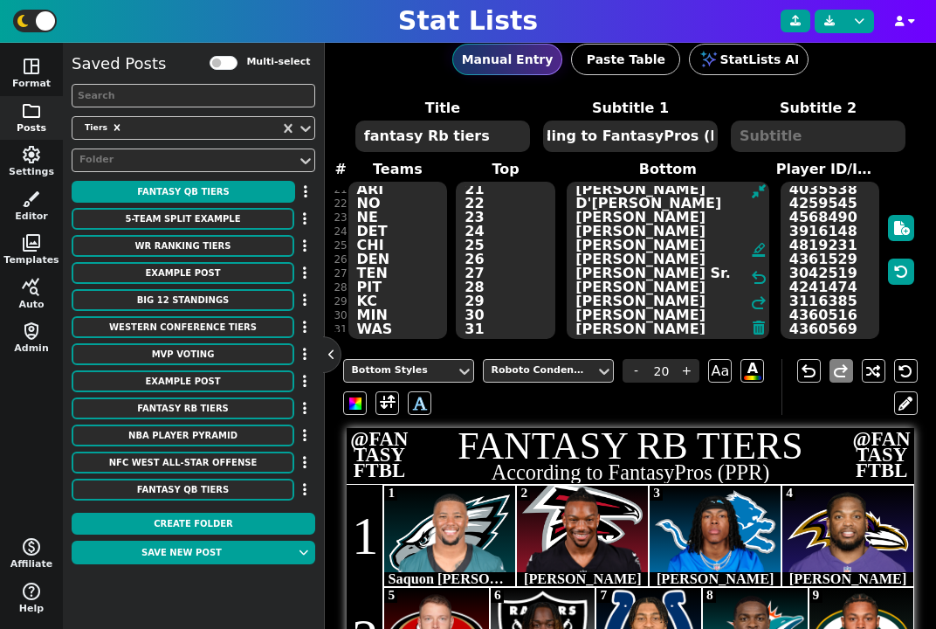
click at [681, 274] on textarea "Saquon Barkley Bijan Robinson Jahmyr Gibbs Derrick Henry Christian McCaffrey As…" at bounding box center [668, 260] width 202 height 157
drag, startPoint x: 610, startPoint y: 285, endPoint x: 584, endPoint y: 285, distance: 25.3
click at [584, 285] on textarea "Saquon Barkley Bijan Robinson Jahmyr Gibbs Derrick Henry Christian McCaffrey As…" at bounding box center [668, 260] width 202 height 157
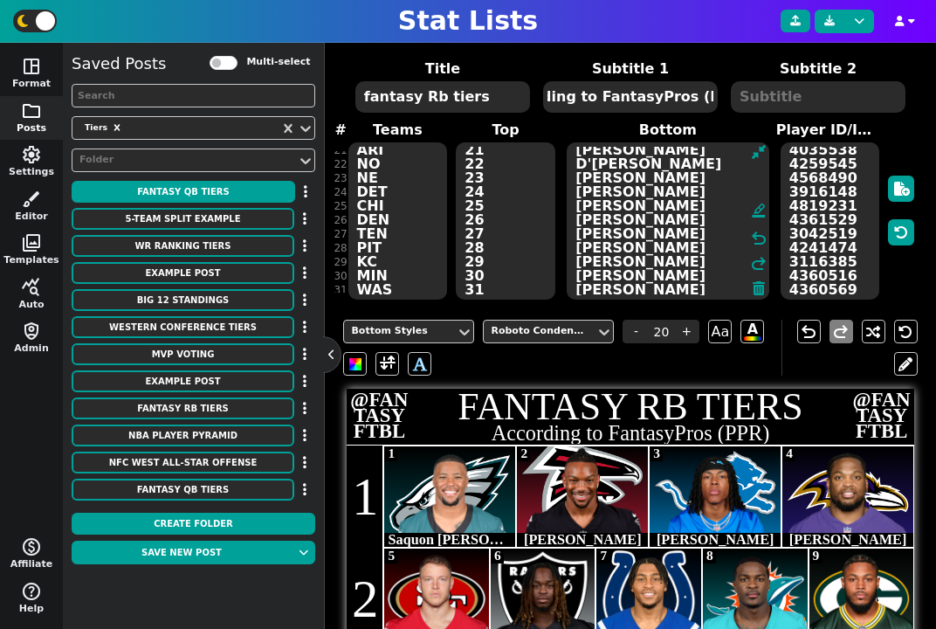
drag, startPoint x: 621, startPoint y: 279, endPoint x: 586, endPoint y: 279, distance: 34.9
click at [586, 279] on textarea "Saquon Barkley Bijan Robinson Jahmyr Gibbs Derrick Henry Christian McCaffrey As…" at bounding box center [668, 220] width 202 height 157
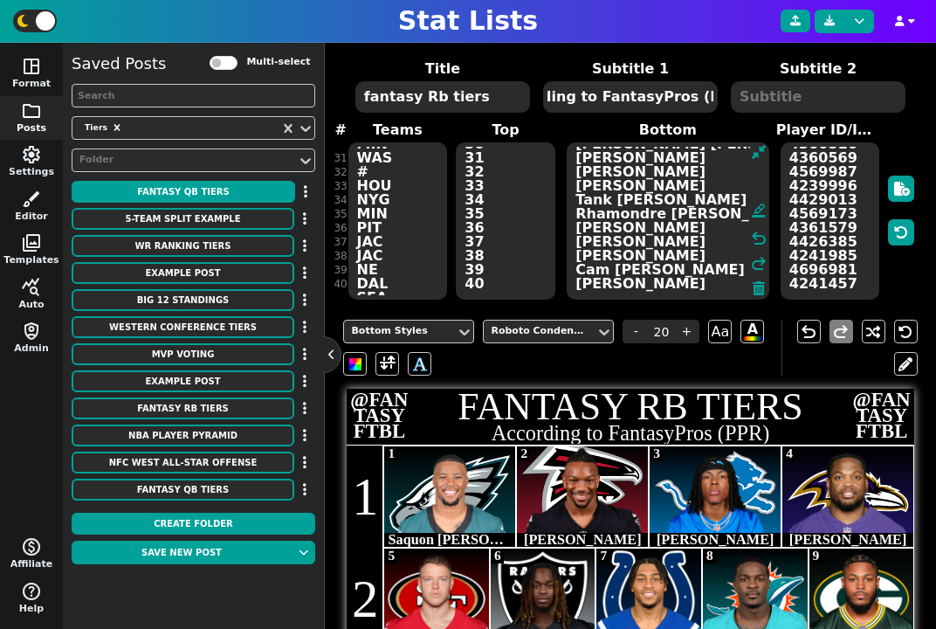
drag, startPoint x: 652, startPoint y: 212, endPoint x: 586, endPoint y: 211, distance: 65.5
click at [586, 211] on textarea "Saquon Barkley Bijan Robinson Jahmyr Gibbs Derrick Henry Christian McCaffrey As…" at bounding box center [668, 220] width 202 height 157
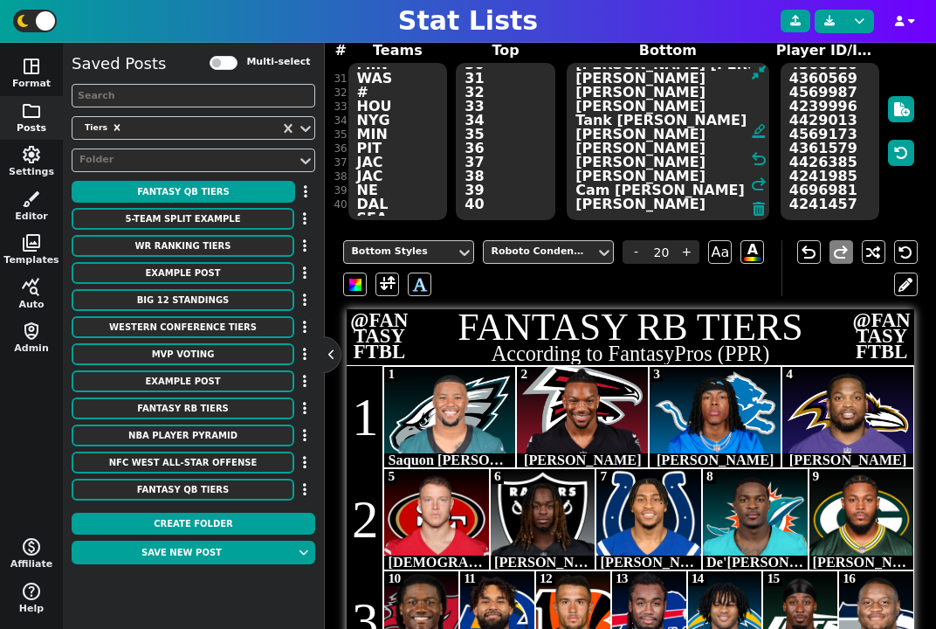
click at [614, 104] on textarea "Saquon Barkley Bijan Robinson Jahmyr Gibbs Derrick Henry Christian McCaffrey As…" at bounding box center [668, 141] width 202 height 157
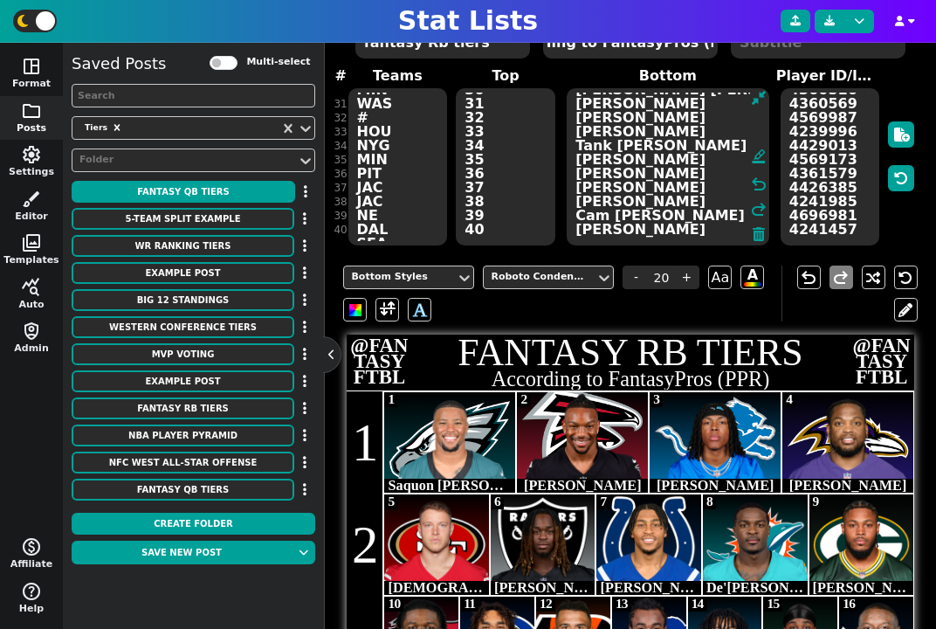
drag, startPoint x: 627, startPoint y: 173, endPoint x: 588, endPoint y: 171, distance: 39.3
click at [588, 172] on textarea "Saquon Barkley Bijan Robinson Jahmyr Gibbs Derrick Henry Christian McCaffrey As…" at bounding box center [668, 166] width 202 height 157
click at [608, 183] on textarea "Saquon Barkley Bijan Robinson Jahmyr Gibbs Derrick Henry Christian McCaffrey As…" at bounding box center [668, 166] width 202 height 157
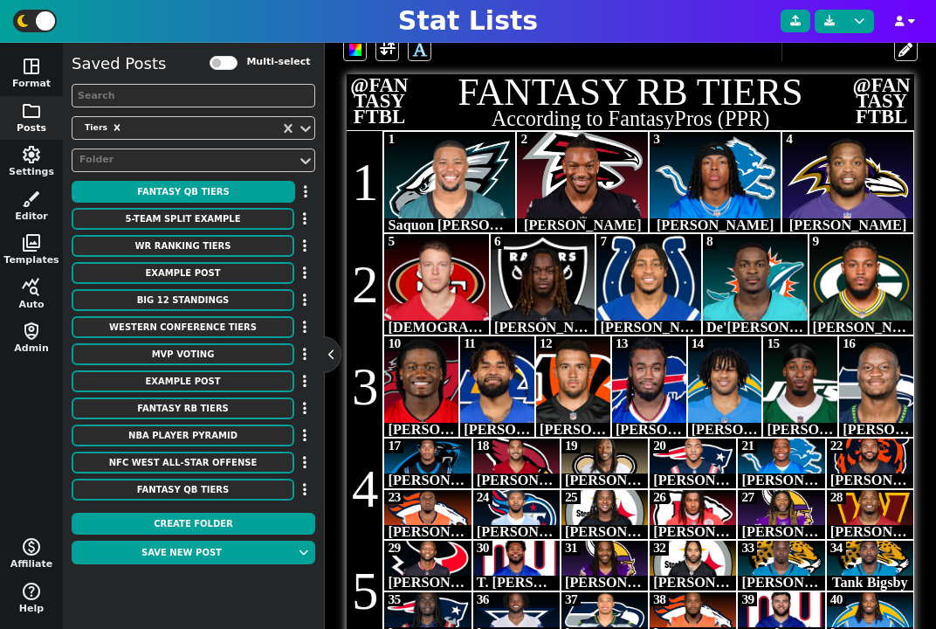
click at [725, 225] on span "Jahmyr Gibbs" at bounding box center [716, 225] width 118 height 16
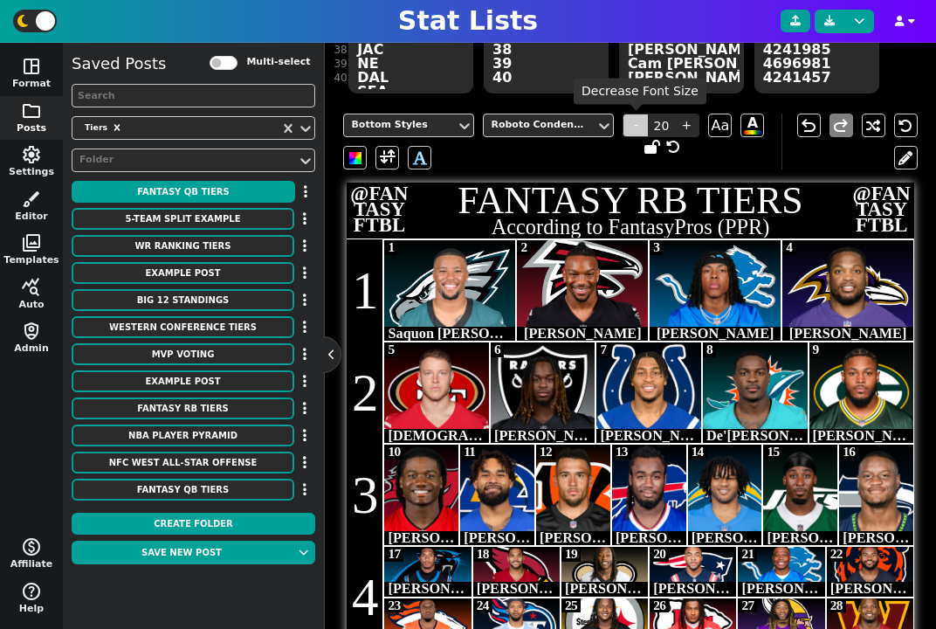
click at [631, 128] on span "-" at bounding box center [636, 126] width 26 height 24
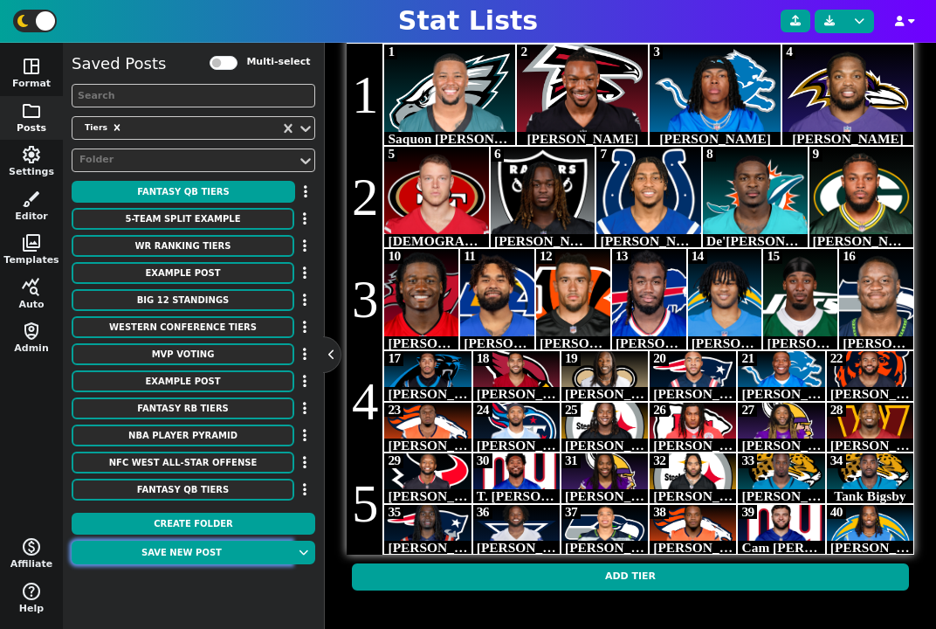
click at [211, 556] on button "Save new post" at bounding box center [182, 553] width 220 height 24
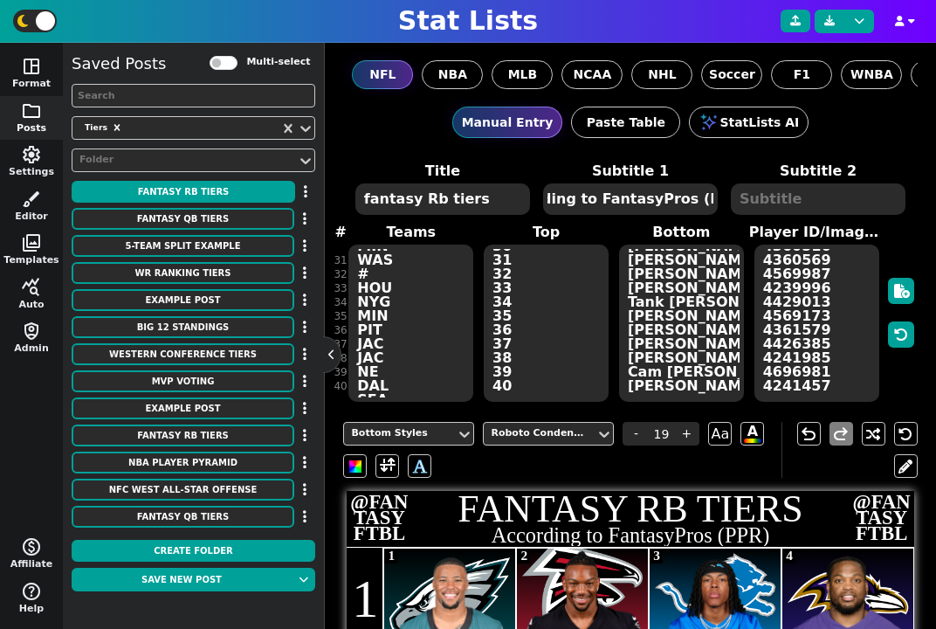
click at [430, 200] on textarea "fantasy Rb tiers" at bounding box center [442, 198] width 175 height 31
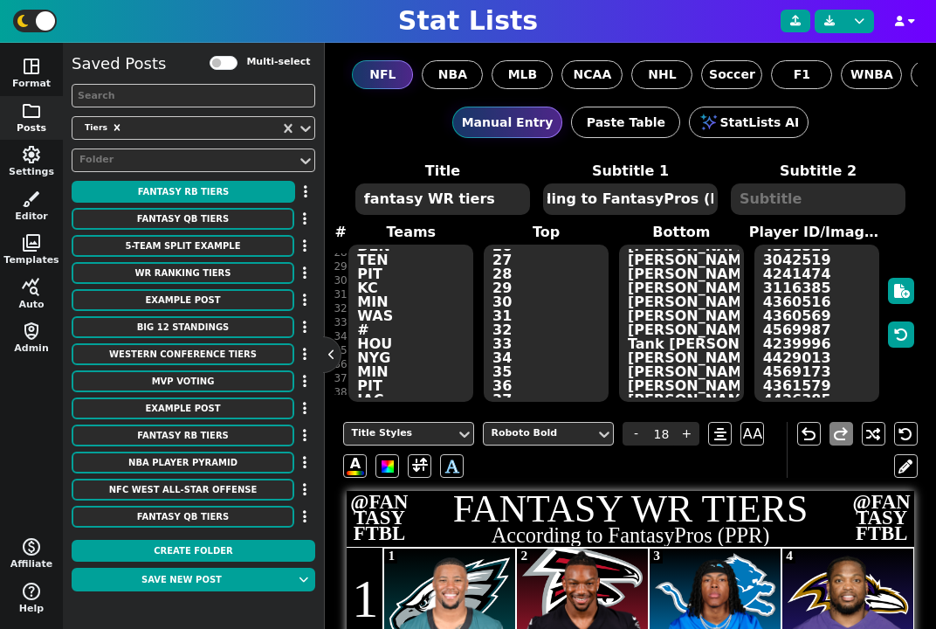
scroll to position [363, 0]
click at [405, 309] on textarea "PHI ATL DET BAL # SF LV IND MIA GB # TB LAR CIN BUF LAC NYJ SEA # CAR ARI NO NE…" at bounding box center [410, 323] width 125 height 157
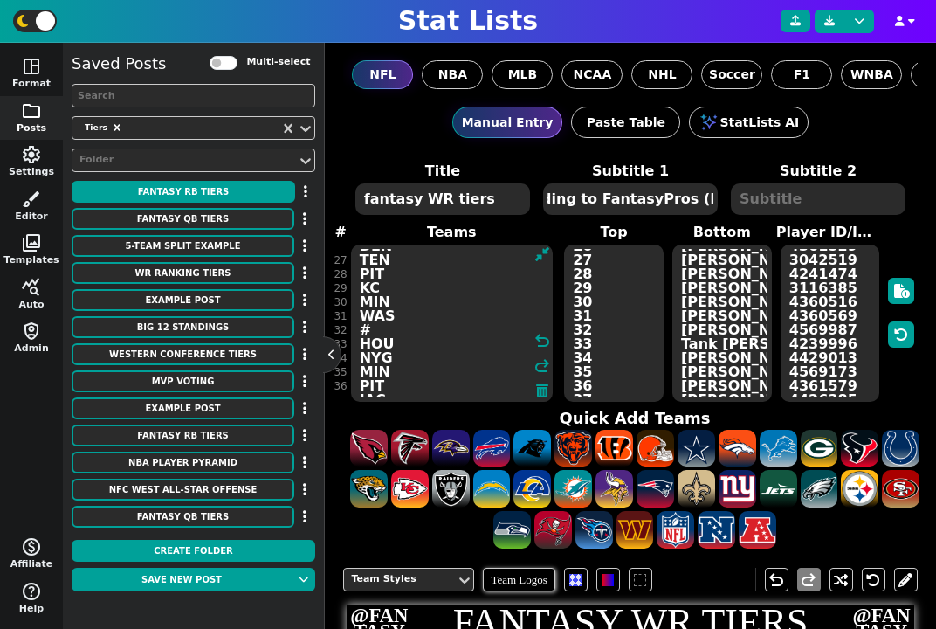
paste textarea "CIN MIN DAL HOU NYG LAR JAC DET PHI ATL LAC CIN TB MIA LAR SEA NYJ ARI WAS PIT …"
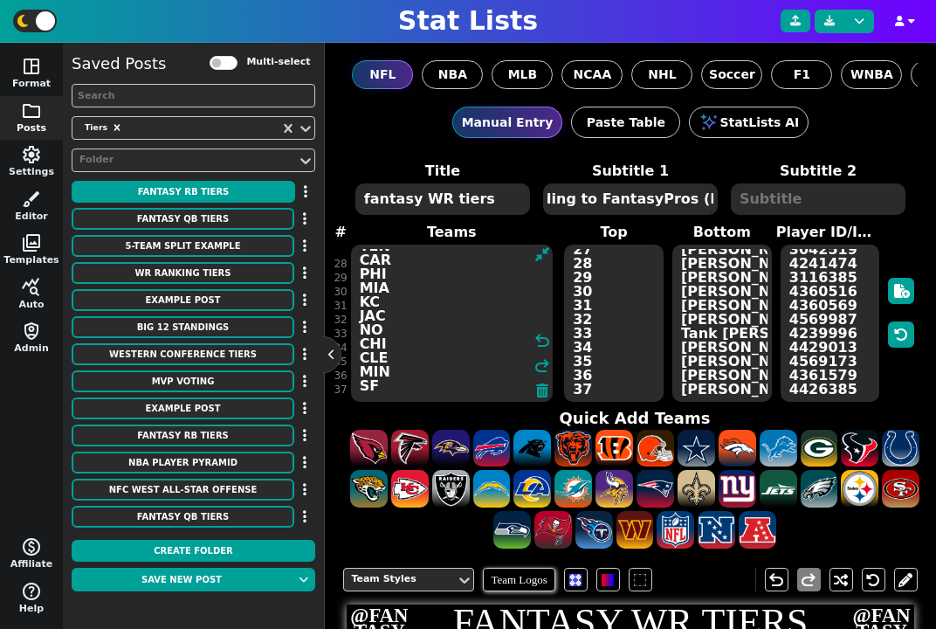
click at [693, 307] on textarea "Saquon Barkley Bijan Robinson Jahmyr Gibbs Derrick Henry Christian McCaffrey As…" at bounding box center [722, 323] width 100 height 157
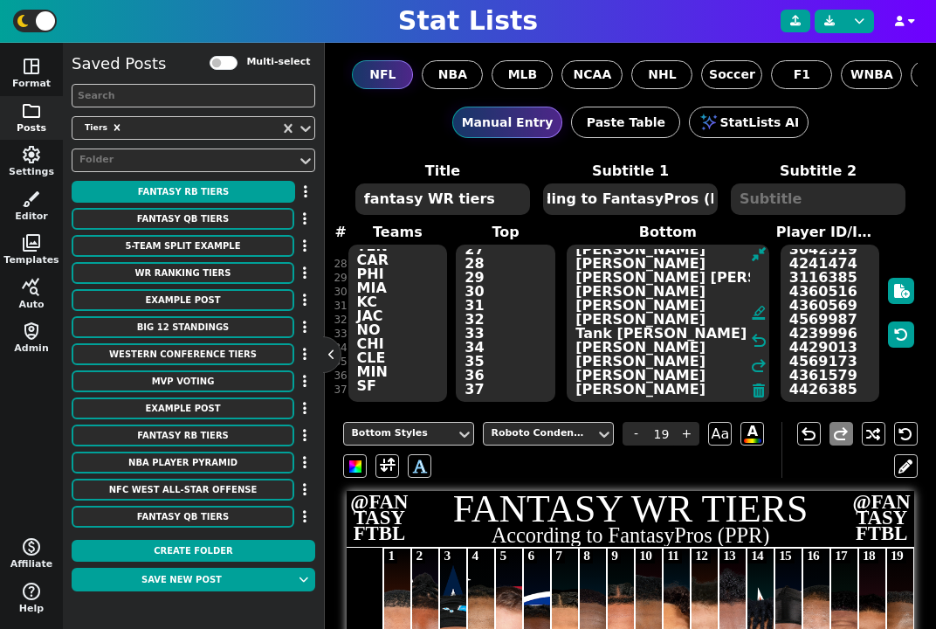
paste textarea "Ja'Marr Chase Justin Jefferson CeeDee Lamb Nico Collins Malik Nabers Puka Nacua…"
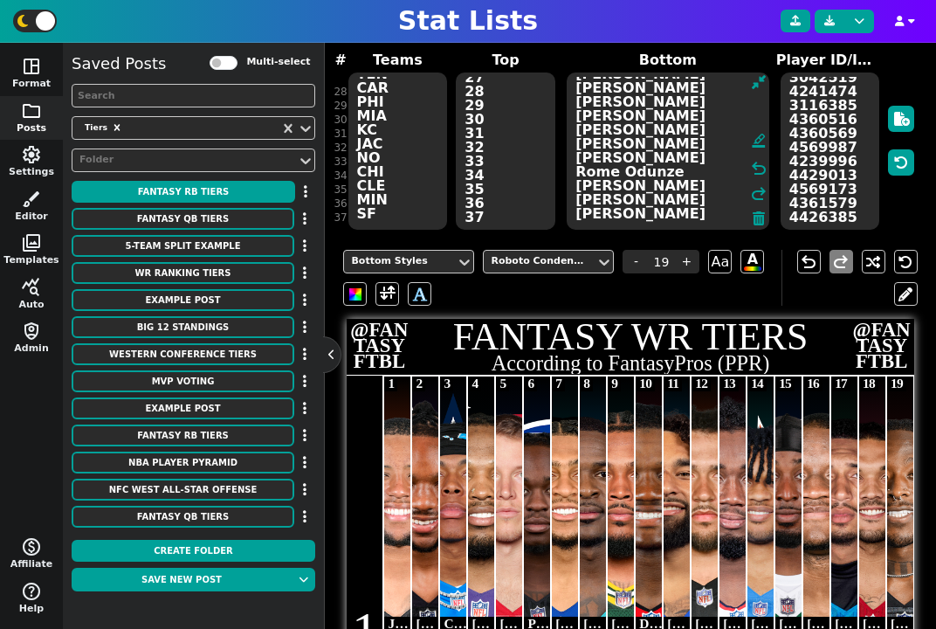
scroll to position [0, 0]
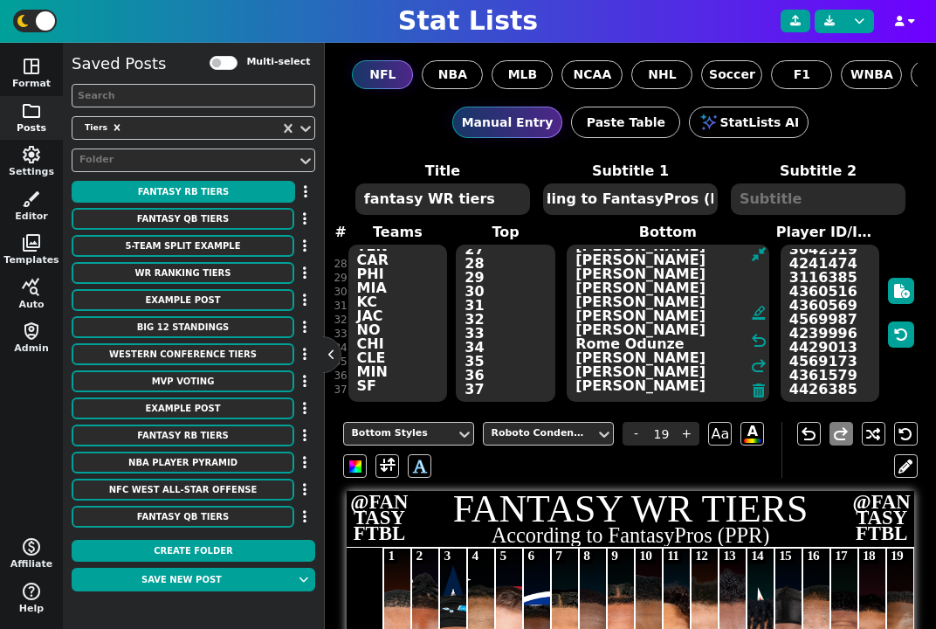
click at [849, 330] on textarea "3929630 4430807 4429795 3043078 3117251 4890973 4242335 4429160 4047365 4596448…" at bounding box center [831, 323] width 100 height 157
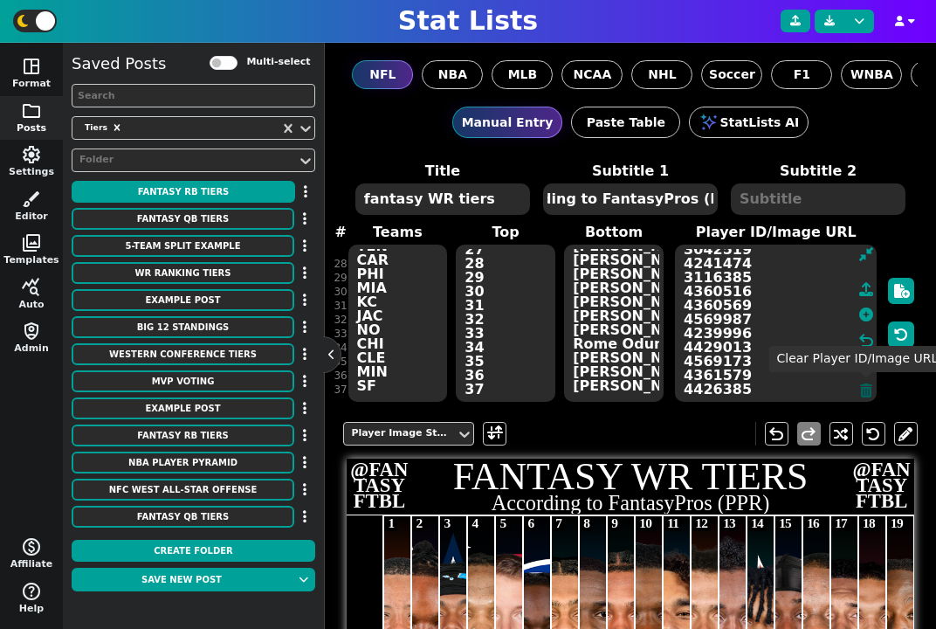
click at [865, 394] on icon at bounding box center [866, 390] width 12 height 14
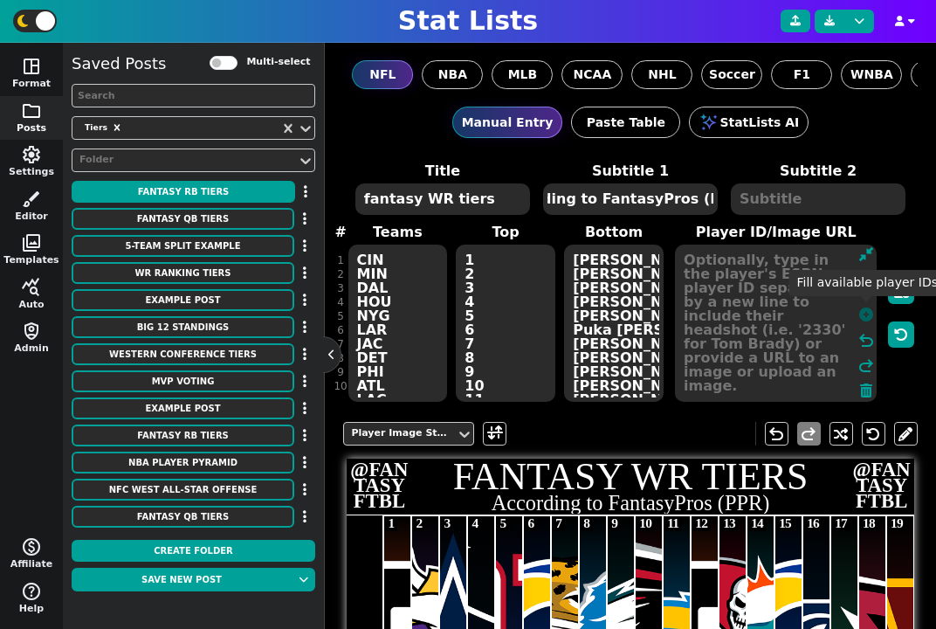
click at [871, 312] on icon at bounding box center [866, 314] width 14 height 14
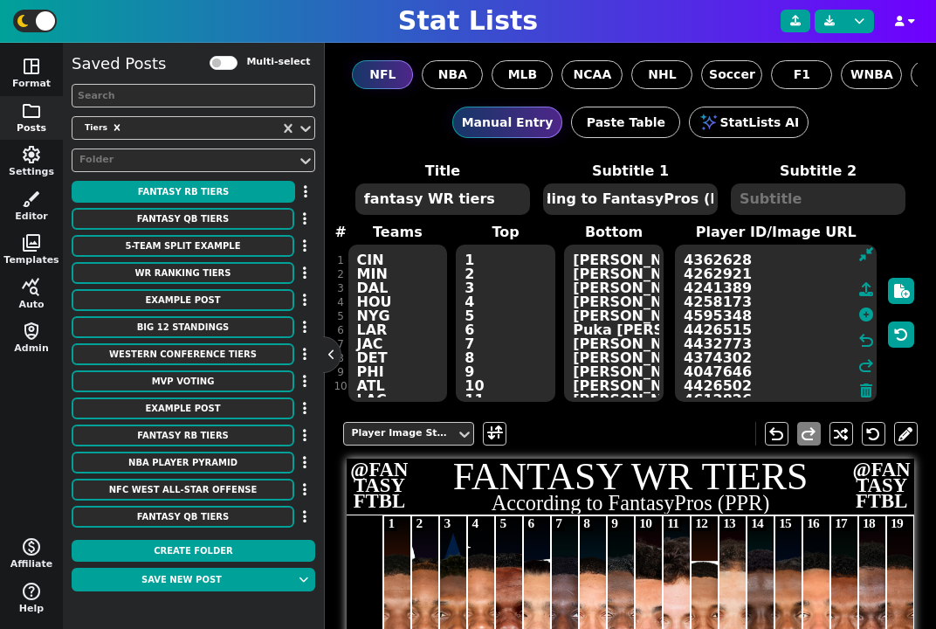
click at [400, 292] on textarea "CIN MIN DAL HOU NYG LAR JAC DET PHI ATL LAC CIN TB MIA LAR SEA NYJ ARI WAS PIT …" at bounding box center [398, 323] width 100 height 157
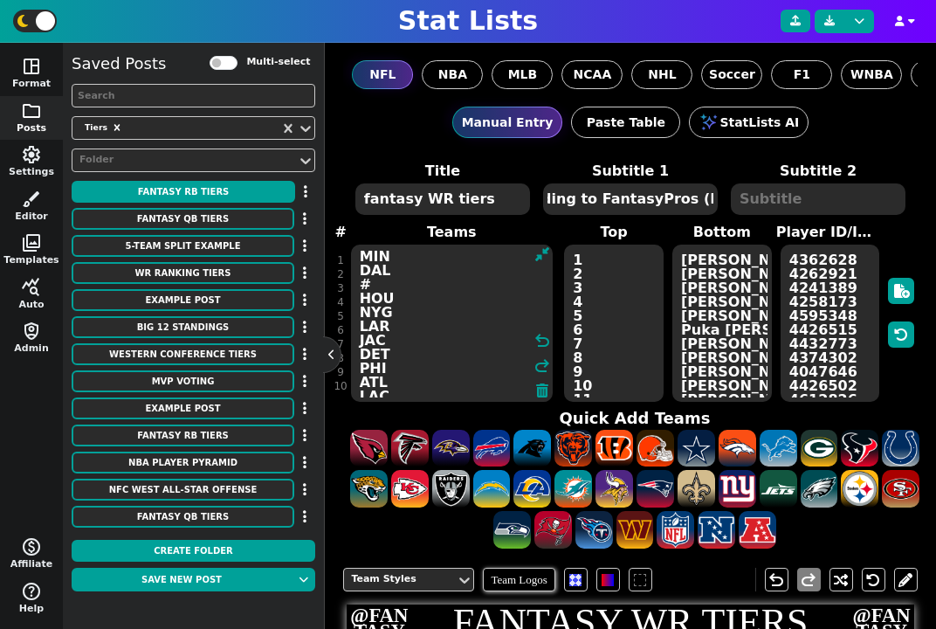
scroll to position [35, 0]
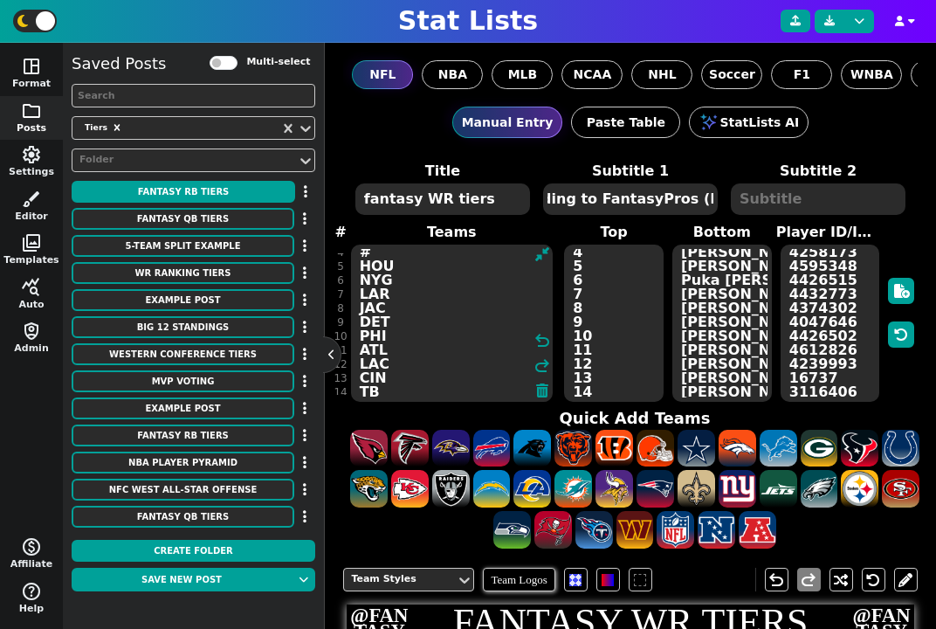
click at [398, 353] on textarea "CIN MIN DAL # HOU NYG LAR JAC DET PHI ATL LAC CIN TB MIA LAR SEA NYJ ARI WAS PI…" at bounding box center [452, 323] width 202 height 157
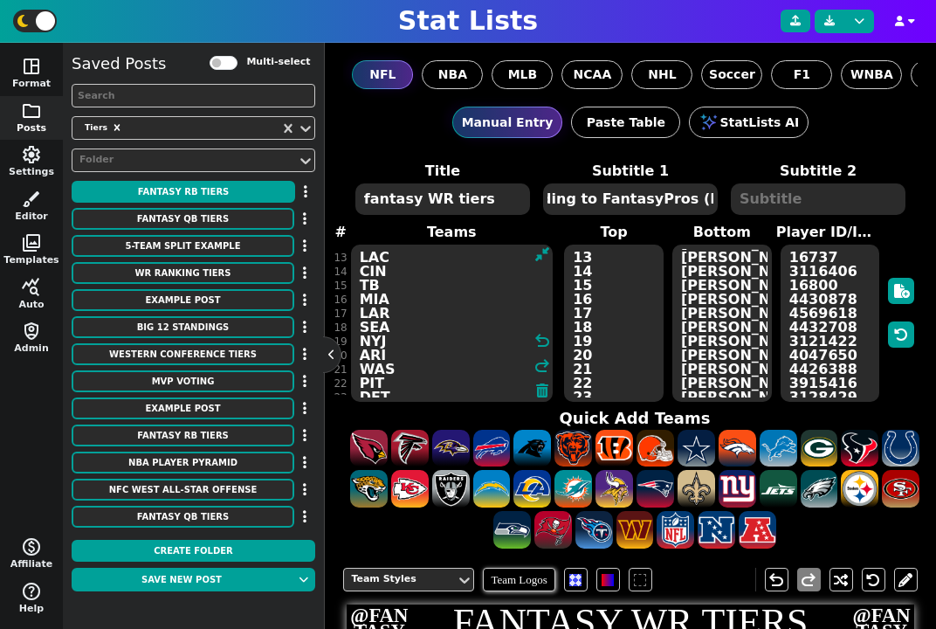
click at [409, 331] on textarea "CIN MIN DAL # HOU NYG LAR JAC DET PHI ATL # LAC CIN TB MIA LAR SEA NYJ ARI WAS …" at bounding box center [452, 323] width 202 height 157
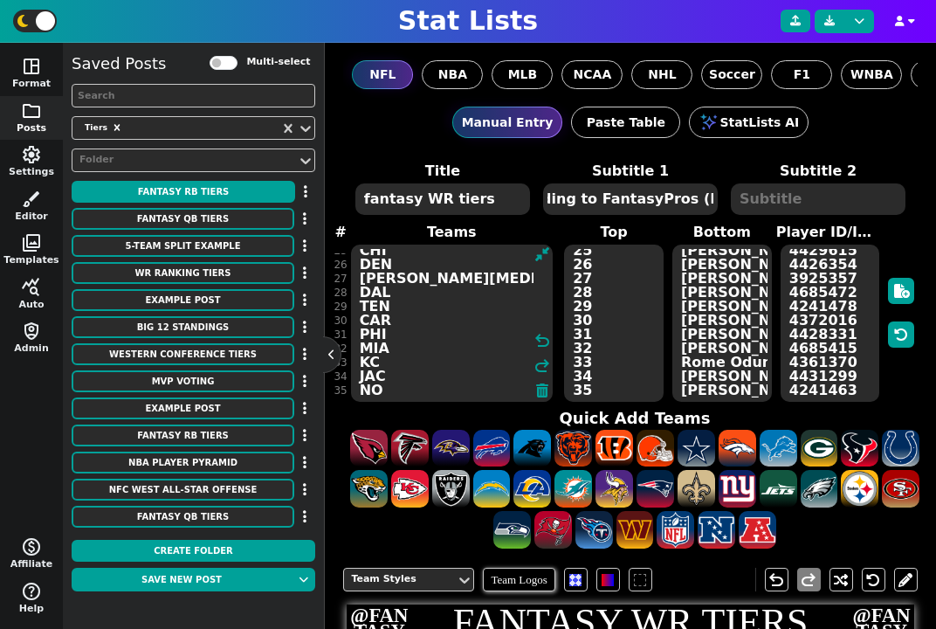
click at [409, 293] on textarea "CIN MIN DAL # HOU NYG LAR JAC DET PHI ATL # LAC CIN TB MIA LAR SEA # NYJ ARI WA…" at bounding box center [452, 323] width 202 height 157
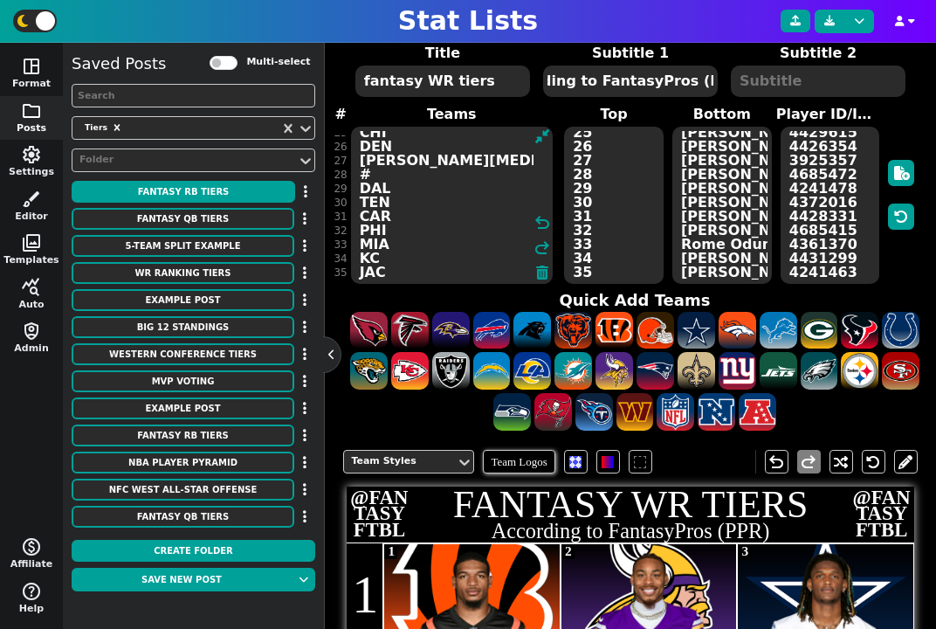
click at [703, 238] on textarea "Ja'Marr Chase Justin Jefferson CeeDee Lamb Nico Collins Malik Nabers Puka Nacua…" at bounding box center [722, 205] width 100 height 157
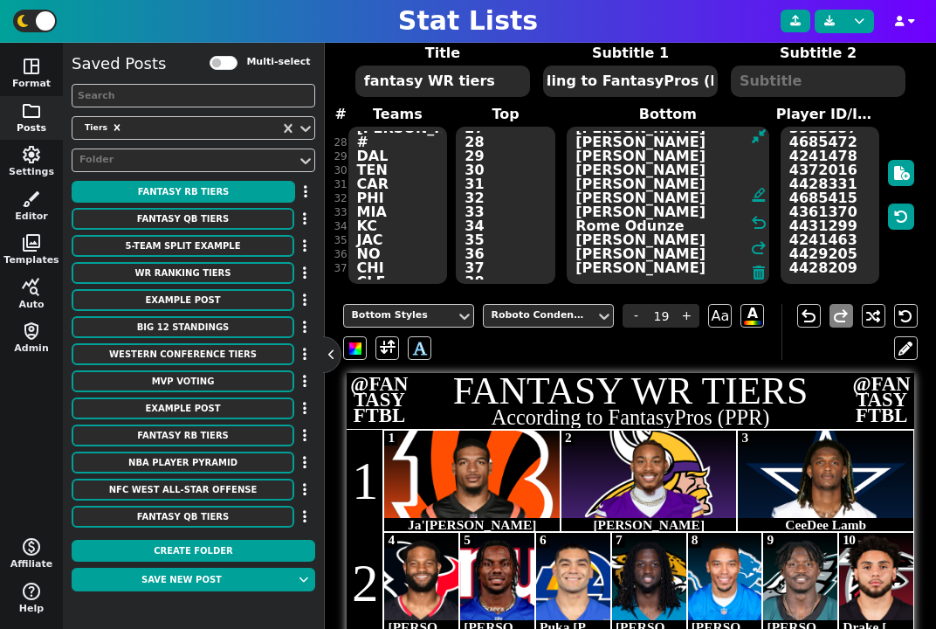
drag, startPoint x: 622, startPoint y: 252, endPoint x: 585, endPoint y: 252, distance: 36.7
click at [585, 252] on textarea "Ja'Marr Chase Justin Jefferson CeeDee Lamb Nico Collins Malik Nabers Puka Nacua…" at bounding box center [668, 205] width 202 height 157
drag, startPoint x: 631, startPoint y: 140, endPoint x: 587, endPoint y: 140, distance: 43.7
click at [587, 140] on textarea "Ja'Marr Chase Justin Jefferson CeeDee Lamb Nico Collins Malik Nabers Puka Nacua…" at bounding box center [668, 205] width 202 height 157
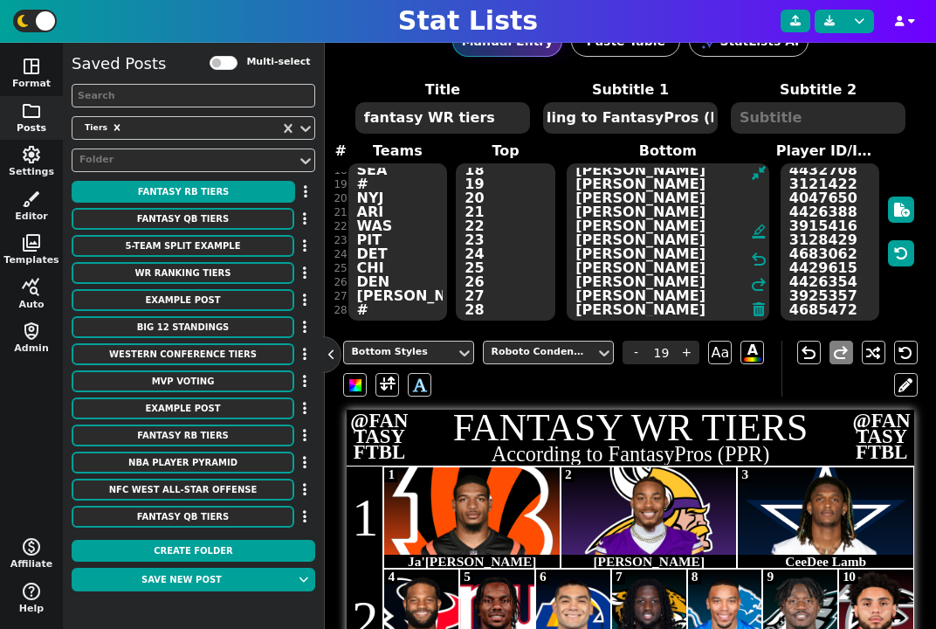
drag, startPoint x: 623, startPoint y: 279, endPoint x: 588, endPoint y: 279, distance: 34.9
click at [588, 279] on textarea "Ja'Marr Chase Justin Jefferson CeeDee Lamb Nico Collins Malik Nabers Puka Nacua…" at bounding box center [668, 241] width 202 height 157
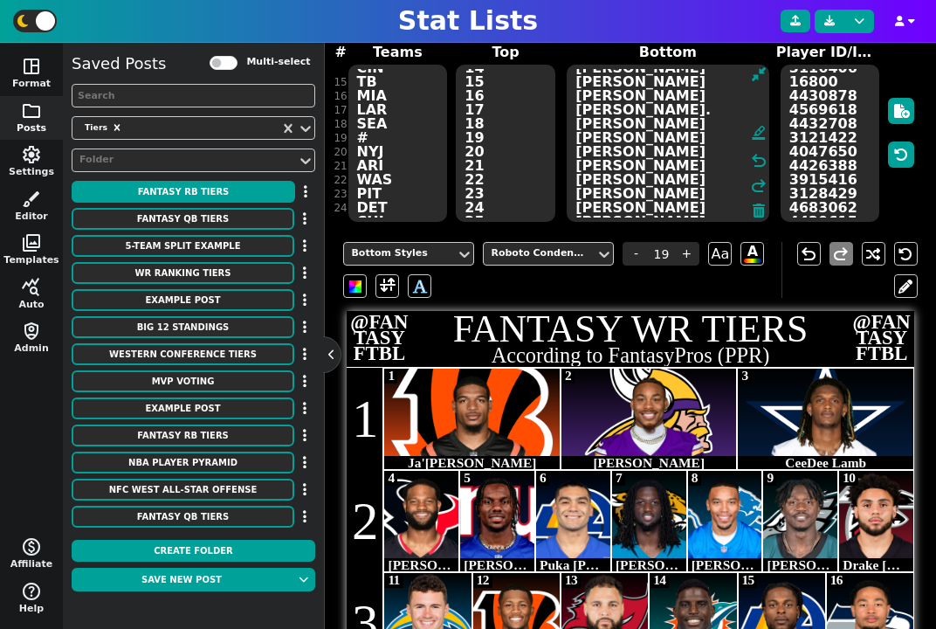
drag, startPoint x: 621, startPoint y: 124, endPoint x: 591, endPoint y: 124, distance: 29.7
click at [592, 124] on textarea "Ja'Marr Chase Justin Jefferson CeeDee Lamb Nico Collins Malik Nabers Puka Nacua…" at bounding box center [668, 143] width 202 height 157
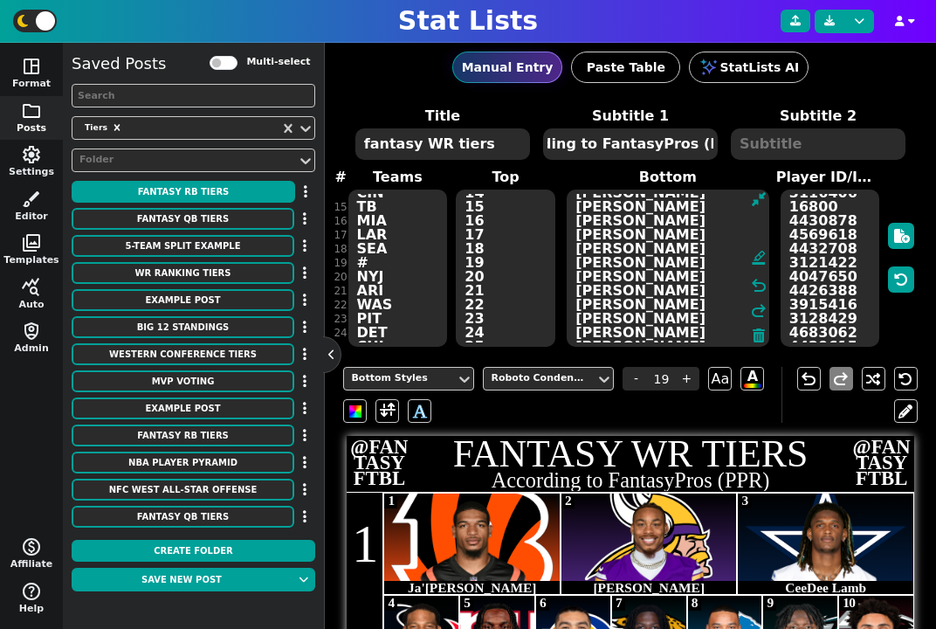
drag, startPoint x: 613, startPoint y: 220, endPoint x: 586, endPoint y: 220, distance: 27.1
click at [587, 220] on textarea "Ja'Marr Chase Justin Jefferson CeeDee Lamb Nico Collins Malik Nabers Puka Nacua…" at bounding box center [668, 268] width 202 height 157
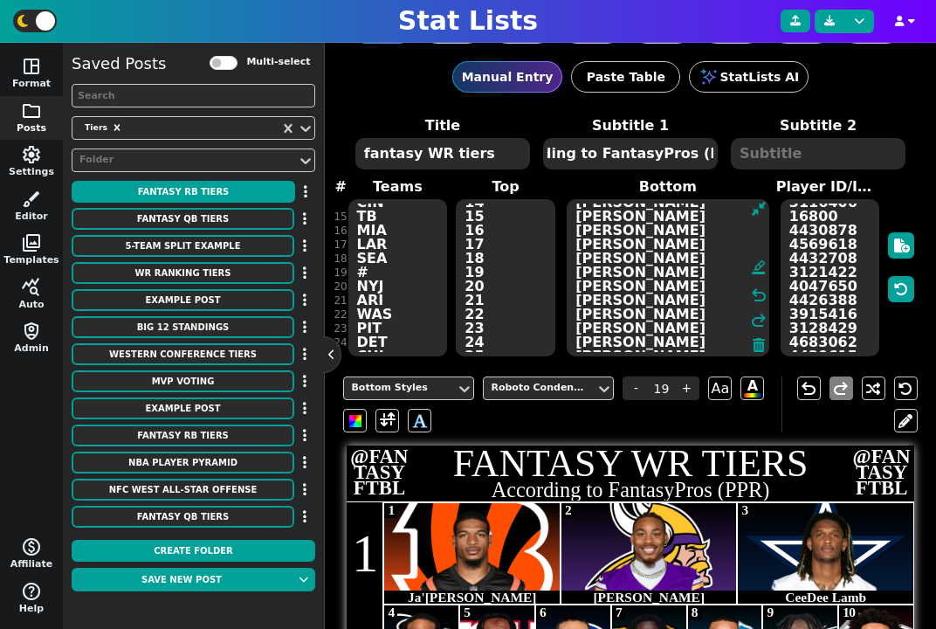
drag, startPoint x: 631, startPoint y: 217, endPoint x: 591, endPoint y: 217, distance: 39.3
click at [591, 217] on textarea "Ja'Marr Chase Justin Jefferson CeeDee Lamb Nico Collins Malik Nabers Puka Nacua…" at bounding box center [668, 277] width 202 height 157
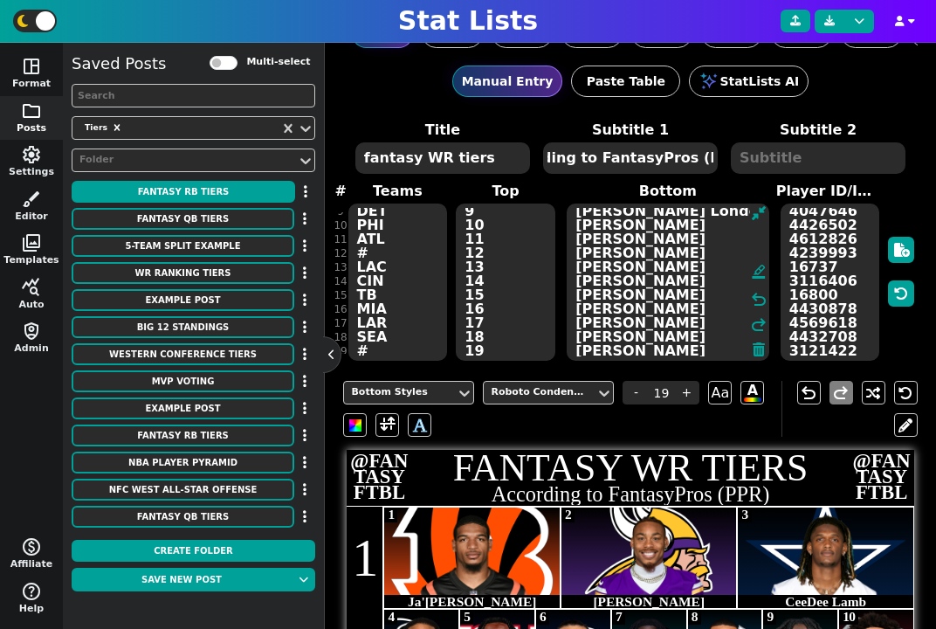
drag, startPoint x: 607, startPoint y: 234, endPoint x: 590, endPoint y: 234, distance: 17.5
click at [590, 234] on textarea "Ja'Marr Chase Justin Jefferson CeeDee Lamb Nico Collins Malik Nabers Puka Nacua…" at bounding box center [668, 281] width 202 height 157
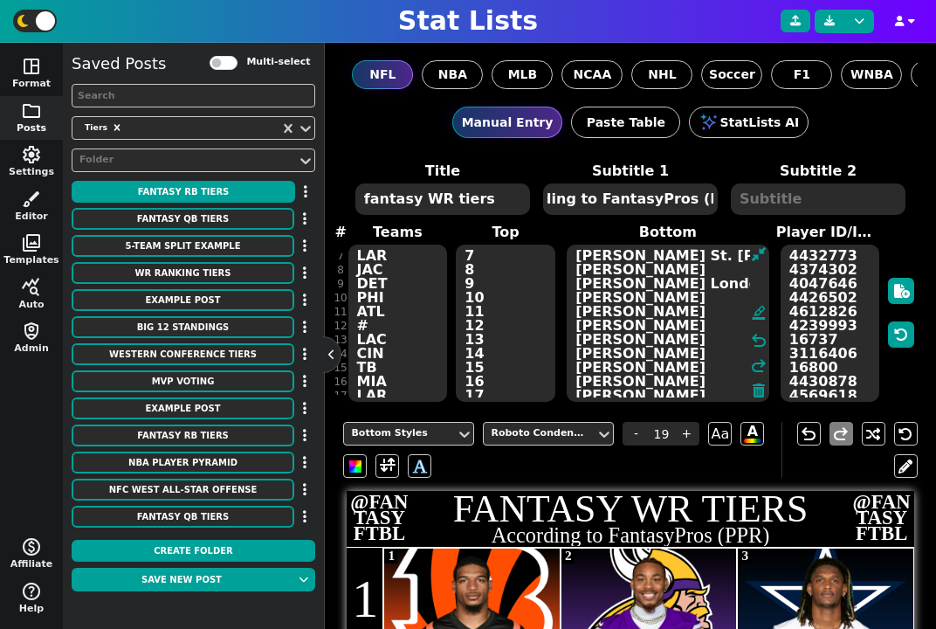
drag, startPoint x: 610, startPoint y: 300, endPoint x: 590, endPoint y: 300, distance: 19.2
click at [590, 300] on textarea "Ja'Marr Chase Justin Jefferson CeeDee Lamb Nico Collins Malik Nabers Puka Nacua…" at bounding box center [668, 323] width 202 height 157
drag, startPoint x: 612, startPoint y: 299, endPoint x: 585, endPoint y: 299, distance: 27.1
click at [585, 299] on textarea "Ja'Marr Chase Justin Jefferson CeeDee Lamb Nico Collins Malik Nabers Puka Nacua…" at bounding box center [668, 323] width 202 height 157
drag, startPoint x: 637, startPoint y: 267, endPoint x: 586, endPoint y: 267, distance: 50.7
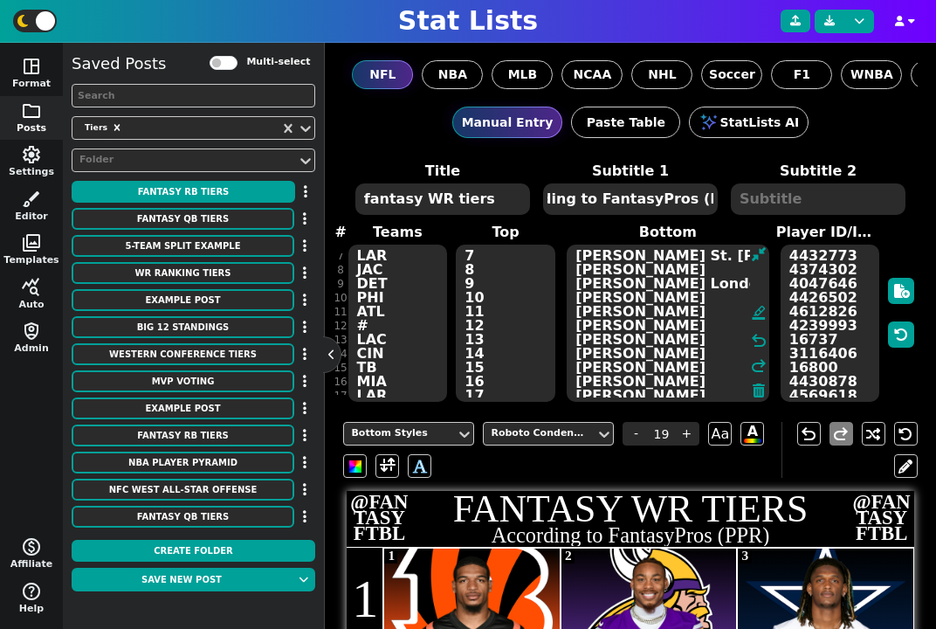
click at [586, 267] on textarea "Ja'Marr Chase Justin Jefferson CeeDee Lamb Nico Collins Malik Nabers Puka Nacua…" at bounding box center [668, 323] width 202 height 157
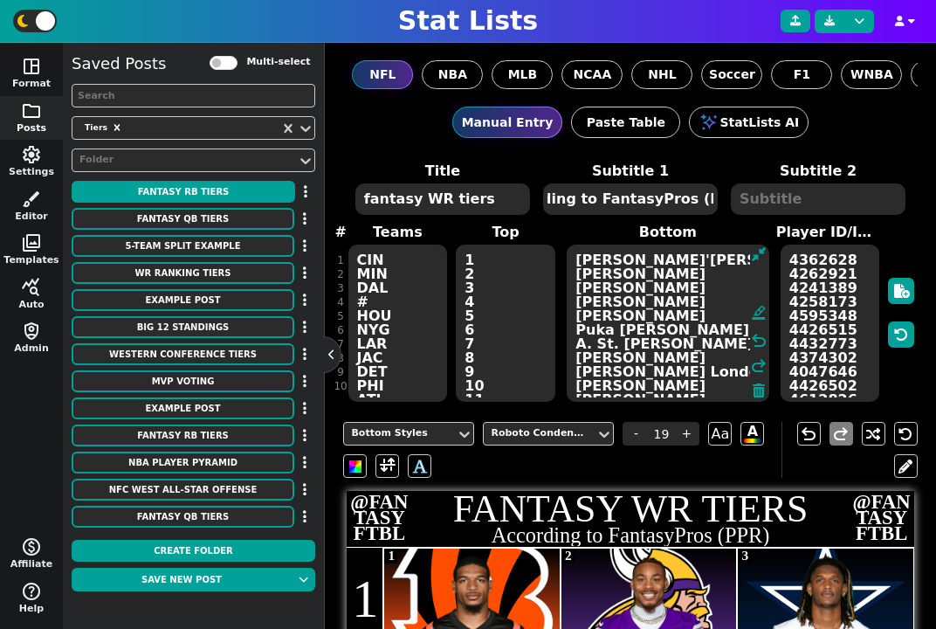
drag, startPoint x: 610, startPoint y: 252, endPoint x: 584, endPoint y: 349, distance: 100.4
click at [584, 349] on textarea "Ja'Marr Chase Justin Jefferson CeeDee Lamb Nico Collins Malik Nabers Puka Nacua…" at bounding box center [668, 323] width 202 height 157
drag, startPoint x: 610, startPoint y: 312, endPoint x: 585, endPoint y: 311, distance: 25.3
click at [585, 311] on textarea "Ja'Marr Chase Justin Jefferson CeeDee Lamb Nico Collins Malik Nabers Puka Nacua…" at bounding box center [668, 323] width 202 height 157
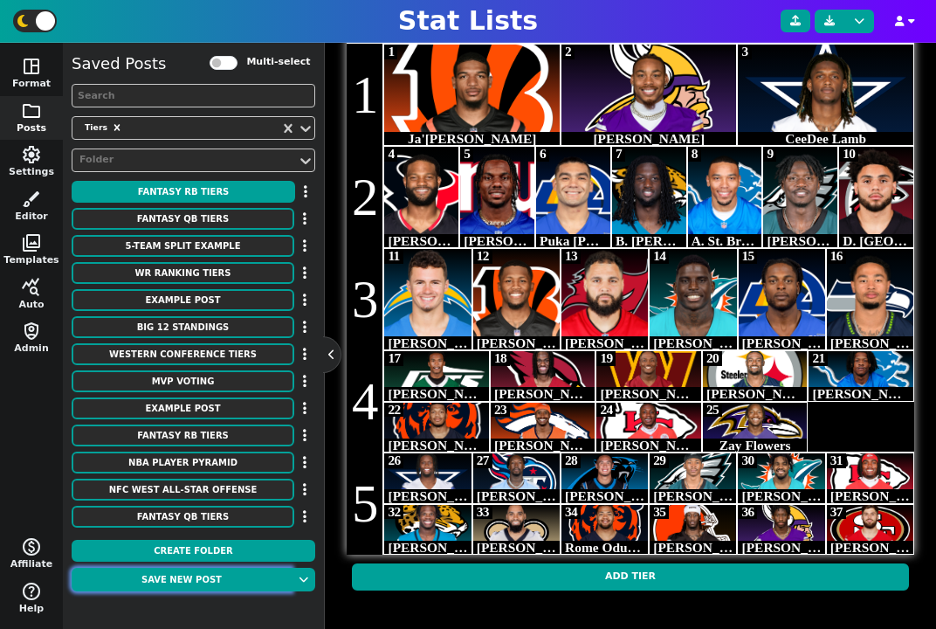
click at [229, 577] on button "Save new post" at bounding box center [182, 580] width 220 height 24
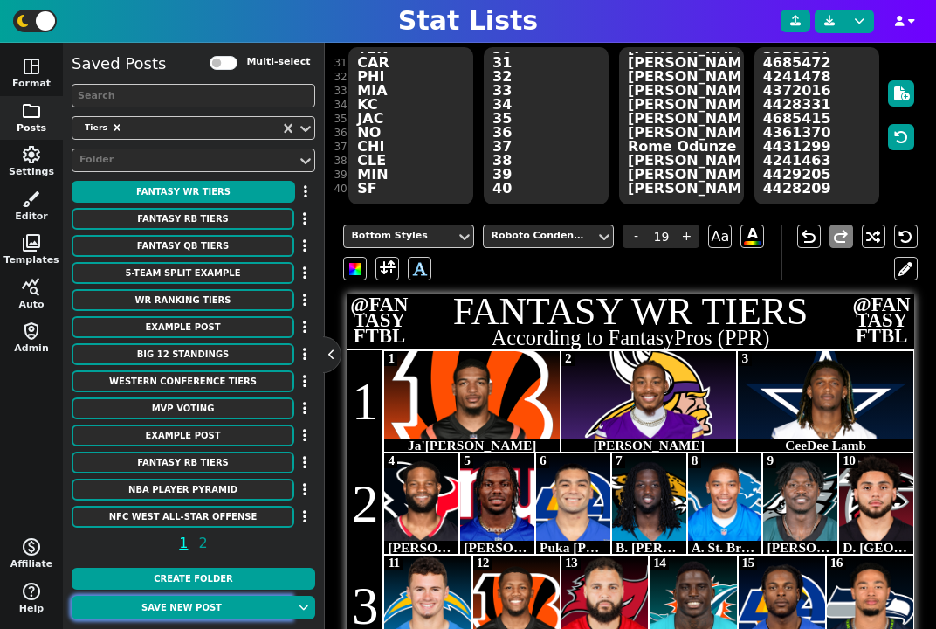
scroll to position [0, 0]
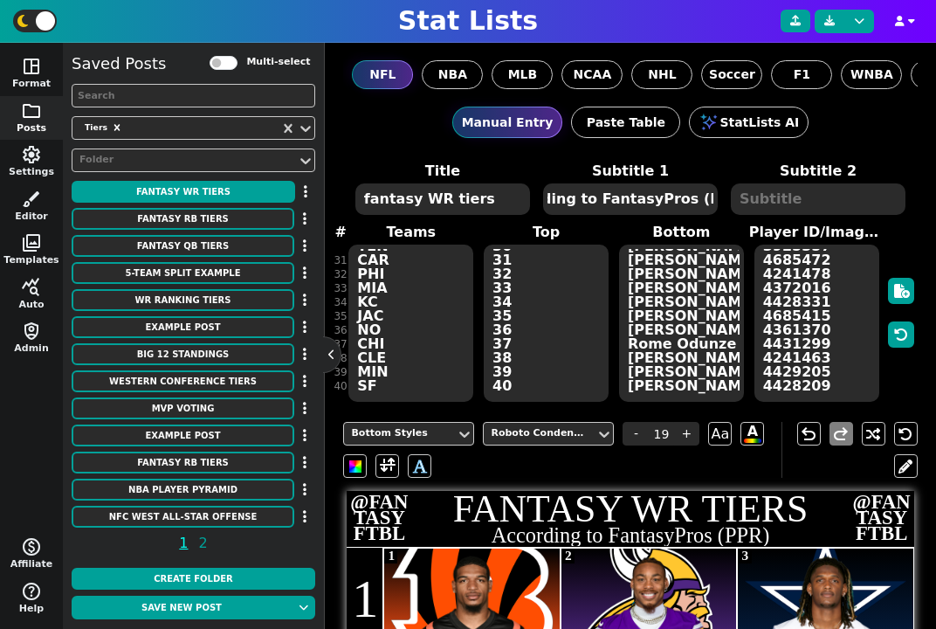
click at [421, 292] on textarea "CIN MIN DAL # HOU NYG LAR JAC DET PHI ATL # LAC CIN TB MIA LAR SEA # NYJ ARI WA…" at bounding box center [410, 323] width 125 height 157
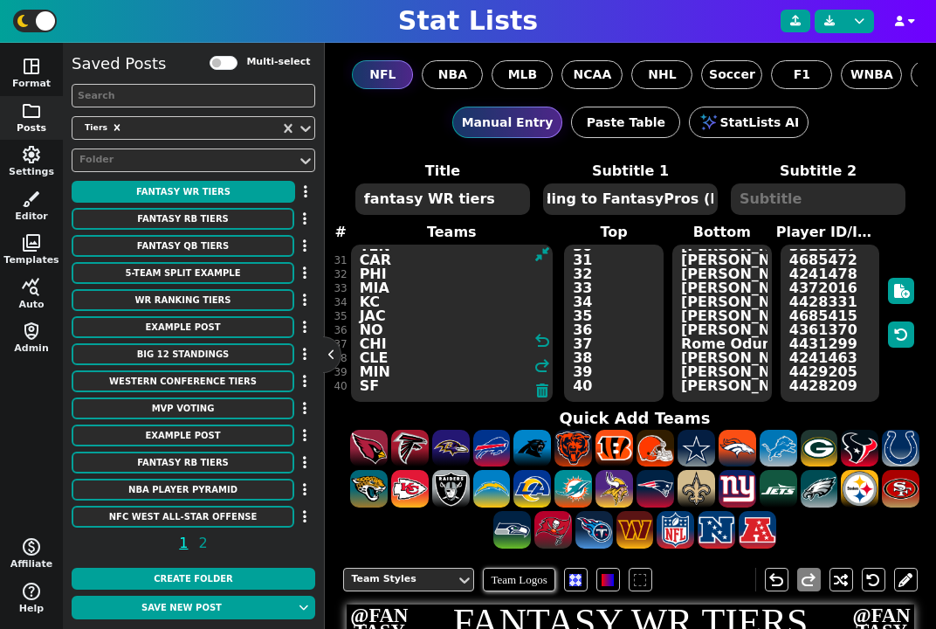
paste textarea "LV SF ARI DET BAL MIN KC GB CLE DEN IND PHI BUF ATL CHI DAL NE PIT BAL WAS JAC …"
click at [707, 303] on textarea "Ja'Marr Chase Justin Jefferson CeeDee Lamb Nico Collins M. Nabers Puka Nacua B.…" at bounding box center [722, 323] width 100 height 157
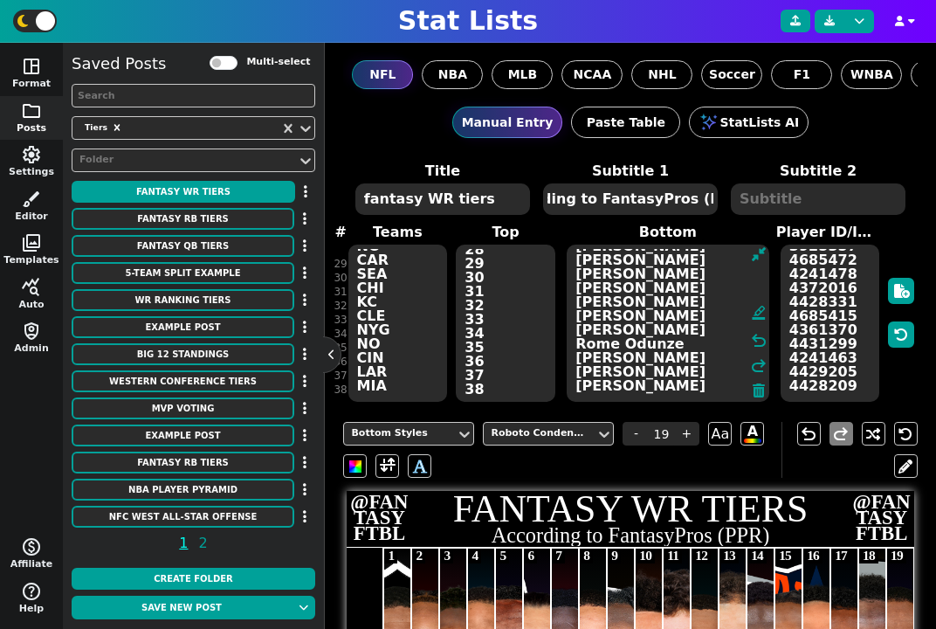
paste textarea "Brock Bowers George Kittle Trey McBride Sam LaPorta Mark Andrews T.J. Hockenson…"
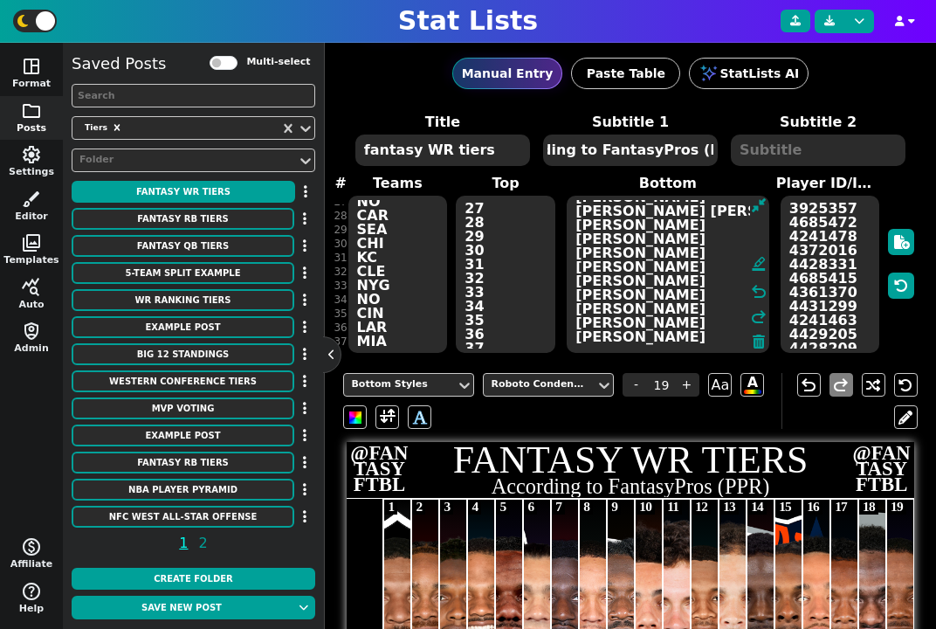
scroll to position [361, 0]
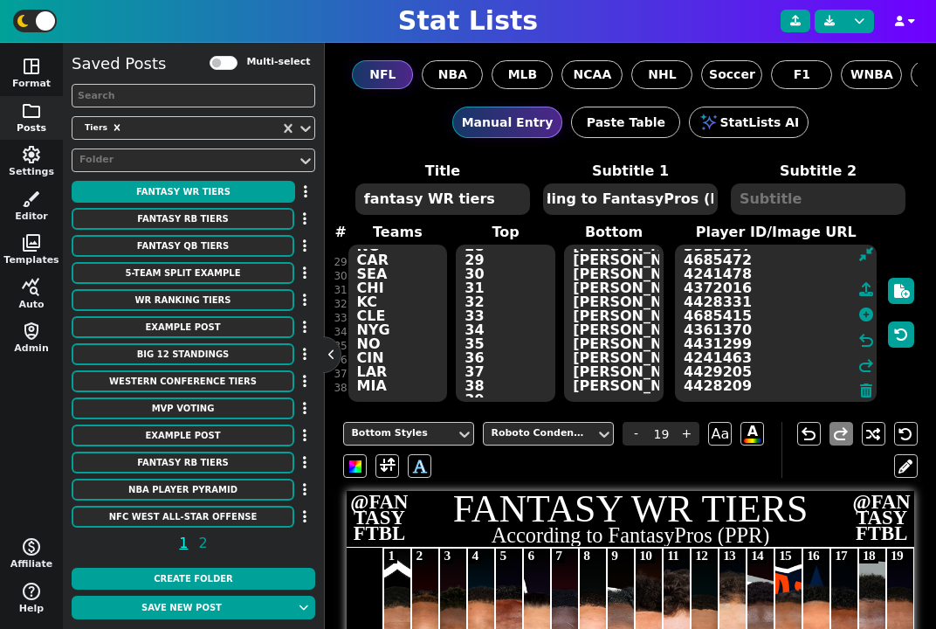
click at [837, 372] on textarea "4362628 4262921 4241389 4258173 4595348 4426515 4432773 4374302 4047646 4426502…" at bounding box center [776, 323] width 202 height 157
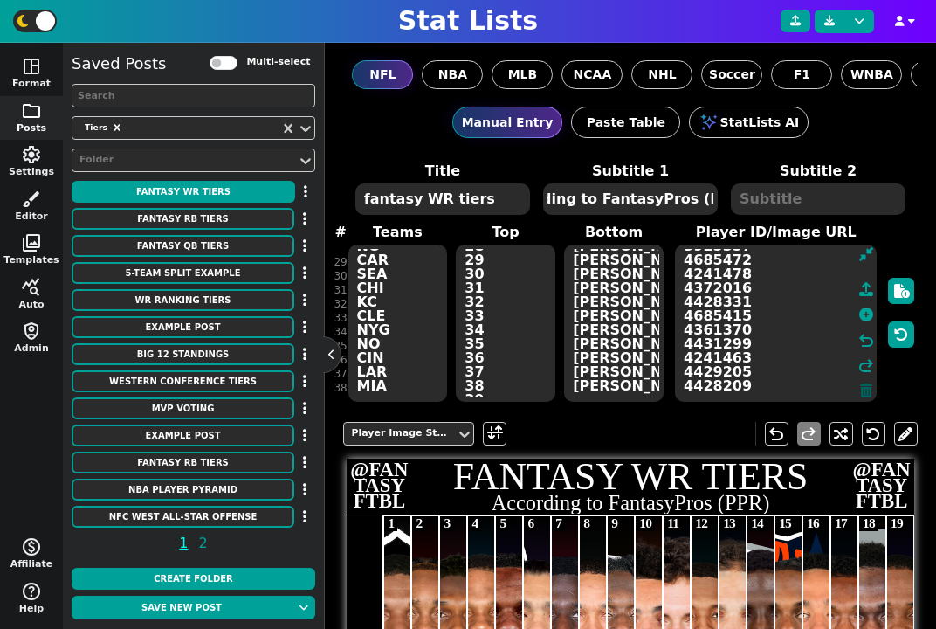
click at [863, 394] on icon at bounding box center [866, 390] width 12 height 14
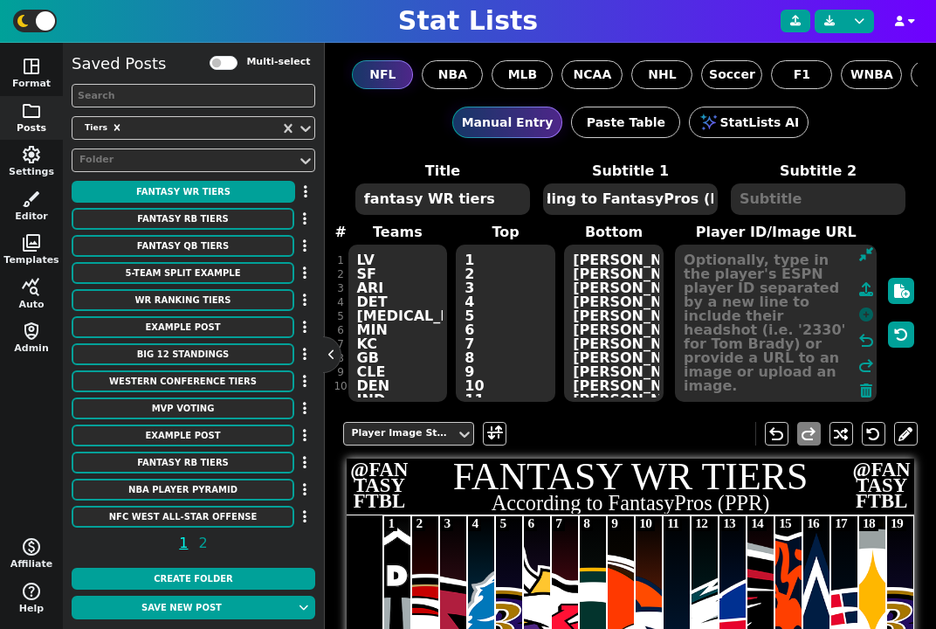
click at [867, 314] on icon at bounding box center [866, 314] width 14 height 14
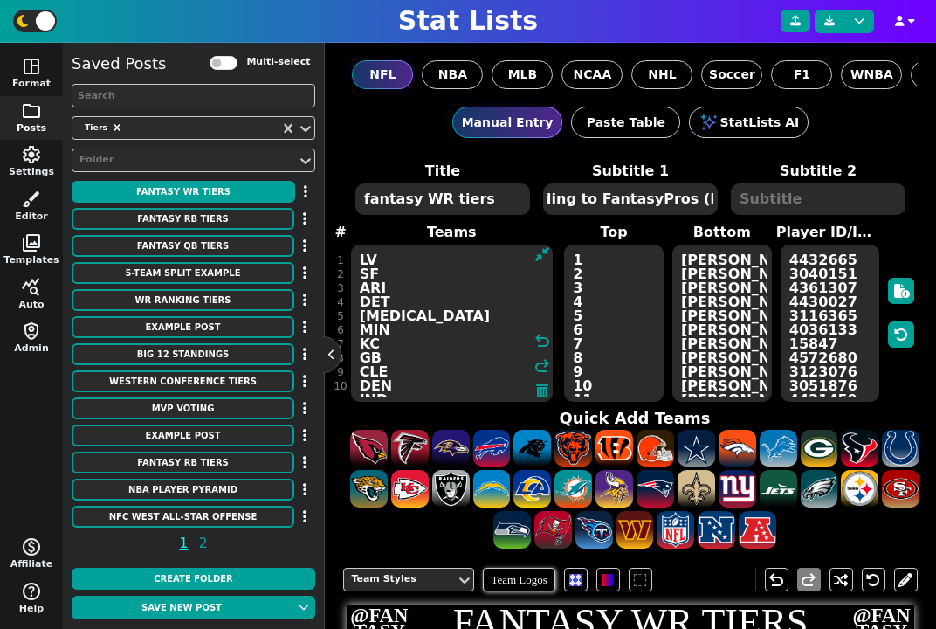
click at [389, 288] on textarea "LV SF ARI DET BAL MIN KC GB CLE DEN IND PHI BUF ATL CHI DAL NE PIT BAL WAS JAC …" at bounding box center [452, 323] width 202 height 157
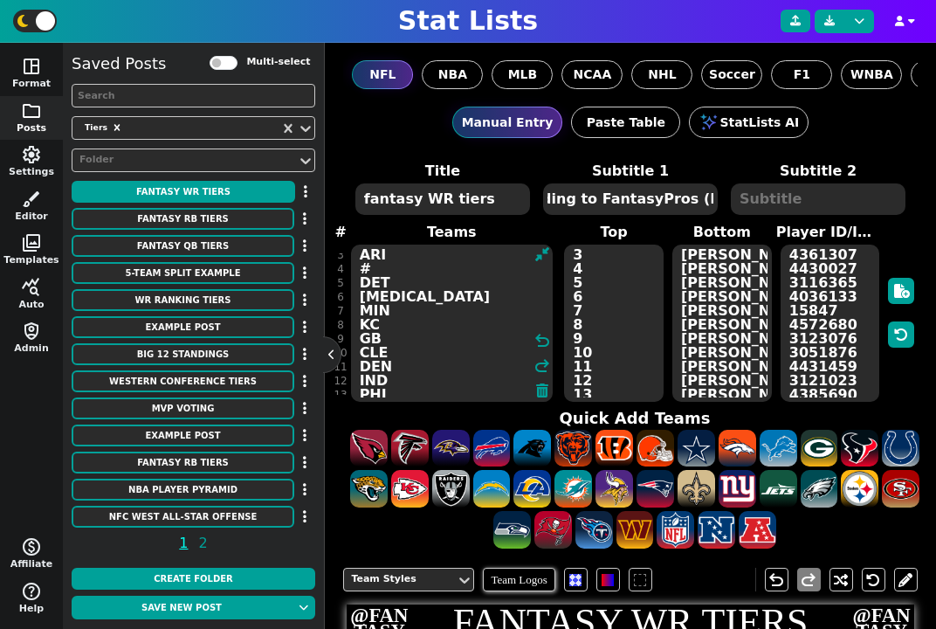
click at [391, 339] on textarea "LV SF ARI # DET BAL MIN KC GB CLE DEN IND PHI BUF ATL CHI DAL NE PIT BAL WAS JA…" at bounding box center [452, 323] width 202 height 157
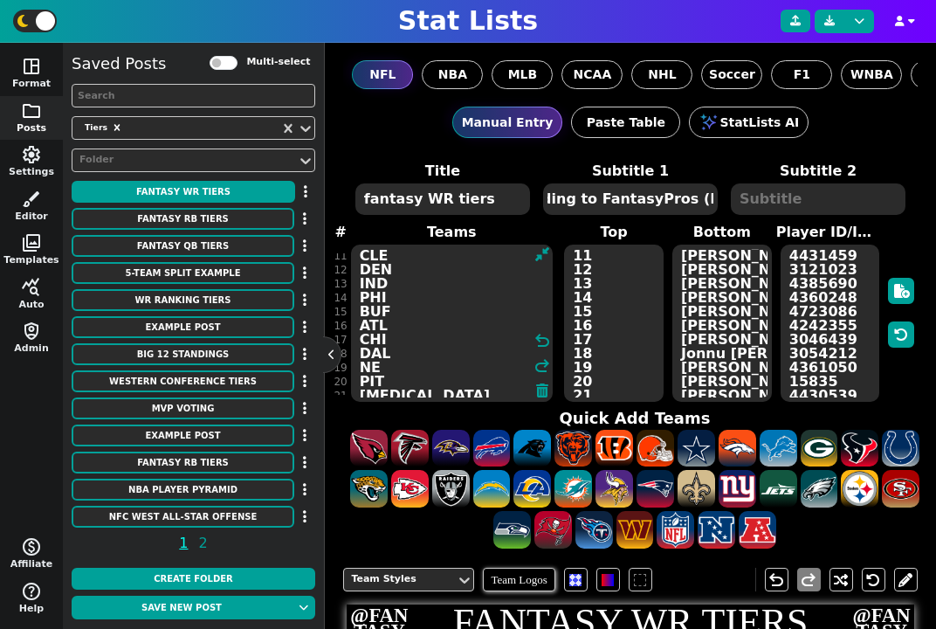
click at [398, 352] on textarea "LV SF ARI # DET BAL MIN KC GB # CLE DEN IND PHI BUF ATL CHI DAL NE PIT BAL WAS …" at bounding box center [452, 323] width 202 height 157
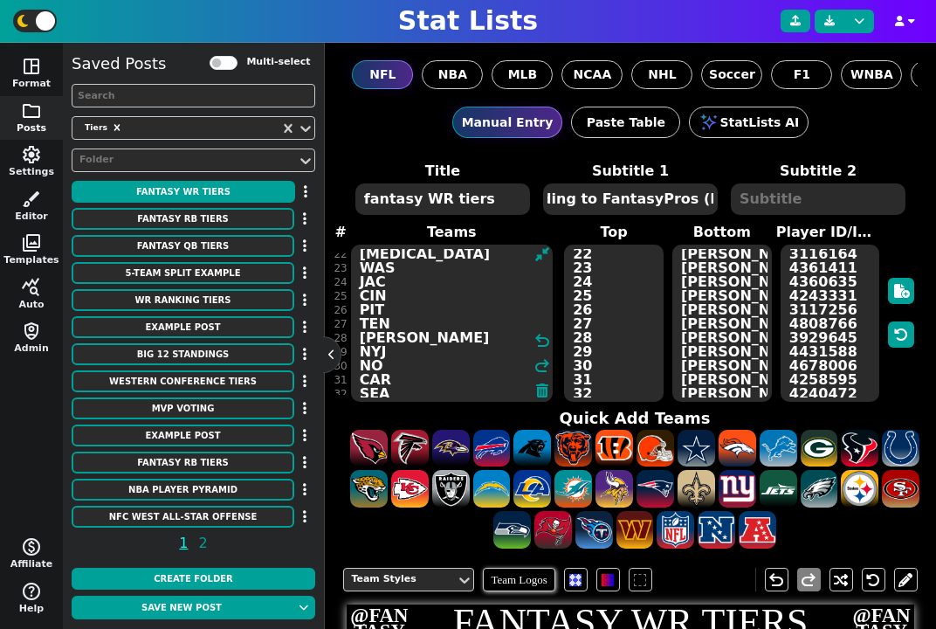
click at [405, 366] on textarea "LV SF ARI # DET BAL MIN KC GB # CLE DEN IND PHI BUF ATL CHI DAL # NE PIT BAL WA…" at bounding box center [452, 323] width 202 height 157
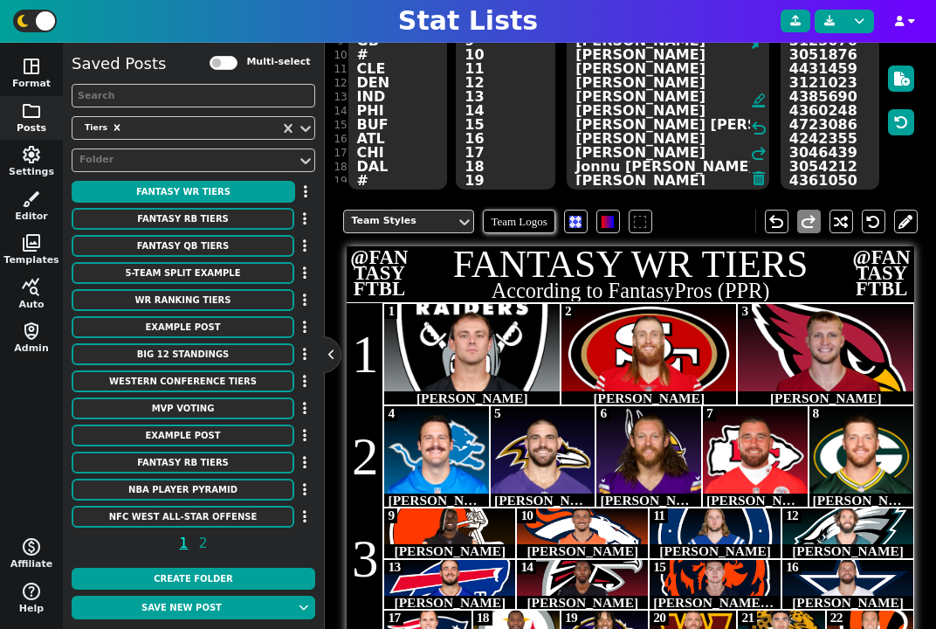
click at [715, 132] on textarea "Brock Bowers George Kittle Trey McBride Sam LaPorta Mark Andrews T.J. Hockenson…" at bounding box center [668, 110] width 202 height 157
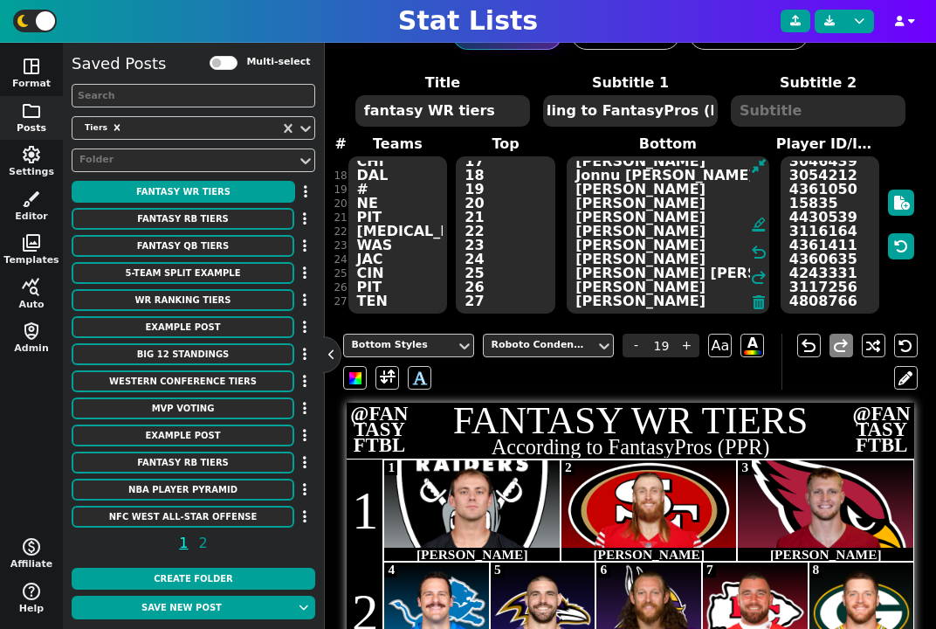
drag, startPoint x: 630, startPoint y: 215, endPoint x: 586, endPoint y: 213, distance: 43.7
click at [587, 214] on textarea "Brock Bowers George Kittle Trey McBride Sam LaPorta Mark Andrews T.J. Hockenson…" at bounding box center [668, 234] width 202 height 157
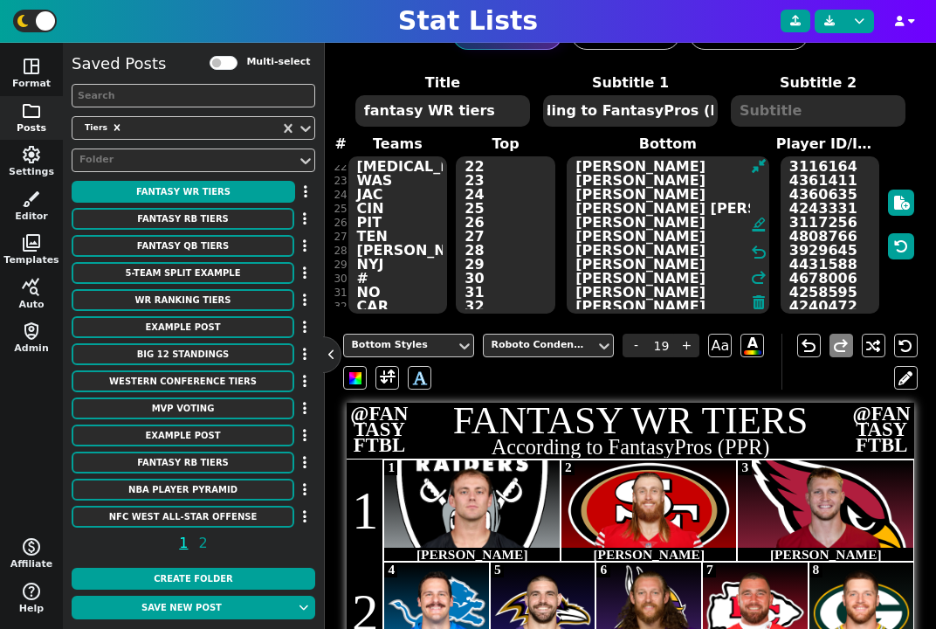
drag, startPoint x: 617, startPoint y: 250, endPoint x: 586, endPoint y: 250, distance: 31.4
click at [586, 250] on textarea "Brock Bowers George Kittle Trey McBride Sam LaPorta Mark Andrews T.J. Hockenson…" at bounding box center [668, 234] width 202 height 157
drag, startPoint x: 637, startPoint y: 264, endPoint x: 584, endPoint y: 266, distance: 52.5
click at [584, 265] on textarea "Brock Bowers George Kittle Trey McBride Sam LaPorta Mark Andrews T.J. Hockenson…" at bounding box center [668, 234] width 202 height 157
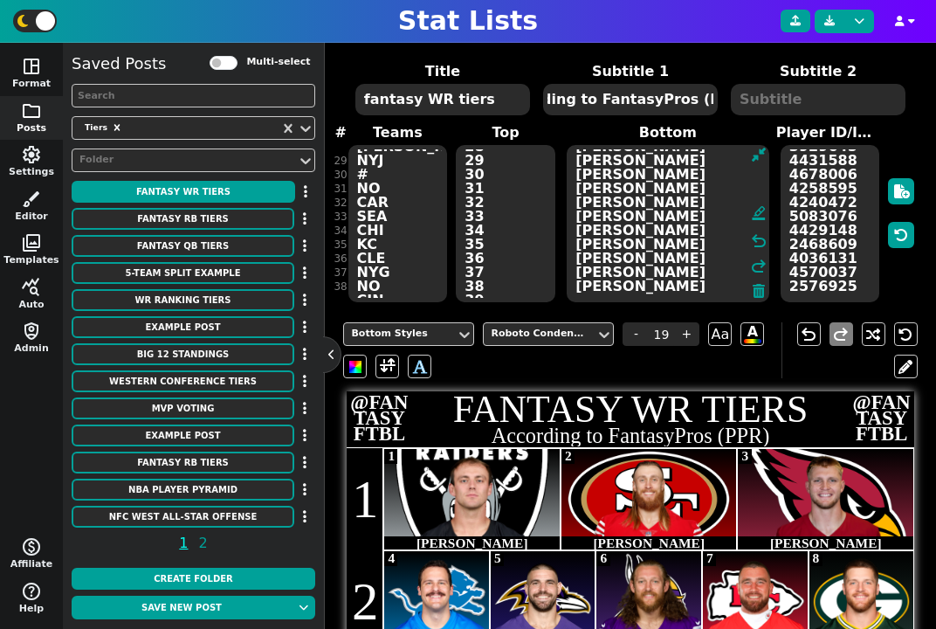
drag, startPoint x: 618, startPoint y: 214, endPoint x: 586, endPoint y: 215, distance: 32.3
click at [586, 215] on textarea "Brock Bowers George Kittle Trey McBride Sam LaPorta Mark Andrews T.J. Hockenson…" at bounding box center [668, 223] width 202 height 157
drag, startPoint x: 632, startPoint y: 271, endPoint x: 586, endPoint y: 271, distance: 46.3
click at [586, 271] on textarea "Brock Bowers George Kittle Trey McBride Sam LaPorta Mark Andrews T.J. Hockenson…" at bounding box center [668, 223] width 202 height 157
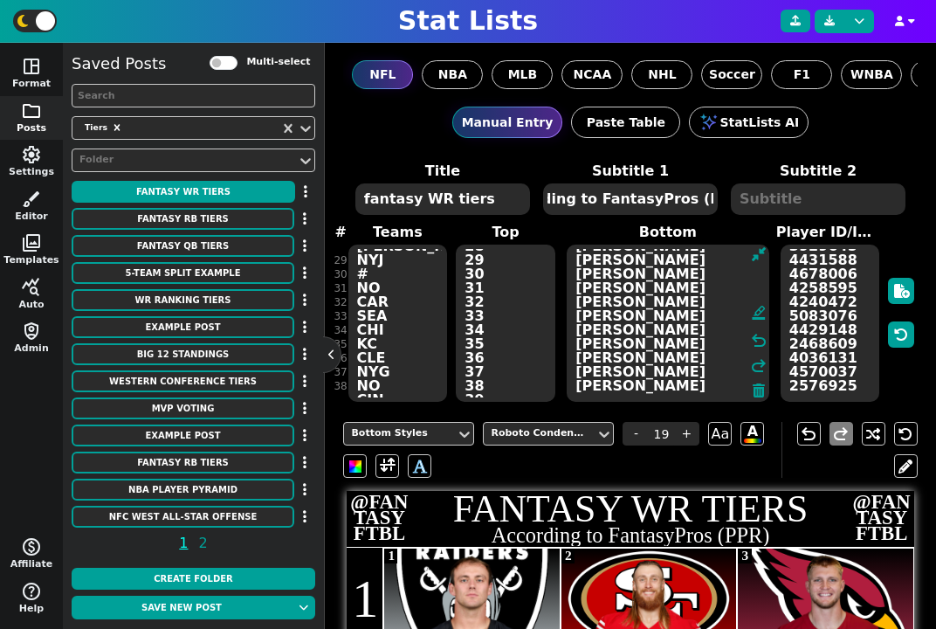
click at [427, 198] on textarea "fantasy WR tiers" at bounding box center [442, 198] width 175 height 31
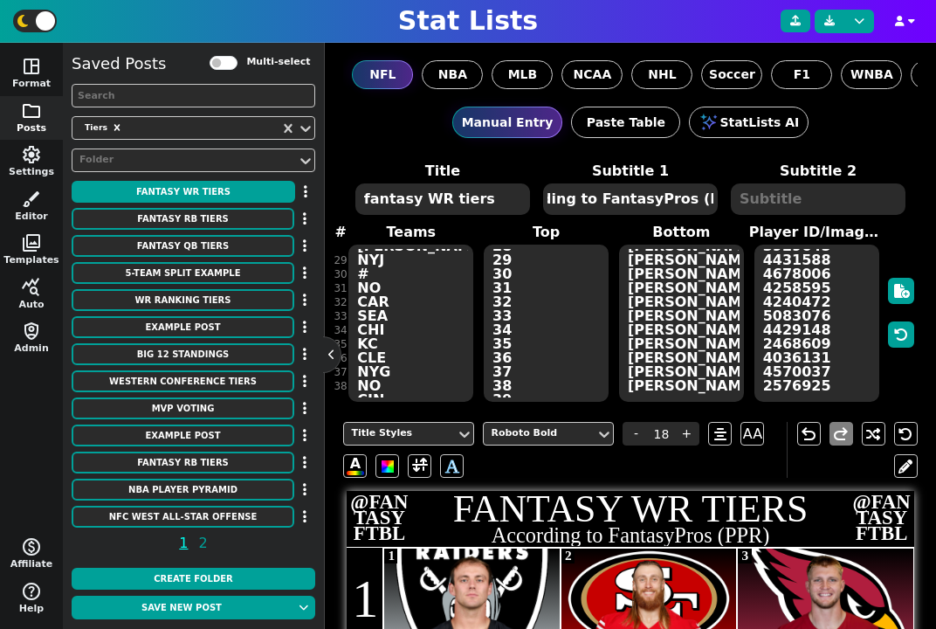
click at [427, 198] on textarea "fantasy WR tiers" at bounding box center [442, 198] width 175 height 31
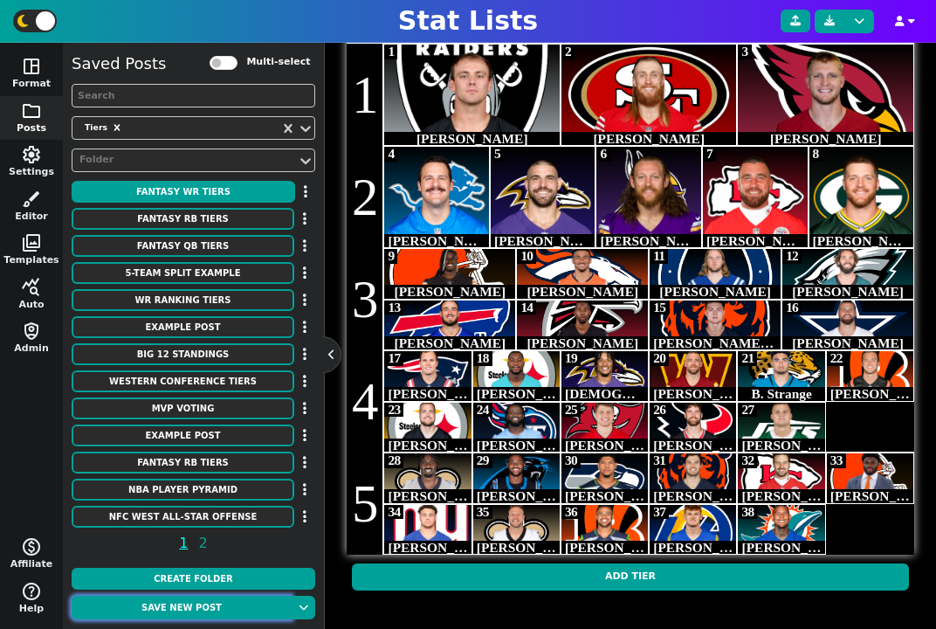
click at [185, 613] on button "Save new post" at bounding box center [182, 608] width 220 height 24
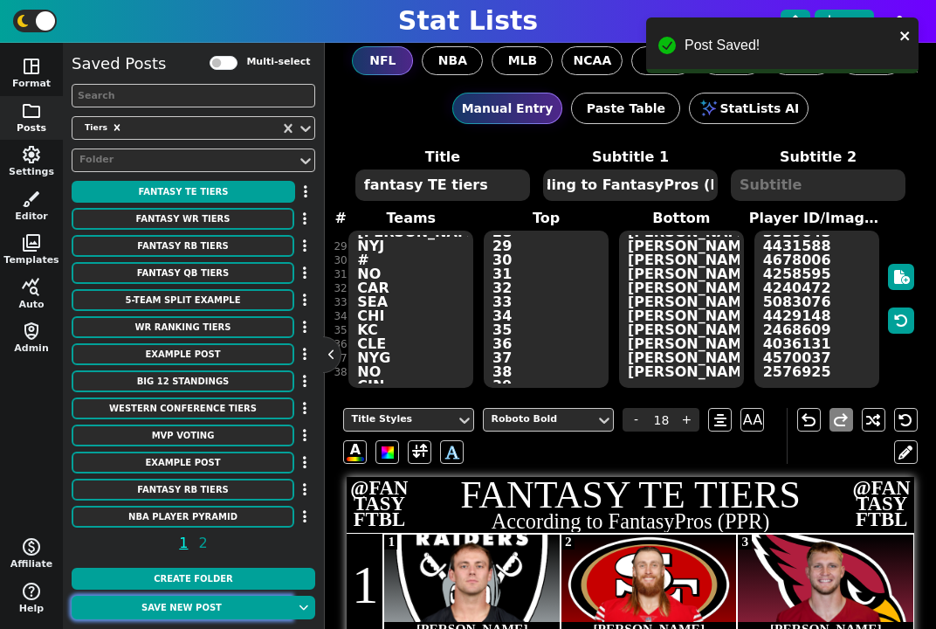
scroll to position [0, 0]
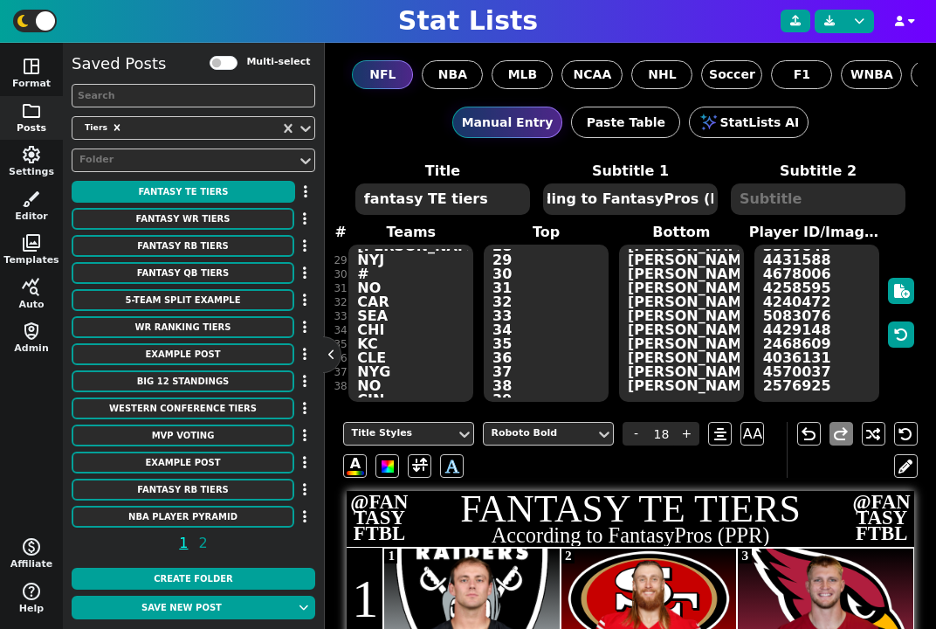
click at [430, 203] on textarea "fantasy TE tiers" at bounding box center [442, 198] width 175 height 31
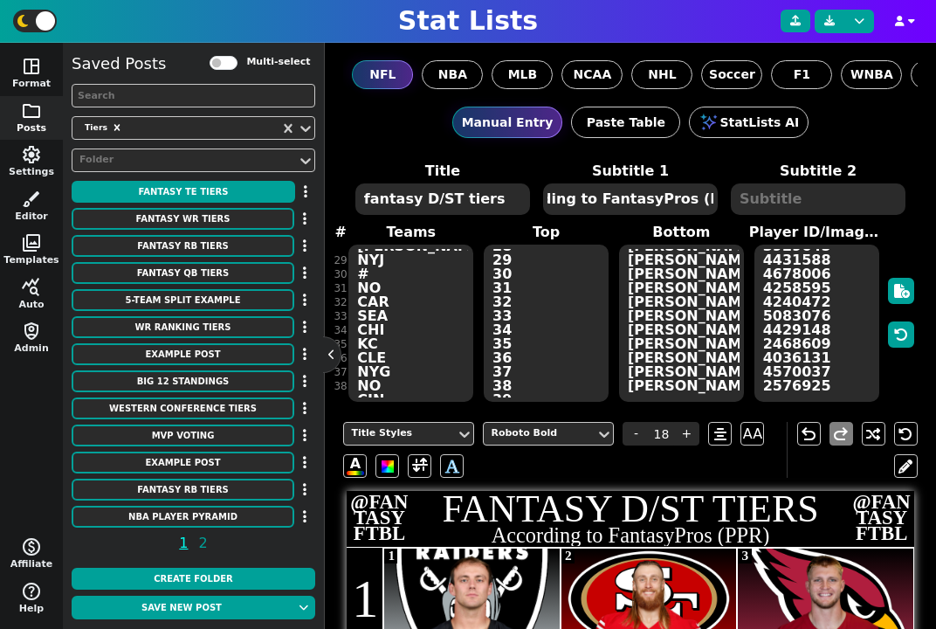
drag, startPoint x: 674, startPoint y: 195, endPoint x: 773, endPoint y: 198, distance: 98.8
click at [773, 198] on span "Title fantasy D/ST tiers Subtitle 1 According to FantasyPros (PPR) Subtitle 2" at bounding box center [629, 189] width 563 height 56
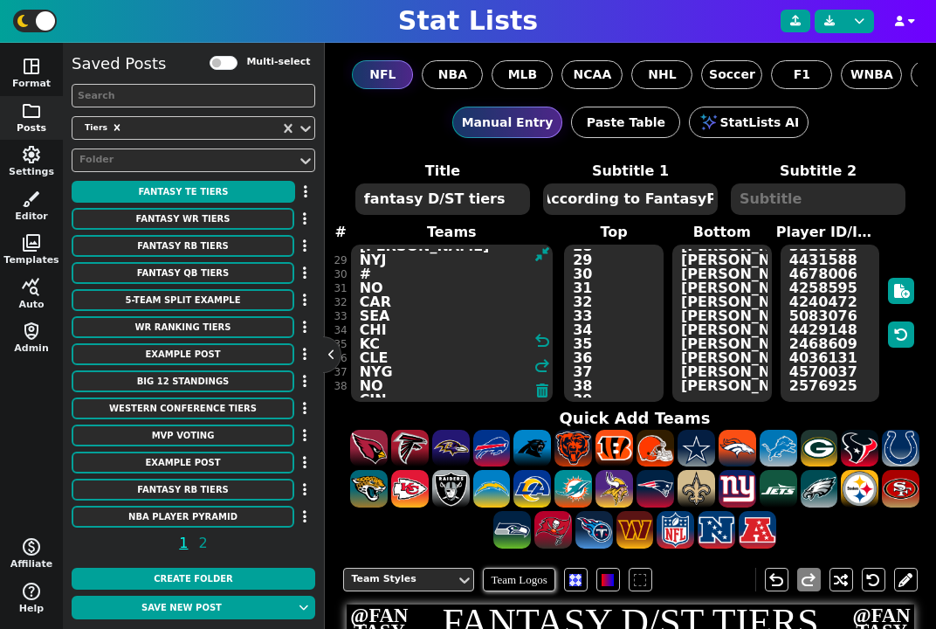
click at [451, 280] on textarea "LV SF ARI # DET BAL MIN KC GB # CLE DEN IND PHI BUF ATL CHI DAL # NE PIT BAL WA…" at bounding box center [452, 323] width 202 height 157
paste textarea "DEN PHI PIT BAL MIN HOU BUF KC DET SEA LAR LAC GB SF NYJ DAL NE ARI TB CHI CLE …"
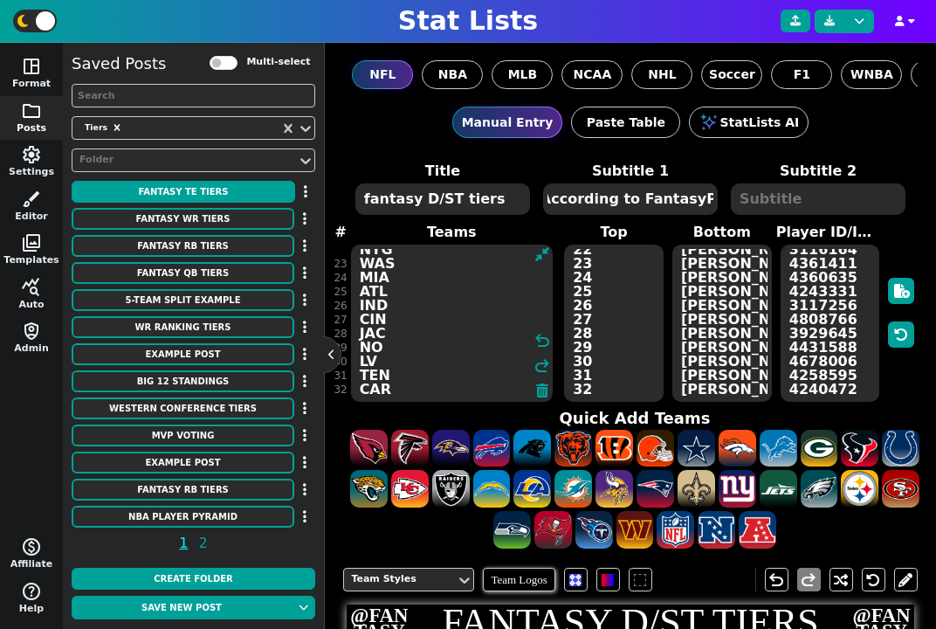
click at [703, 332] on textarea "Brock Bowers George Kittle Trey McBride Sam LaPorta Mark Andrews T.J. Hockenson…" at bounding box center [722, 323] width 100 height 157
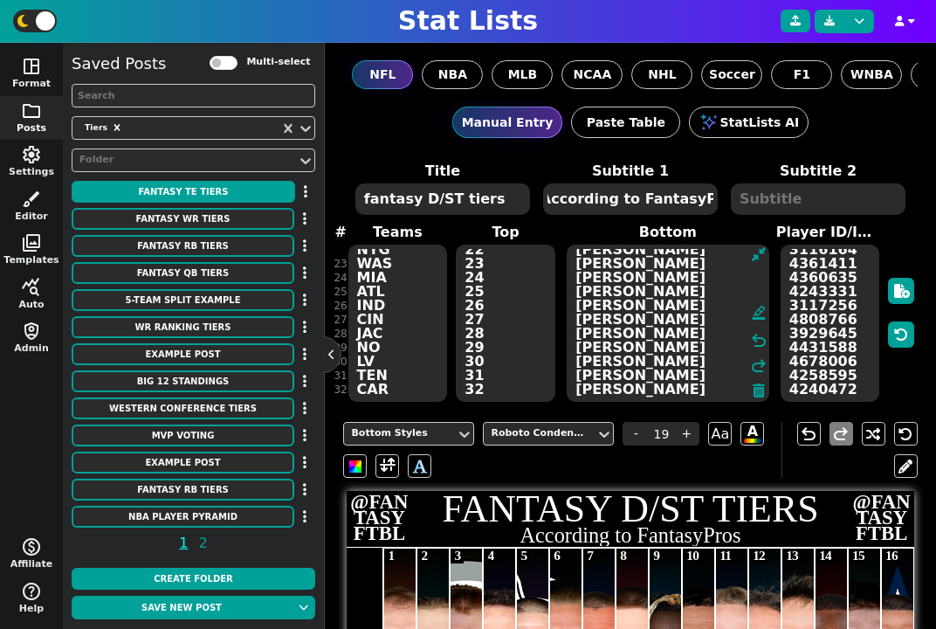
paste textarea "ncos Eagles Steelers Ravens Vikings Texans Bills Chiefs Lions Seahawks Rams Cha…"
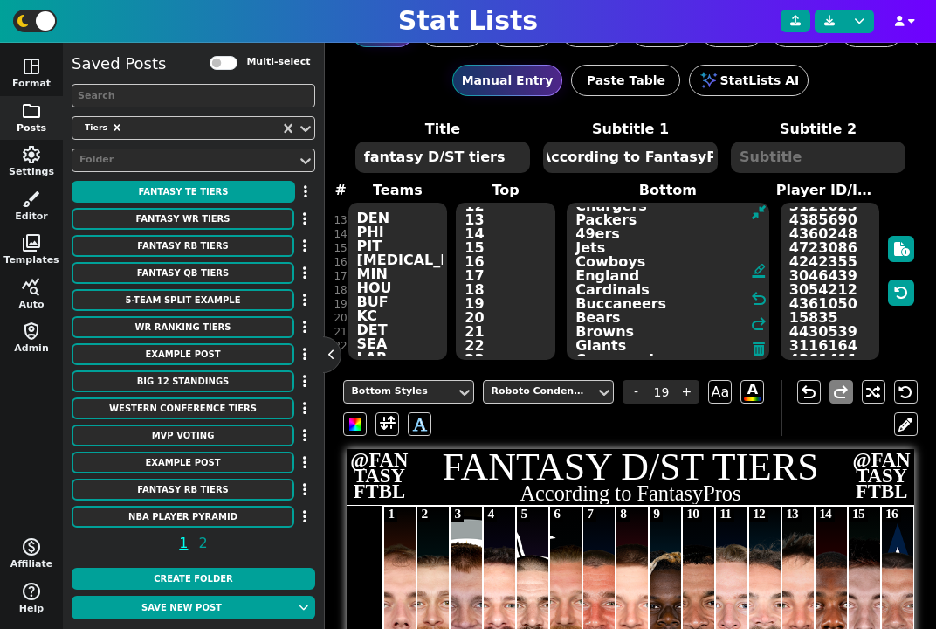
scroll to position [0, 0]
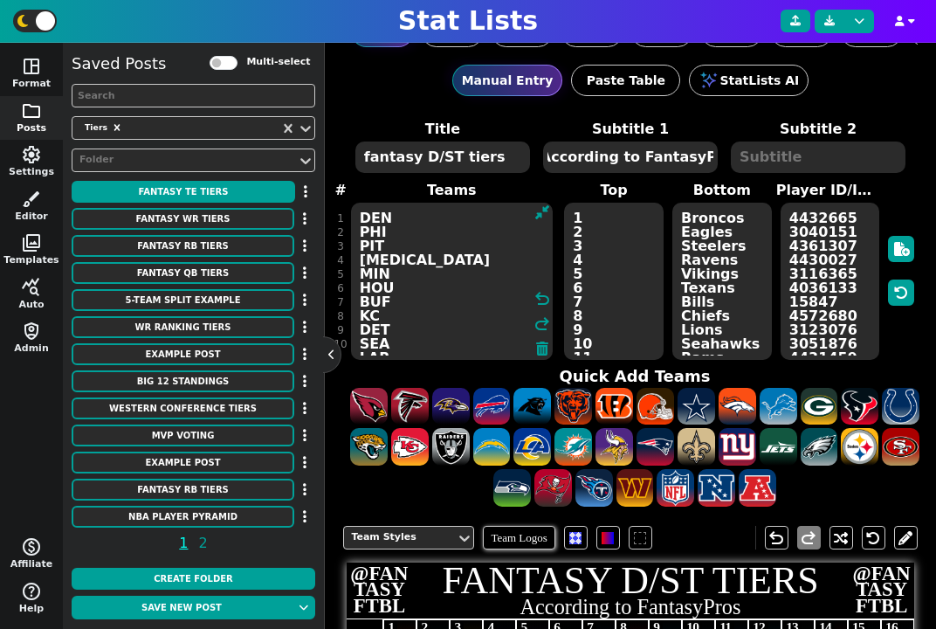
click at [397, 243] on textarea "DEN PHI PIT BAL MIN HOU BUF KC DET SEA LAR LAC GB SF NYJ DAL NE ARI TB CHI CLE …" at bounding box center [452, 281] width 202 height 157
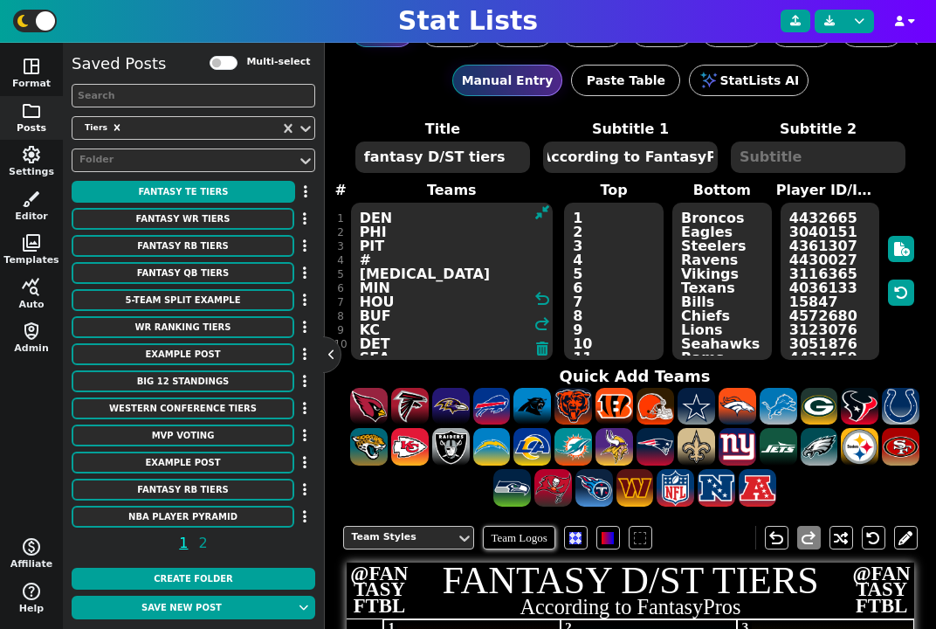
scroll to position [34, 0]
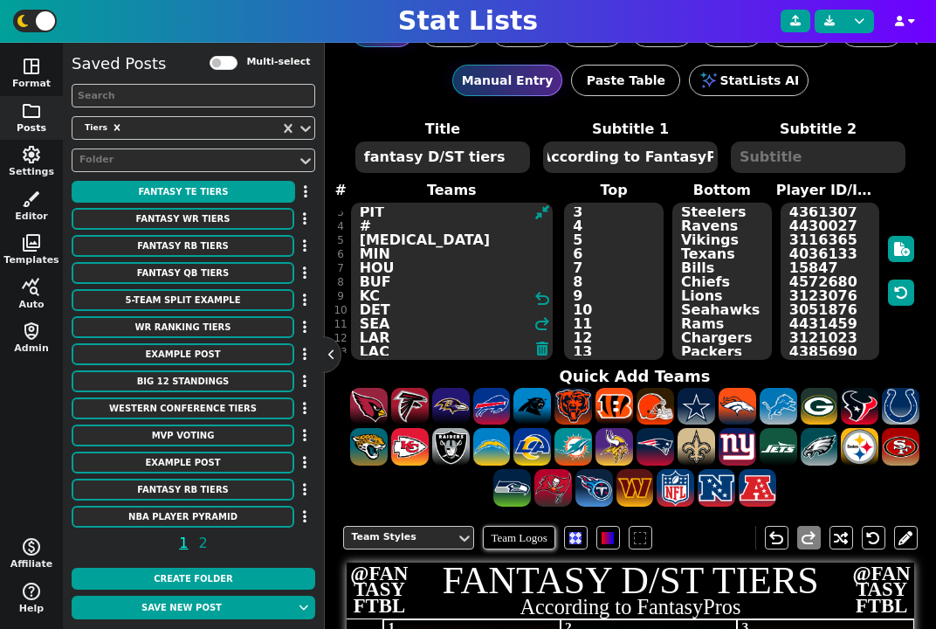
click at [397, 277] on textarea "DEN PHI PIT # BAL MIN HOU BUF KC DET SEA LAR LAC GB SF NYJ DAL NE ARI TB CHI CL…" at bounding box center [452, 281] width 202 height 157
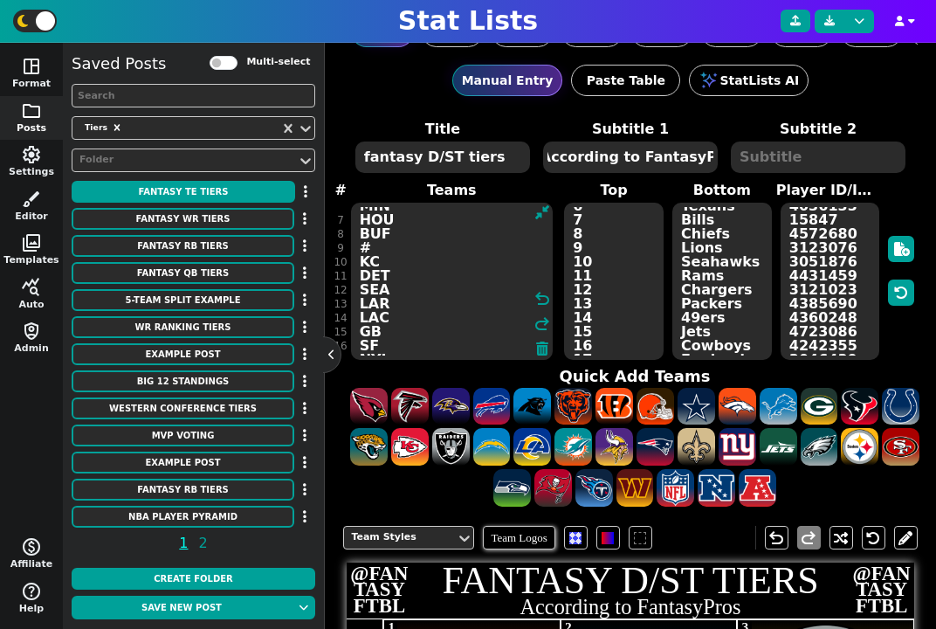
scroll to position [103, 0]
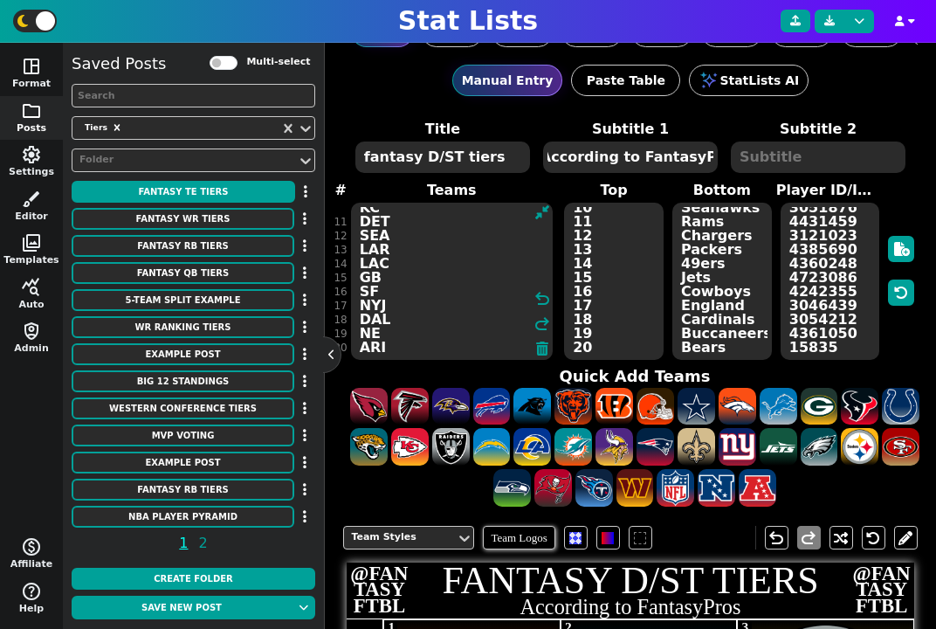
click at [397, 293] on textarea "DEN PHI PIT # BAL MIN HOU BUF # KC DET SEA LAR LAC GB SF NYJ DAL NE ARI TB CHI …" at bounding box center [452, 281] width 202 height 157
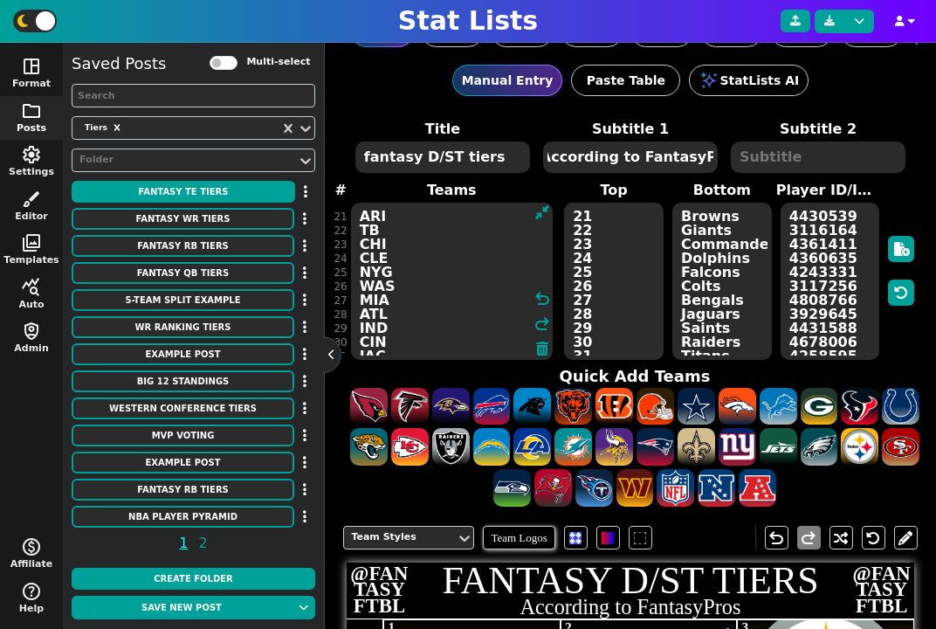
click at [410, 257] on textarea "DEN PHI PIT # BAL MIN HOU BUF # KC DET SEA LAR LAC GB SF # NYJ DAL NE ARI TB CH…" at bounding box center [452, 281] width 202 height 157
click at [410, 265] on textarea "DEN PHI PIT # BAL MIN HOU BUF # KC DET SEA LAR LAC GB SF # NYJ DAL NE ARI TB CH…" at bounding box center [452, 281] width 202 height 157
click at [413, 269] on textarea "DEN PHI PIT # BAL MIN HOU BUF # KC DET SEA LAR LAC GB SF # NYJ DAL NE ARI TB CH…" at bounding box center [452, 281] width 202 height 157
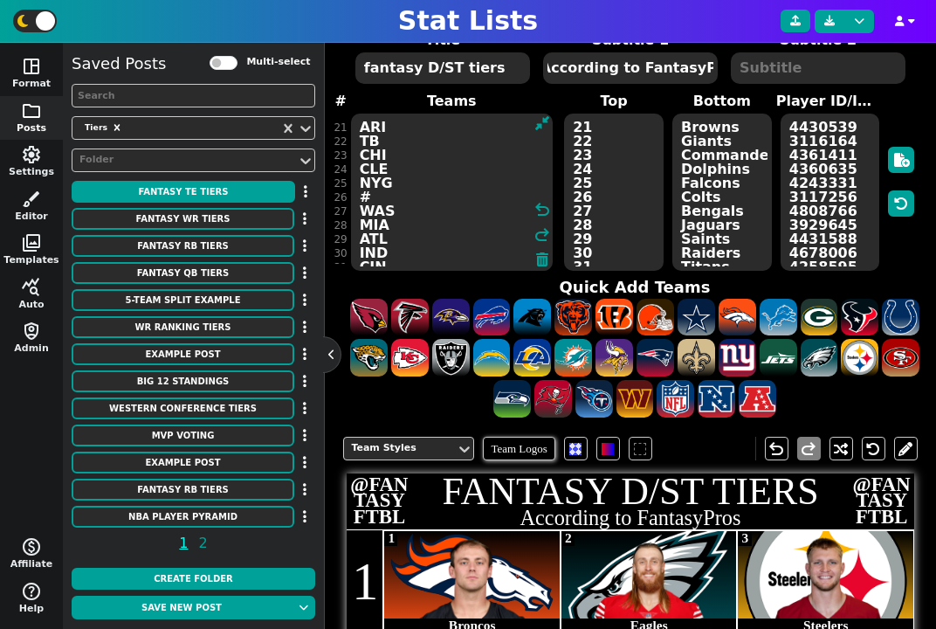
click at [830, 235] on textarea "4432665 3040151 4361307 4430027 3116365 4036133 15847 4572680 3123076 3051876 4…" at bounding box center [831, 192] width 100 height 157
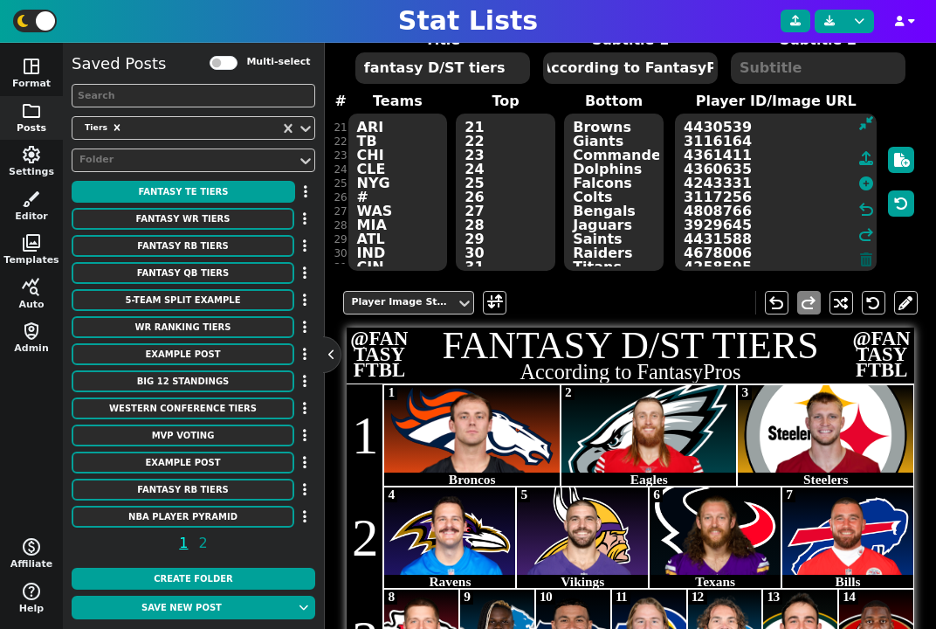
click at [865, 258] on icon at bounding box center [866, 259] width 12 height 14
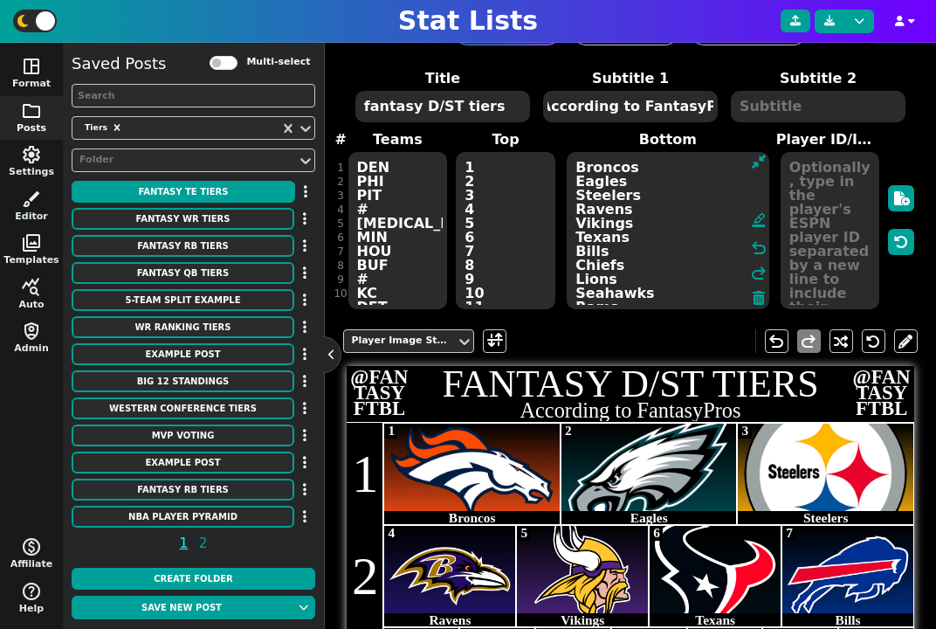
click at [627, 259] on textarea "Broncos Eagles Steelers Ravens Vikings Texans Bills Chiefs Lions Seahawks Rams …" at bounding box center [668, 230] width 202 height 157
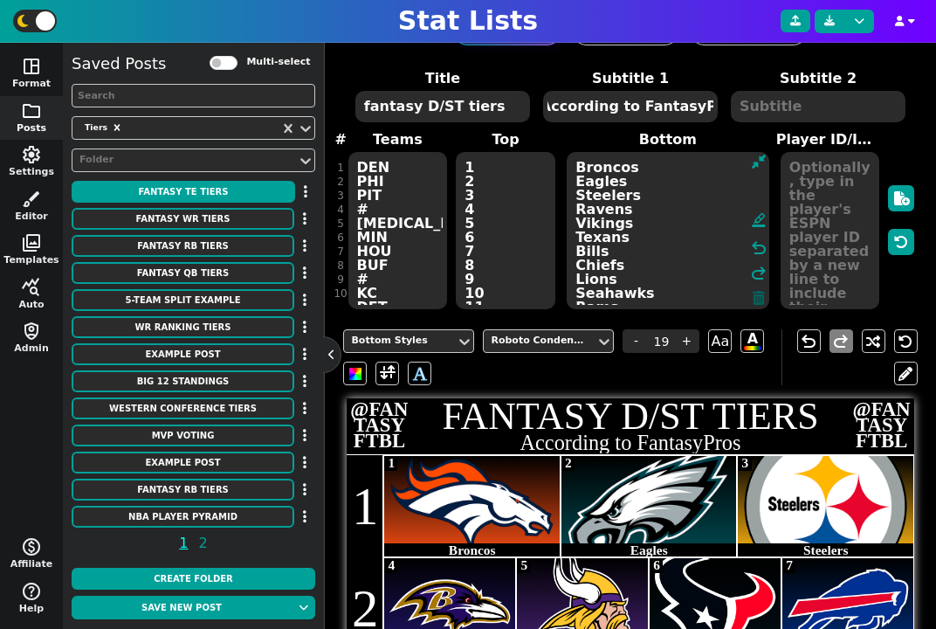
click at [762, 305] on icon at bounding box center [759, 298] width 12 height 14
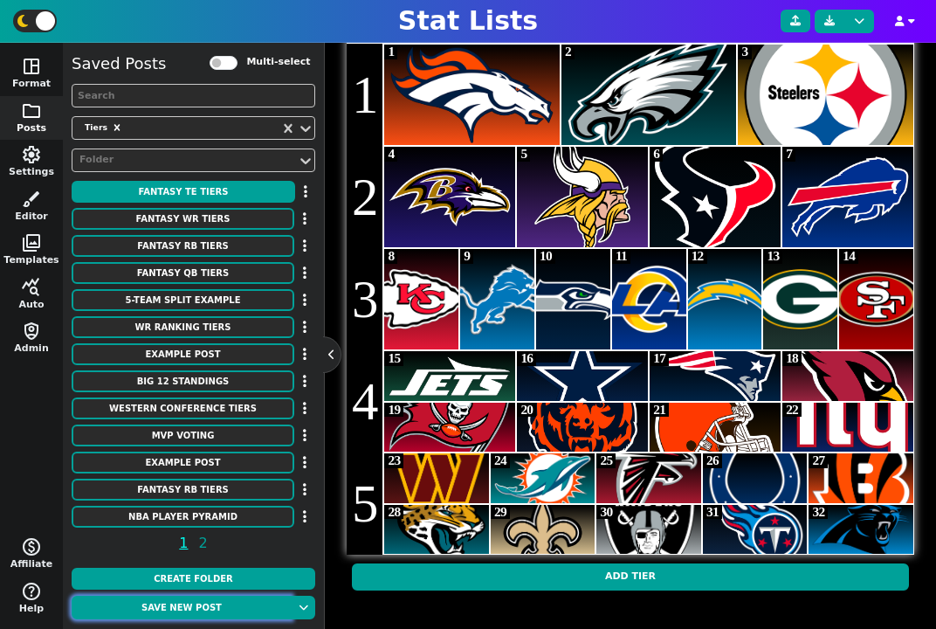
click at [205, 605] on button "Save new post" at bounding box center [182, 608] width 220 height 24
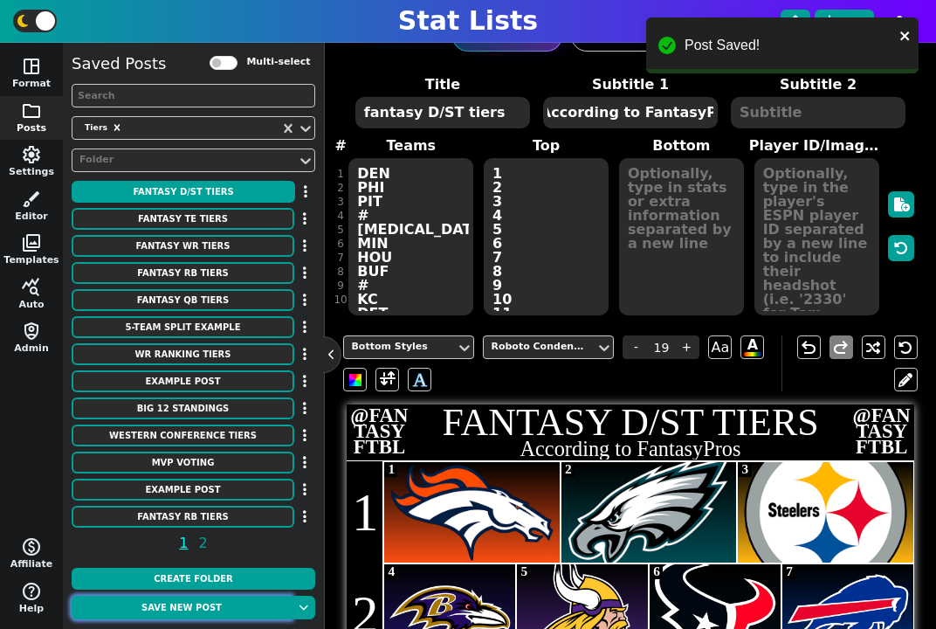
scroll to position [0, 0]
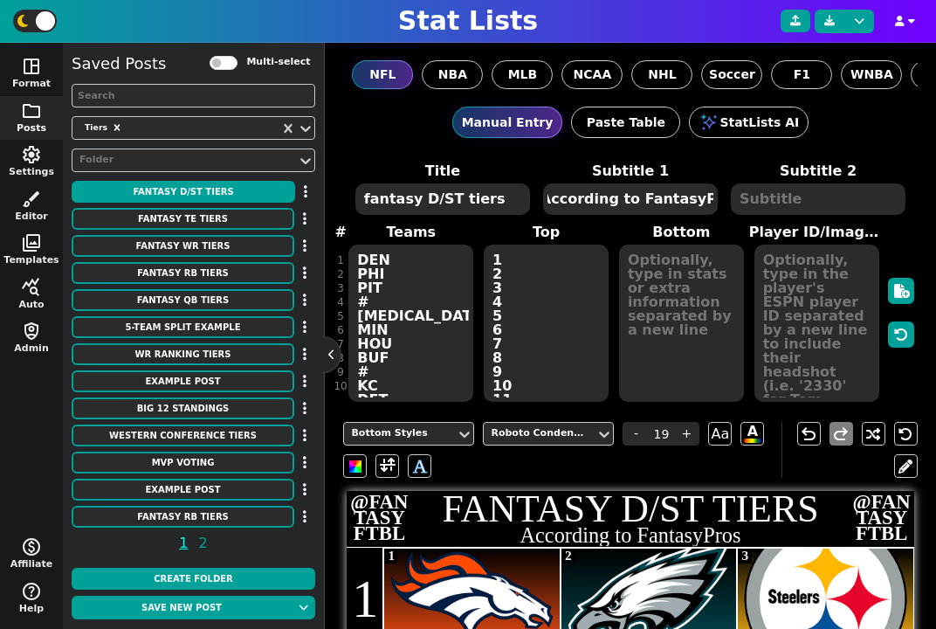
click at [721, 341] on textarea at bounding box center [681, 323] width 125 height 157
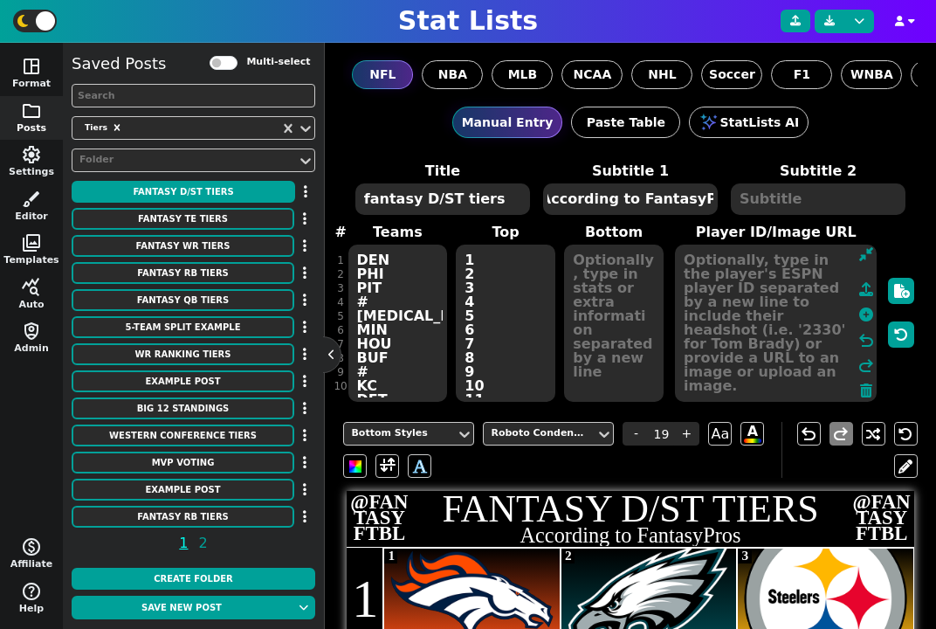
click at [842, 362] on textarea at bounding box center [776, 323] width 202 height 157
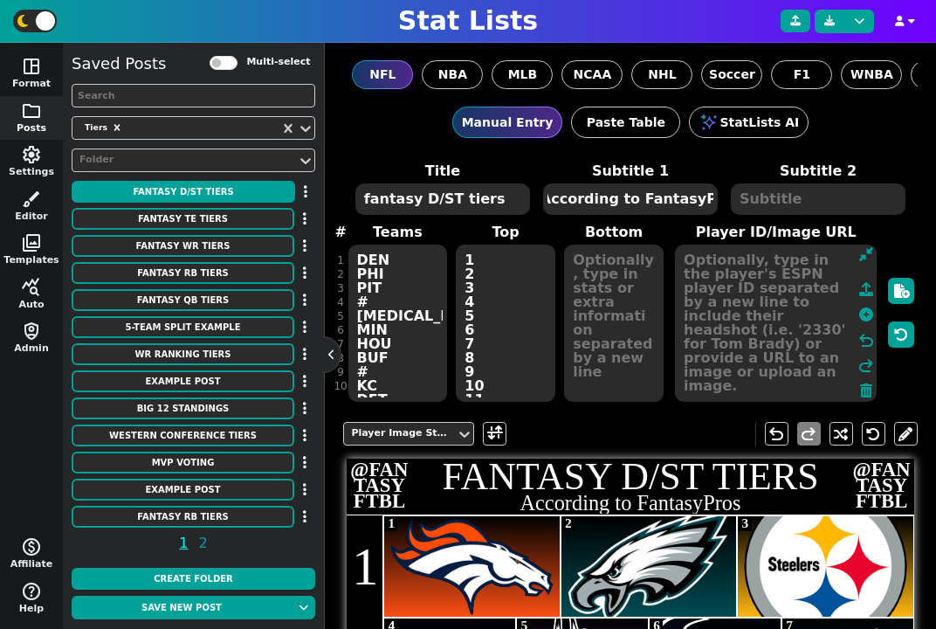
click at [524, 328] on textarea "1 2 3 4 5 6 7 8 9 10 11 12 13 14 15 16 17 18 19 20 21 22 23 24 25 26 27 28 29 3…" at bounding box center [506, 323] width 100 height 157
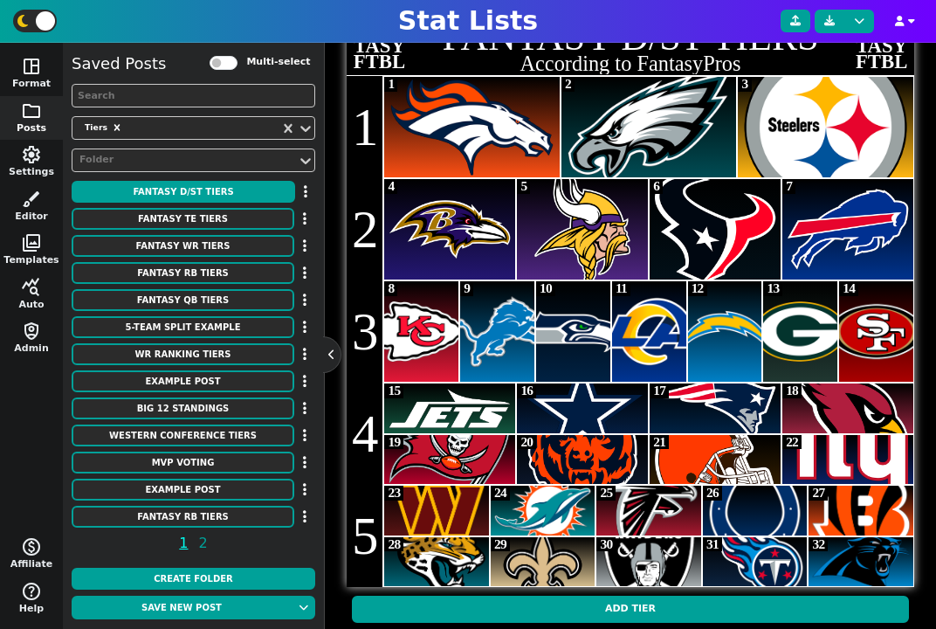
scroll to position [456, 0]
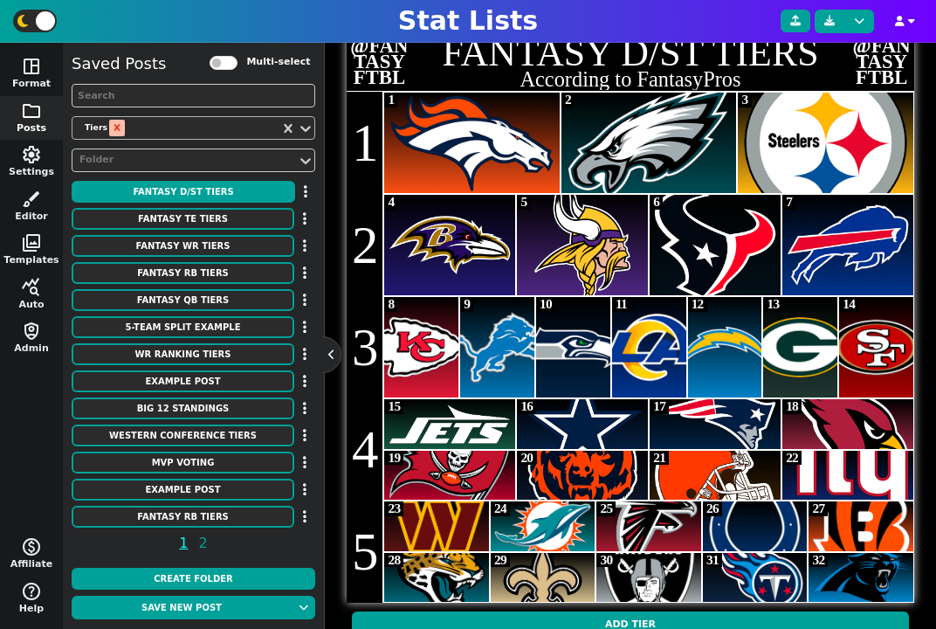
click at [114, 128] on icon "Remove Tiers" at bounding box center [117, 127] width 12 height 12
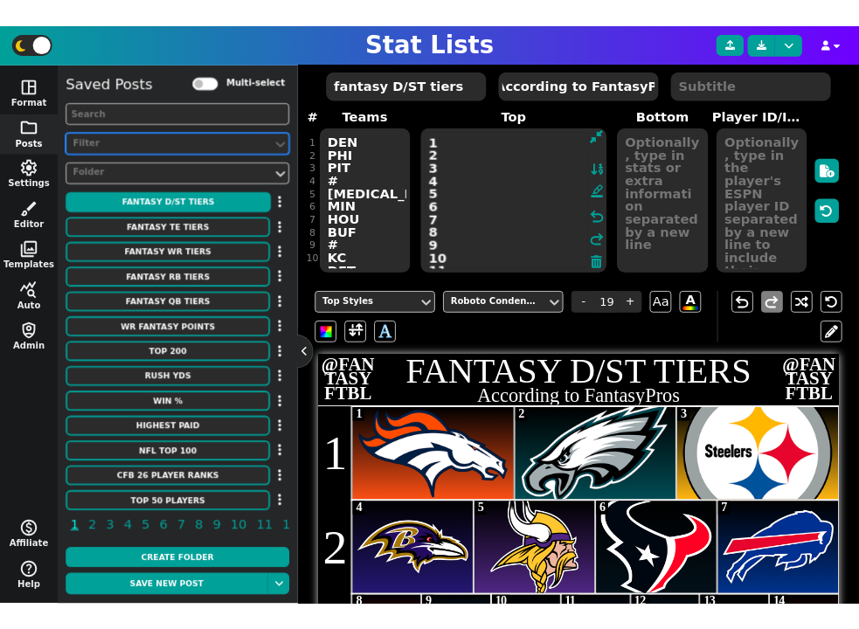
scroll to position [132, 0]
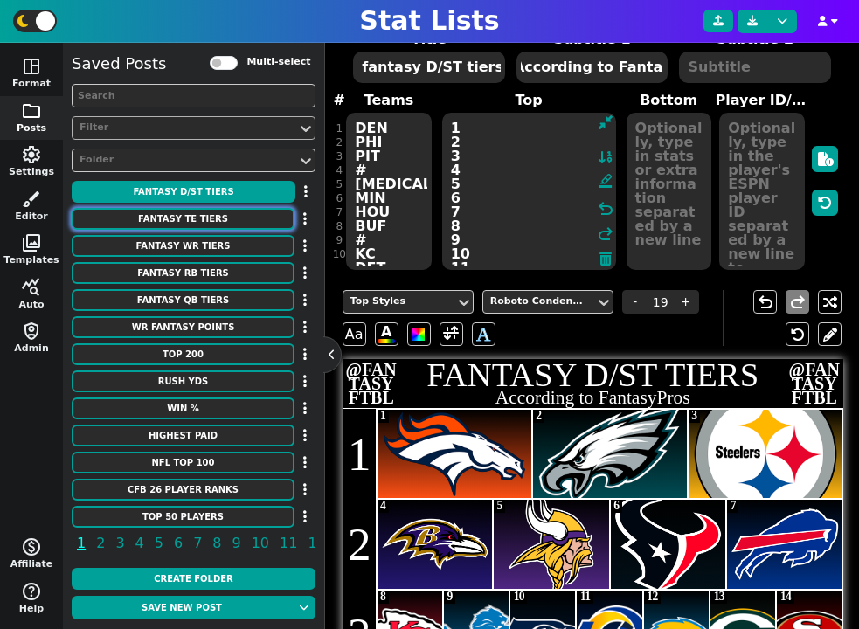
click at [250, 222] on button "fantasy TE tiers" at bounding box center [183, 219] width 223 height 22
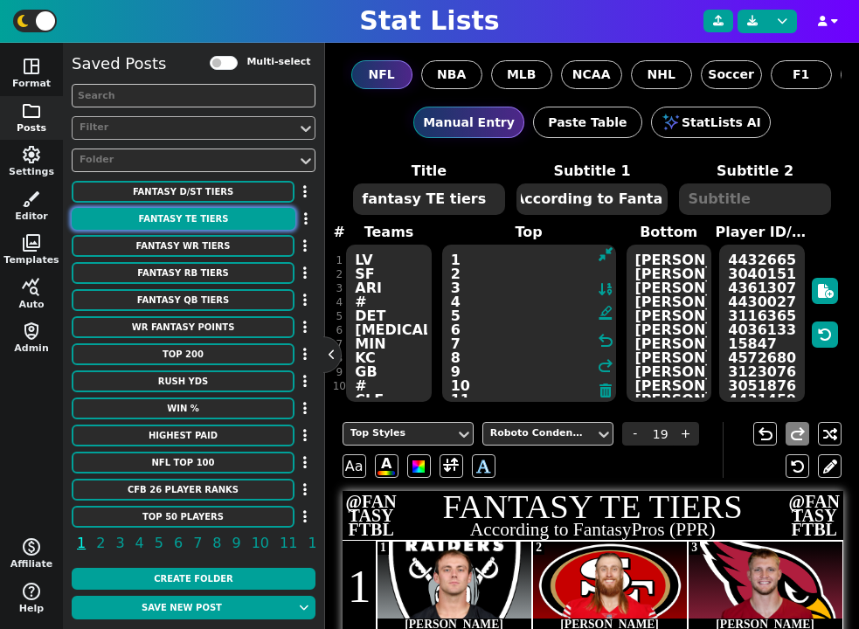
scroll to position [0, 0]
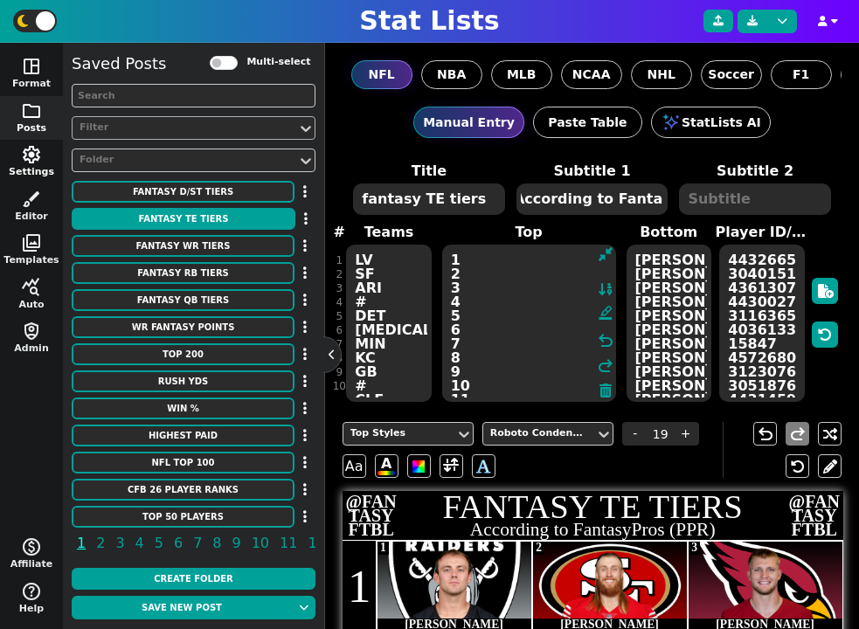
click at [38, 167] on button "settings Settings" at bounding box center [31, 162] width 63 height 45
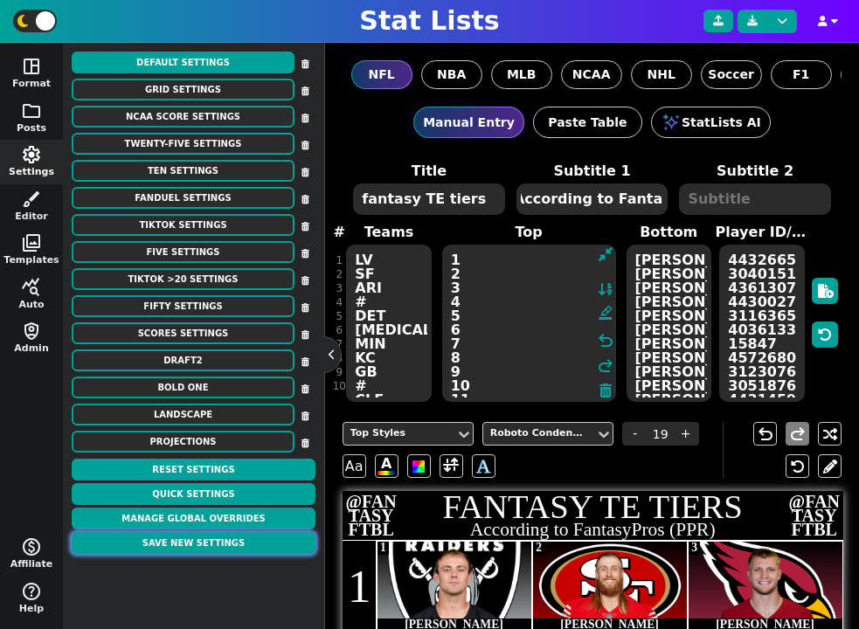
click at [226, 546] on button "Save New Settings" at bounding box center [194, 543] width 244 height 22
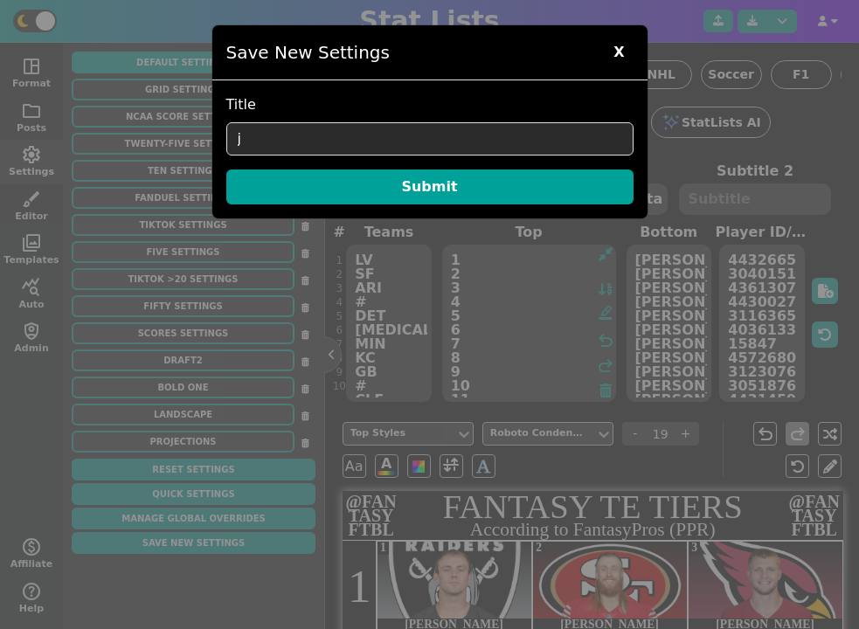
click button "Submit" at bounding box center [429, 186] width 407 height 35
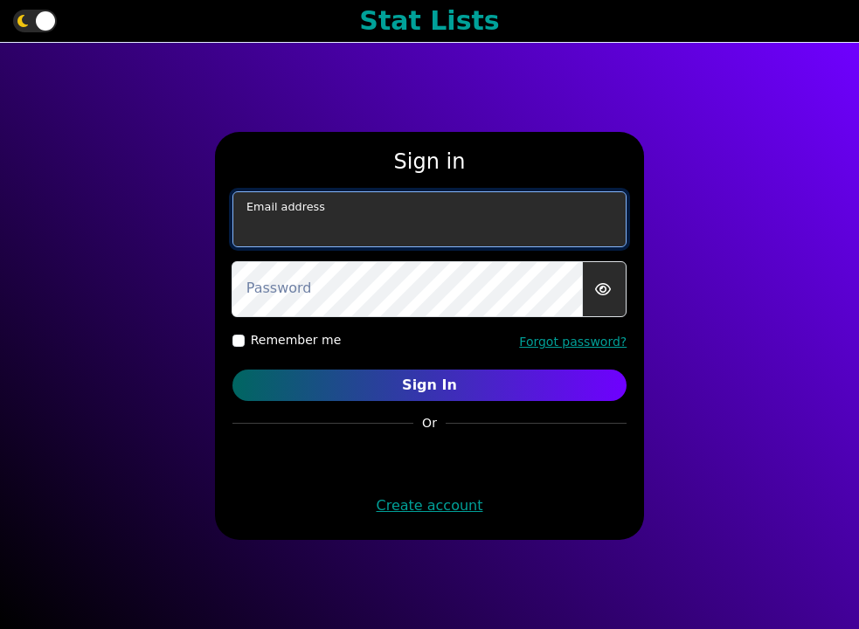
click at [427, 221] on input "email" at bounding box center [429, 219] width 395 height 56
type input "[EMAIL_ADDRESS][DOMAIN_NAME]"
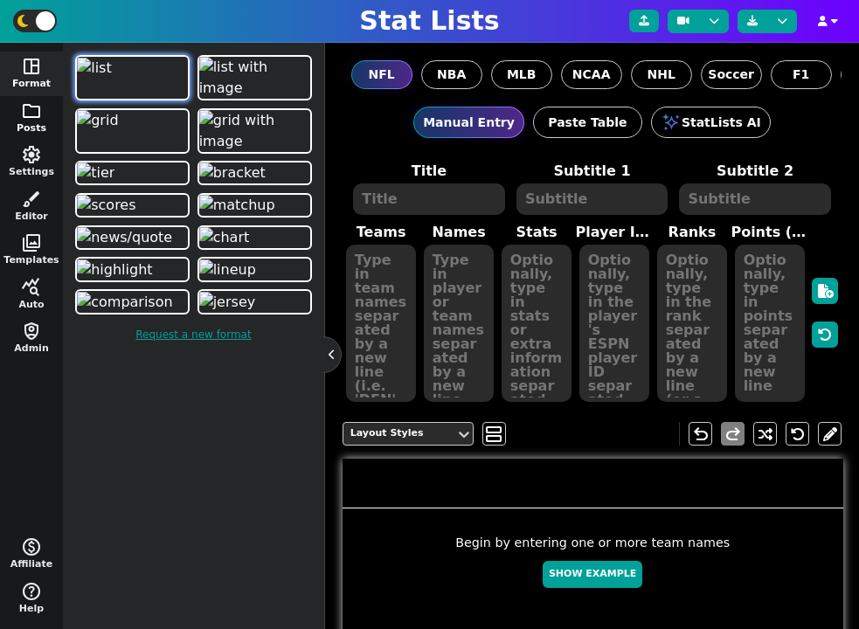
click at [32, 112] on span "folder" at bounding box center [31, 110] width 21 height 21
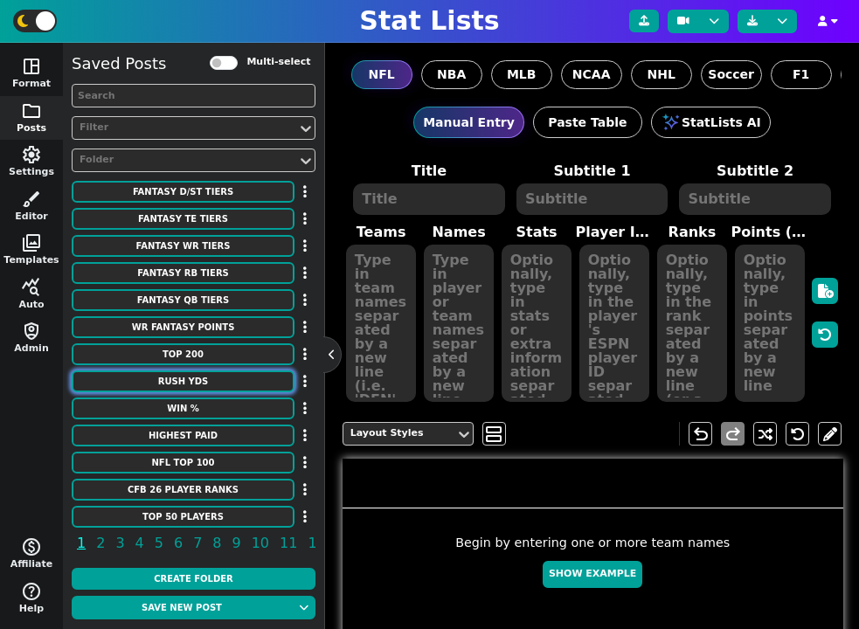
click at [217, 382] on button "RUSH YDS" at bounding box center [183, 381] width 223 height 22
type textarea "RUSH YDS"
type textarea "CAREER"
type textarea "dal chi sf det min nyj sdg pit ram dal cle stl ind lv pit buf jax stl ten was c…"
type textarea "[PERSON_NAME] [PERSON_NAME] [PERSON_NAME] [PERSON_NAME] [PERSON_NAME] [PERSON_N…"
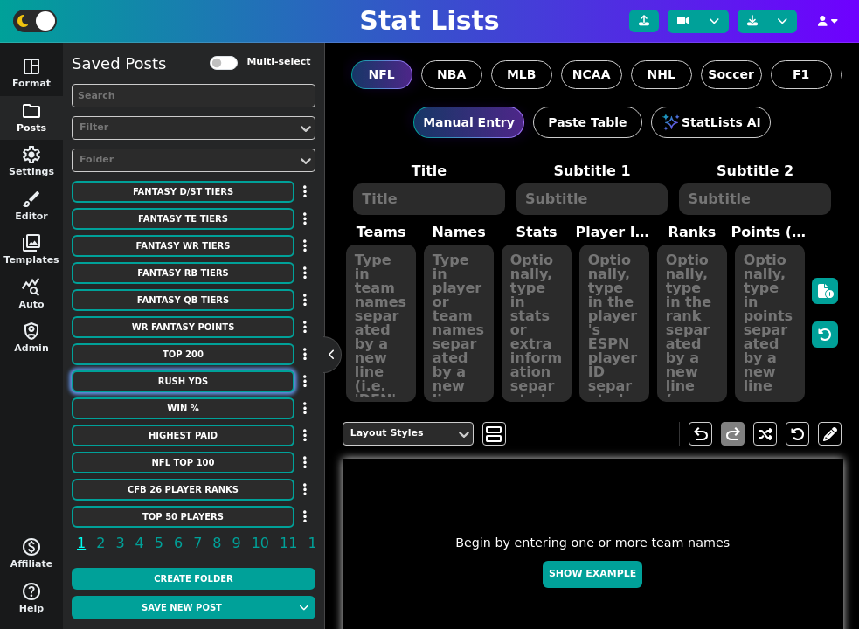
type textarea "18355 16726 16000 15269 14918 14101 13684 13662 13259 12739 12312 12279 12246 1…"
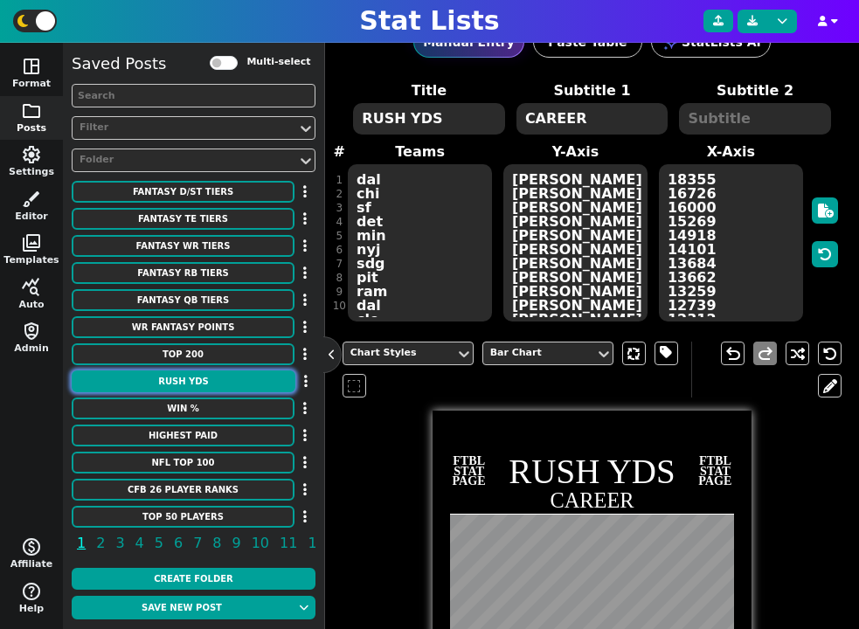
scroll to position [72, 0]
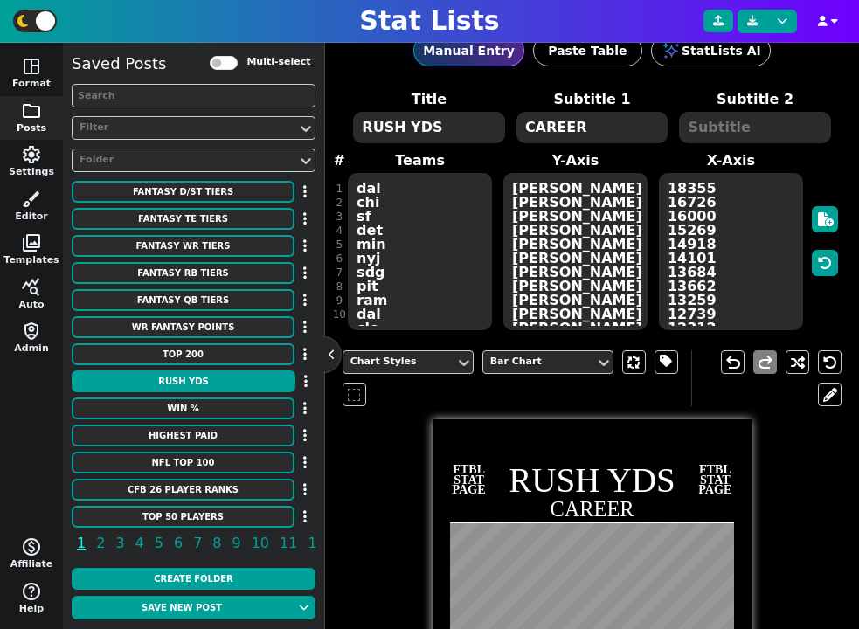
click at [443, 122] on textarea "RUSH YDS" at bounding box center [428, 127] width 151 height 31
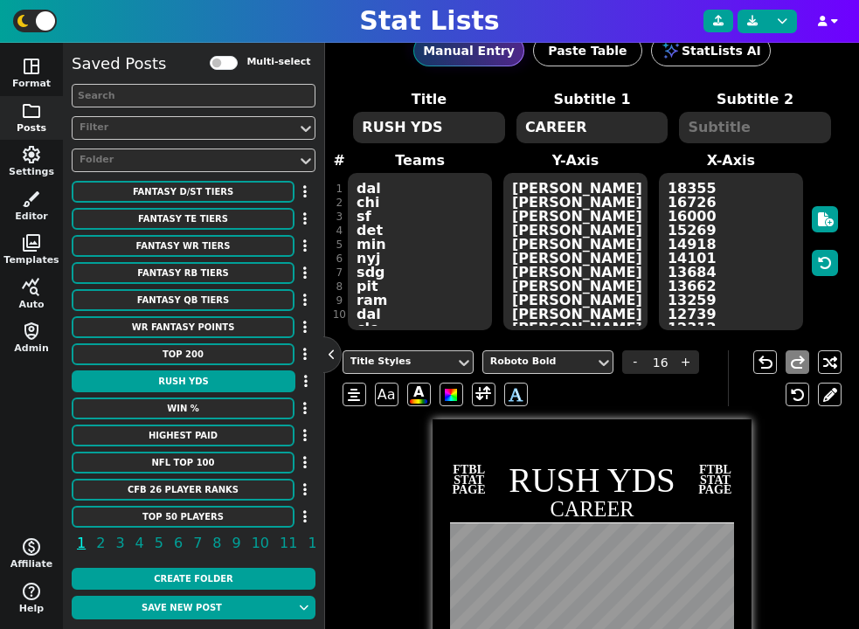
click at [443, 122] on textarea "RUSH YDS" at bounding box center [428, 127] width 151 height 31
type textarea "SACKS"
click at [440, 243] on textarea "dal chi sf det min nyj sdg pit ram dal cle stl ind lv pit buf jax stl ten was c…" at bounding box center [420, 251] width 144 height 157
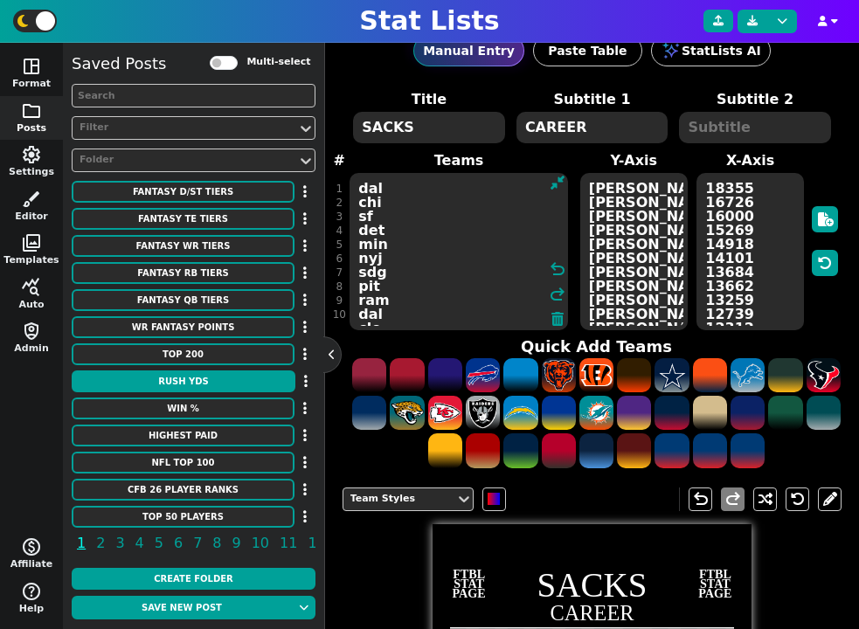
paste textarea "BUF PHI RAM CAR MIN nyg MIA [MEDICAL_DATA] DAL CHI MIN MIN ATL SDG nyg DEN NOR …"
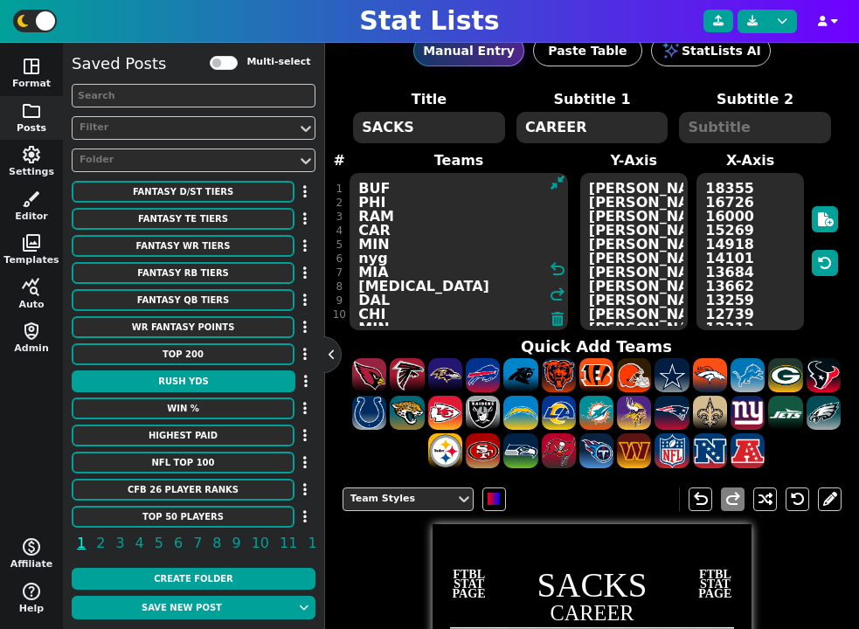
scroll to position [206, 0]
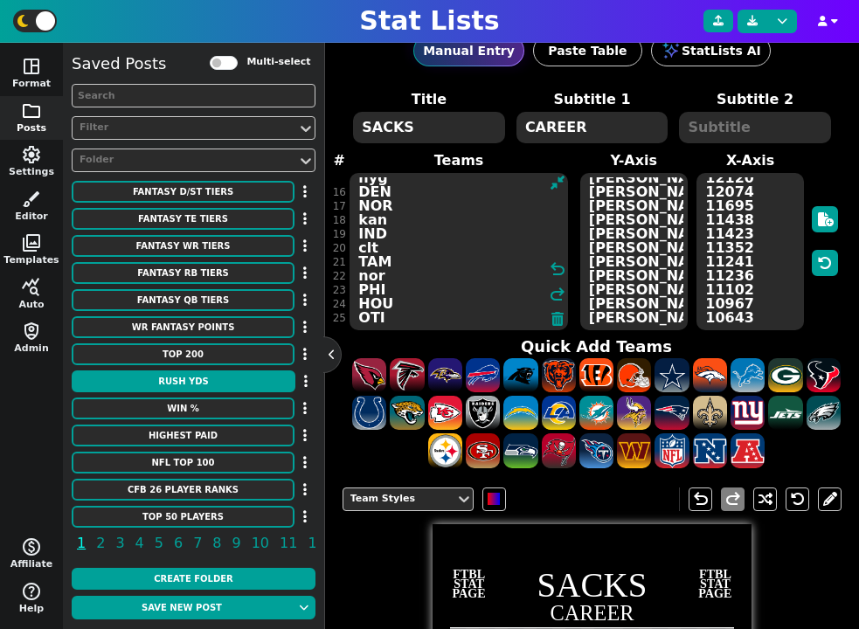
type textarea "BUF PHI RAM CAR MIN nyg MIA [MEDICAL_DATA] DAL CHI MIN MIN ATL SDG nyg DEN NOR …"
click at [624, 219] on textarea "[PERSON_NAME] [PERSON_NAME] [PERSON_NAME] [PERSON_NAME] [PERSON_NAME] [PERSON_N…" at bounding box center [633, 251] width 107 height 157
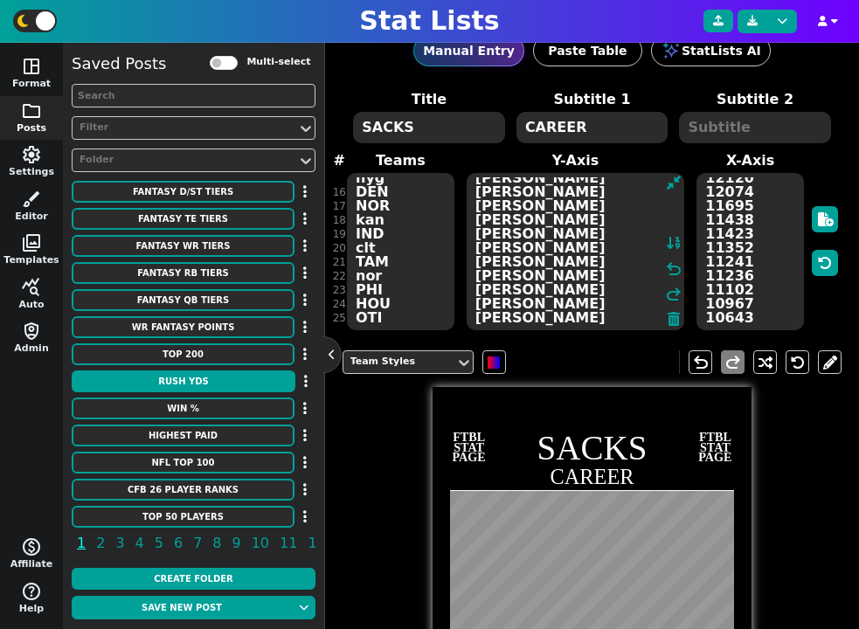
paste textarea "[PERSON_NAME] [PERSON_NAME] [PERSON_NAME] [PERSON_NAME] [PERSON_NAME] [PERSON_N…"
type textarea "[PERSON_NAME] [PERSON_NAME] [PERSON_NAME] [PERSON_NAME] [PERSON_NAME] [PERSON_N…"
click at [712, 226] on textarea "18355 16726 16000 15269 14918 14101 13684 13662 13259 12739 12312 12279 12246 1…" at bounding box center [749, 251] width 107 height 157
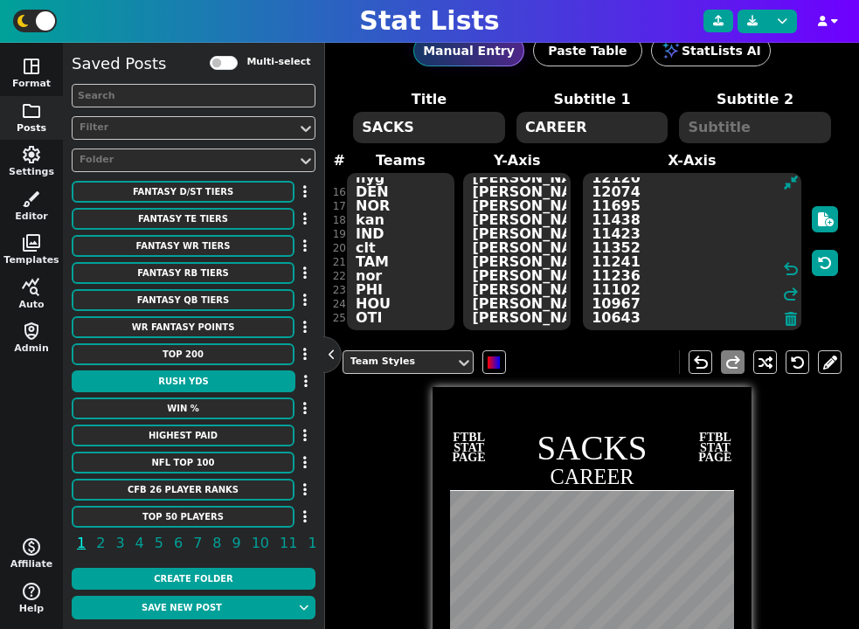
paste textarea "200.0 198.0 160.0 159.5 150.5 141.5 139.5 139.0 138.5 137.5 137.5 136.0 133.5 1…"
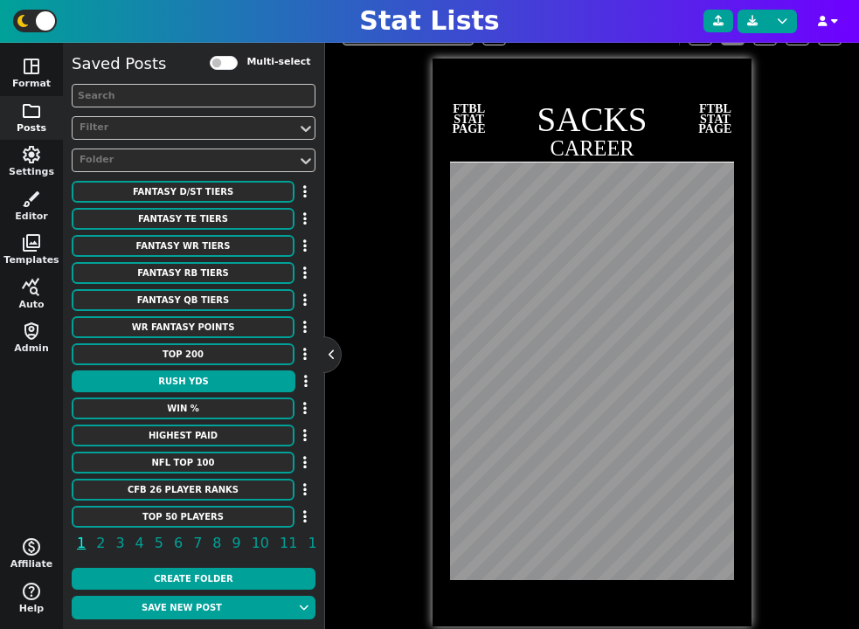
scroll to position [404, 0]
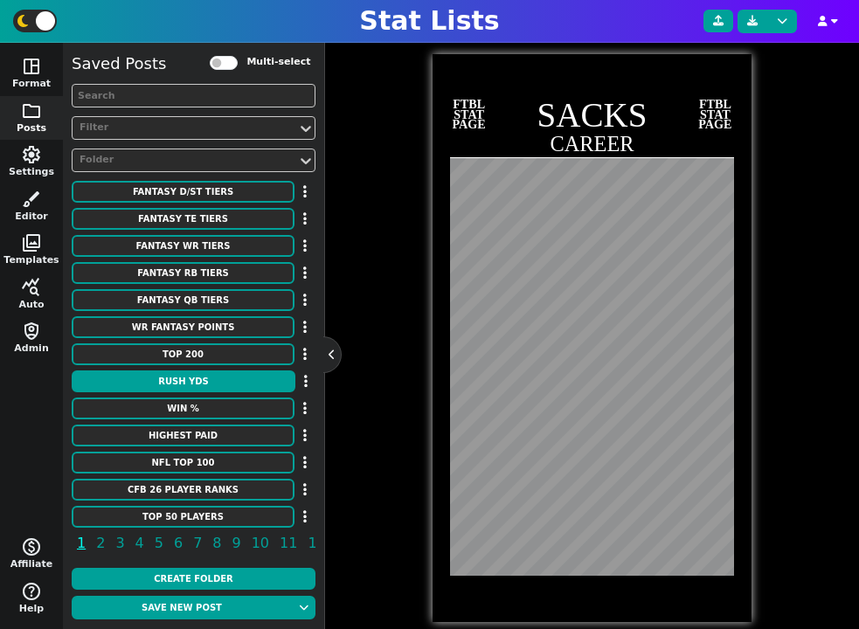
type textarea "200.0 198.0 160.0 159.5 150.5 141.5 139.5 139.0 138.5 137.5 137.5 136.0 133.5 1…"
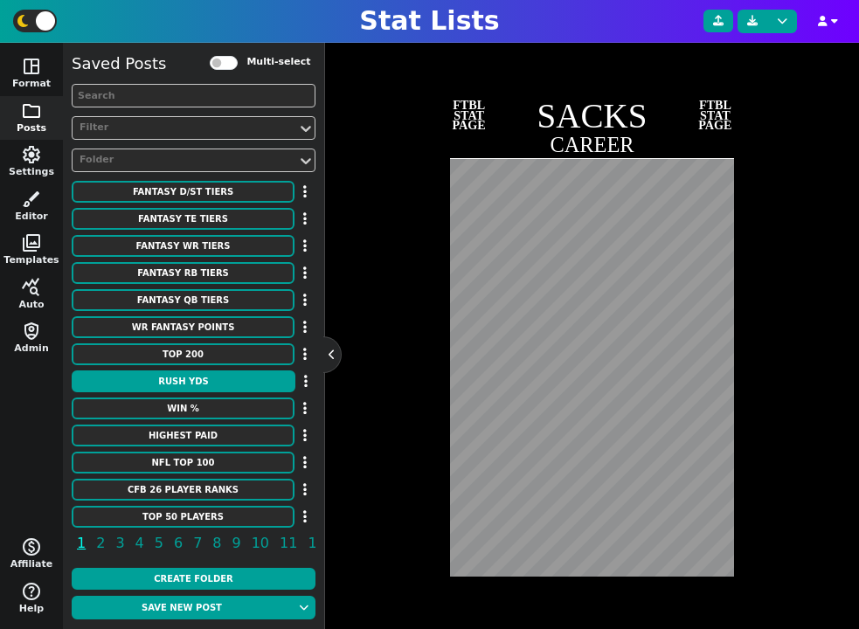
scroll to position [407, 0]
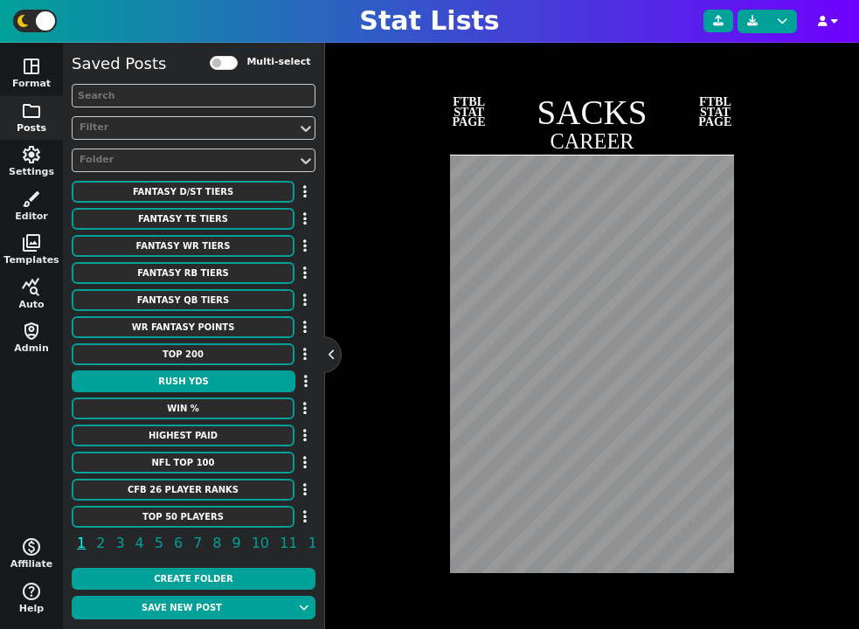
click at [374, 561] on div "Team Styles undo redo FTBL STAT PAGE SACKS CAREER FTBL STAT PAGE" at bounding box center [592, 310] width 500 height 617
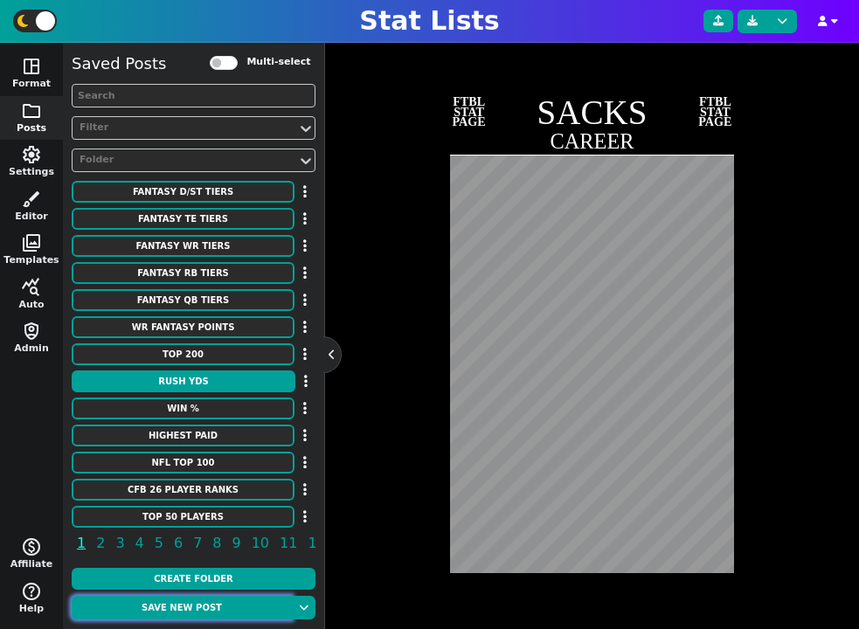
click at [193, 610] on button "Save new post" at bounding box center [182, 608] width 220 height 24
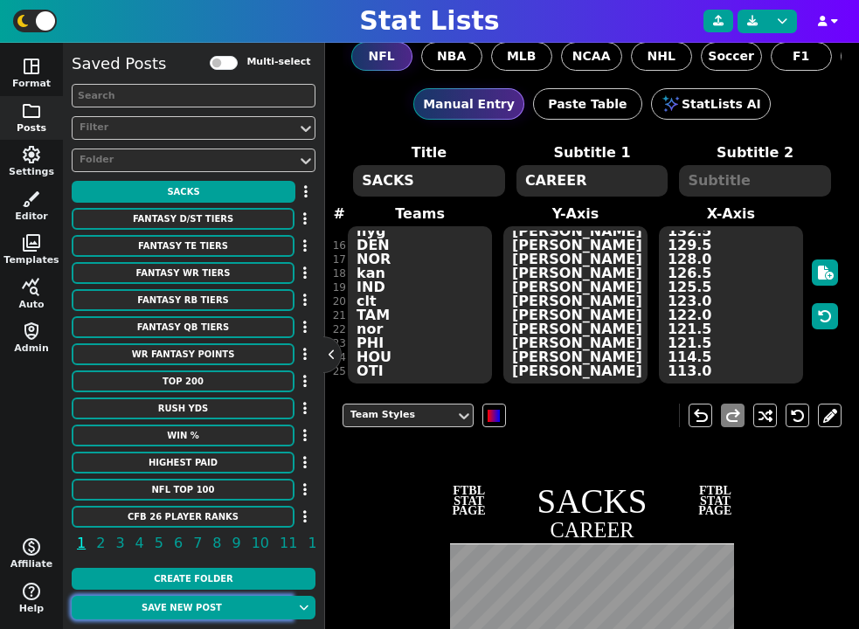
scroll to position [0, 0]
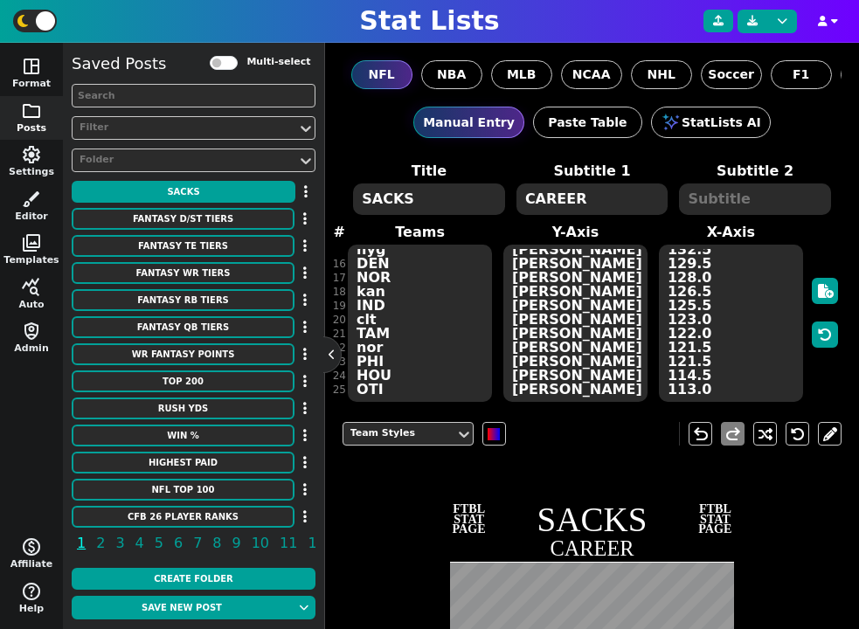
click at [469, 194] on textarea "SACKS" at bounding box center [428, 198] width 151 height 31
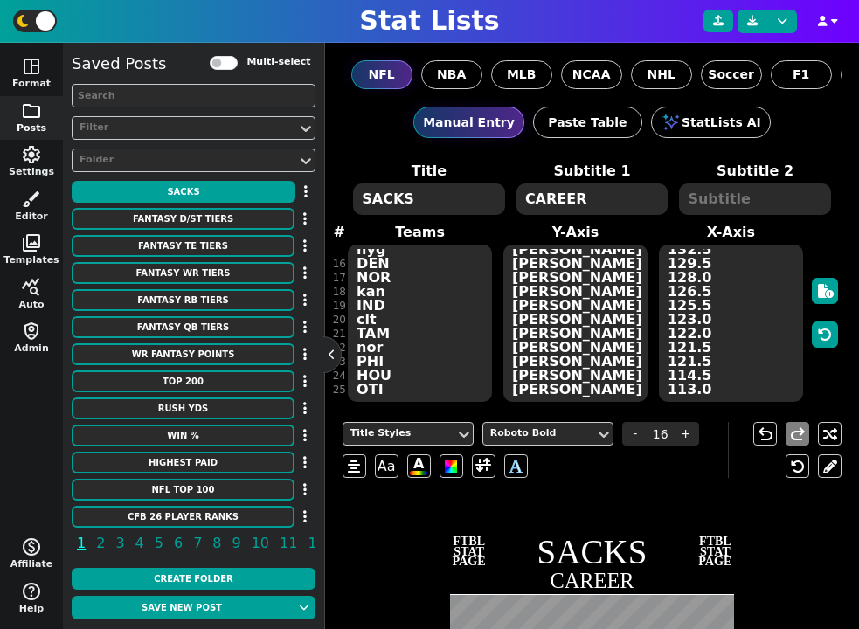
click at [469, 194] on textarea "SACKS" at bounding box center [428, 198] width 151 height 31
type textarea "TACKLES"
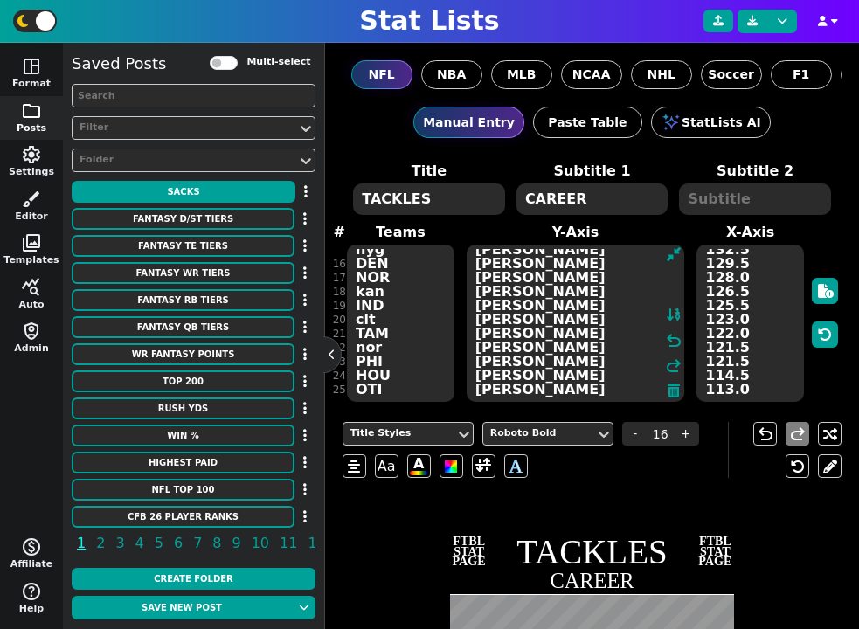
click at [553, 295] on textarea "[PERSON_NAME] [PERSON_NAME] [PERSON_NAME] [PERSON_NAME] [PERSON_NAME] [PERSON_N…" at bounding box center [575, 323] width 218 height 157
paste textarea "[PERSON_NAME] [PERSON_NAME] [PERSON_NAME] [PERSON_NAME] [PERSON_NAME] [PERSON_N…"
type textarea "[PERSON_NAME] [PERSON_NAME] [PERSON_NAME] [PERSON_NAME] [PERSON_NAME] [PERSON_N…"
click at [746, 275] on textarea "200.0 198.0 160.0 159.5 150.5 141.5 139.5 139.0 138.5 137.5 137.5 136.0 133.5 1…" at bounding box center [749, 323] width 107 height 157
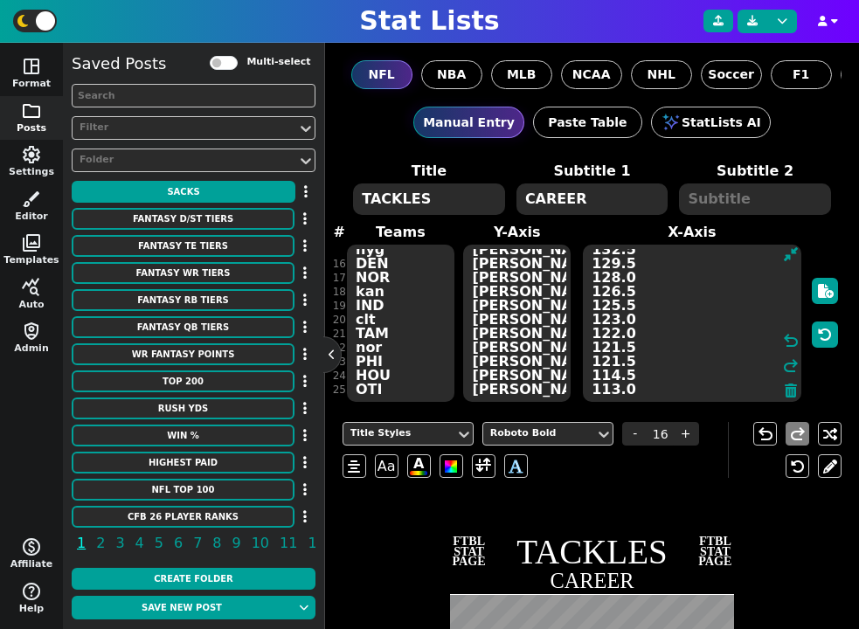
paste textarea "59 2039 1847 1838 1805 1734 1713 1602 1595 1586 1501 1484 1440 1440 1439 1431 1…"
type textarea "2059 2039 1847 1838 1805 1734 1713 1602 1595 1586 1501 1484 1440 1440 1439 1431…"
click at [378, 309] on textarea "BUF PHI RAM CAR MIN nyg MIA [MEDICAL_DATA] DAL CHI MIN MIN ATL SDG nyg DEN NOR …" at bounding box center [400, 323] width 107 height 157
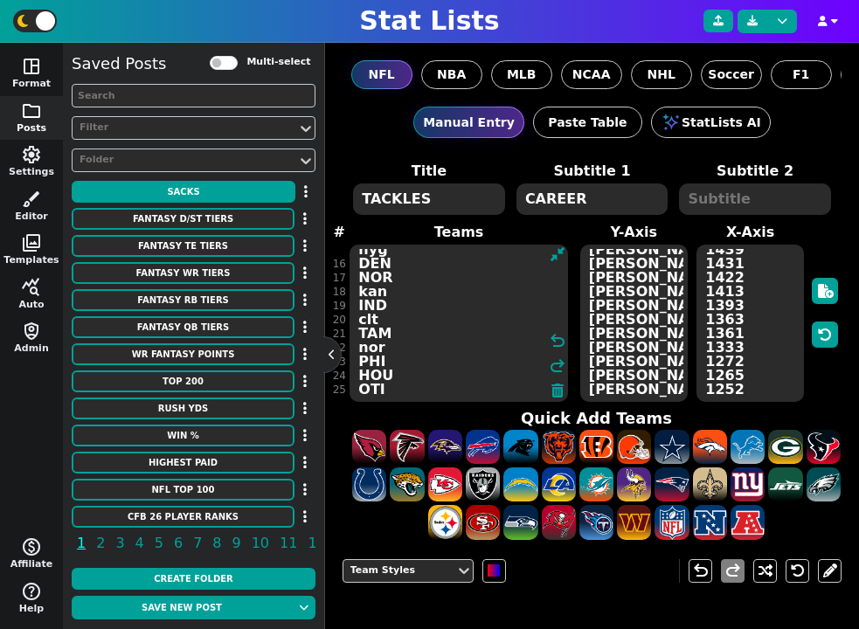
paste textarea "rav was sdg sea atl [PERSON_NAME] [PERSON_NAME] CLE [PERSON_NAME] nyj ATL PIT N…"
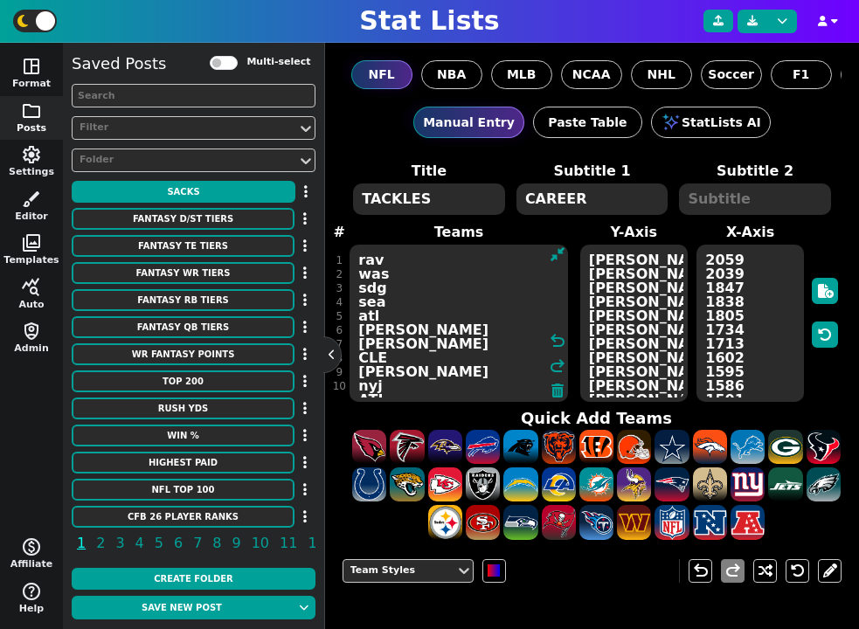
click at [364, 260] on textarea "rav was sdg sea atl [PERSON_NAME] [PERSON_NAME] CLE [PERSON_NAME] nyj ATL PIT N…" at bounding box center [458, 323] width 218 height 157
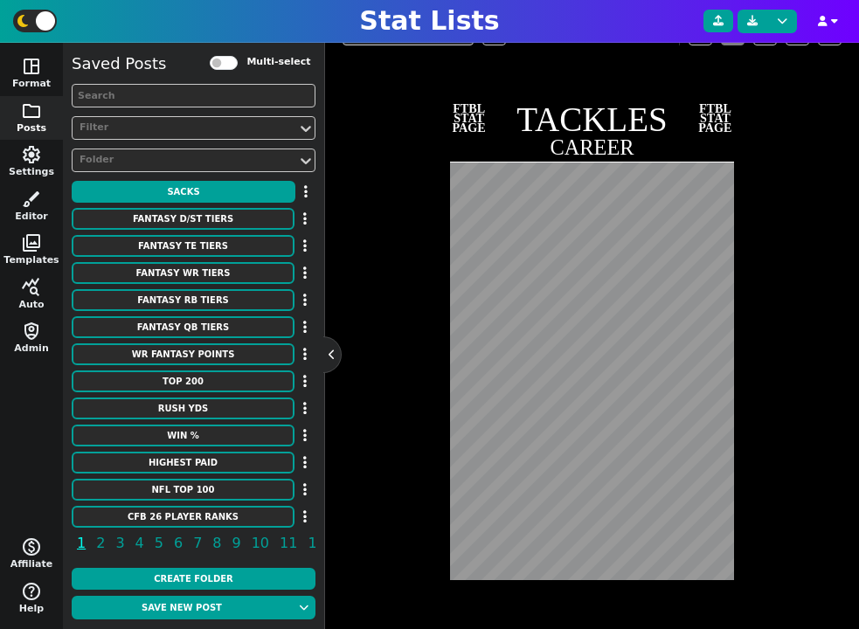
scroll to position [541, 0]
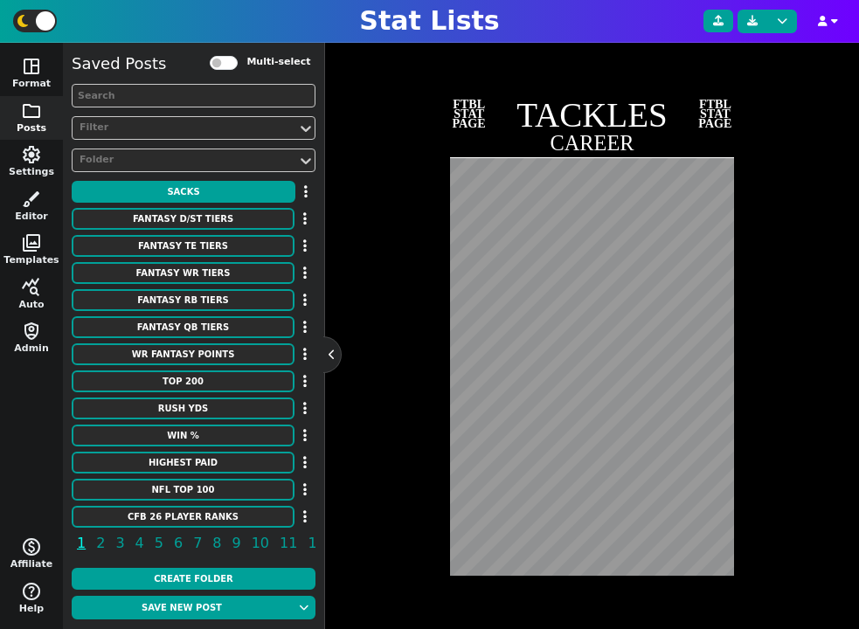
click at [371, 417] on div "Team Styles undo redo FTBL STAT PAGE TACKLES CAREER FTBL STAT PAGE" at bounding box center [592, 312] width 500 height 617
click at [359, 552] on div "Team Styles undo redo FTBL STAT PAGE TACKLES CAREER FTBL STAT PAGE" at bounding box center [592, 311] width 500 height 617
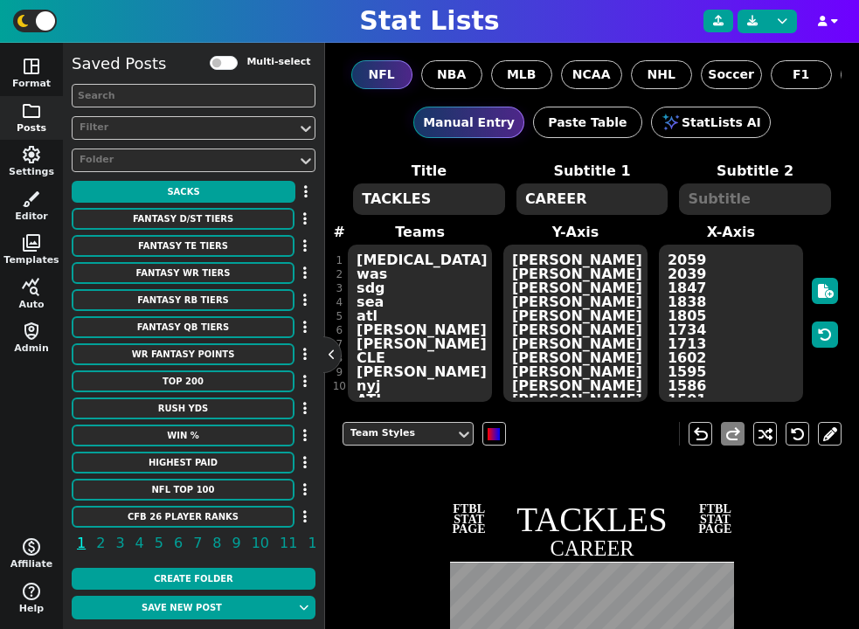
click at [389, 292] on textarea "[MEDICAL_DATA] was sdg sea atl [PERSON_NAME] [PERSON_NAME] CLE [PERSON_NAME] ny…" at bounding box center [420, 323] width 144 height 157
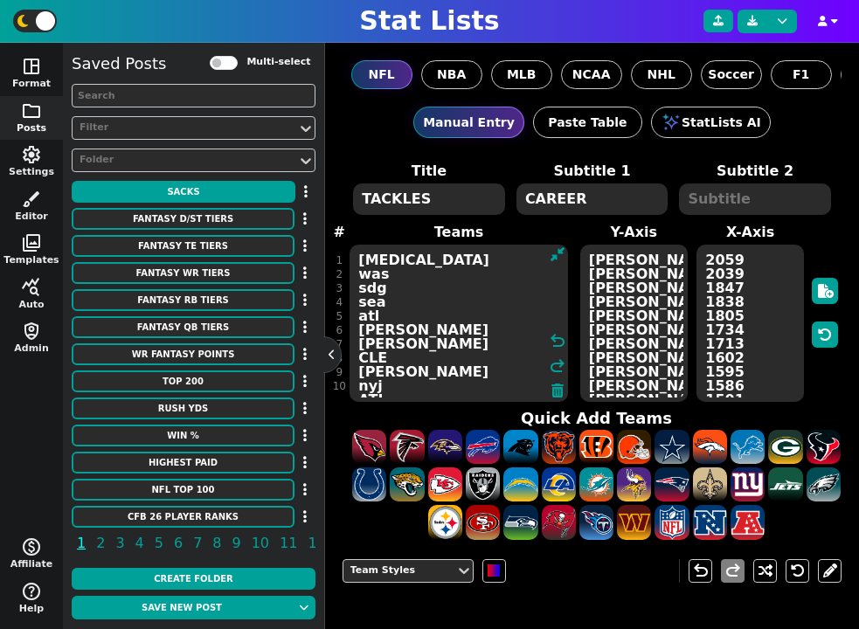
paste textarea "MIN NYG PIT ARI cin LV [MEDICAL_DATA] SF GB SEA det kan pit clt SEA kan DAL det…"
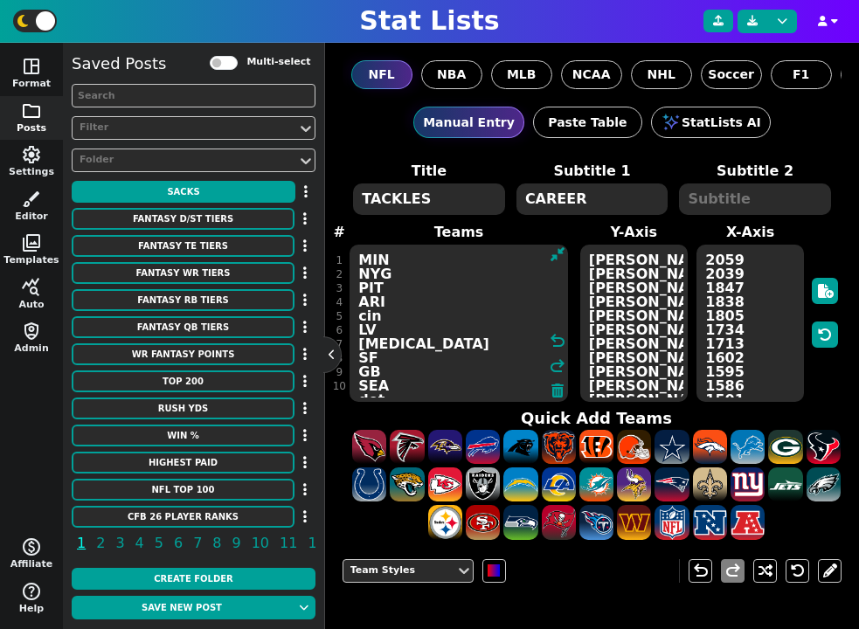
scroll to position [206, 0]
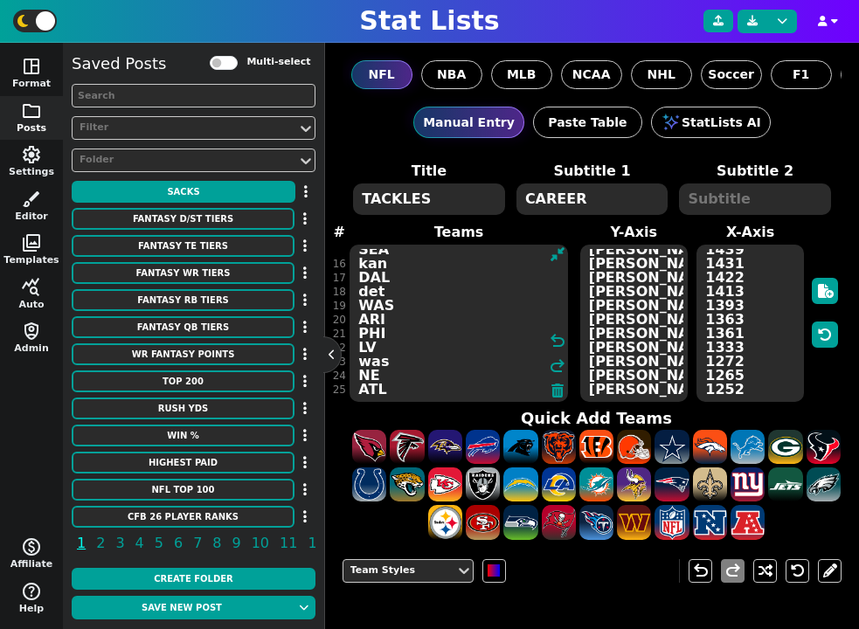
type textarea "MIN NYG PIT ARI cin LV [MEDICAL_DATA] SF GB SEA det kan pit clt SEA kan DAL det…"
click at [427, 197] on textarea "TACKLES" at bounding box center [428, 198] width 151 height 31
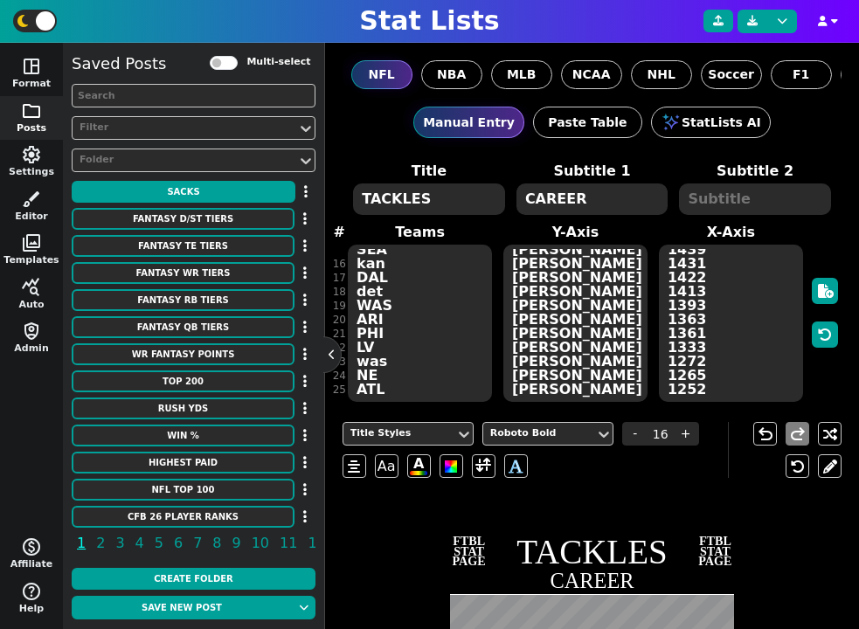
click at [427, 197] on textarea "TACKLES" at bounding box center [428, 198] width 151 height 31
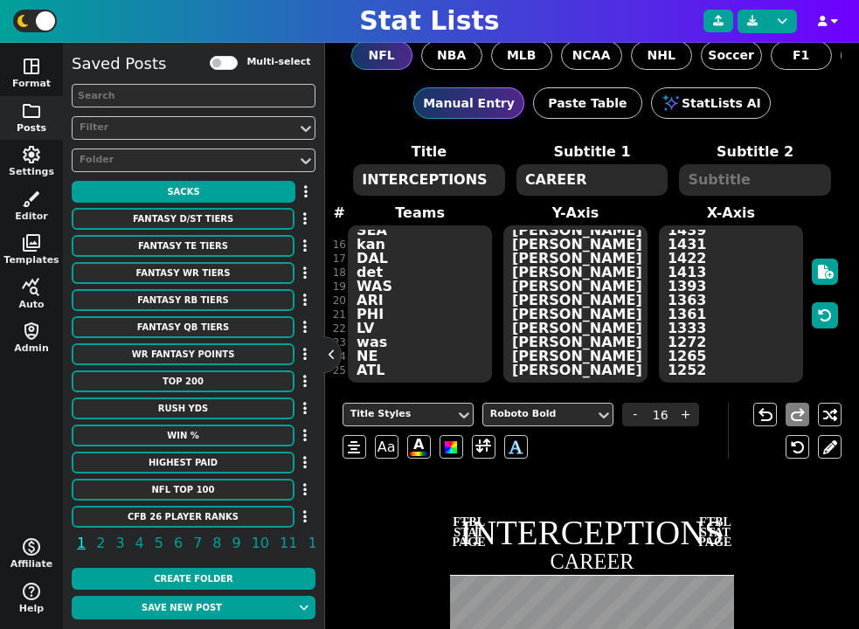
scroll to position [0, 0]
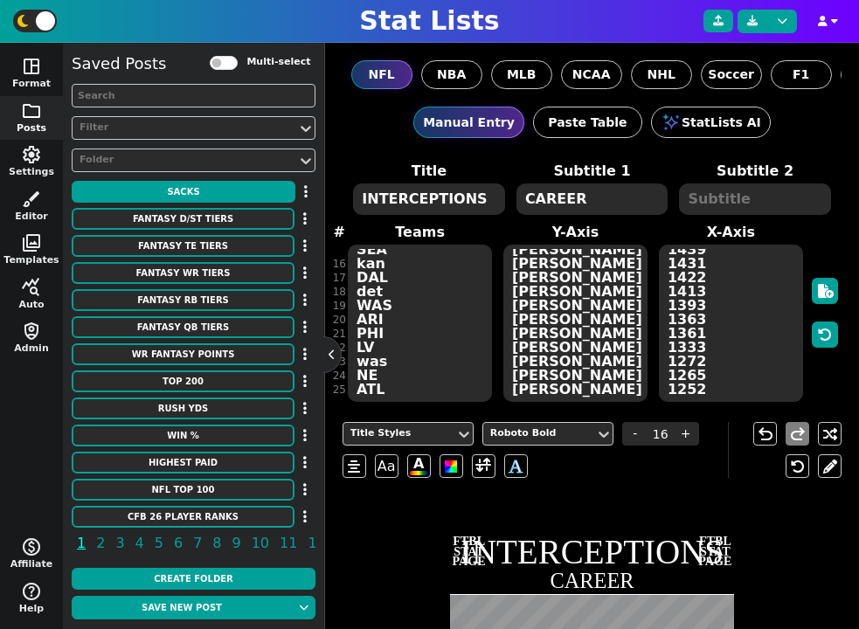
drag, startPoint x: 386, startPoint y: 201, endPoint x: 641, endPoint y: 204, distance: 255.0
click at [632, 203] on span "Title INTERCEPTIONS Subtitle 1 CAREER Subtitle 2" at bounding box center [592, 189] width 489 height 56
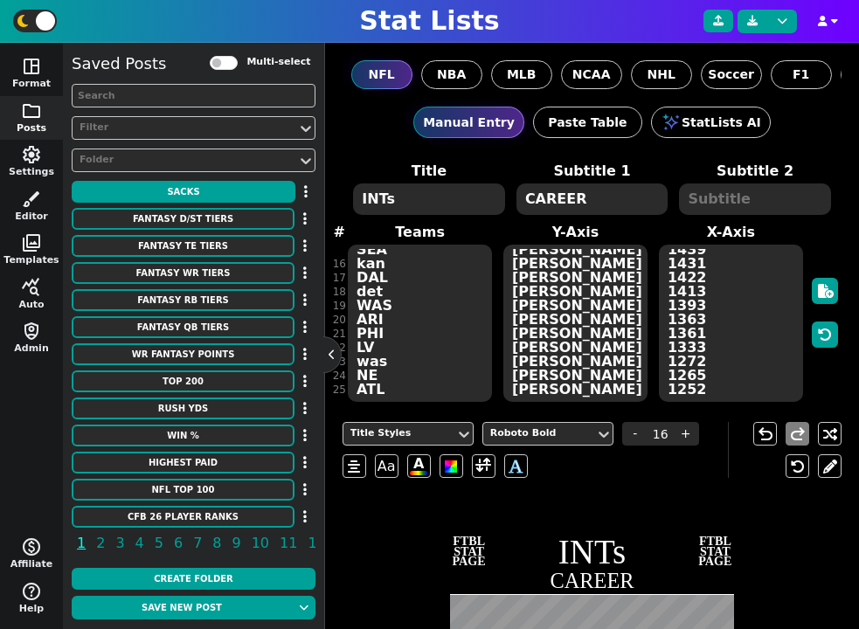
type textarea "INTs"
click at [545, 299] on textarea "[PERSON_NAME] [PERSON_NAME] [PERSON_NAME] [PERSON_NAME] [PERSON_NAME] [PERSON_N…" at bounding box center [575, 323] width 144 height 157
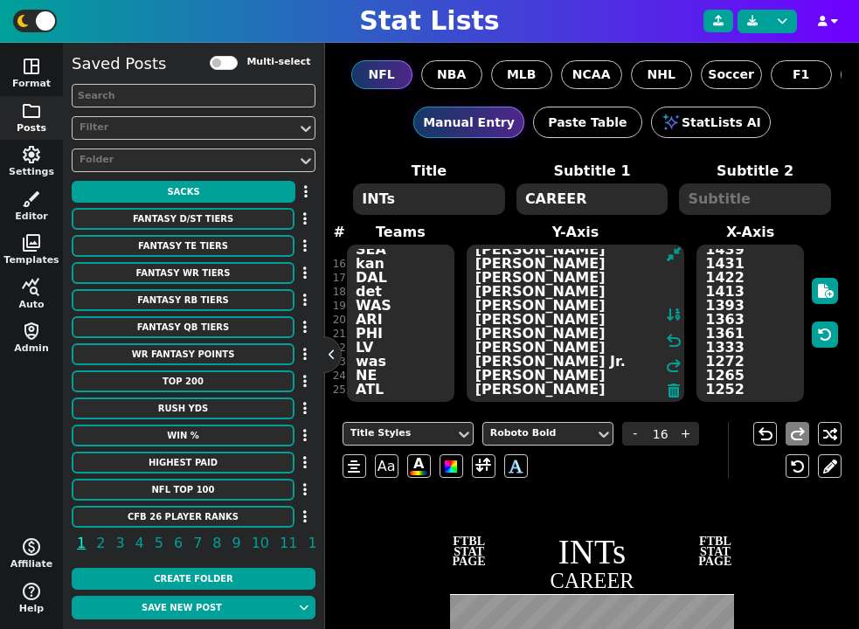
paste textarea "[PERSON_NAME] [PERSON_NAME] [PERSON_NAME] Night Train Lane [PERSON_NAME] [PERSO…"
type textarea "[PERSON_NAME] [PERSON_NAME] [PERSON_NAME] Night Train Lane [PERSON_NAME] [PERSO…"
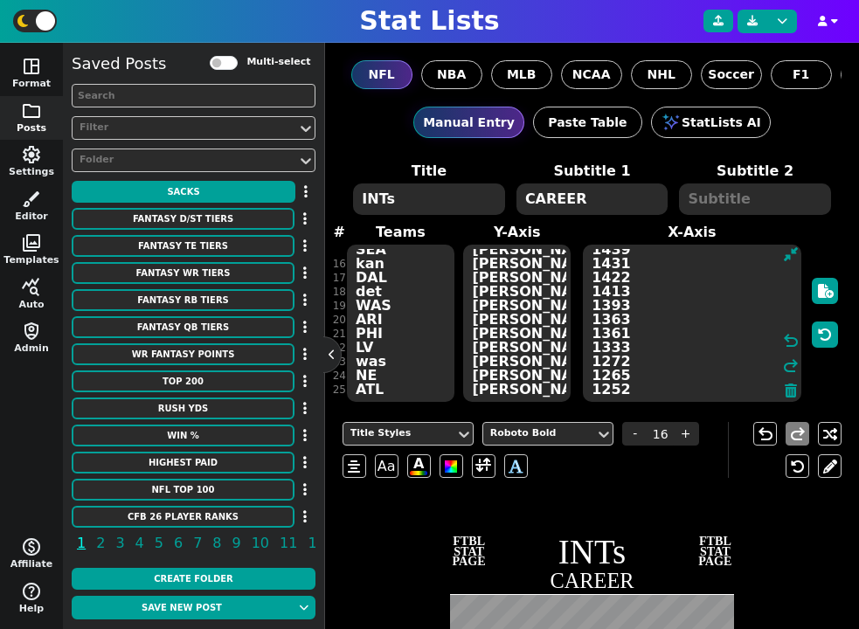
click at [735, 306] on textarea "2059 2039 1847 1838 1805 1734 1713 1602 1595 1586 1501 1484 1440 1440 1439 1431…" at bounding box center [692, 323] width 218 height 157
paste textarea "81 79 71 68 65 65 64 63 63 62 62 58 57 57 57 57 57 56 56 55 54 54 54 53 53"
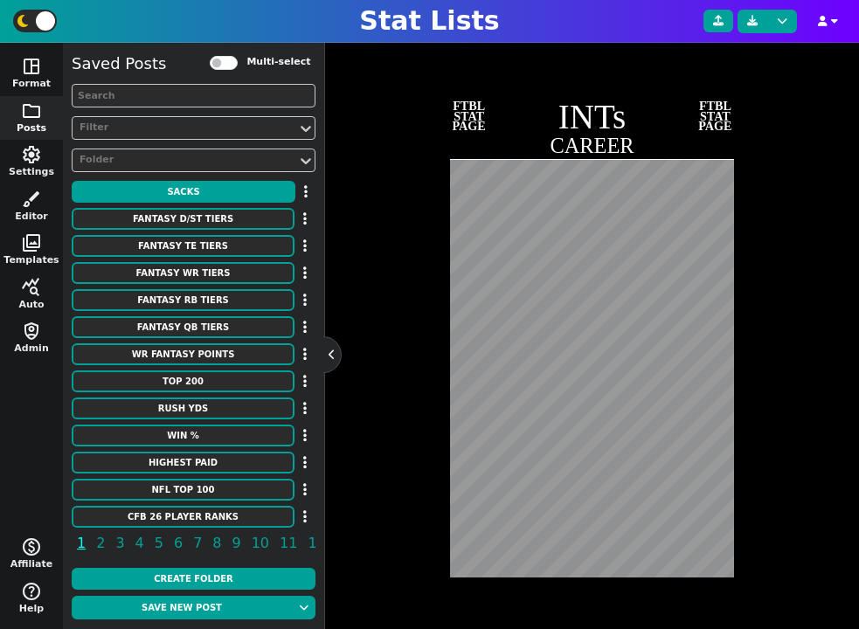
scroll to position [436, 0]
type textarea "81 79 71 68 65 65 64 63 63 62 62 58 57 57 57 57 57 56 56 55 54 54 54 53 53"
click at [362, 557] on div "Title Styles Roboto Bold - 16 + Aa A A undo redo FTBL STAT PAGE INTs CAREER FTB…" at bounding box center [592, 298] width 500 height 650
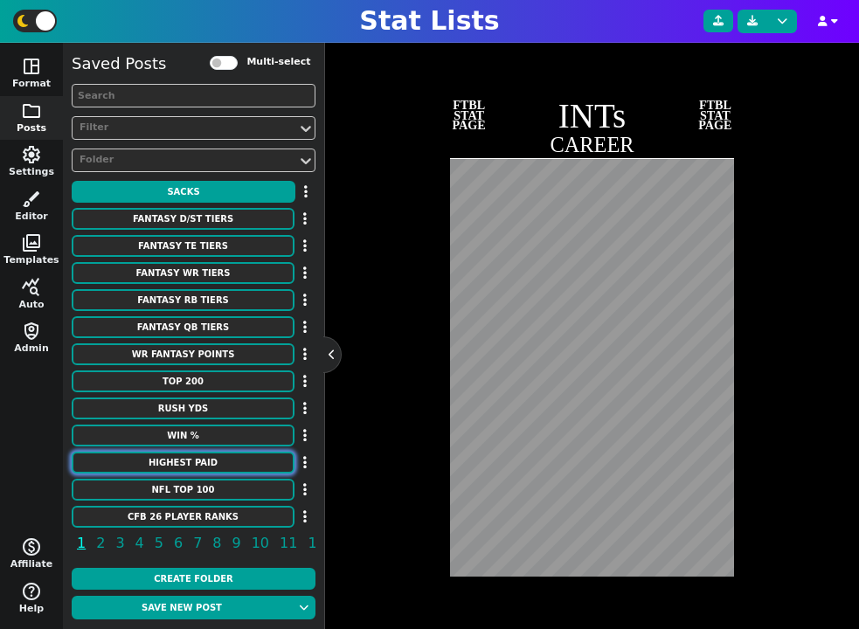
click at [197, 464] on button "Highest Paid" at bounding box center [183, 463] width 223 height 22
type textarea "Highest Paid"
type textarea "Quarterbacks"
type textarea "Cowboys Jaguars Packers Bills Bengals Dolphins 49ers Lions Chargers Ravens"
type textarea "[PERSON_NAME] [PERSON_NAME] [PERSON_NAME] [PERSON_NAME] [PERSON_NAME] [PERSON_N…"
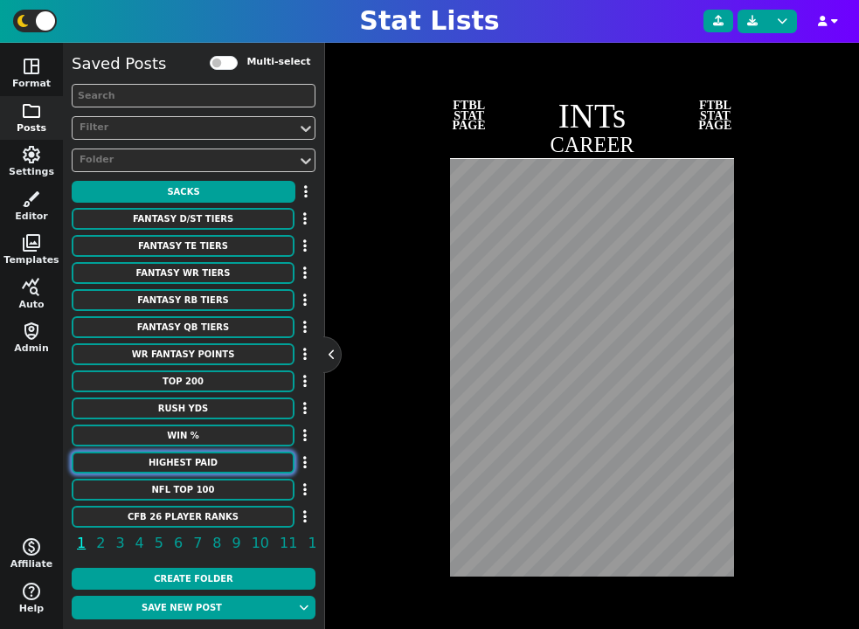
type textarea "60000000 55000000 55000000 55000000 55000000 53100000 53000000 53000000 5250000…"
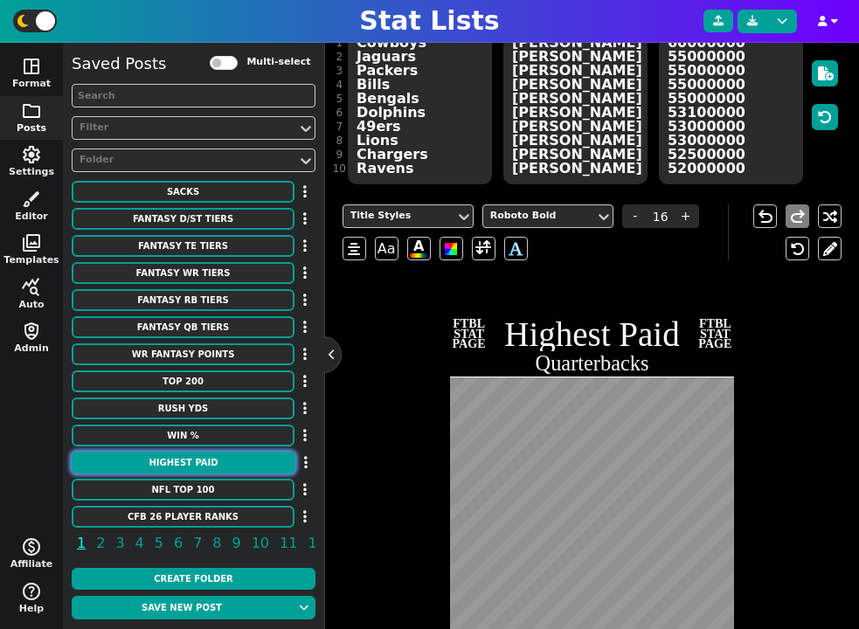
scroll to position [156, 0]
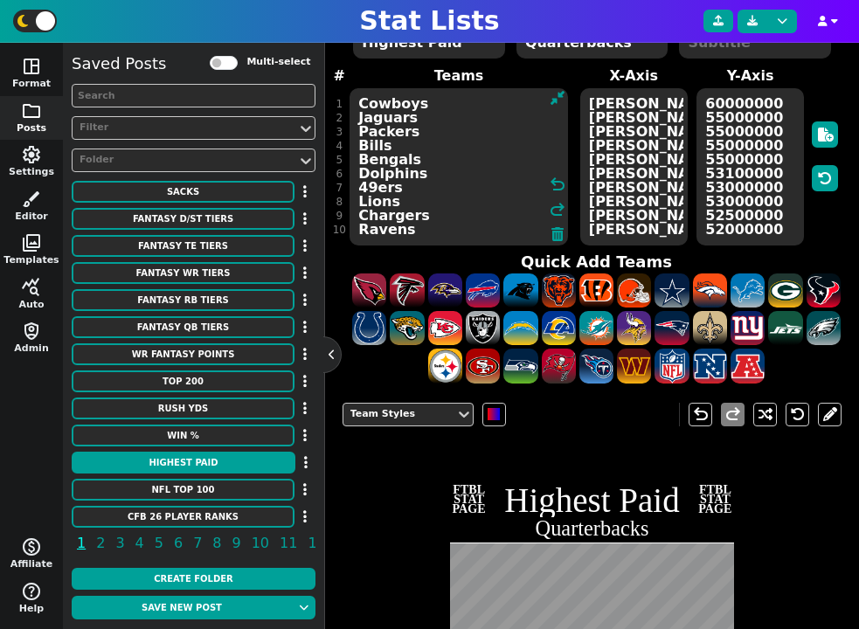
click at [427, 162] on textarea "Cowboys Jaguars Packers Bills Bengals Dolphins 49ers Lions Chargers Ravens" at bounding box center [458, 166] width 218 height 157
paste textarea "Eagles Cardinals Browns Chiefs Falcons Rams Raiders Seahawks Buccaneers Jets St…"
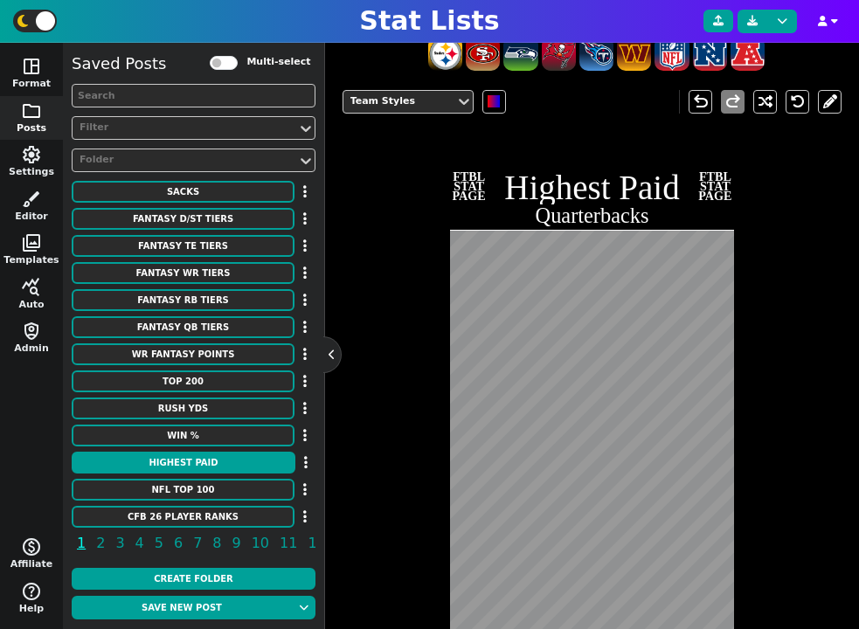
scroll to position [526, 0]
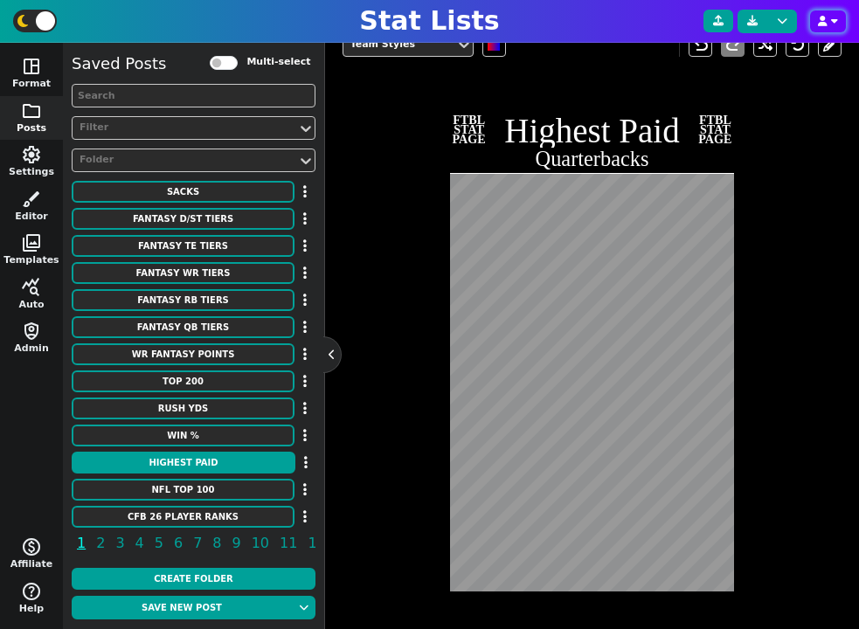
type textarea "Cowboys Jaguars Packers Bills Bengals Dolphins 49ers Lions Chargers Ravens Eagl…"
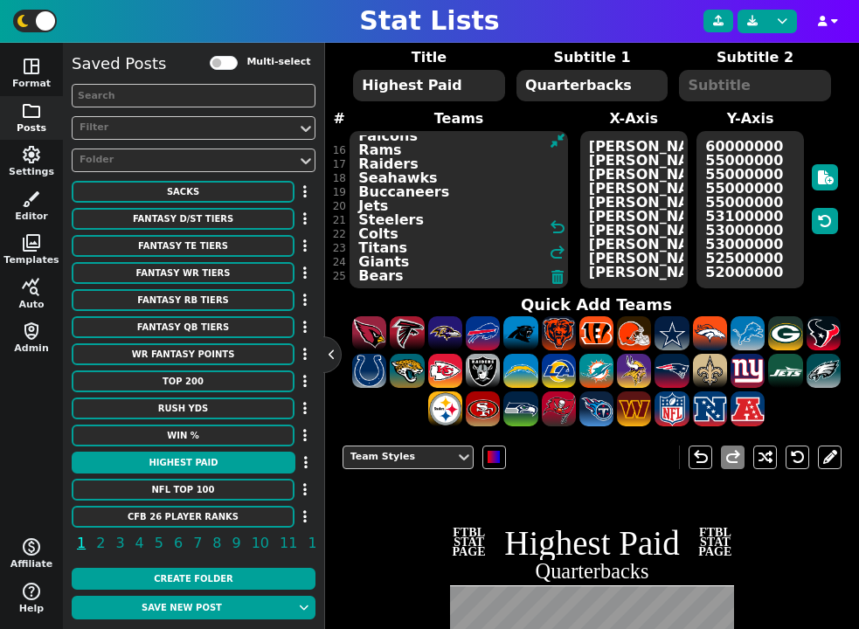
click at [724, 207] on textarea "60000000 55000000 55000000 55000000 55000000 53100000 53000000 53000000 5250000…" at bounding box center [749, 209] width 107 height 157
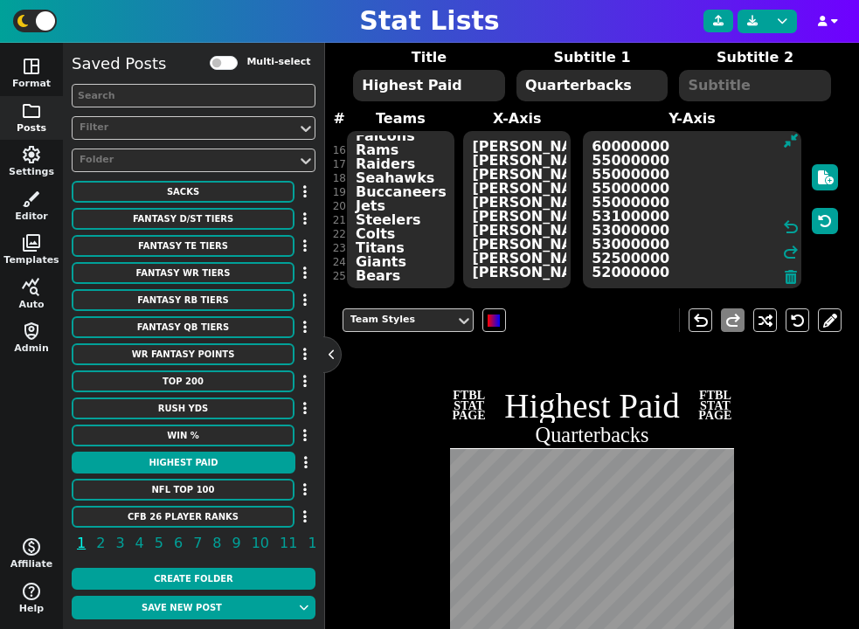
paste textarea "51000000 46100000 46000000 45000000 45000000 40000000 37500000 33500000 3333333…"
type textarea "60000000 55000000 55000000 55000000 55000000 53100000 53000000 53000000 5250000…"
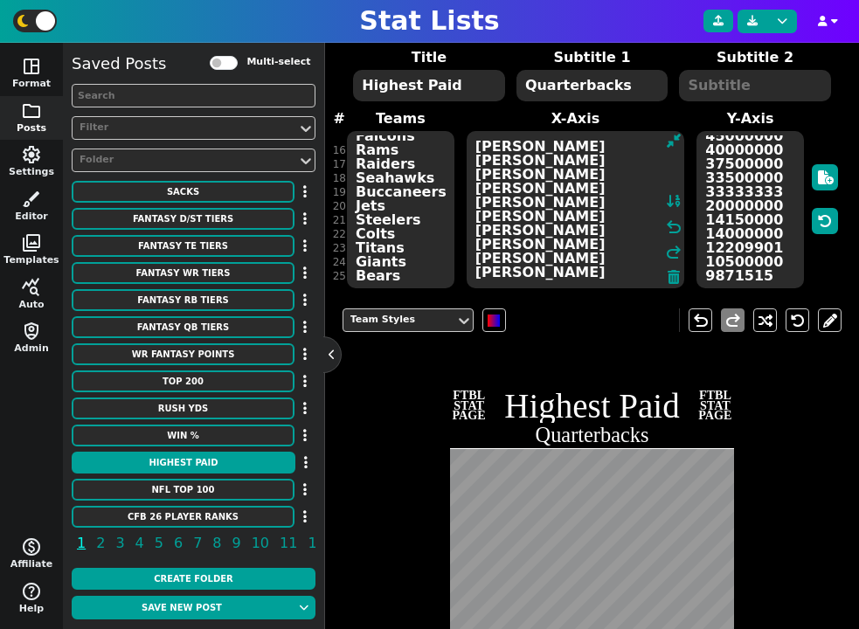
click at [493, 201] on textarea "[PERSON_NAME] [PERSON_NAME] [PERSON_NAME] [PERSON_NAME] [PERSON_NAME] [PERSON_N…" at bounding box center [575, 209] width 218 height 157
paste textarea "[PERSON_NAME] [PERSON_NAME] [PERSON_NAME] [PERSON_NAME] [PERSON_NAME] [PERSON_N…"
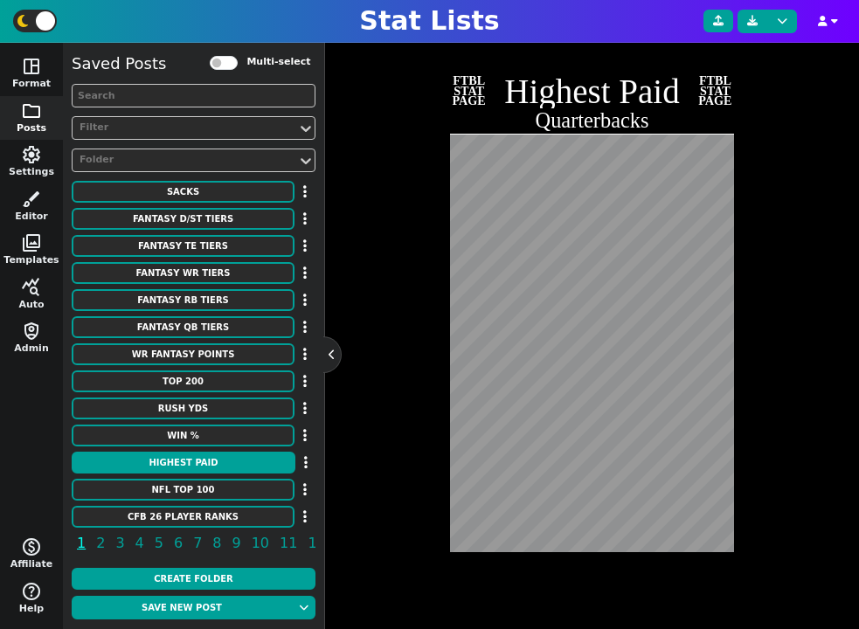
scroll to position [323, 0]
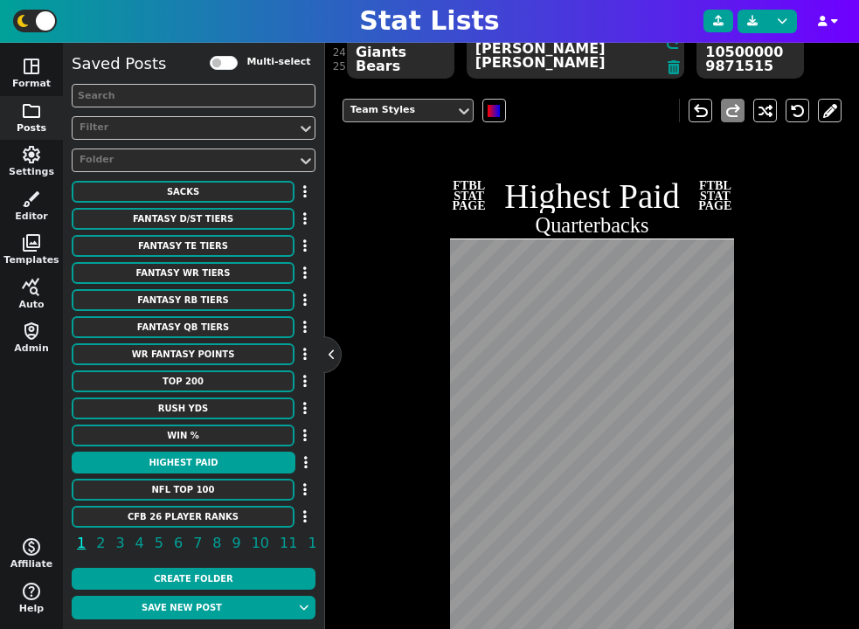
type textarea "[PERSON_NAME] [PERSON_NAME] [PERSON_NAME] [PERSON_NAME] [PERSON_NAME] [PERSON_N…"
click at [410, 116] on div "Team Styles" at bounding box center [399, 110] width 98 height 15
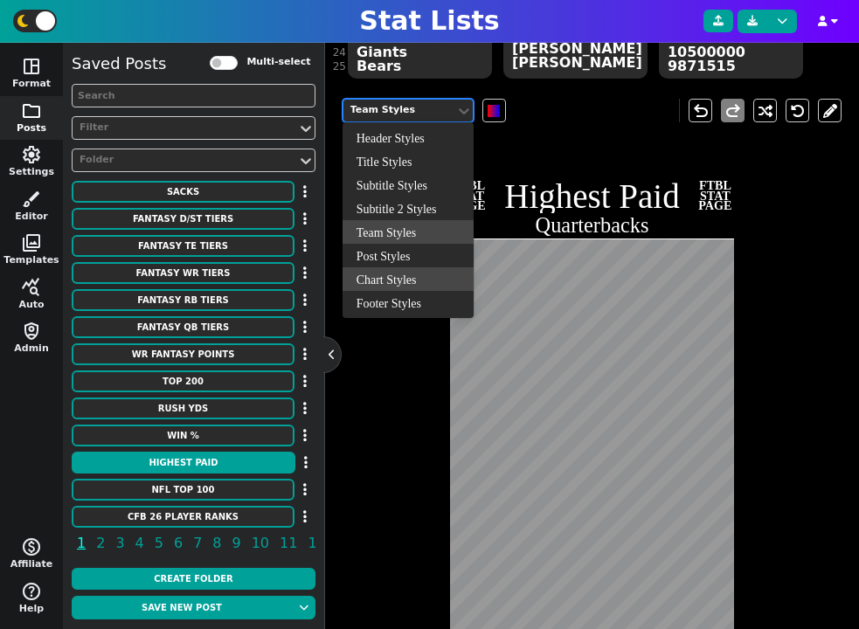
click at [403, 282] on div "Chart Styles" at bounding box center [407, 279] width 131 height 24
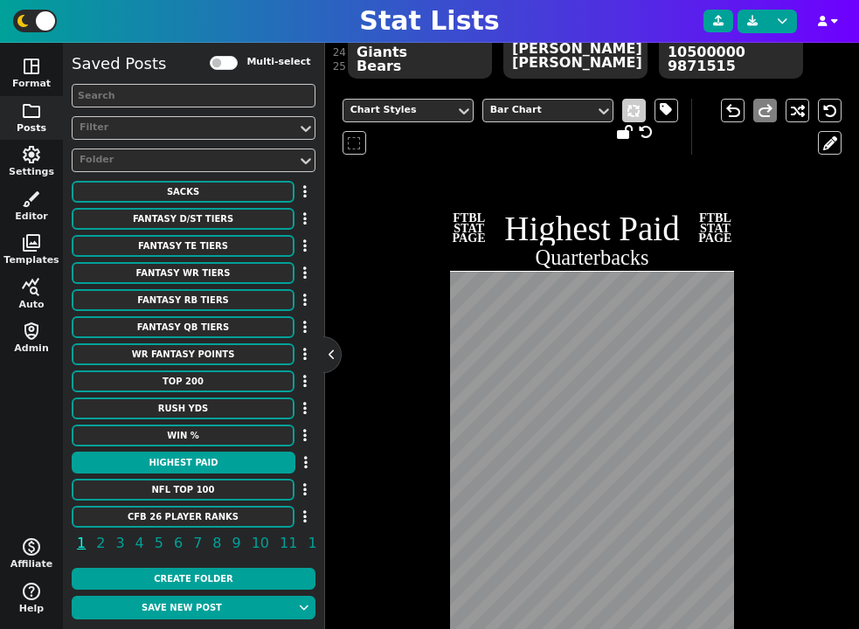
click at [636, 111] on span at bounding box center [634, 111] width 24 height 24
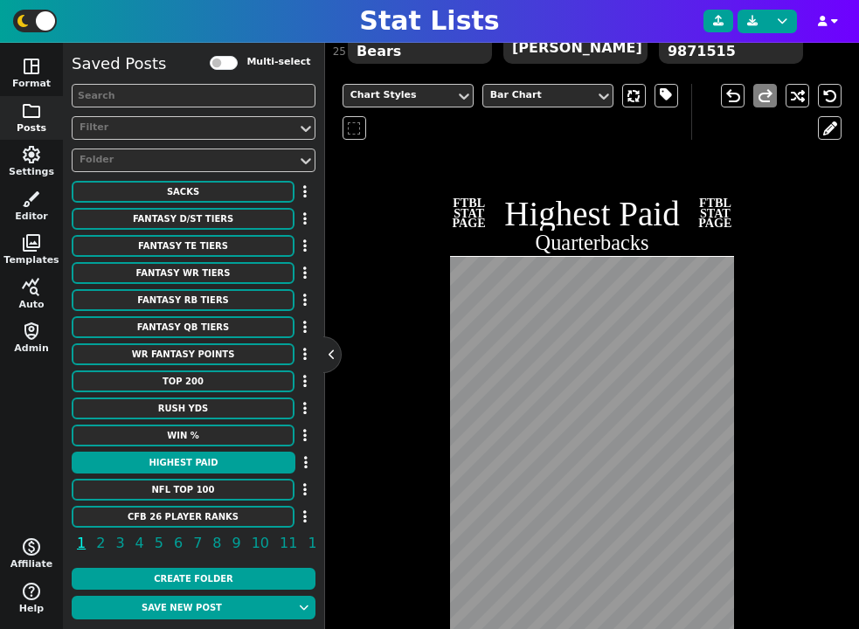
scroll to position [324, 0]
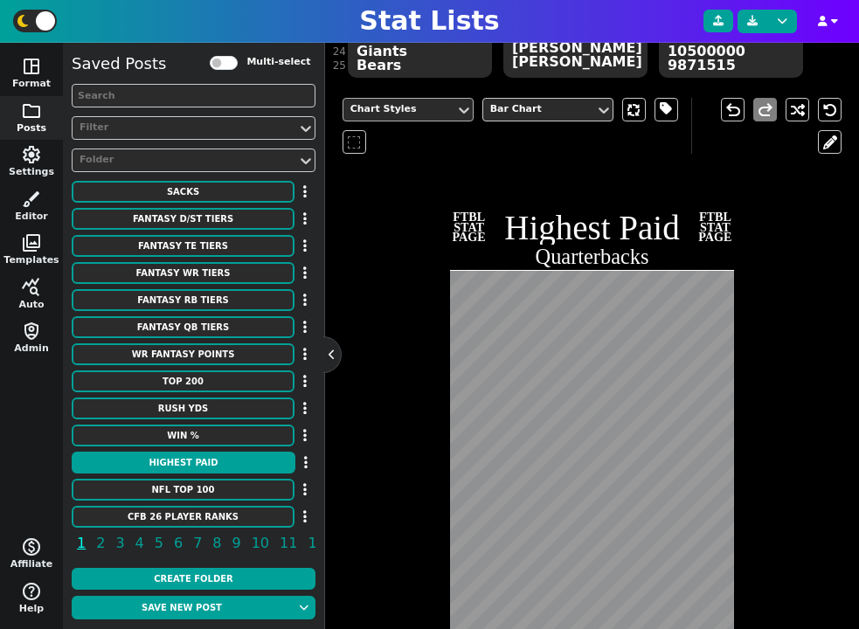
click at [440, 114] on div "Chart Styles" at bounding box center [399, 109] width 98 height 15
click at [659, 107] on span at bounding box center [666, 110] width 24 height 24
click at [662, 110] on span at bounding box center [665, 110] width 12 height 22
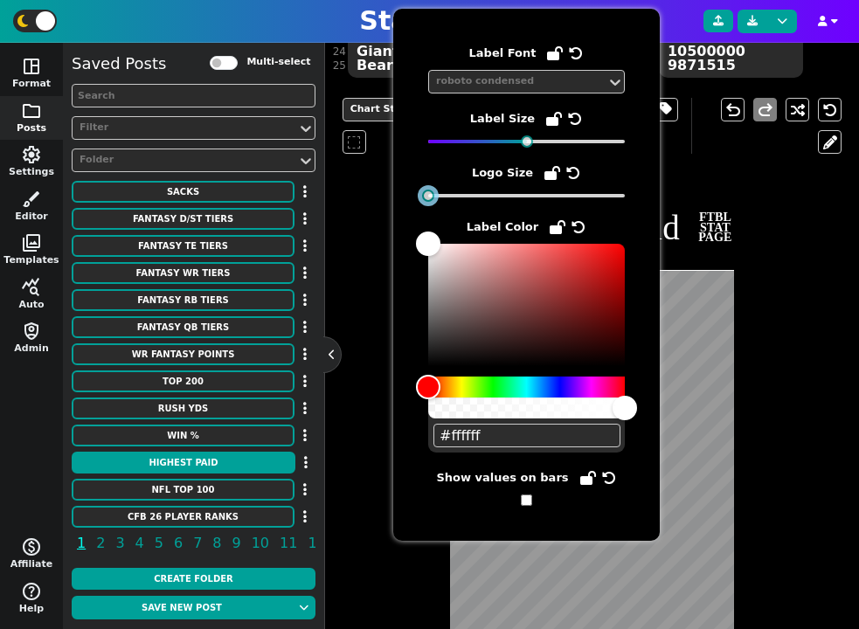
drag, startPoint x: 489, startPoint y: 197, endPoint x: 369, endPoint y: 198, distance: 119.7
click at [369, 198] on body "Stat Lists space_dashboard Format folder Posts settings Settings brush Editor p…" at bounding box center [429, 314] width 859 height 629
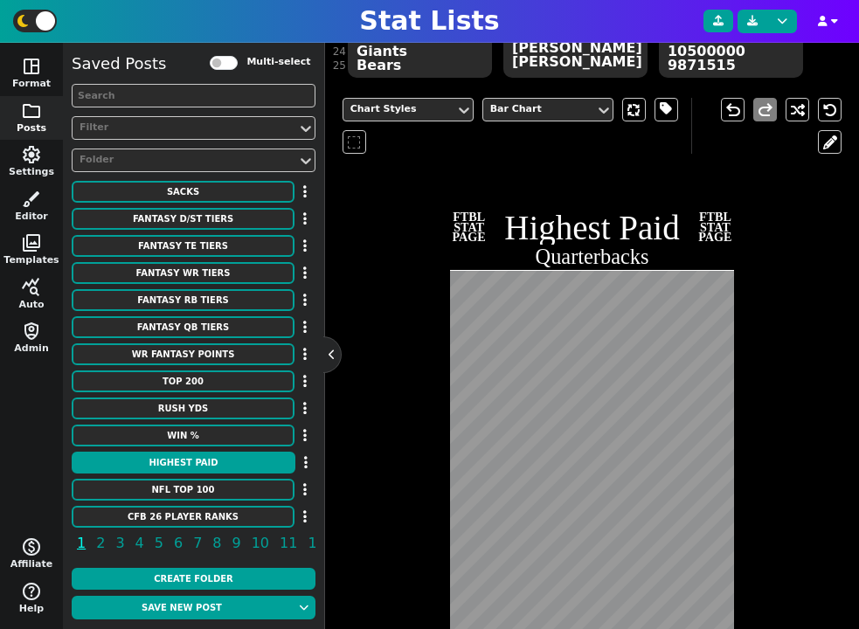
scroll to position [460, 0]
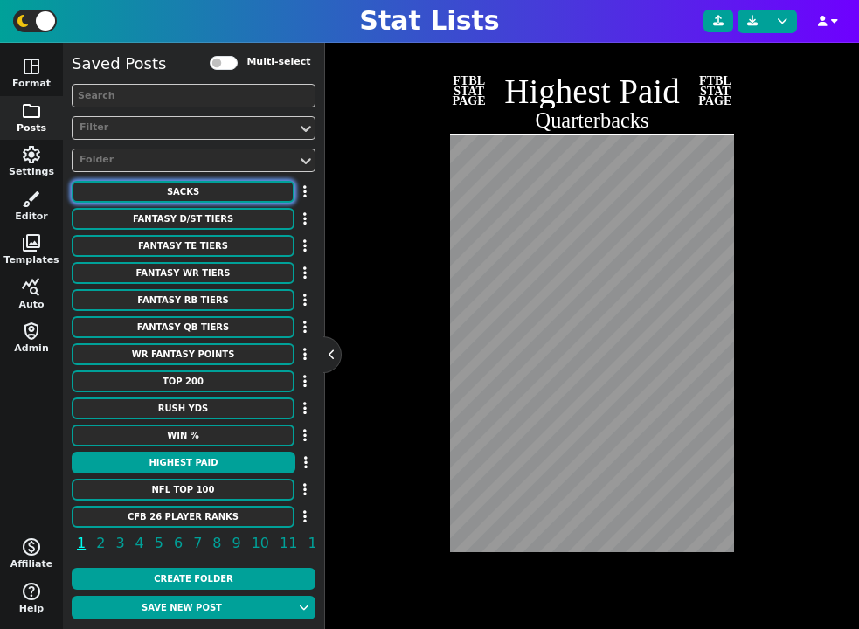
click at [199, 195] on button "SACKS" at bounding box center [183, 192] width 223 height 22
type textarea "SACKS"
type textarea "CAREER"
type textarea "BUF PHI RAM CAR MIN nyg MIA [MEDICAL_DATA] DAL CHI MIN MIN ATL SDG nyg DEN NOR …"
type textarea "[PERSON_NAME] [PERSON_NAME] [PERSON_NAME] [PERSON_NAME] [PERSON_NAME] [PERSON_N…"
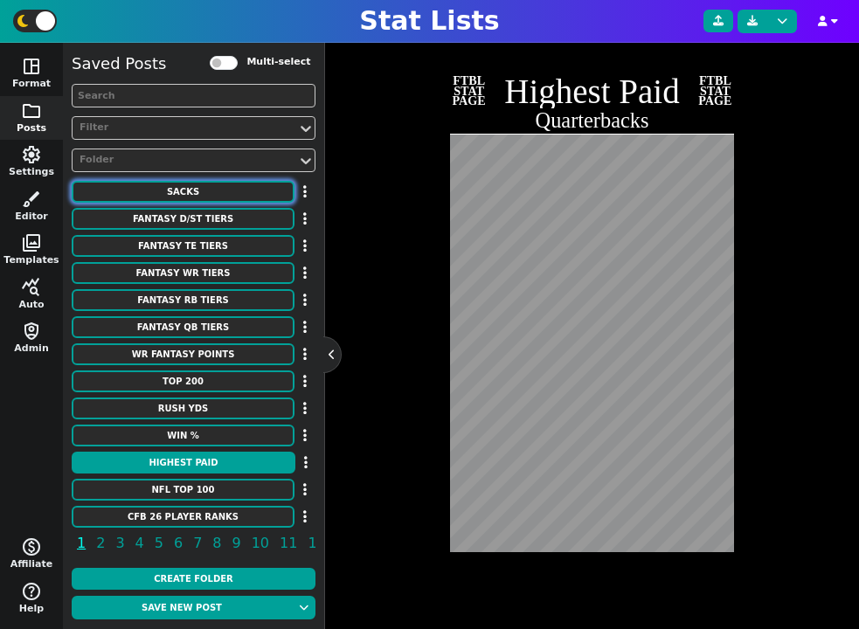
type textarea "200.0 198.0 160.0 159.5 150.5 141.5 139.5 139.0 138.5 137.5 137.5 136.0 133.5 1…"
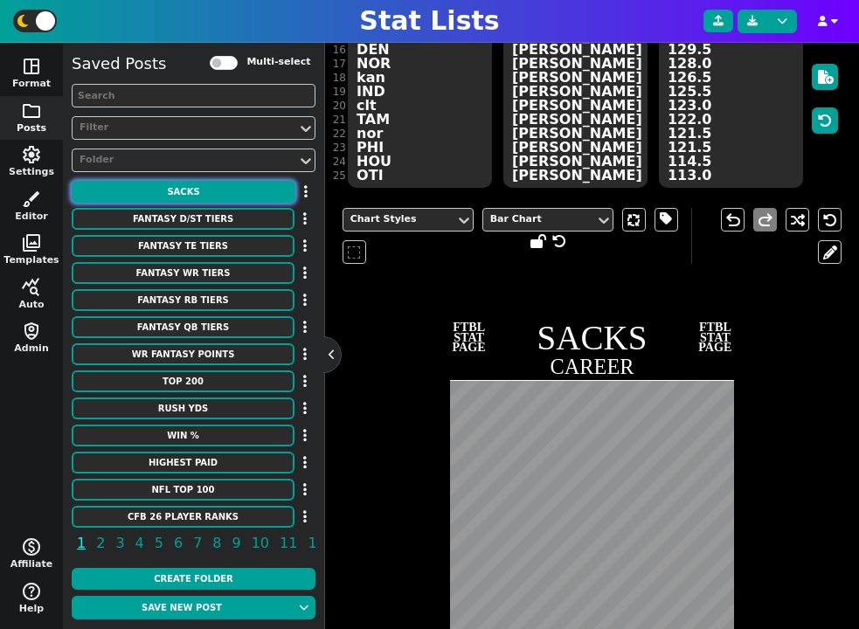
scroll to position [157, 0]
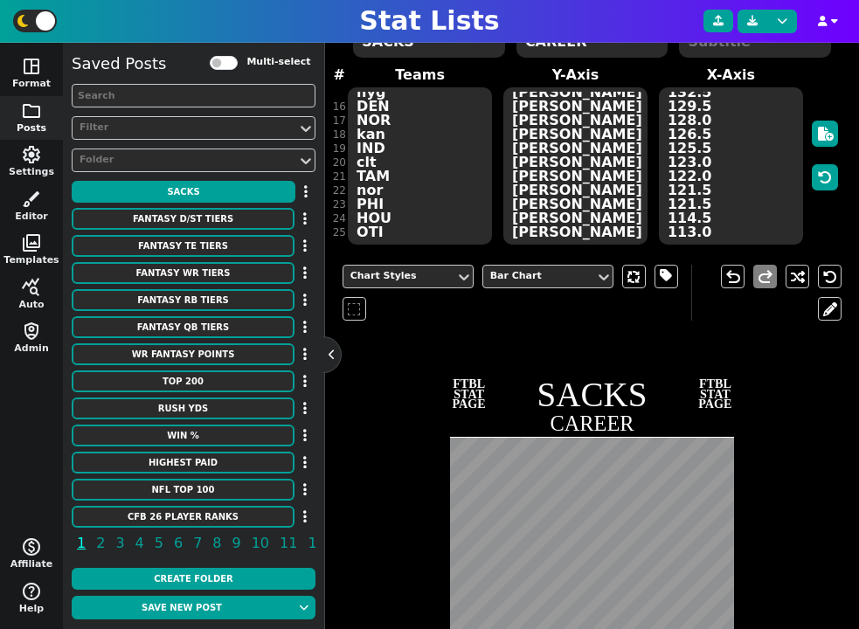
click at [580, 168] on textarea "[PERSON_NAME] [PERSON_NAME] [PERSON_NAME] [PERSON_NAME] [PERSON_NAME] [PERSON_N…" at bounding box center [575, 165] width 144 height 157
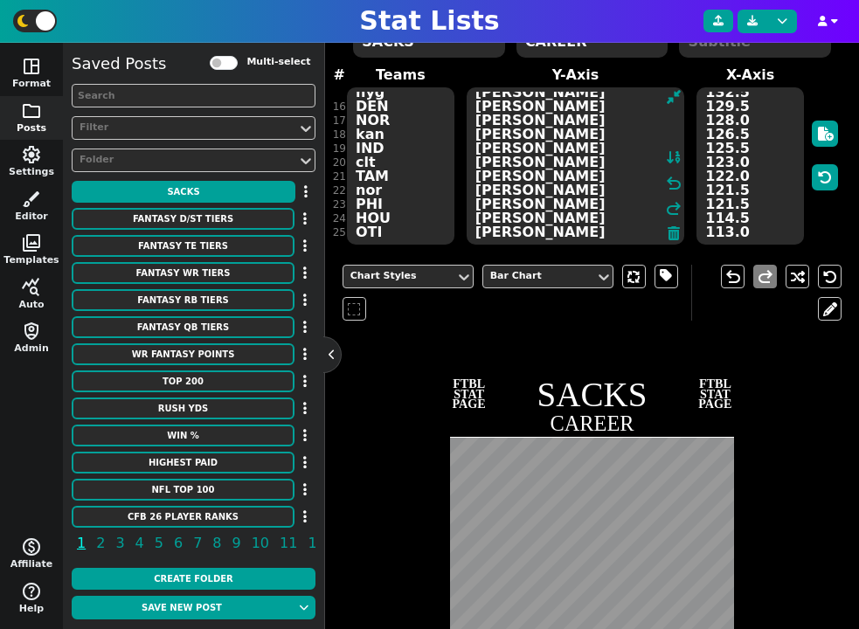
paste textarea "[PERSON_NAME] [PERSON_NAME] [PERSON_NAME] [PERSON_NAME] [PERSON_NAME] [PERSON_N…"
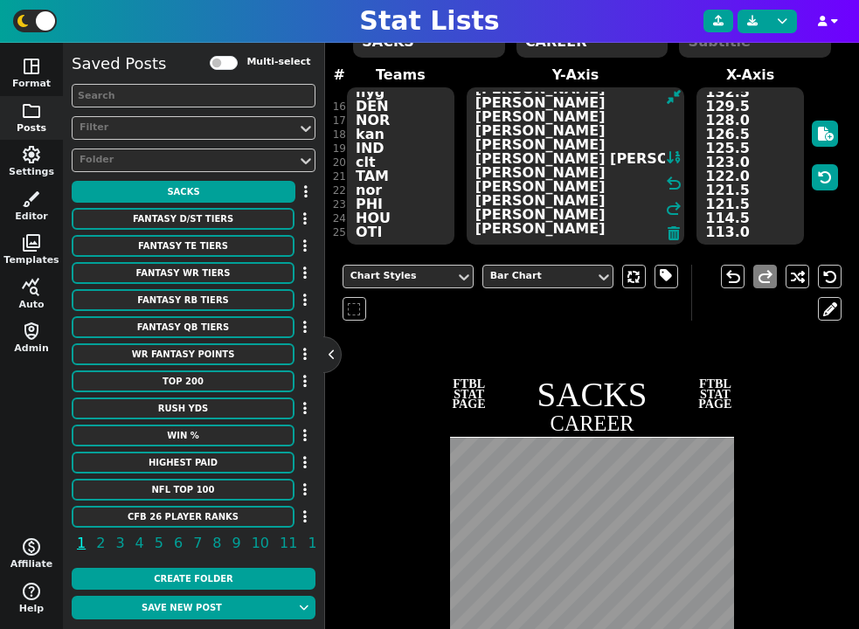
type textarea "[PERSON_NAME] [PERSON_NAME] [PERSON_NAME] [PERSON_NAME] [PERSON_NAME] [PERSON_N…"
click at [393, 156] on textarea "BUF PHI RAM CAR MIN nyg MIA [MEDICAL_DATA] DAL CHI MIN MIN ATL SDG nyg DEN NOR …" at bounding box center [400, 165] width 107 height 157
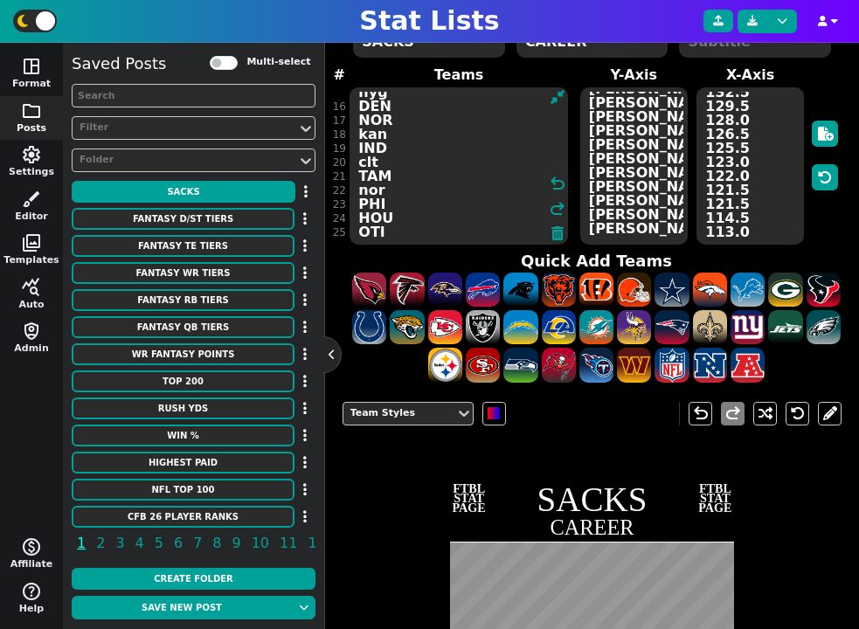
paste textarea "Cowboys Jaguars Packers Bills Bengals Dolphins 49ers Lions Chargers Ravens Eagl…"
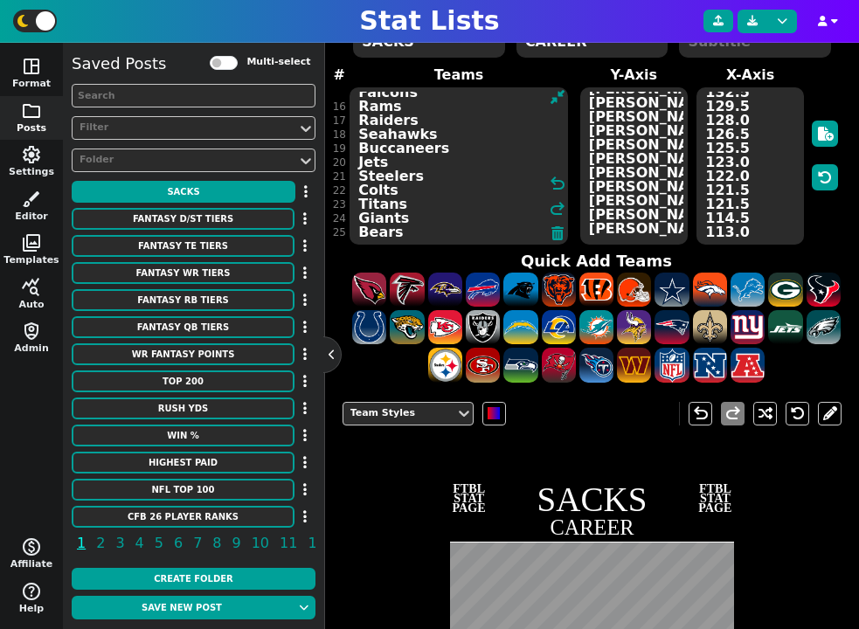
type textarea "Cowboys Jaguars Packers Bills Bengals Dolphins 49ers Lions Chargers Ravens Eagl…"
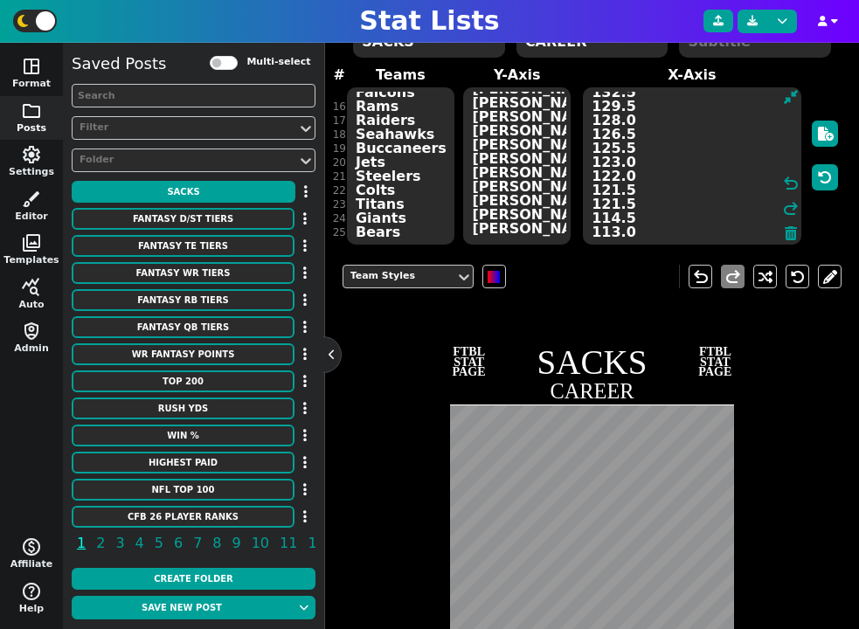
click at [736, 130] on textarea "200.0 198.0 160.0 159.5 150.5 141.5 139.5 139.0 138.5 137.5 137.5 136.0 133.5 1…" at bounding box center [692, 165] width 218 height 157
paste textarea "60000000 55000000 55000000 55000000 55000000 53100000 53000000 53000000 5250000…"
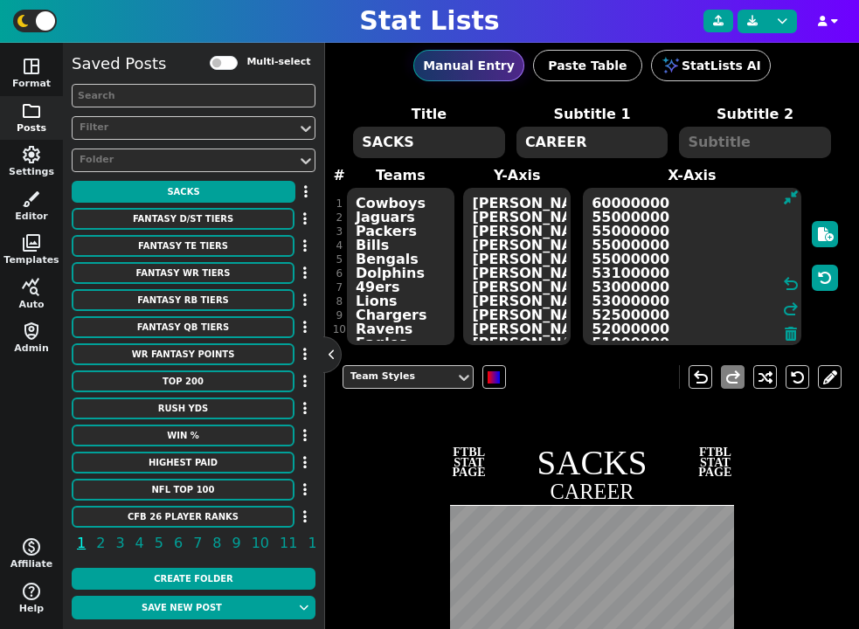
scroll to position [0, 0]
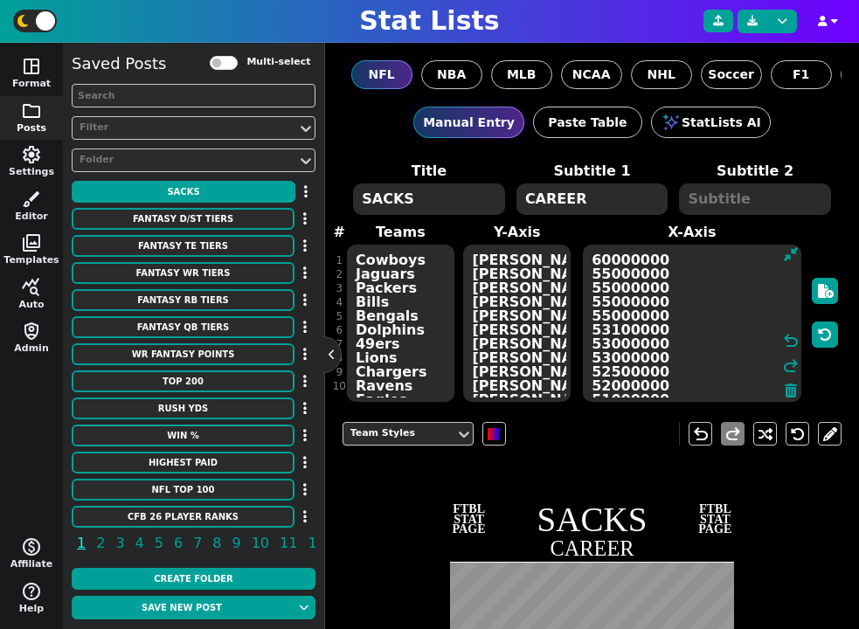
type textarea "60000000 55000000 55000000 55000000 55000000 53100000 53000000 53000000 5250000…"
click at [438, 191] on textarea "SACKS" at bounding box center [428, 198] width 151 height 31
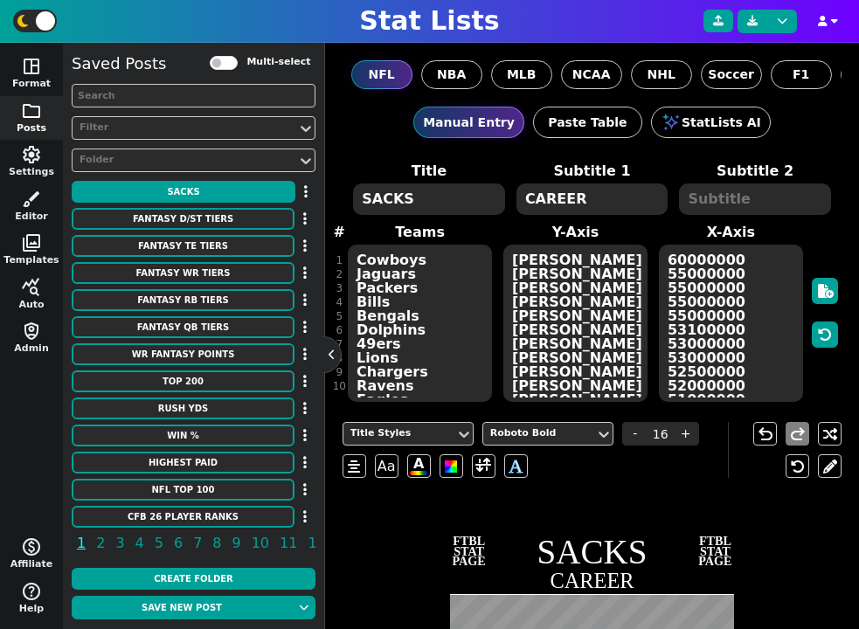
click at [438, 191] on textarea "SACKS" at bounding box center [428, 198] width 151 height 31
type textarea "HIGHEST PAID"
click at [555, 194] on textarea "CAREER" at bounding box center [591, 198] width 151 height 31
type input "10"
click at [555, 194] on textarea "CAREER" at bounding box center [591, 198] width 151 height 31
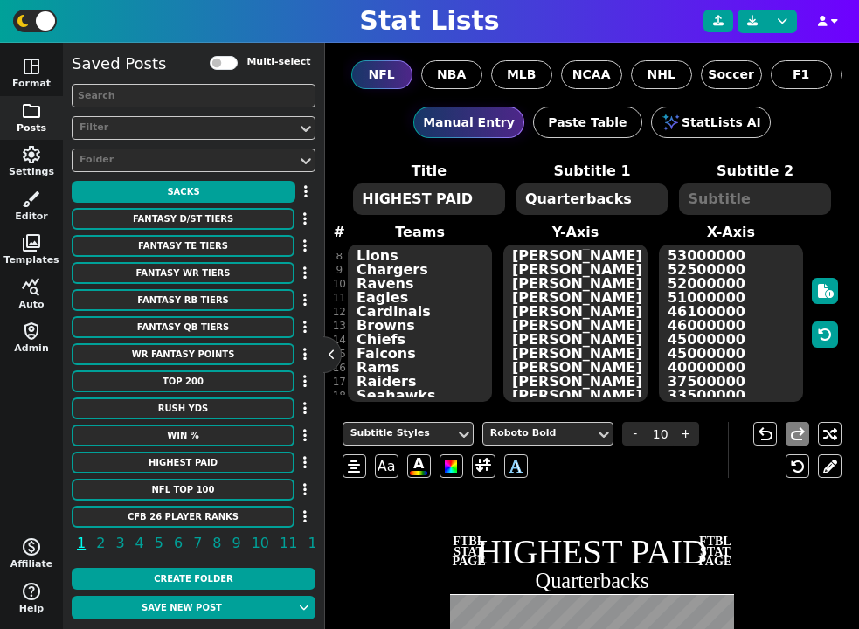
scroll to position [210, 0]
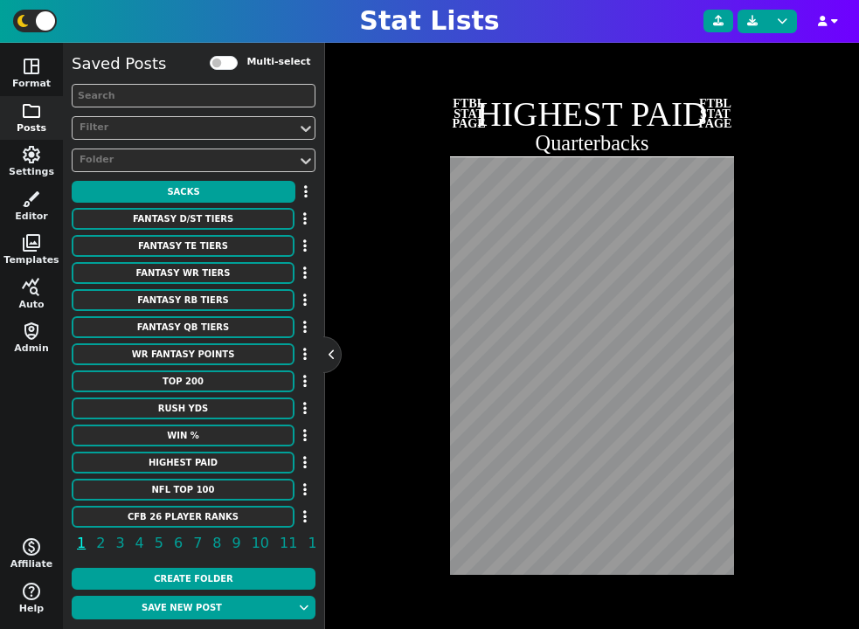
type textarea "Quarterbacks"
click at [344, 452] on div "Subtitle Styles Roboto Bold - 10 + Aa A A undo redo FTBL STAT PAGE HIGHEST PAID…" at bounding box center [592, 296] width 500 height 650
click at [355, 534] on div "Subtitle Styles Roboto Bold - 10 + Aa A A undo redo FTBL STAT PAGE HIGHEST PAID…" at bounding box center [592, 296] width 500 height 650
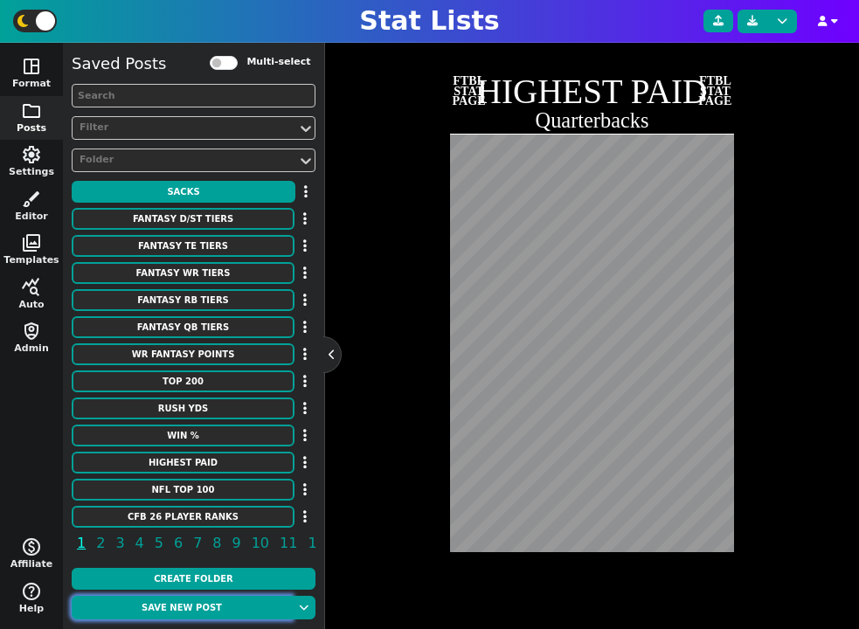
click at [206, 606] on button "Save new post" at bounding box center [182, 608] width 220 height 24
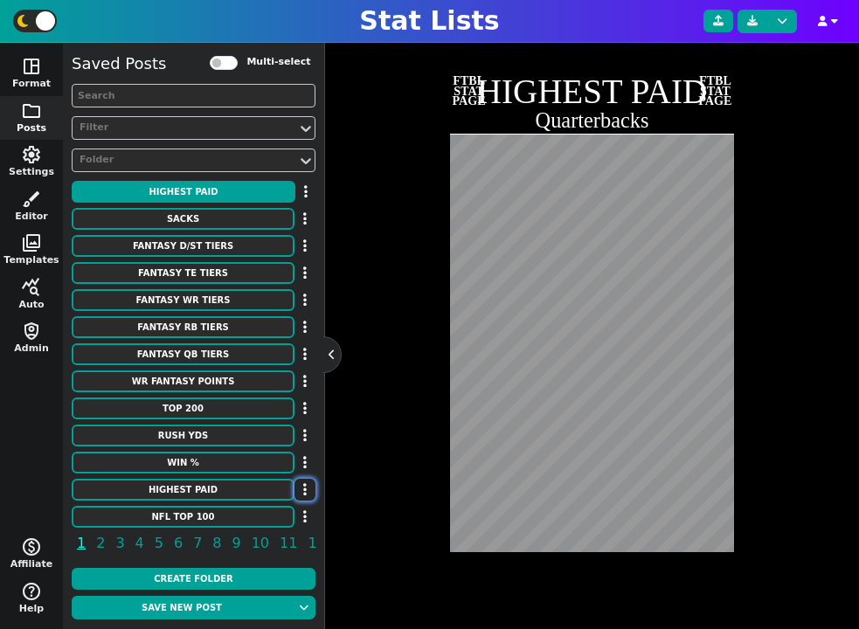
click at [304, 487] on icon "button" at bounding box center [304, 489] width 3 height 14
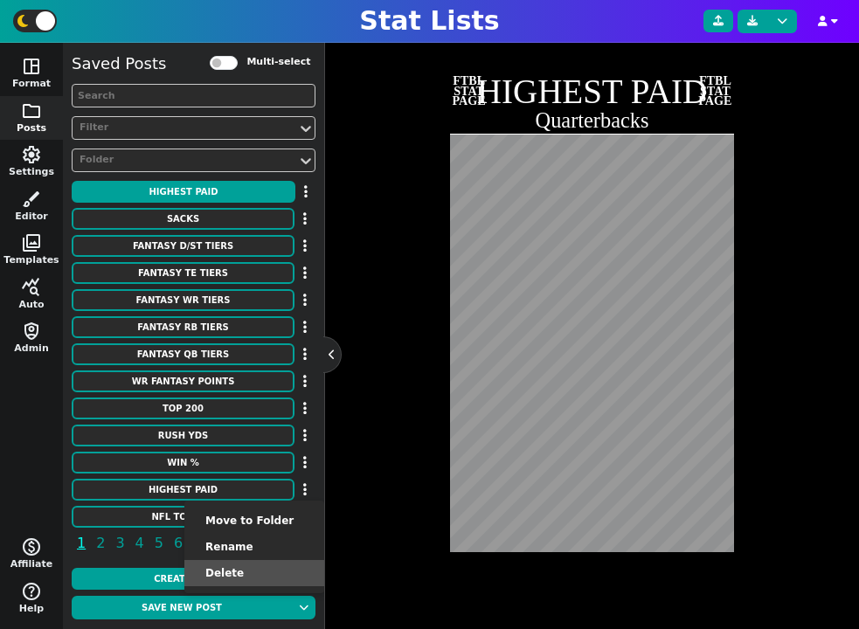
click at [271, 564] on li "Delete" at bounding box center [254, 573] width 140 height 26
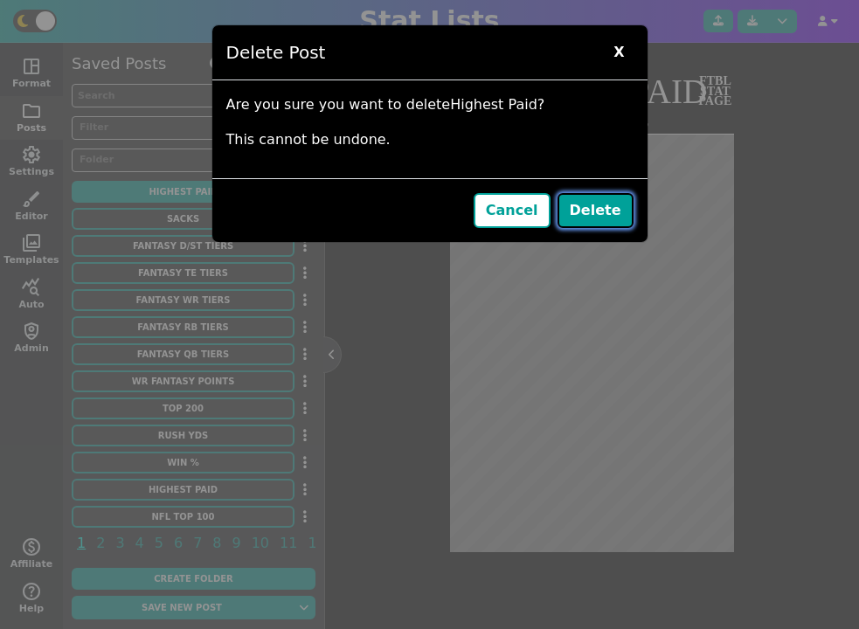
click at [610, 211] on button "Delete" at bounding box center [595, 210] width 76 height 35
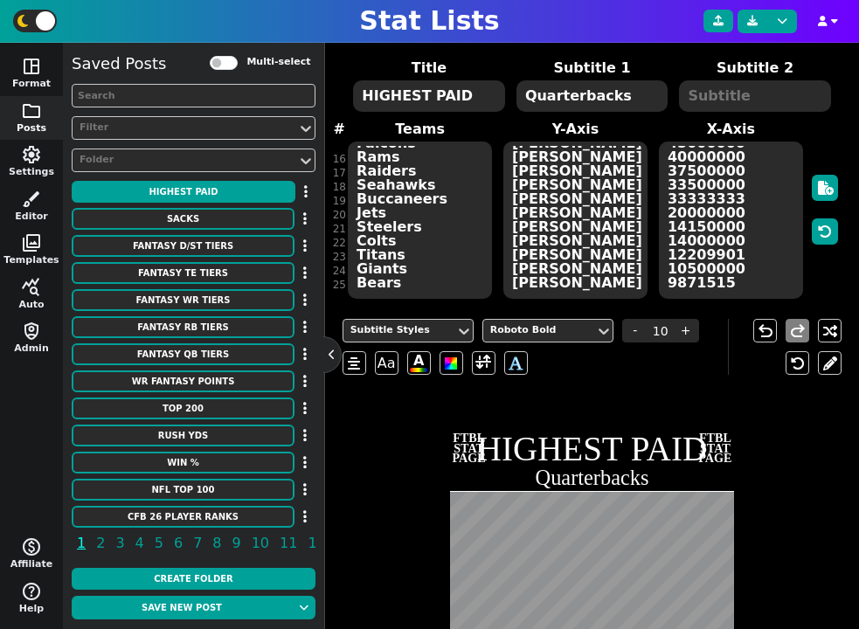
scroll to position [72, 0]
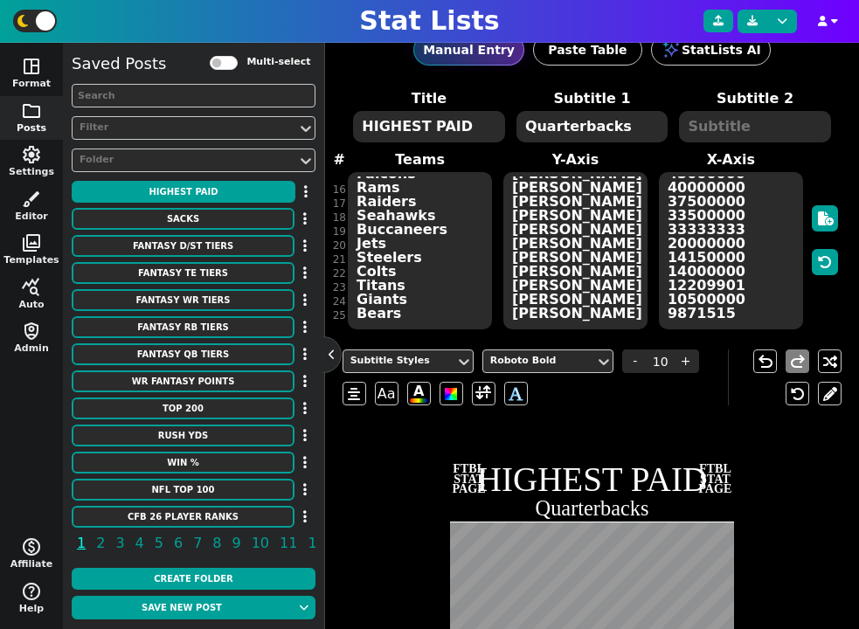
click at [547, 206] on textarea "[PERSON_NAME] [PERSON_NAME] [PERSON_NAME] [PERSON_NAME] [PERSON_NAME] [PERSON_N…" at bounding box center [575, 250] width 144 height 157
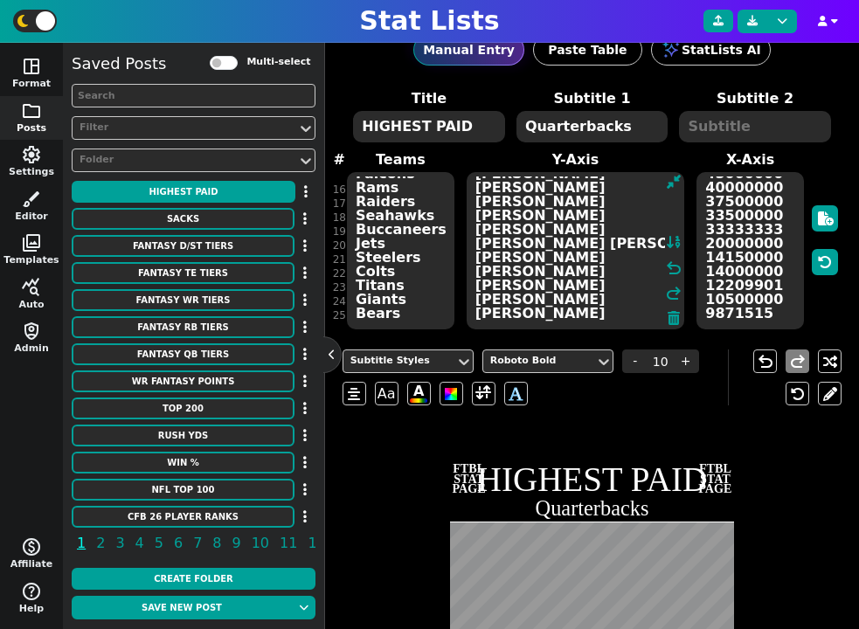
paste textarea "[PERSON_NAME] [PERSON_NAME] [PERSON_NAME] [PERSON_NAME] [PERSON_NAME] [PERSON_N…"
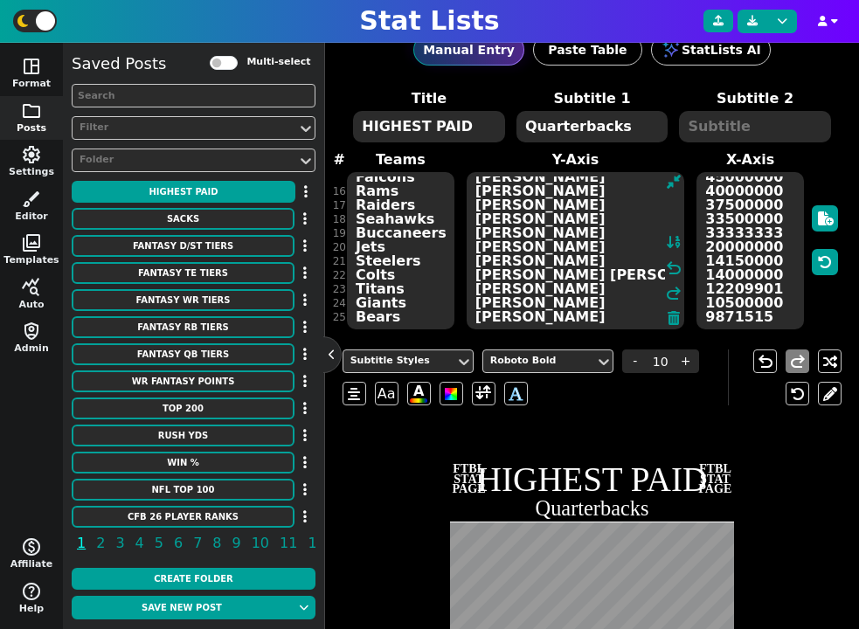
type textarea "[PERSON_NAME] [PERSON_NAME] [PERSON_NAME] [PERSON_NAME] [PERSON_NAME] [PERSON_N…"
click at [393, 232] on textarea "Cowboys Jaguars Packers Bills Bengals Dolphins 49ers Lions Chargers Ravens Eagl…" at bounding box center [400, 250] width 107 height 157
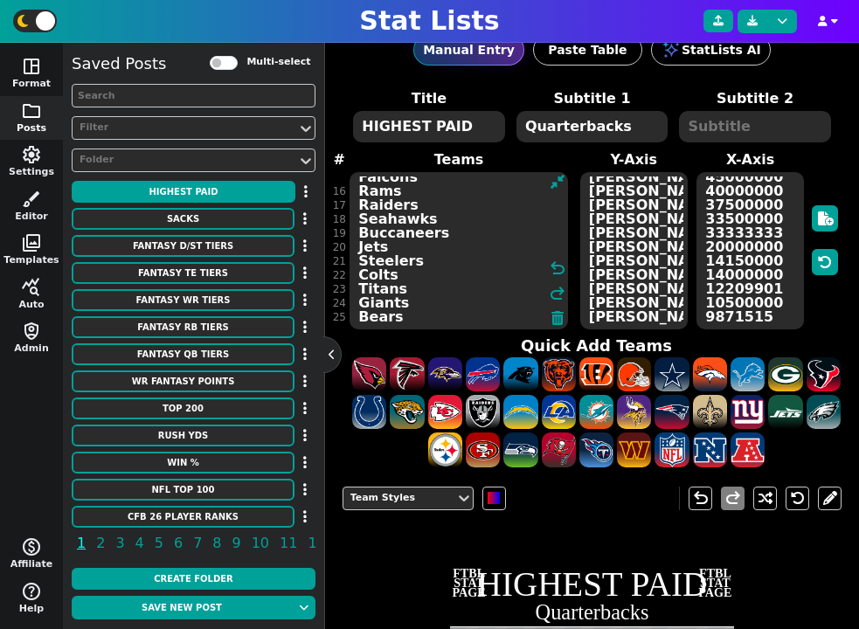
paste textarea "Eagles 49ers Ravens Colts Saints Packers Vikings Texans Cardinals Lions Patriot…"
type textarea "Eagles 49ers Ravens Colts Saints Packers Vikings Texans Cardinals Lions Patriot…"
click at [708, 242] on textarea "60000000 55000000 55000000 55000000 55000000 53100000 53000000 53000000 5250000…" at bounding box center [749, 250] width 107 height 157
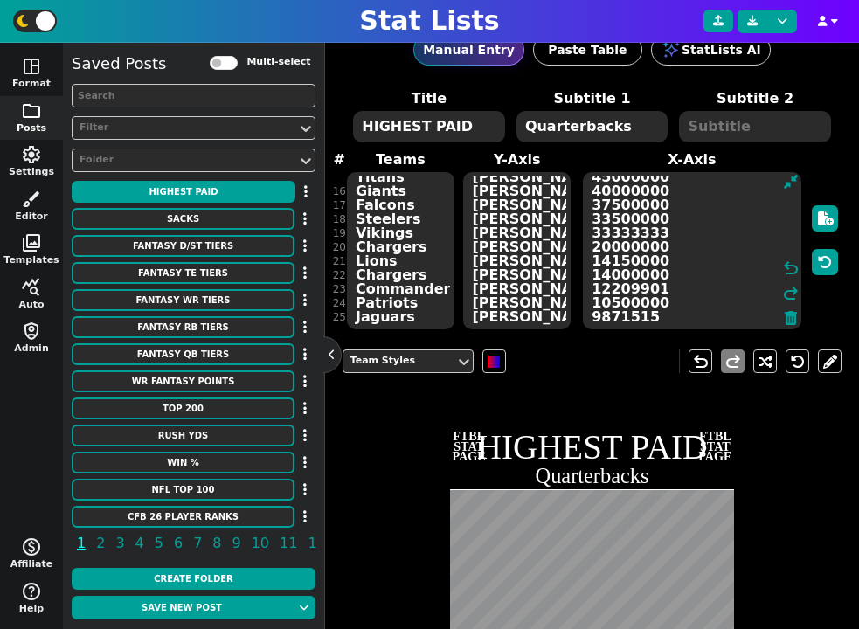
paste textarea "20600000 19000000 15000000 14000000 12250000 12000000 10000000 9875000 9500000 …"
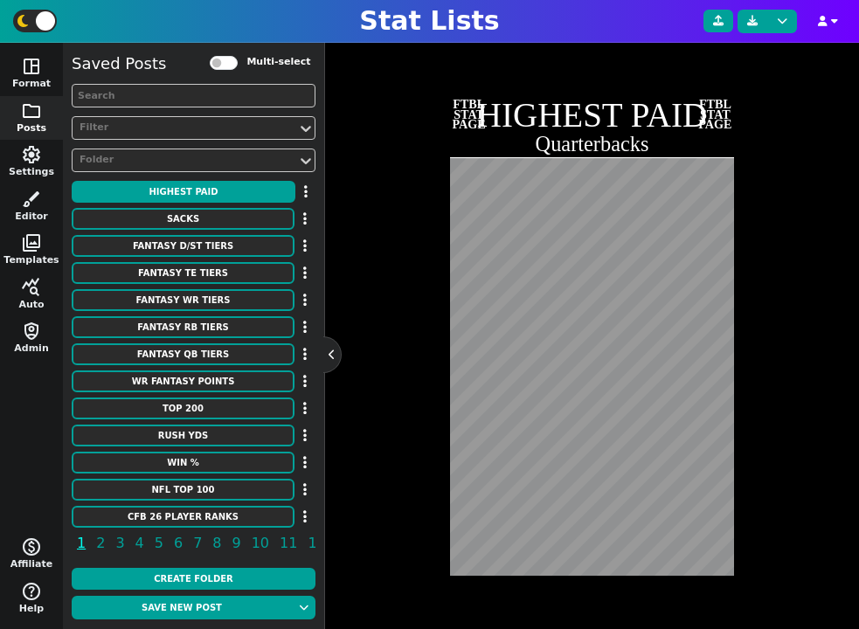
scroll to position [407, 0]
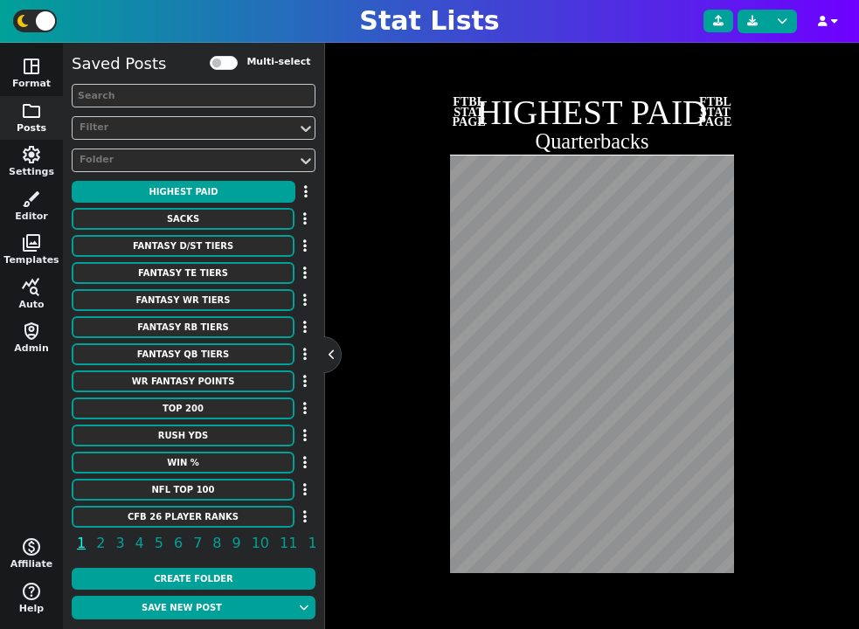
type textarea "20600000 19000000 15000000 14000000 12250000 12000000 10000000 9875000 9500000 …"
click at [368, 535] on div "Team Styles undo redo FTBL STAT PAGE HIGHEST PAID Quarterbacks FTBL STAT PAGE" at bounding box center [592, 310] width 500 height 617
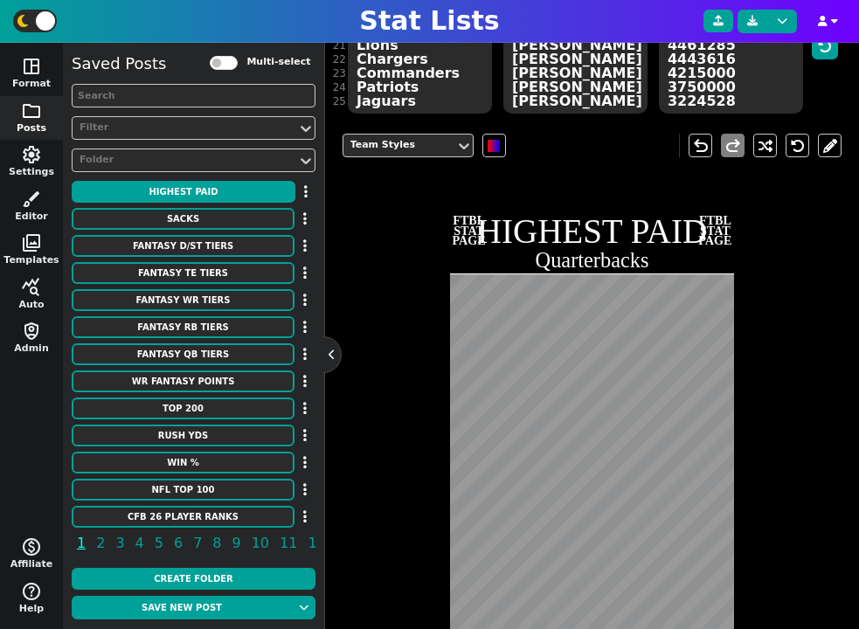
scroll to position [0, 0]
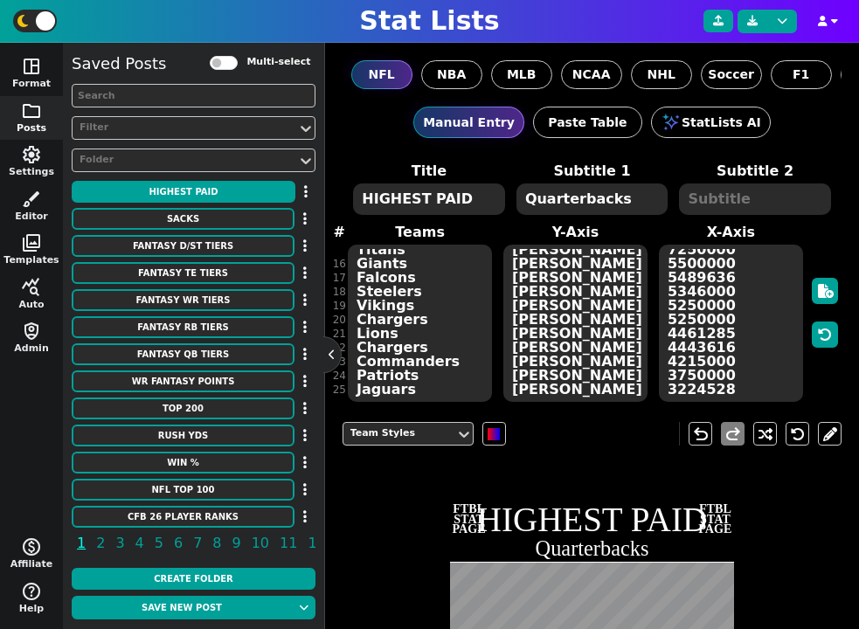
click at [556, 189] on textarea "Quarterbacks" at bounding box center [591, 198] width 151 height 31
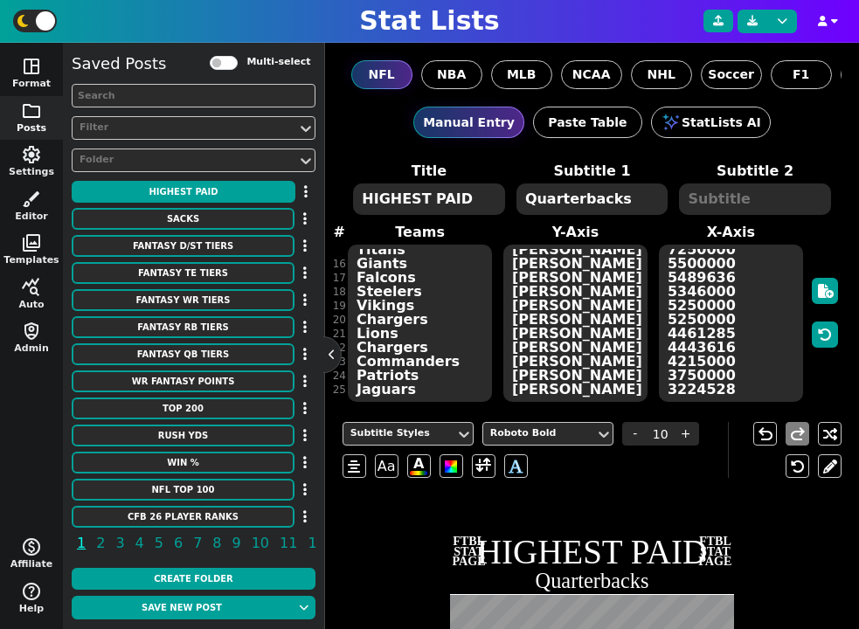
click at [556, 189] on textarea "Quarterbacks" at bounding box center [591, 198] width 151 height 31
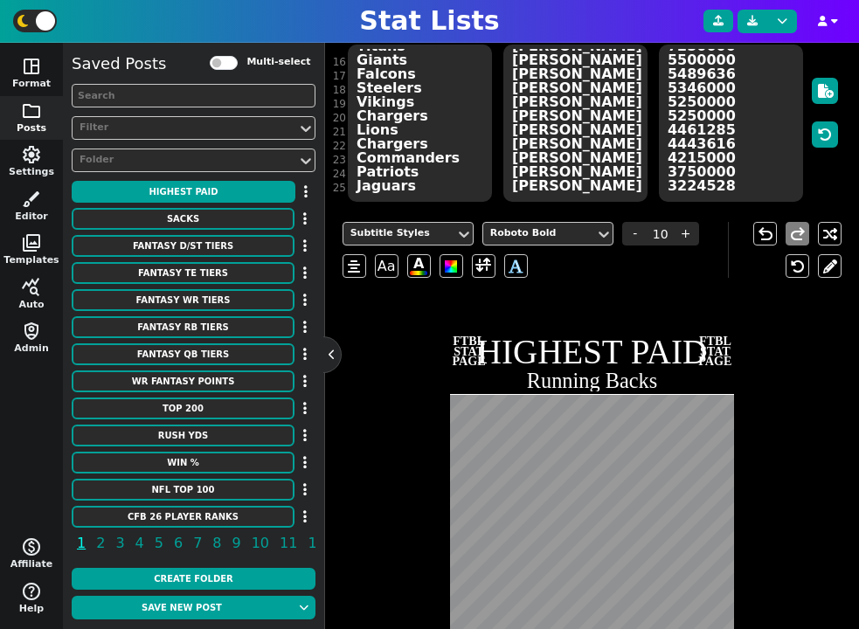
scroll to position [273, 0]
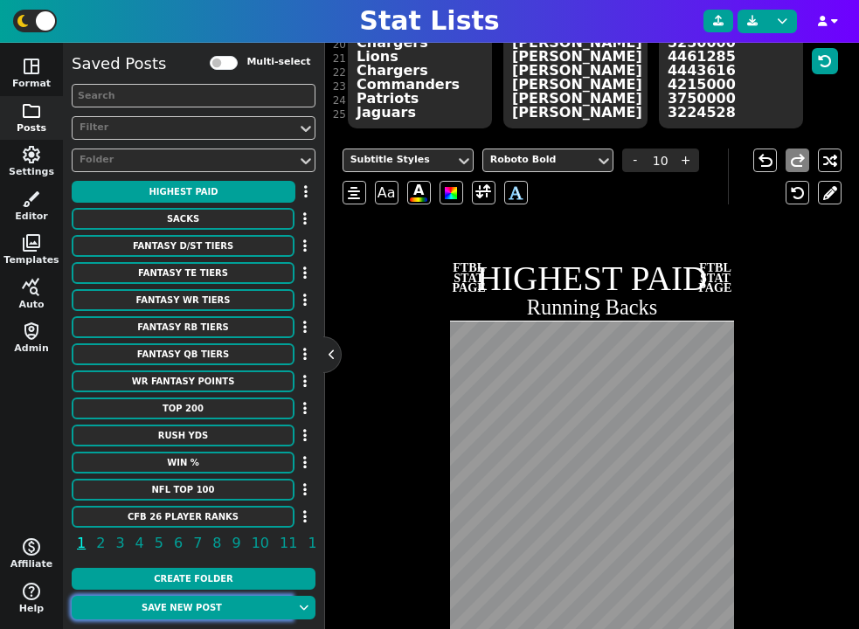
type textarea "Running Backs"
click at [222, 604] on button "Save new post" at bounding box center [182, 608] width 220 height 24
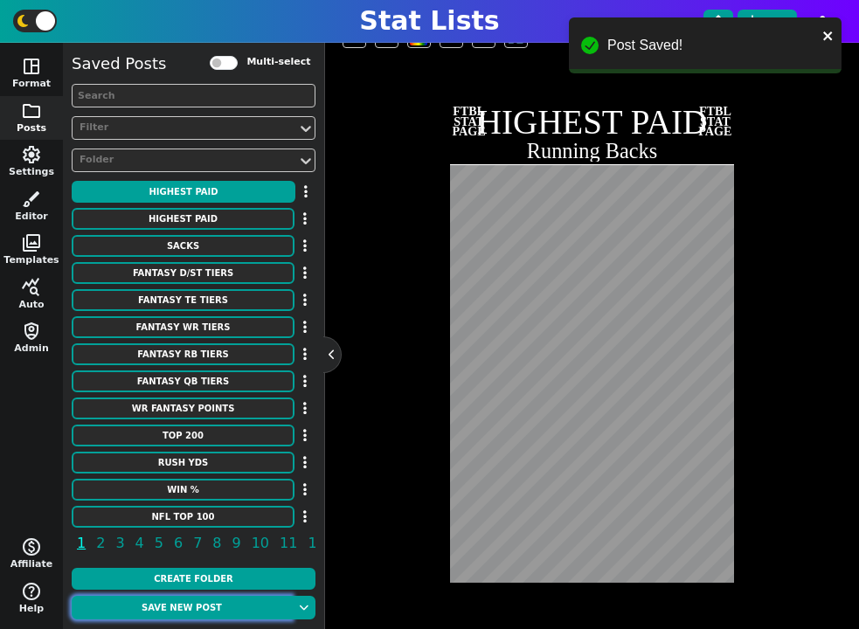
scroll to position [436, 0]
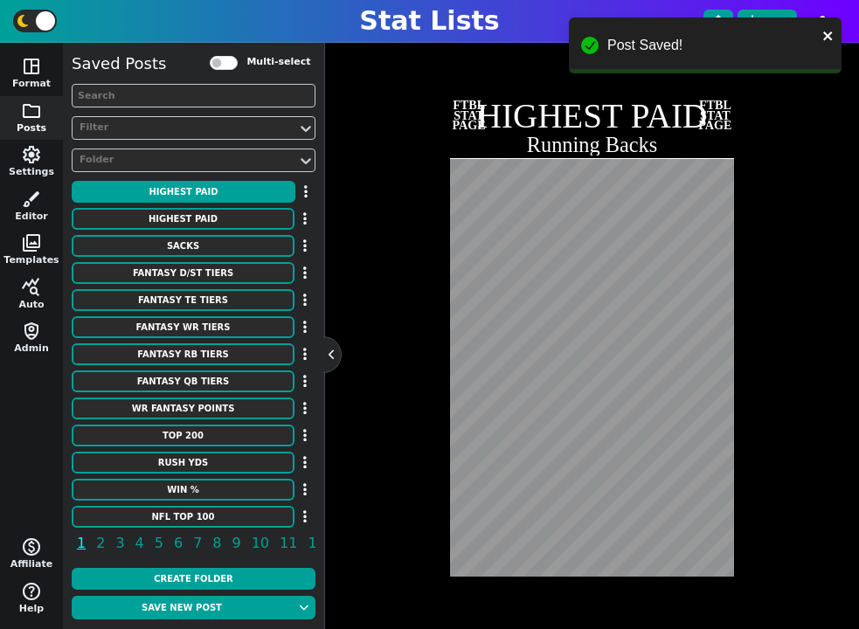
click at [362, 503] on div "Subtitle Styles Roboto Bold - 10 + Aa A A undo redo FTBL STAT PAGE HIGHEST PAID…" at bounding box center [592, 298] width 500 height 650
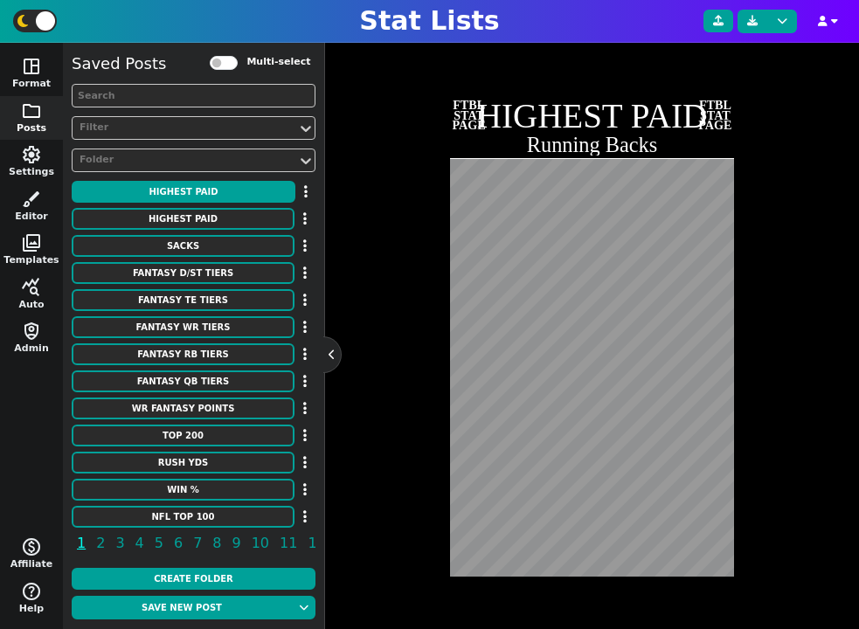
click at [364, 543] on div "Subtitle Styles Roboto Bold - 10 + Aa A A undo redo FTBL STAT PAGE HIGHEST PAID…" at bounding box center [592, 298] width 500 height 650
